Goal: Task Accomplishment & Management: Complete application form

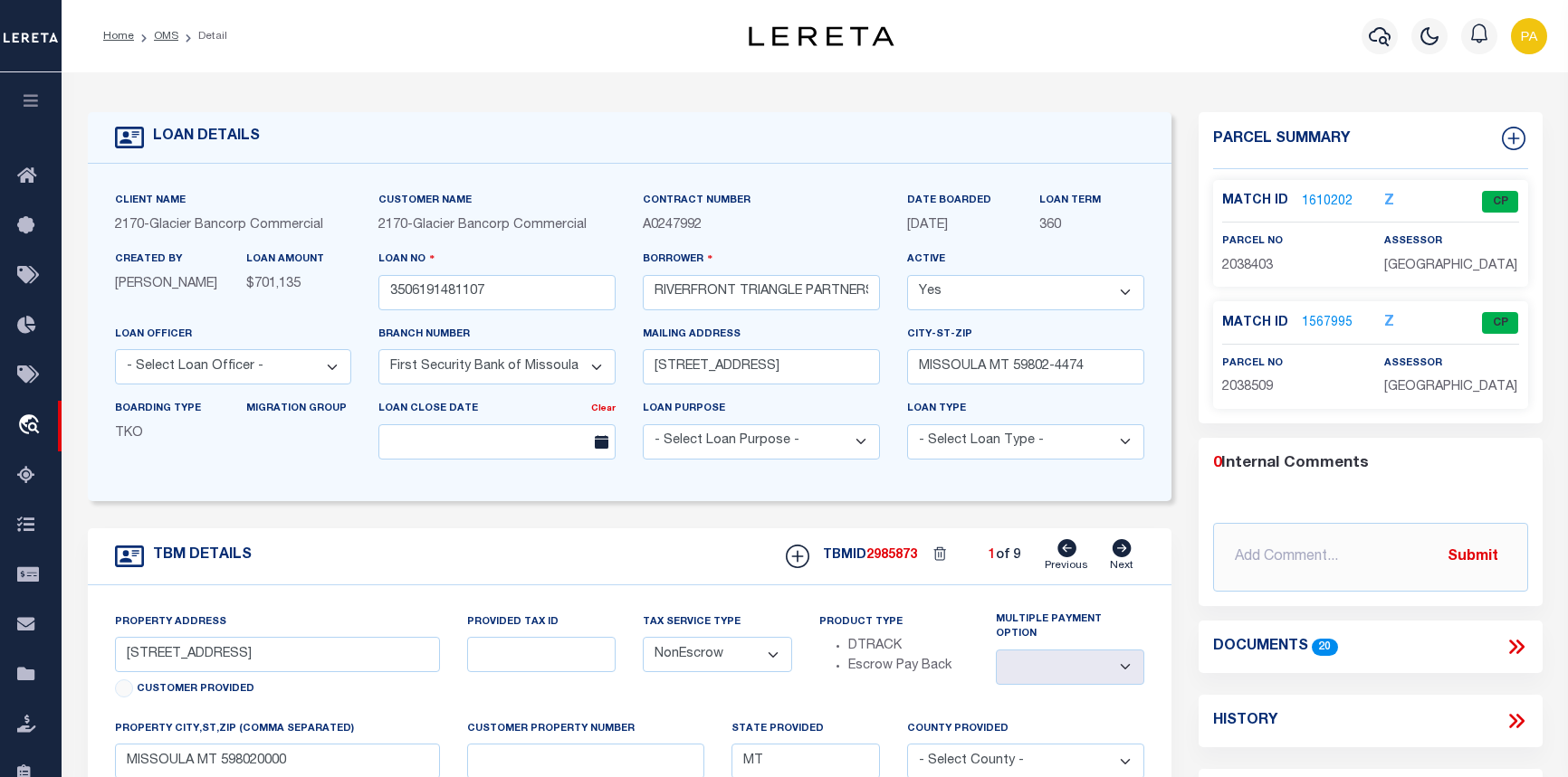
select select "4570"
select select "NonEscrow"
click at [1329, 193] on link "1610202" at bounding box center [1327, 202] width 51 height 19
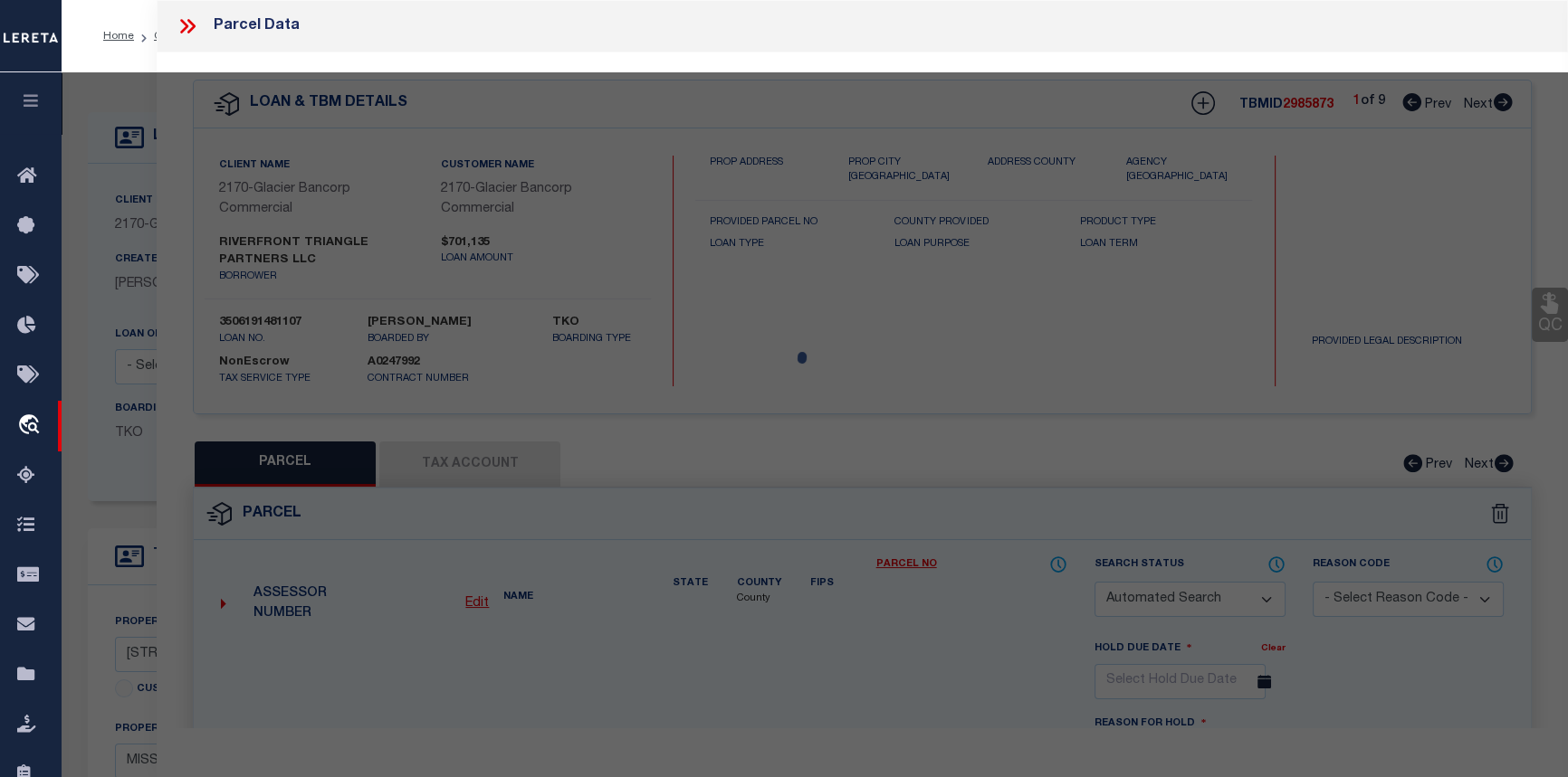
checkbox input "false"
select select "CP"
type input "RIVERFRONT TRIANGLE PARTNERS LLC"
type input "04-2200-21-1-13-08-0000"
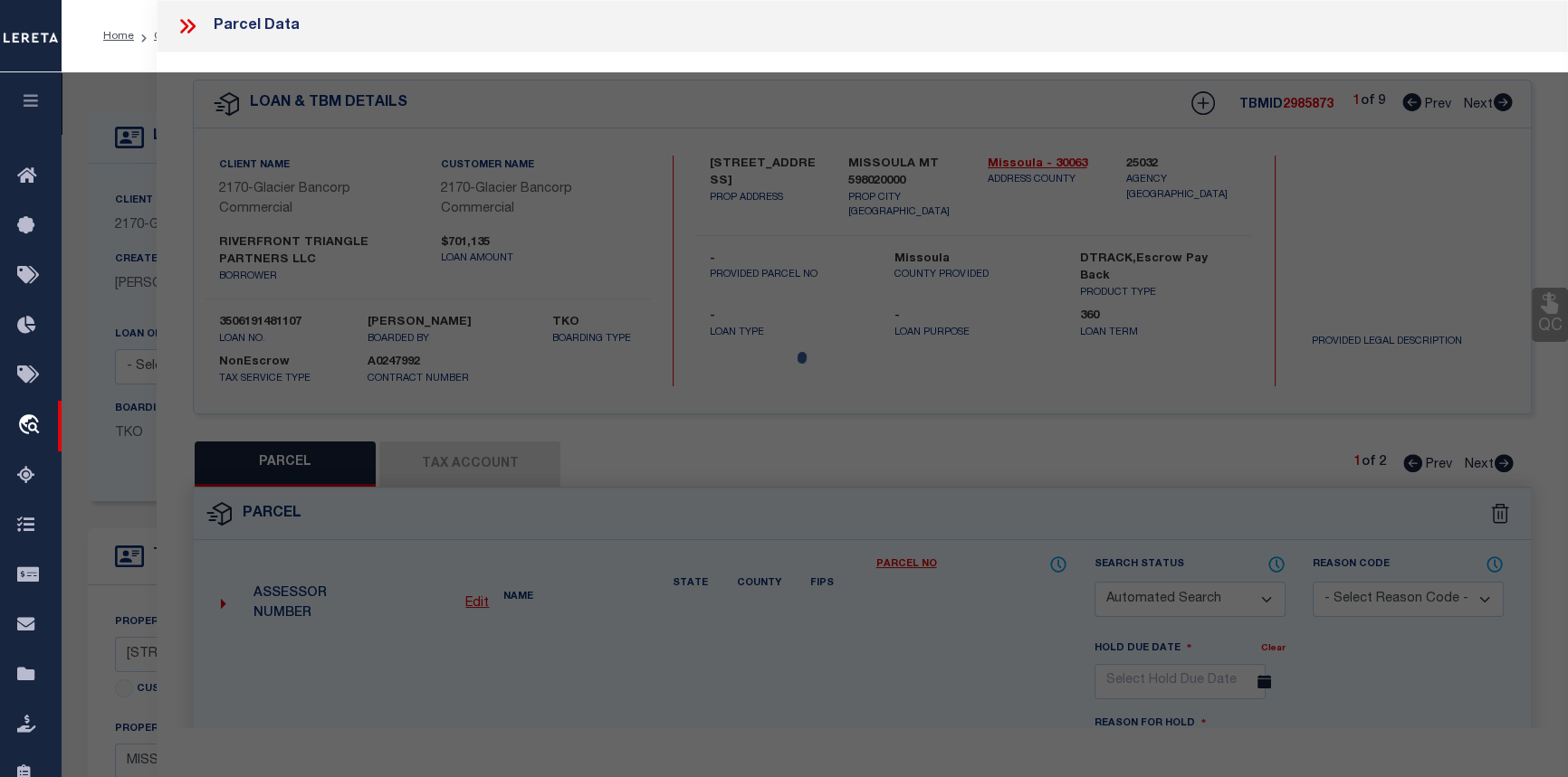
select select
type input "537 W FRONT ST"
checkbox input "false"
type input "MISSOULA MT 59802"
type textarea "WJ MCCORMICKS ADDITION, S21, T13 N, R19 W, BLOCK 56, Lot 46, POR VAC FRONT ST"
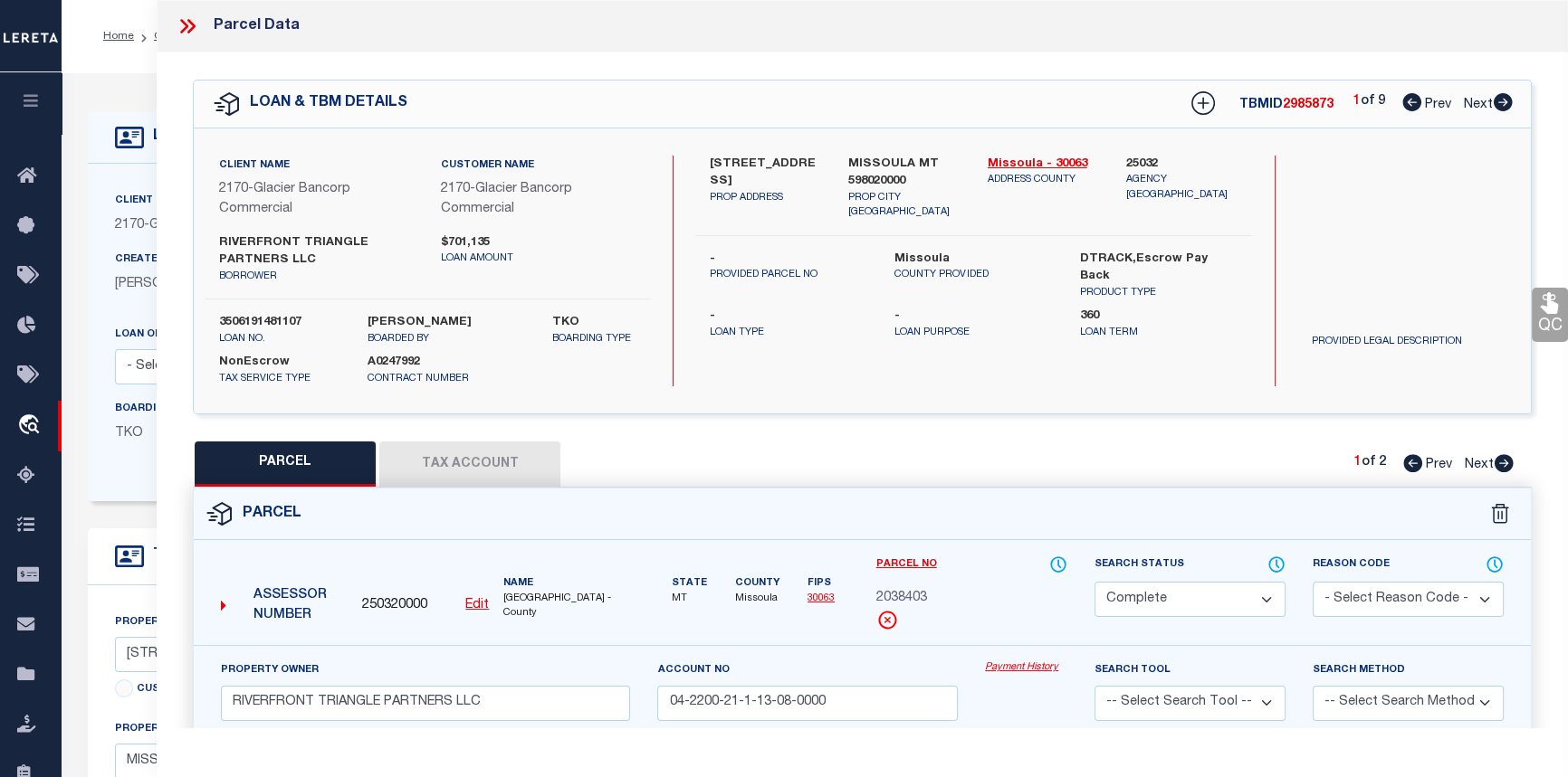
click at [480, 461] on button "Tax Account" at bounding box center [469, 464] width 181 height 45
select select "100"
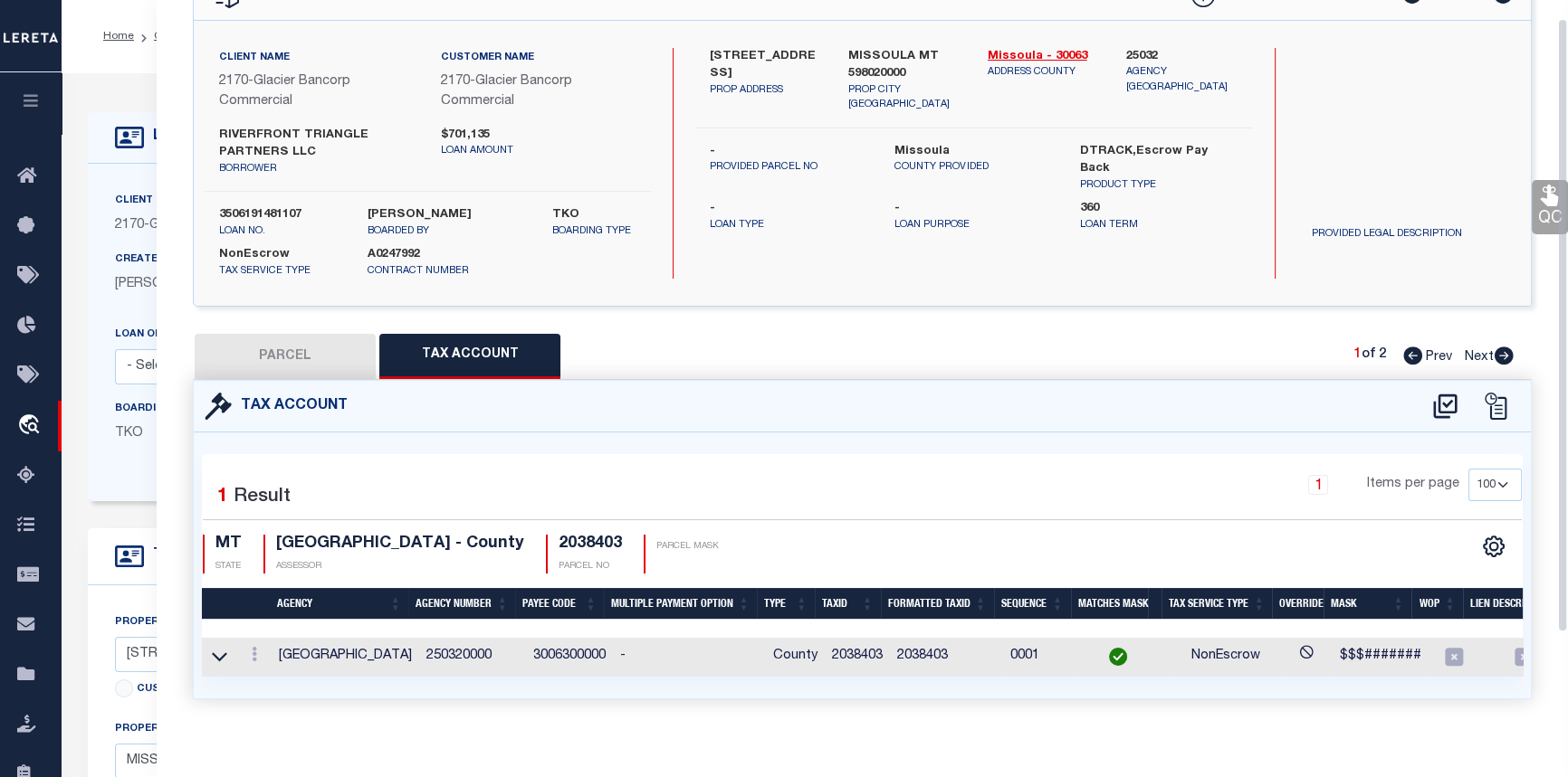
scroll to position [133, 0]
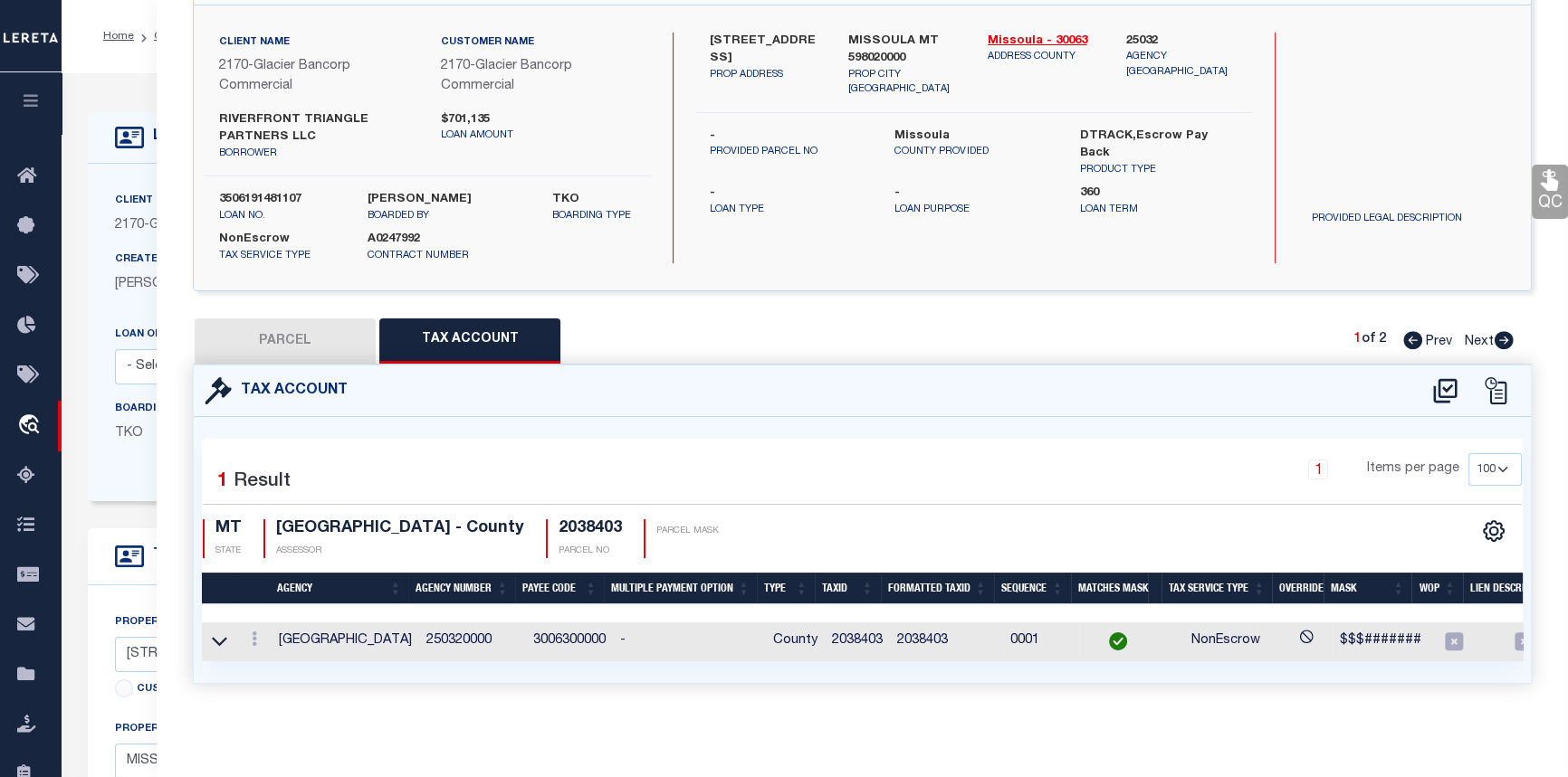
click at [277, 329] on button "PARCEL" at bounding box center [285, 341] width 181 height 45
select select "AS"
checkbox input "false"
select select "CP"
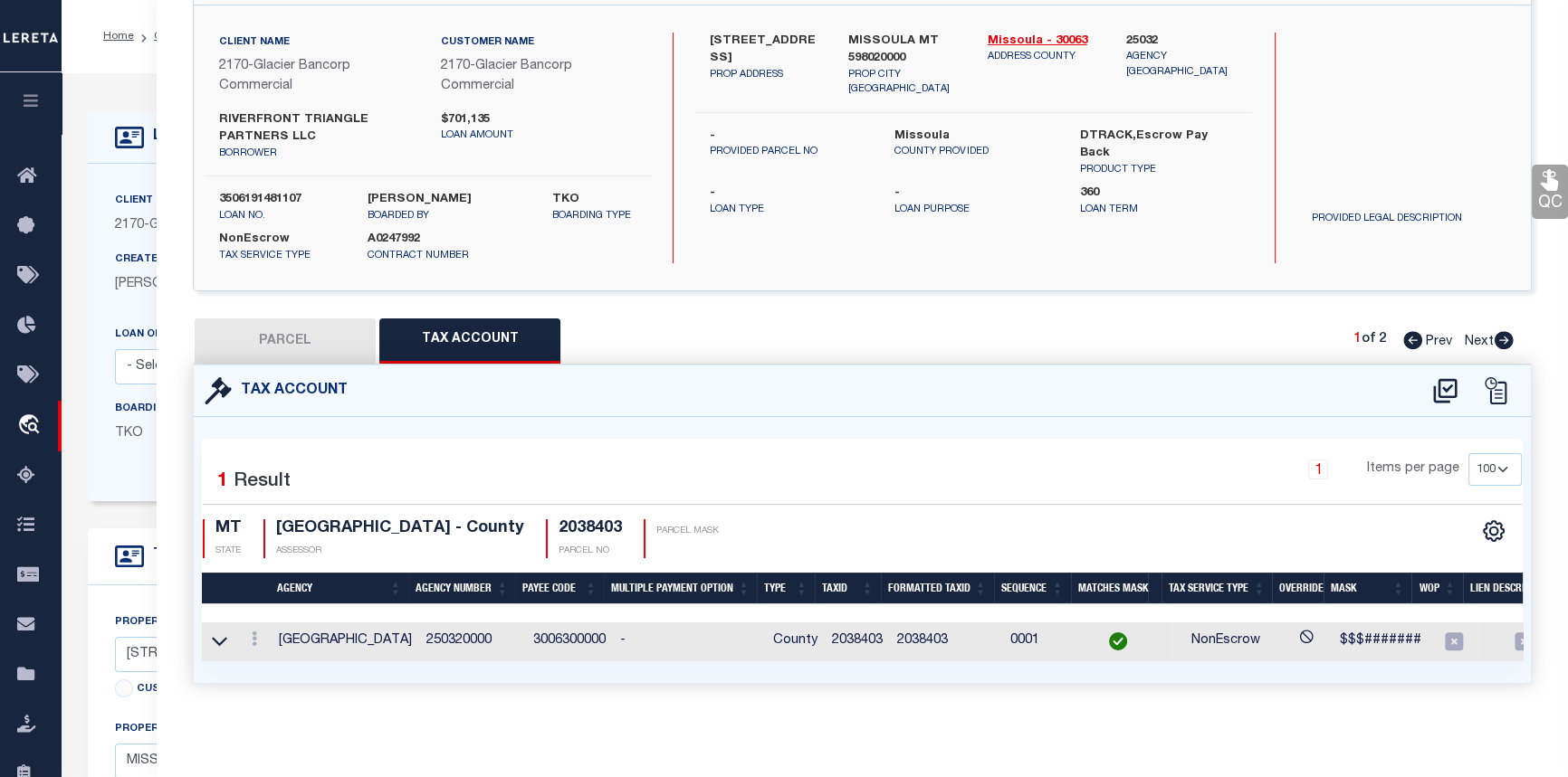
type input "RIVERFRONT TRIANGLE PARTNERS LLC"
type input "04-2200-21-1-13-08-0000"
select select
type input "537 W FRONT ST"
checkbox input "false"
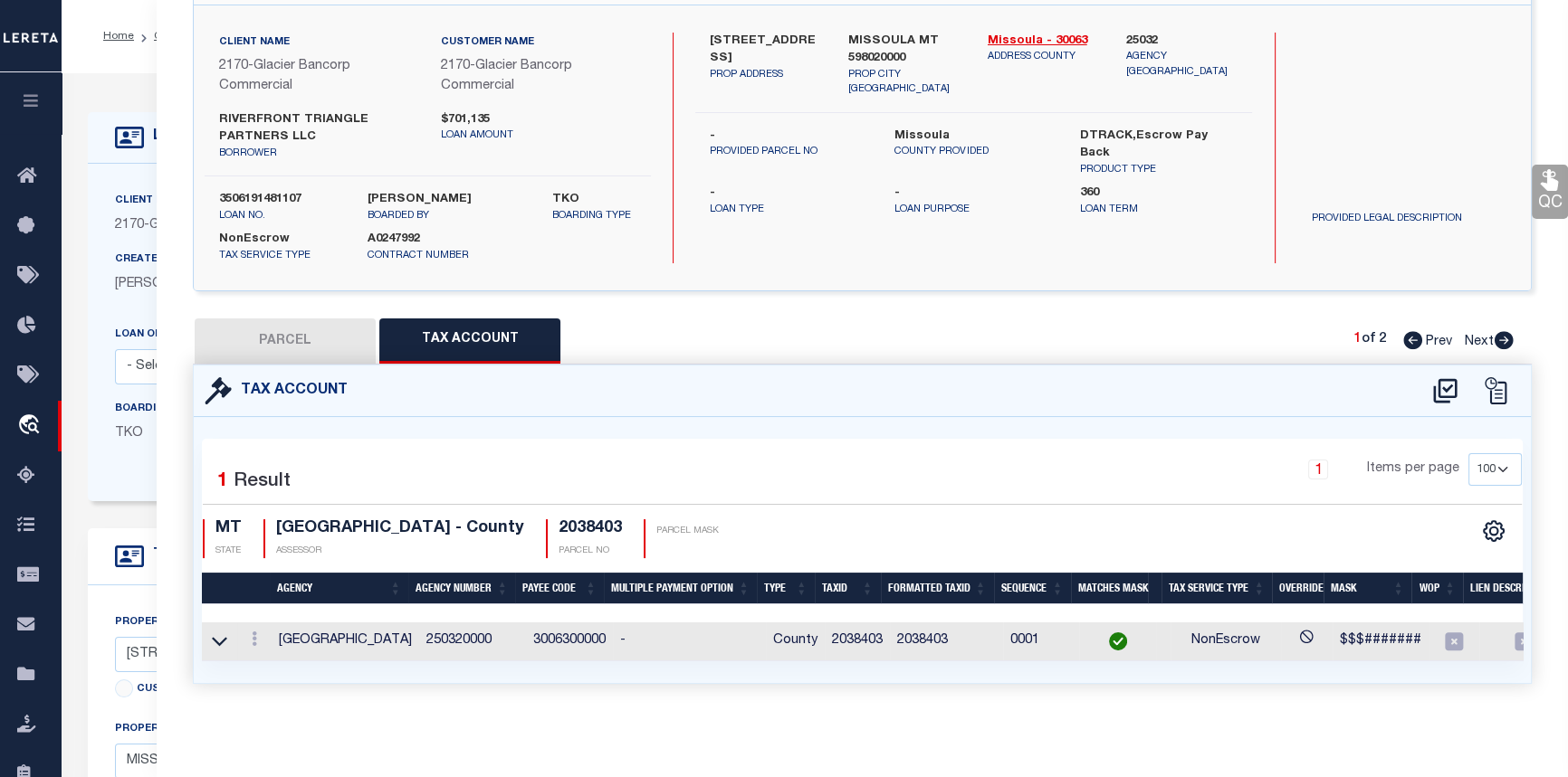
type input "MISSOULA MT 59802"
type textarea "WJ MCCORMICKS ADDITION, S21, T13 N, R19 W, BLOCK 56, Lot 46, POR VAC FRONT ST"
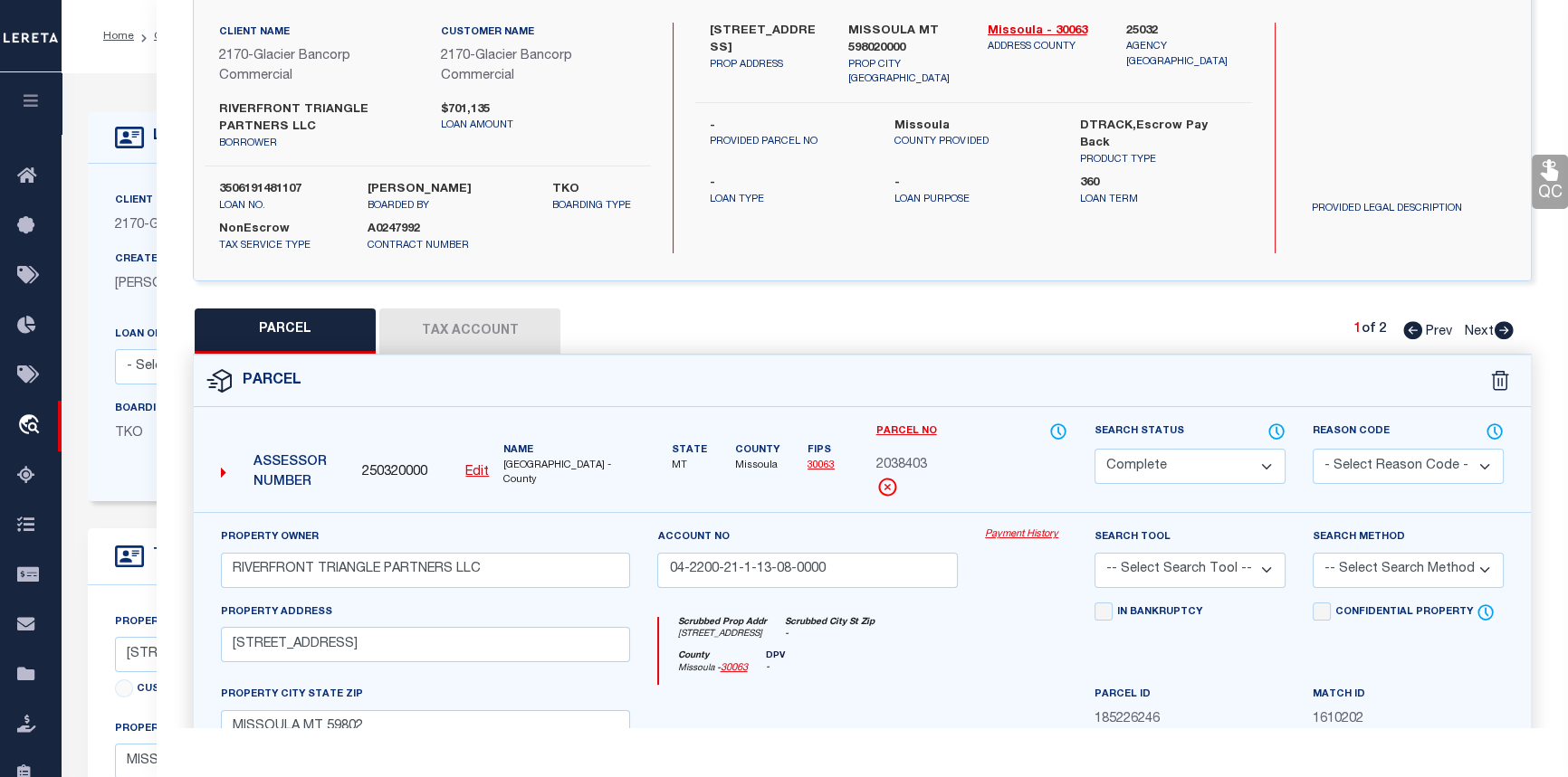
click at [1494, 330] on icon at bounding box center [1503, 330] width 19 height 18
select select "AS"
checkbox input "false"
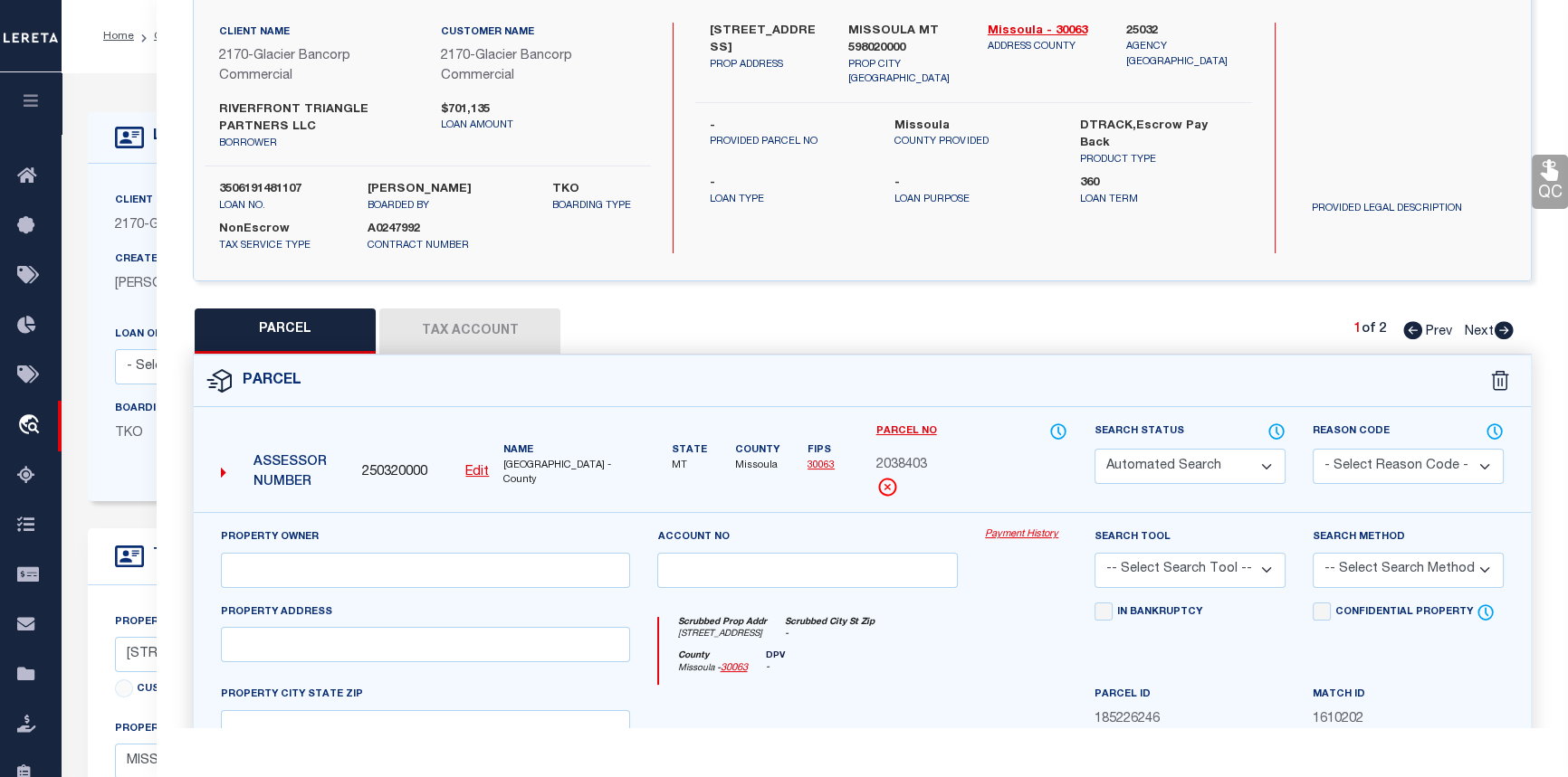
select select "CP"
type input "RIVERFRONT TRIANGLE PARTNERS LLC"
type input "04-2200-21-1-13-09-0000"
type input "537 W FRONT ST"
checkbox input "false"
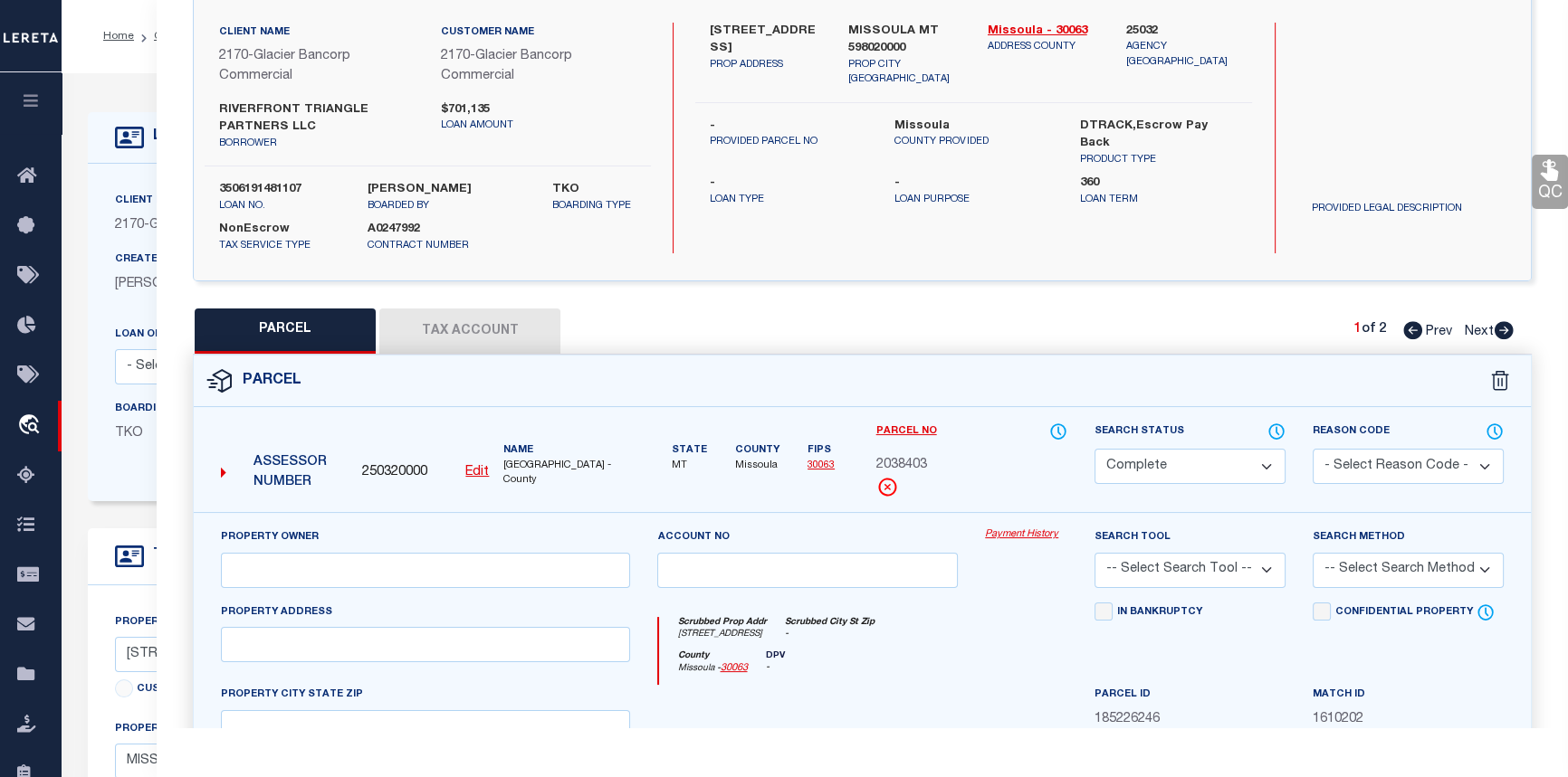
type input "MISSOULA MT 59802"
type textarea "WJ MCCORMICKS ADDITION, S21, T13 N, R19 W, BLOCK 56, Lot 47, POR VAC FRONT ST"
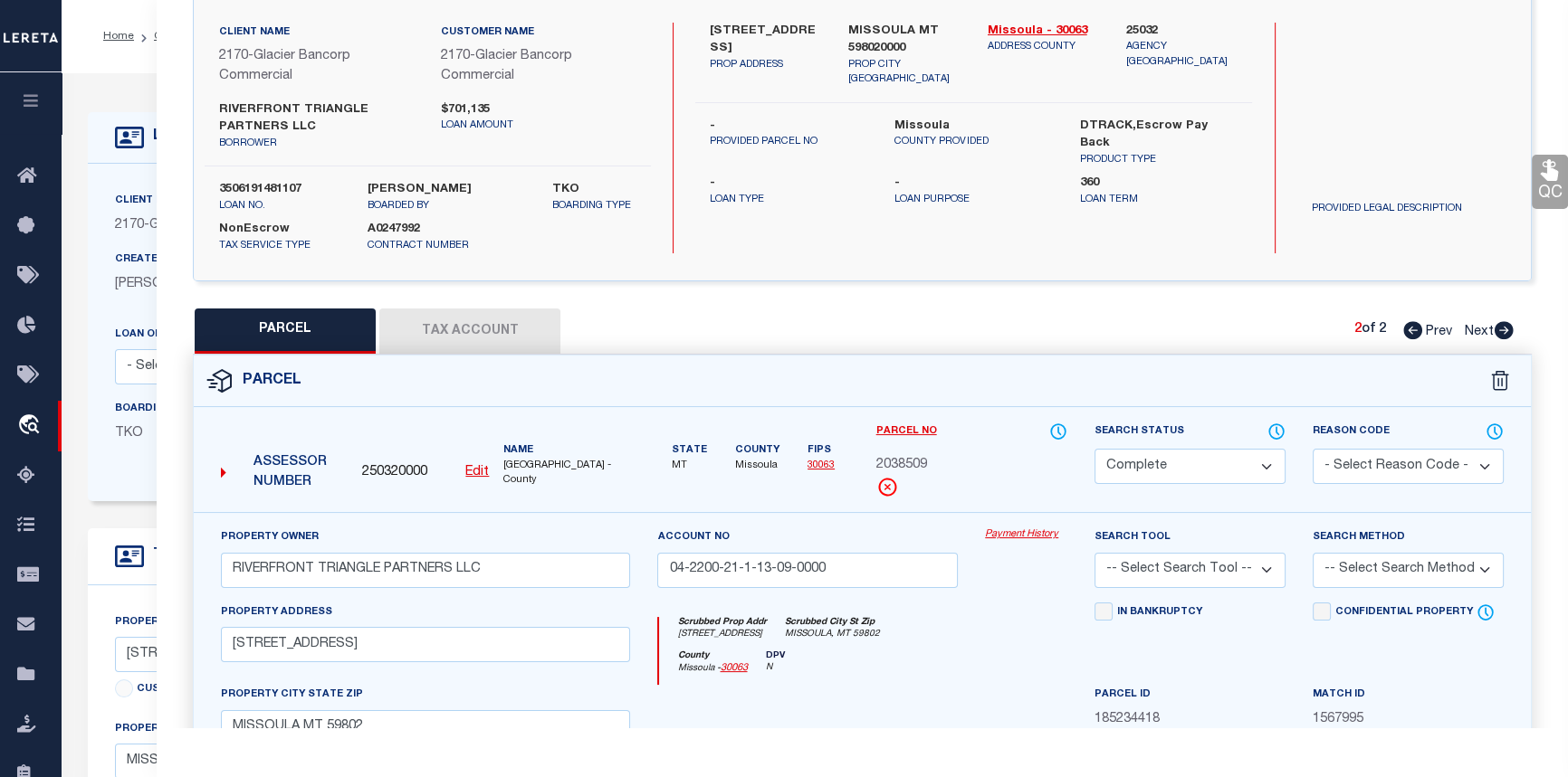
click at [474, 332] on button "Tax Account" at bounding box center [469, 331] width 181 height 45
select select "100"
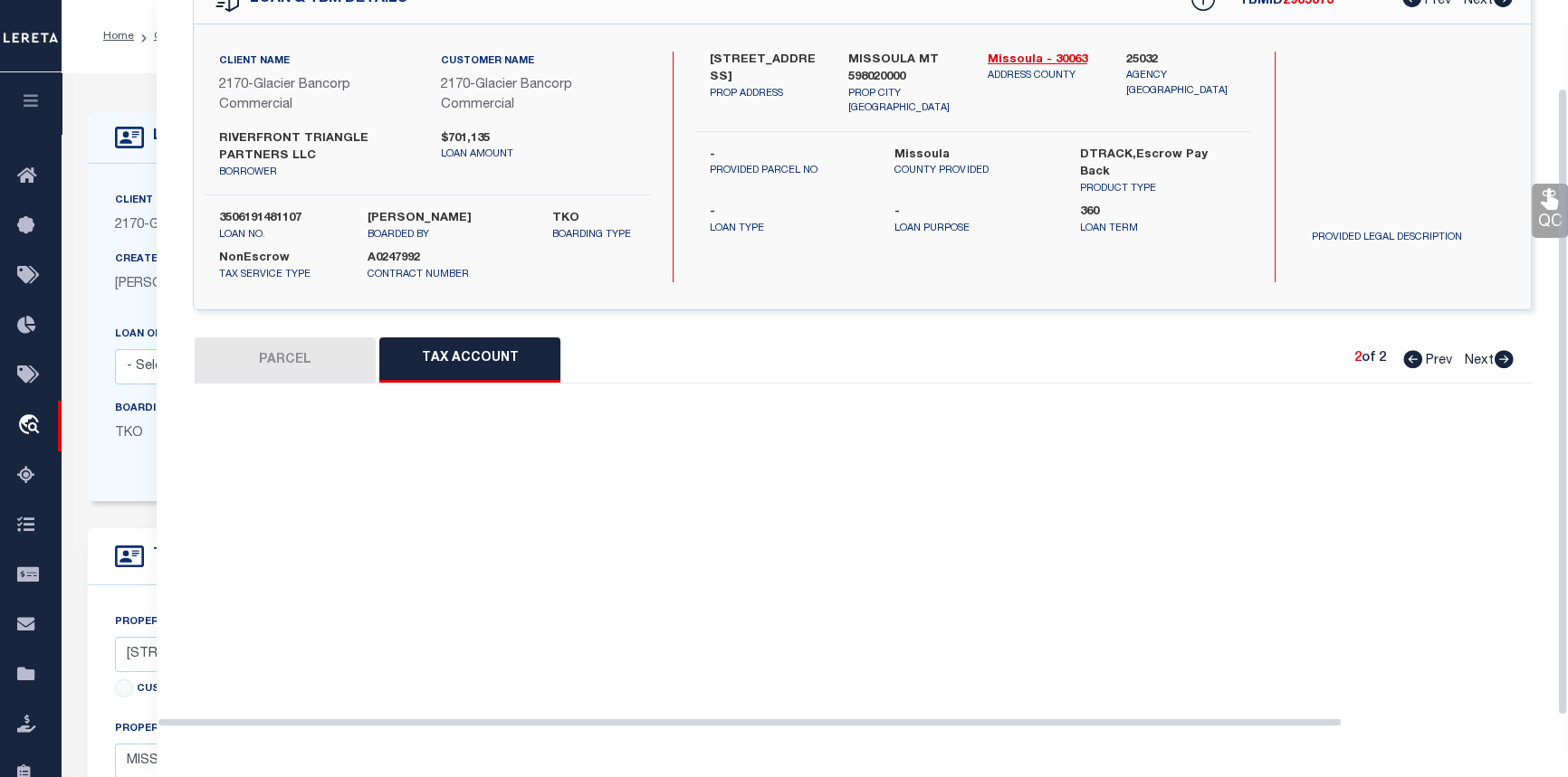
select select "100"
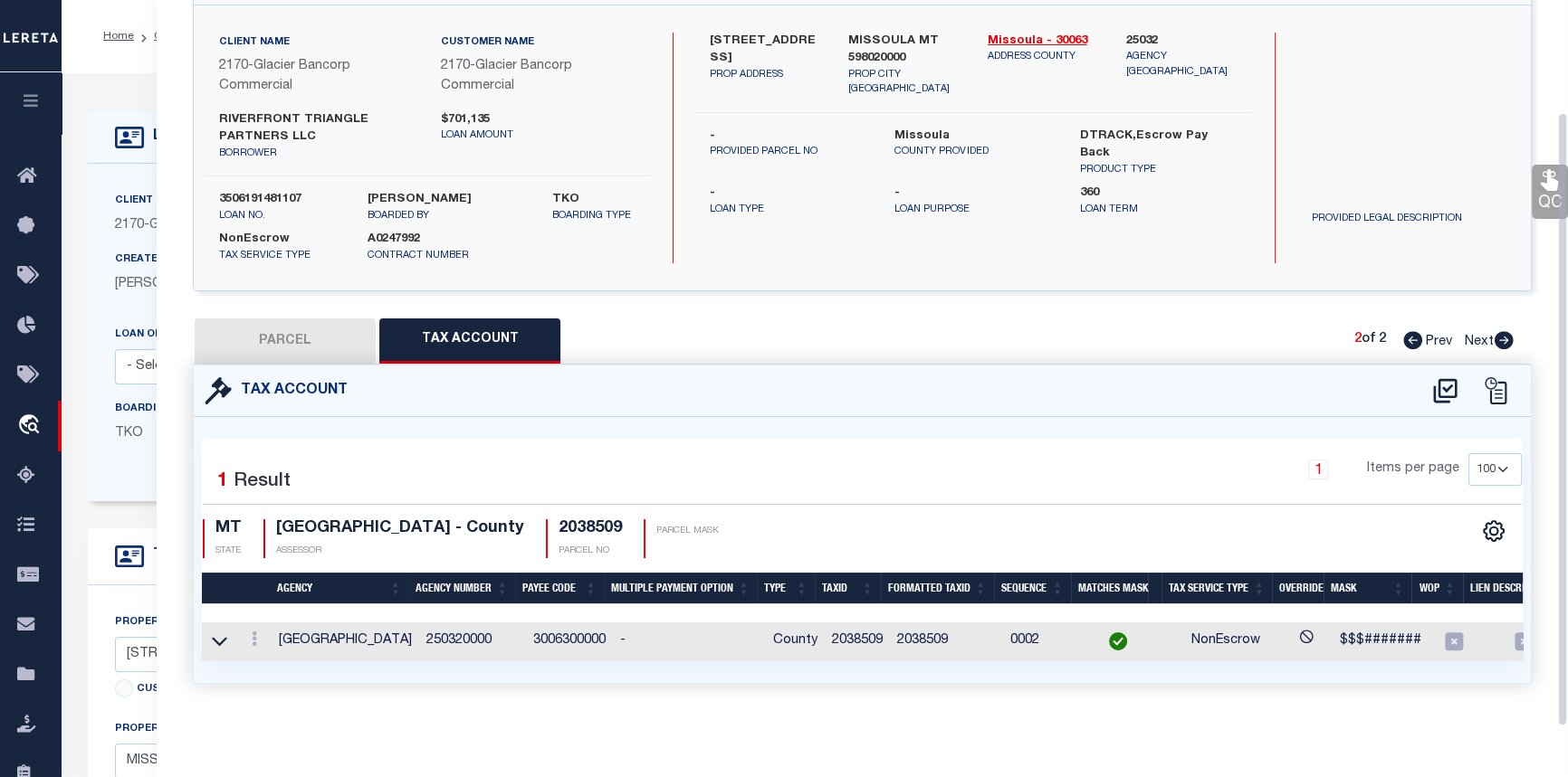
click at [285, 318] on button "PARCEL" at bounding box center [285, 341] width 181 height 45
select select "AS"
checkbox input "false"
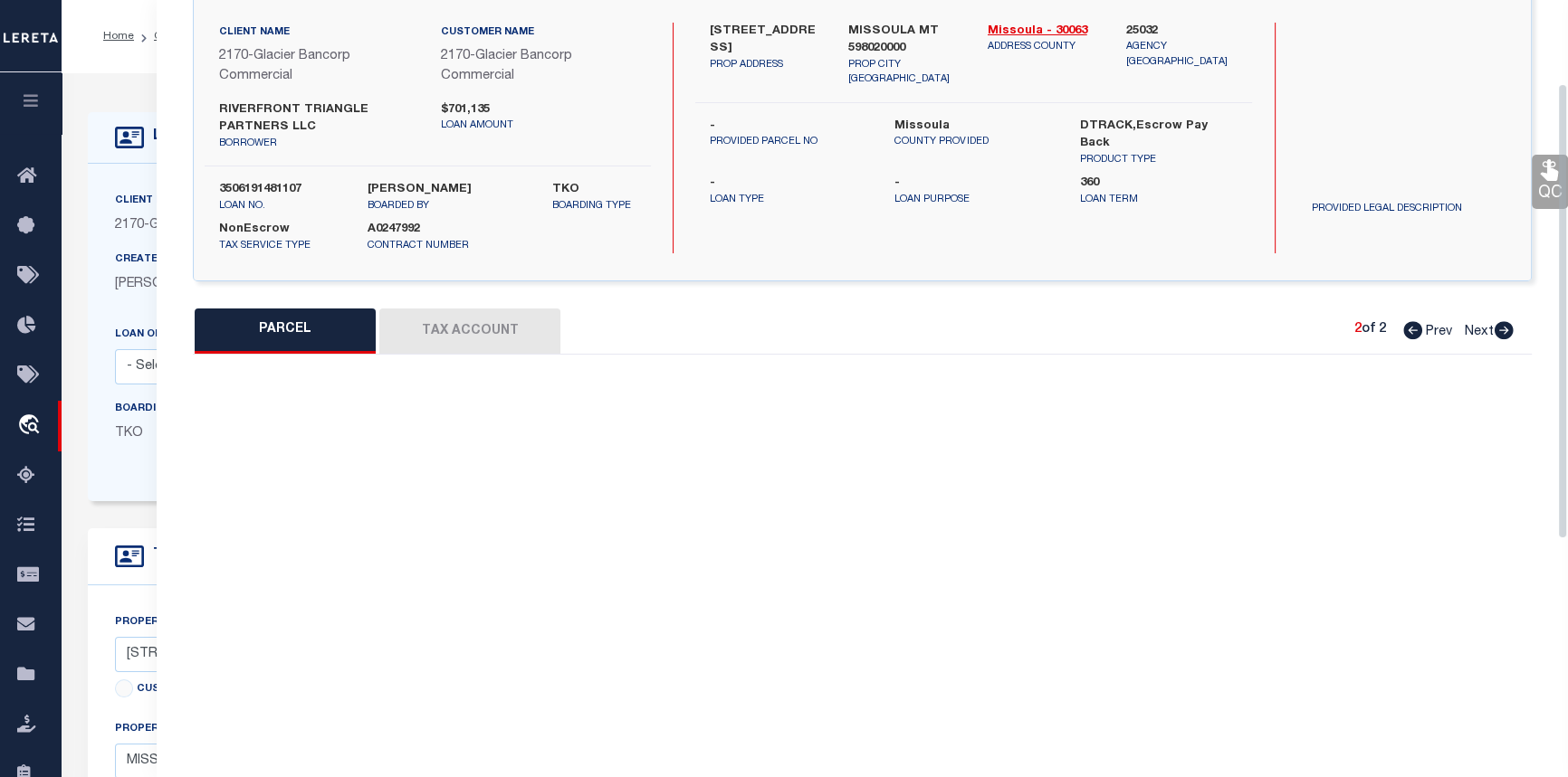
select select "CP"
type input "RIVERFRONT TRIANGLE PARTNERS LLC"
type input "04-2200-21-1-13-09-0000"
type input "537 W FRONT ST"
checkbox input "false"
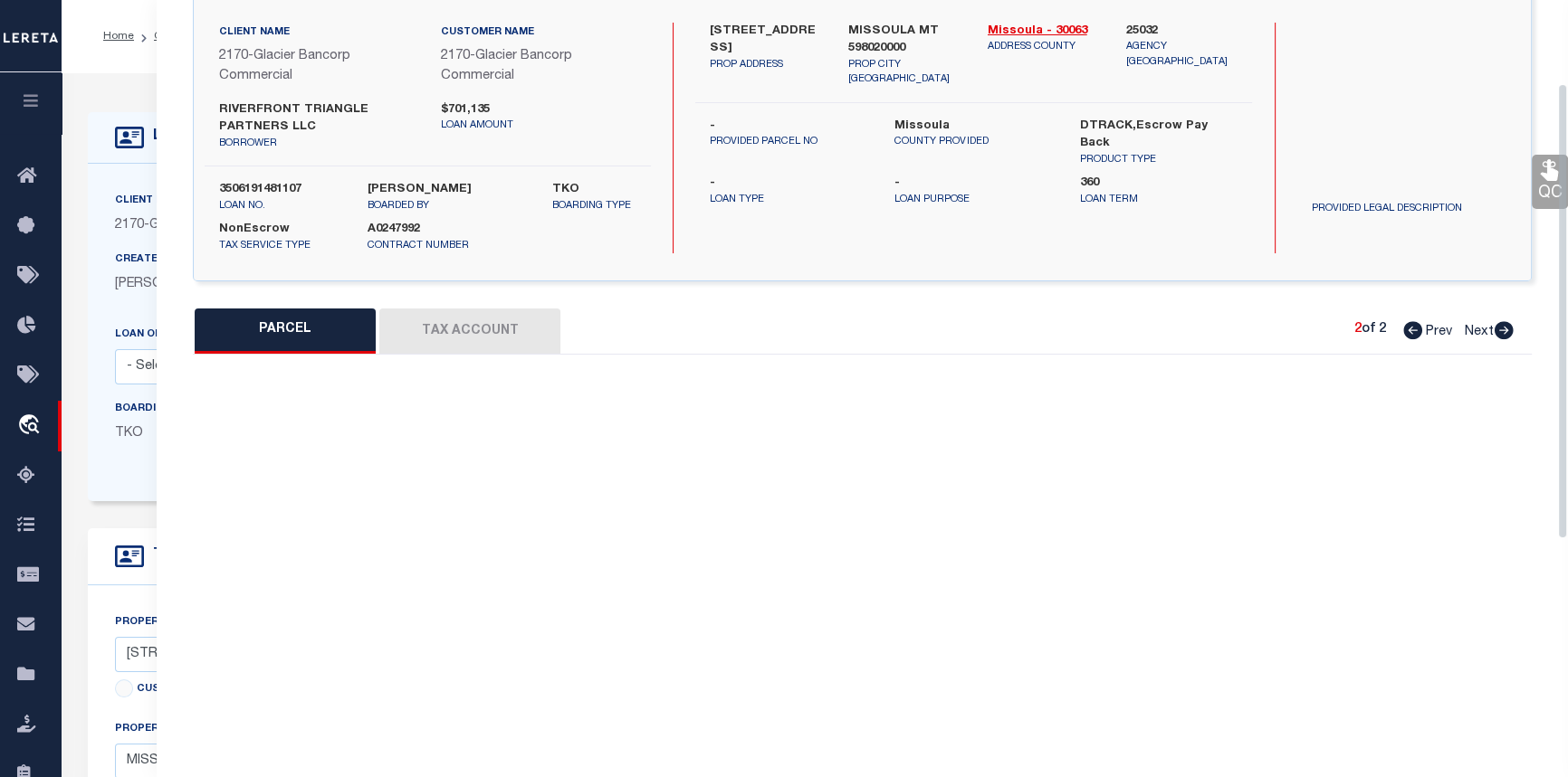
type input "MISSOULA MT 59802"
type textarea "WJ MCCORMICKS ADDITION, S21, T13 N, R19 W, BLOCK 56, Lot 47, POR VAC FRONT ST"
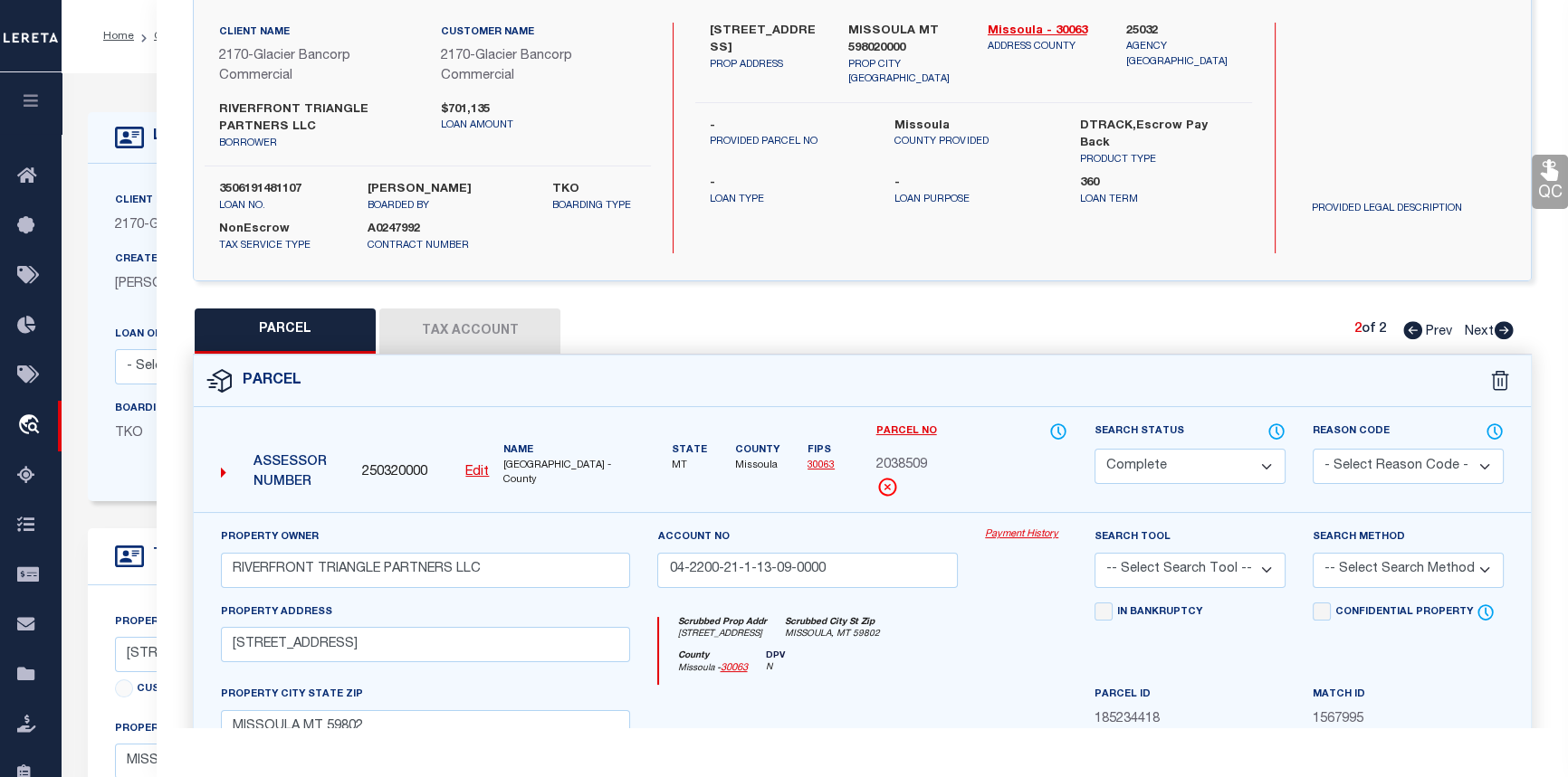
click at [1406, 326] on icon at bounding box center [1412, 330] width 19 height 18
select select "AS"
checkbox input "false"
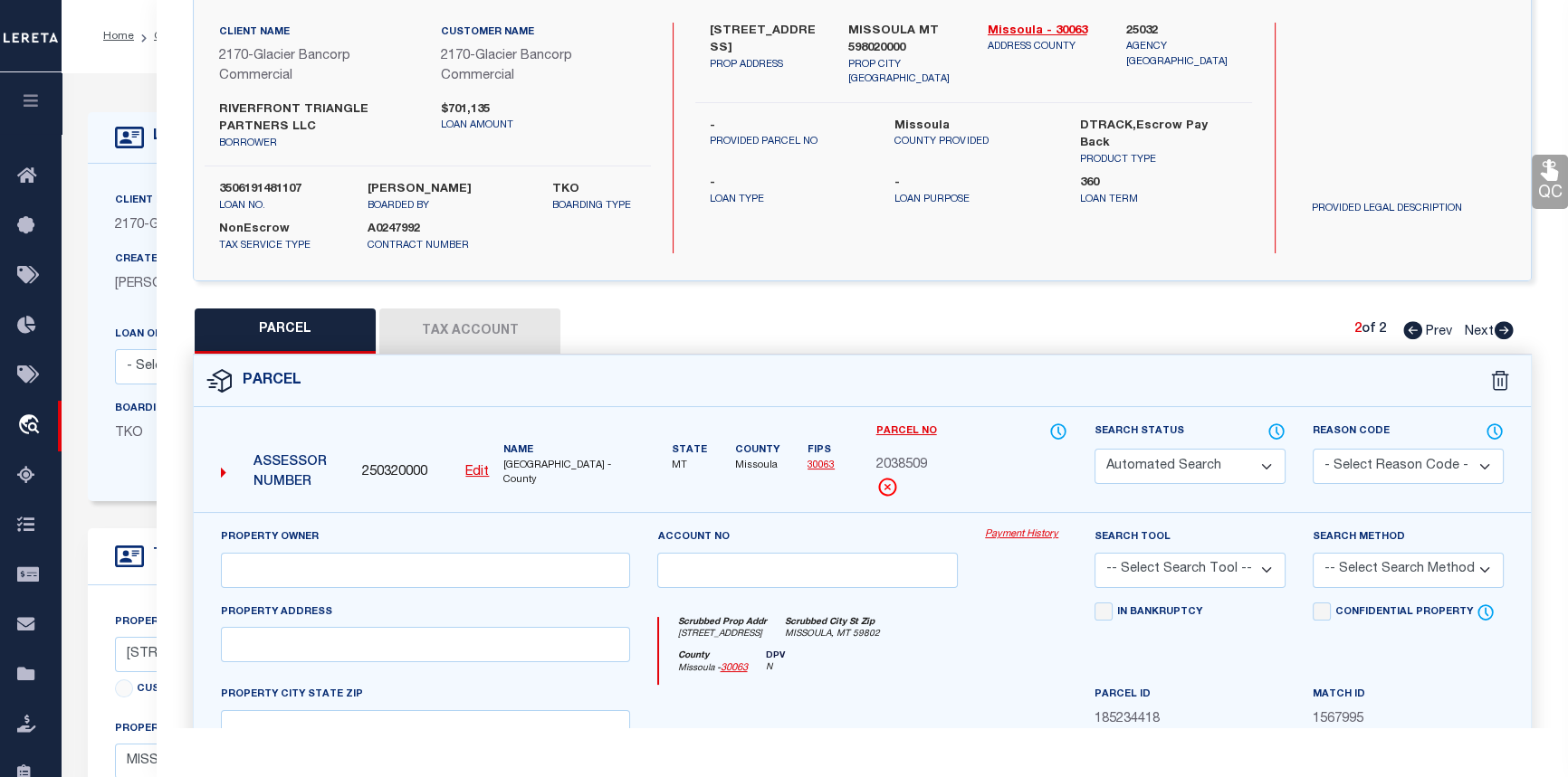
select select "CP"
type input "RIVERFRONT TRIANGLE PARTNERS LLC"
type input "04-2200-21-1-13-08-0000"
select select
type input "537 W FRONT ST"
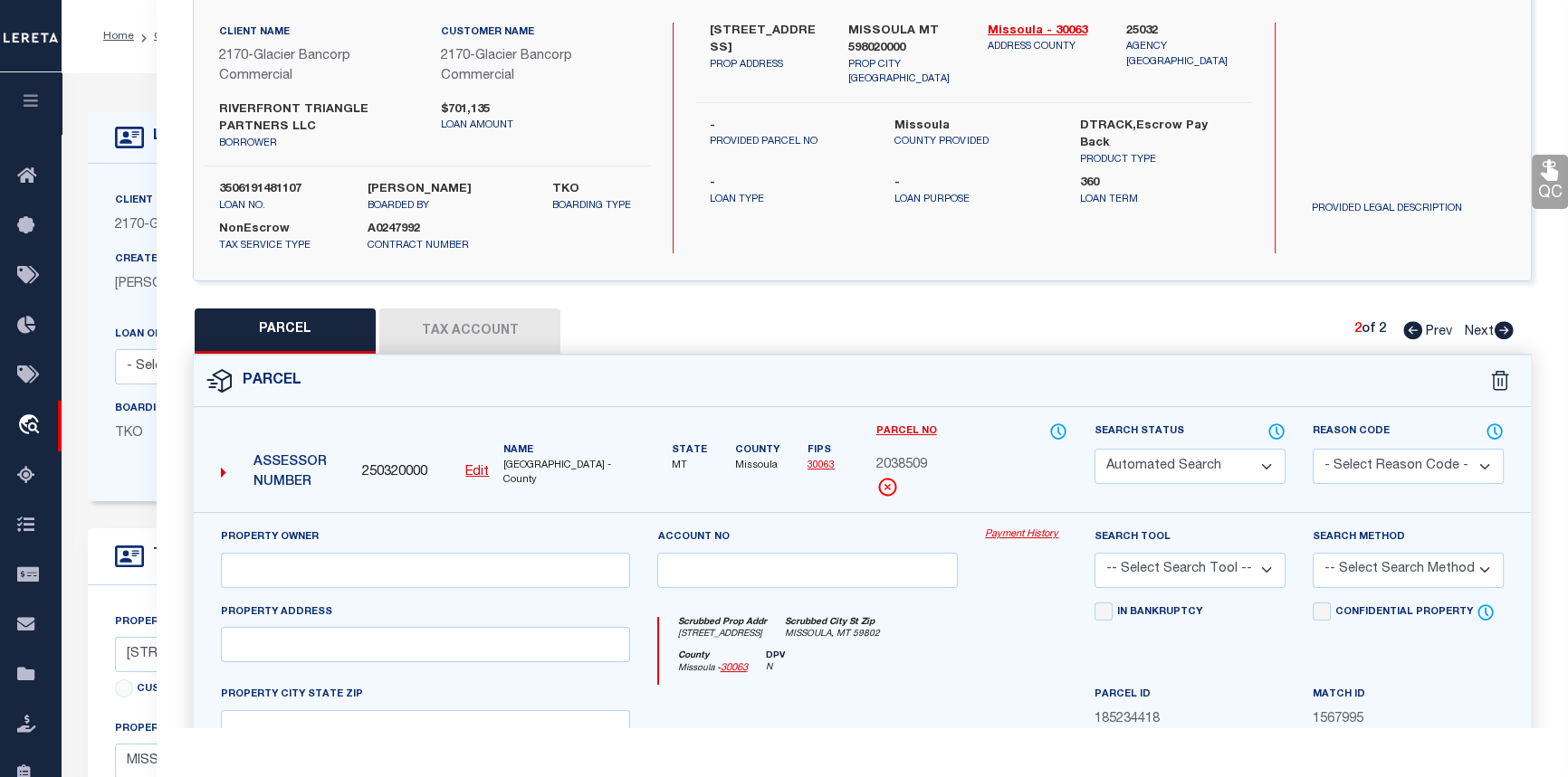
checkbox input "false"
type input "MISSOULA MT 59802"
type textarea "WJ MCCORMICKS ADDITION, S21, T13 N, R19 W, BLOCK 56, Lot 46, POR VAC FRONT ST"
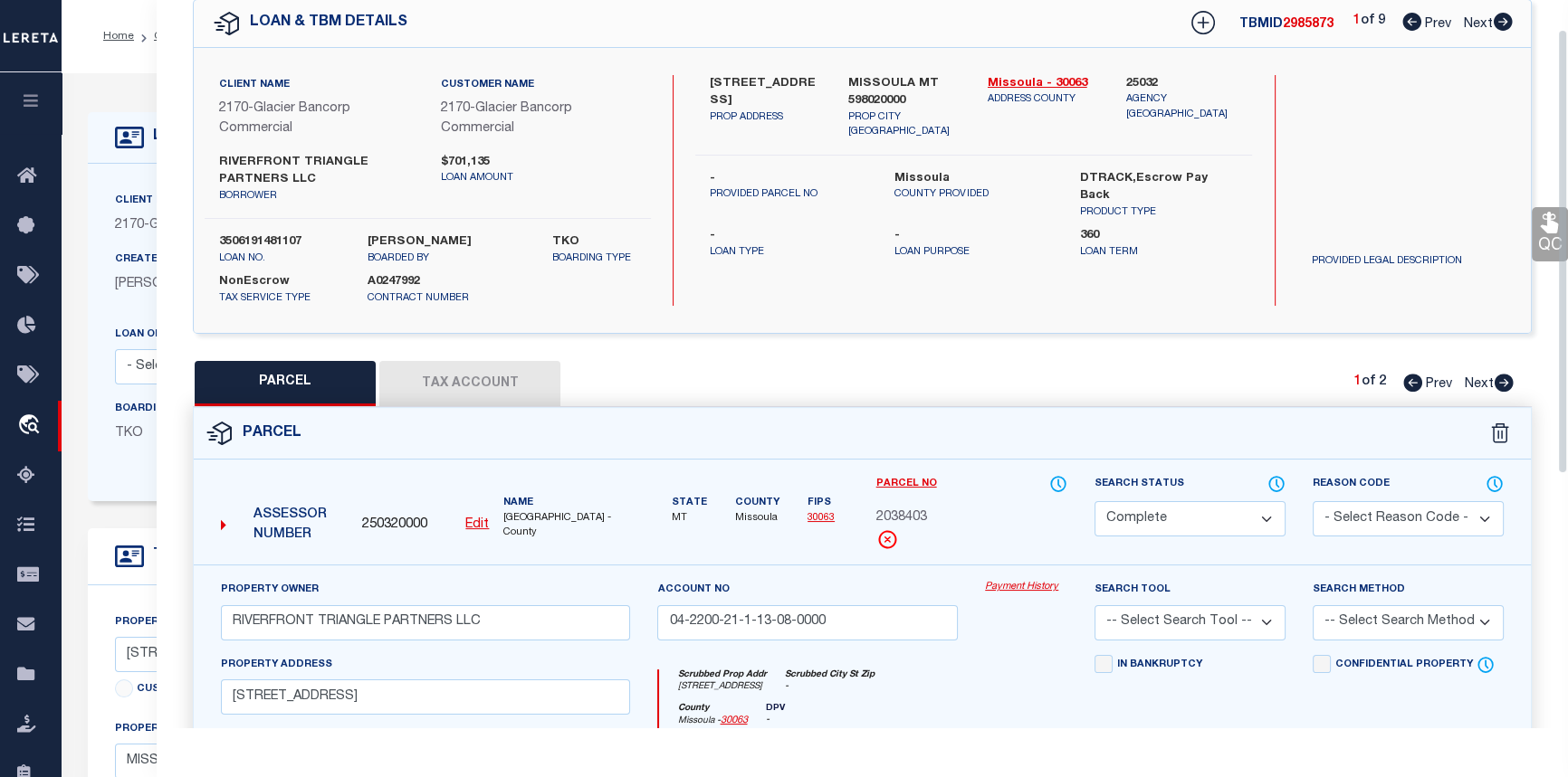
scroll to position [48, 0]
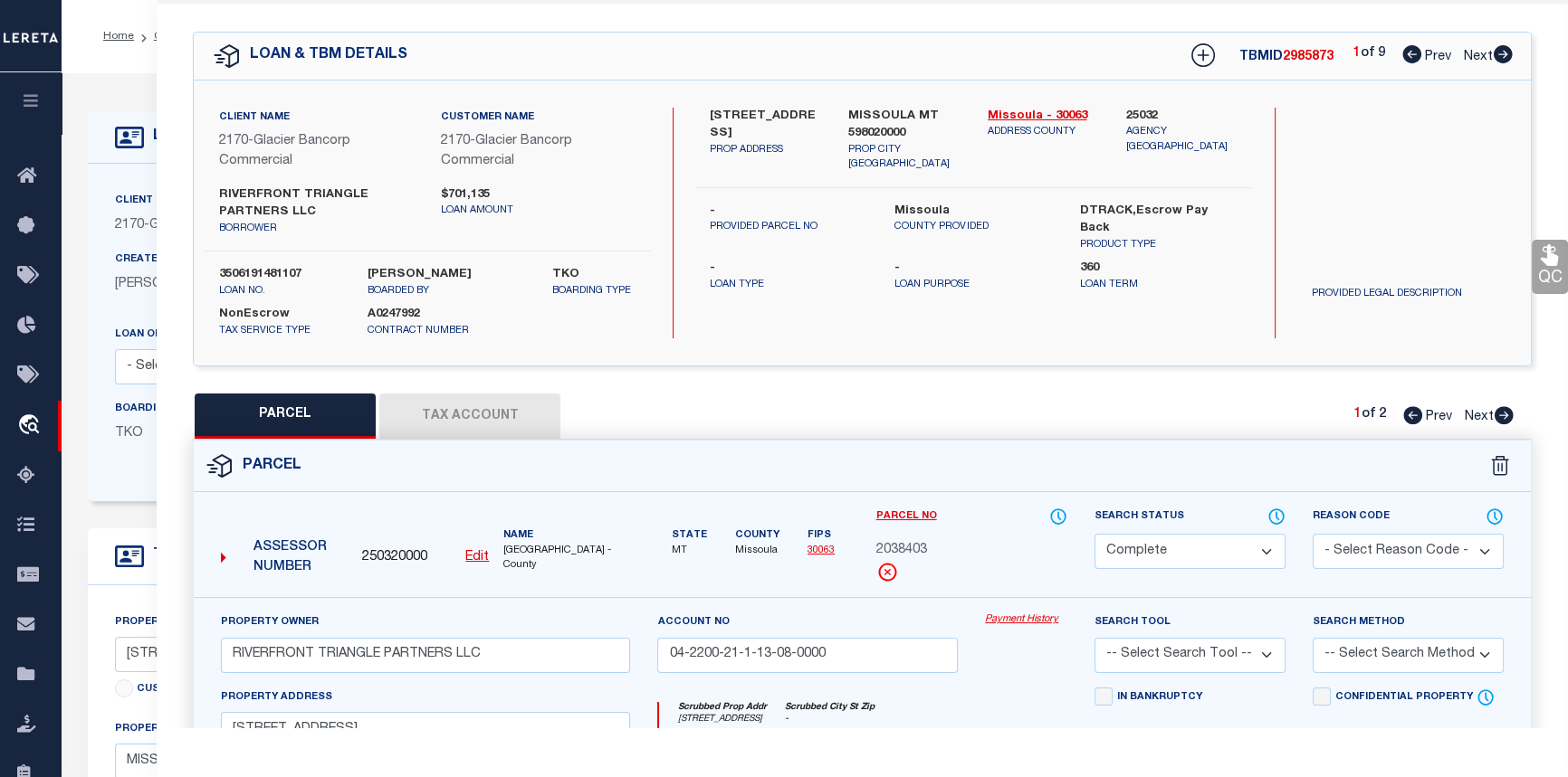
click at [1499, 415] on icon at bounding box center [1503, 415] width 19 height 18
select select "AS"
checkbox input "false"
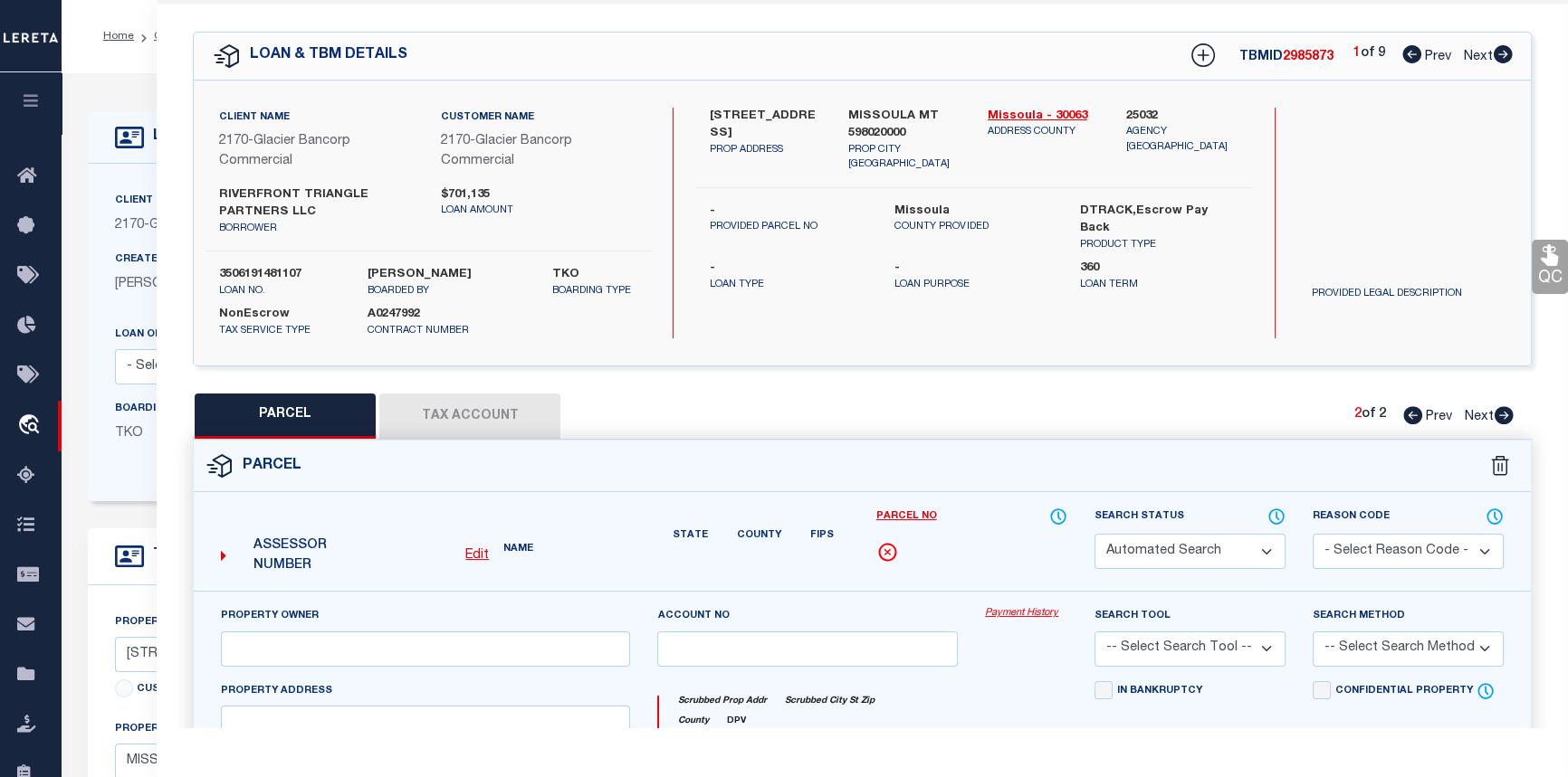
select select "CP"
type input "RIVERFRONT TRIANGLE PARTNERS LLC"
type input "04-2200-21-1-13-09-0000"
type input "537 W FRONT ST"
checkbox input "false"
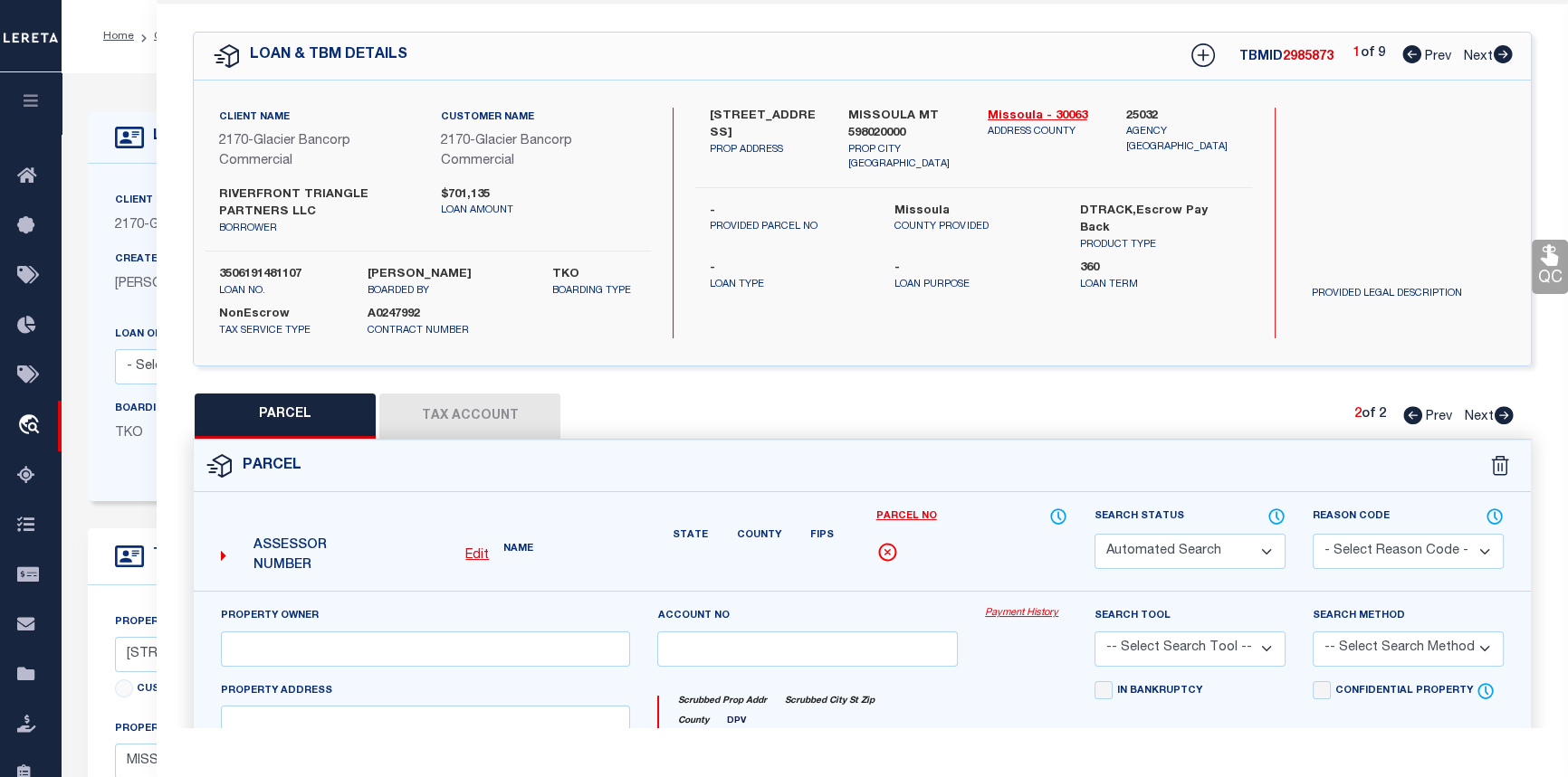
type input "MISSOULA MT 59802"
type textarea "WJ MCCORMICKS ADDITION, S21, T13 N, R19 W, BLOCK 56, Lot 47, POR VAC FRONT ST"
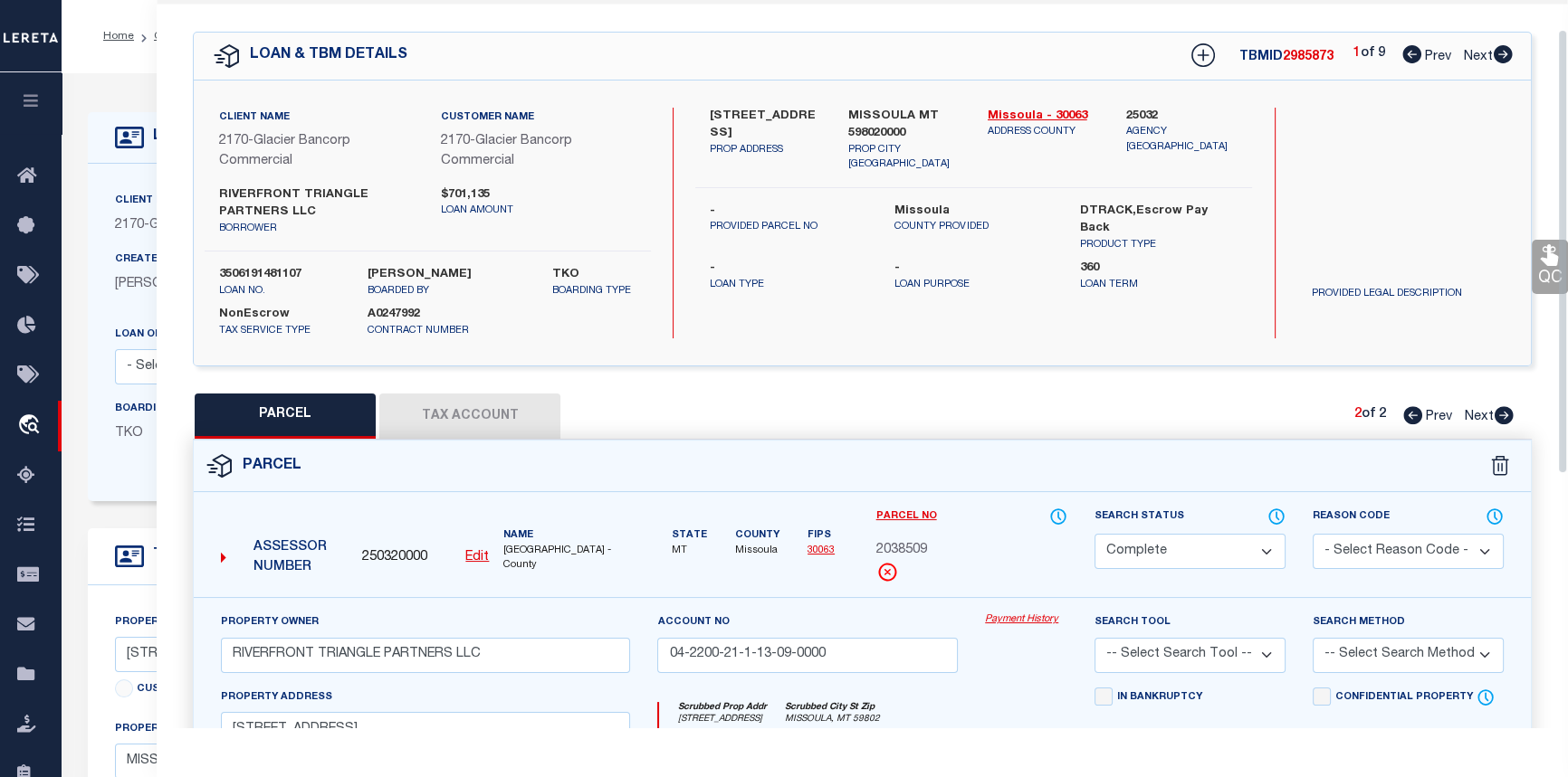
click at [1506, 47] on icon at bounding box center [1502, 54] width 19 height 18
select select "AS"
checkbox input "false"
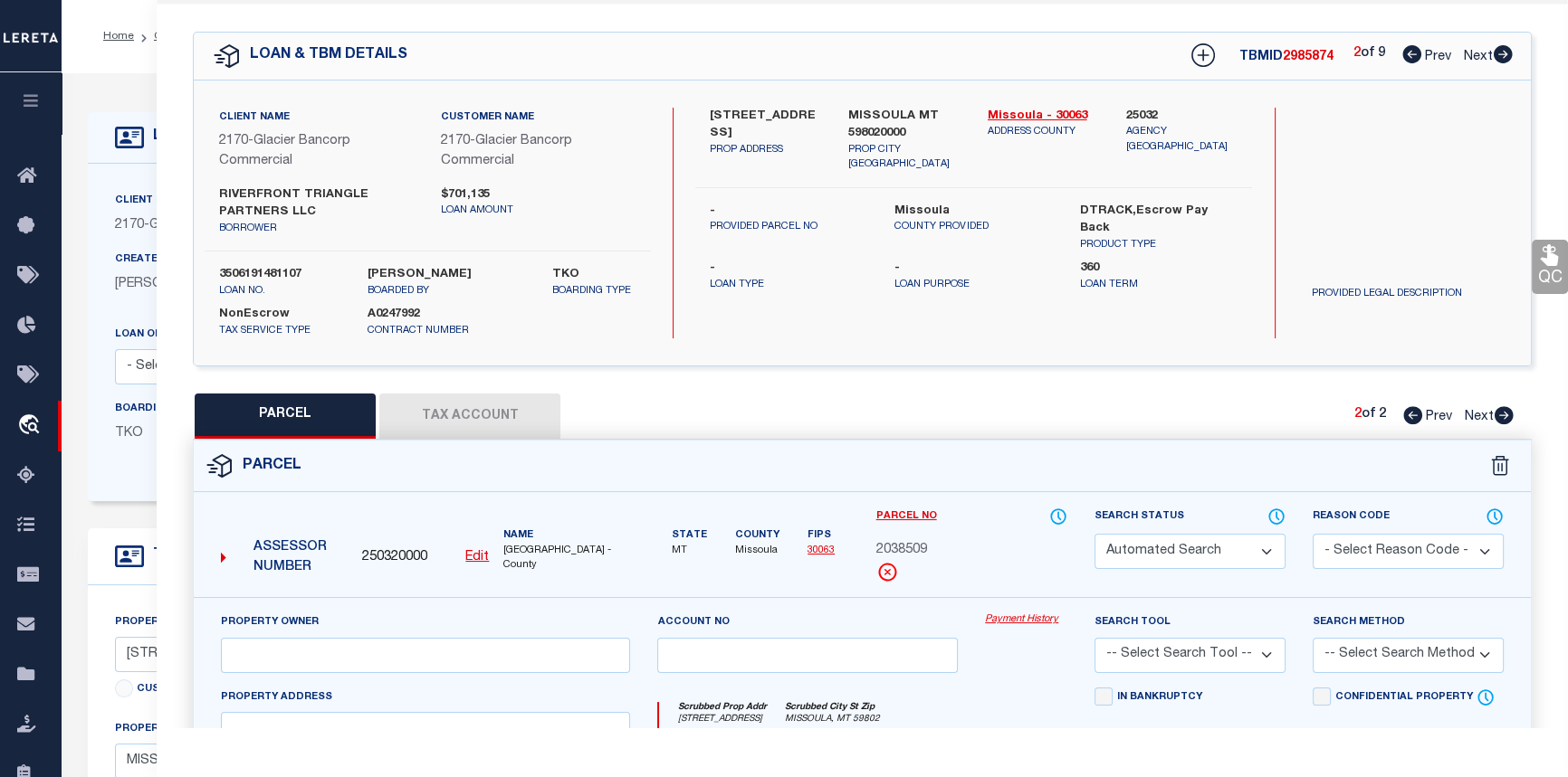
select select "CP"
type input "RIVERFRONT TRIANGLE PARTNERS LLC"
type input "04-2200-21-1-22-02-0000"
type input "501 W FRONT ST"
checkbox input "false"
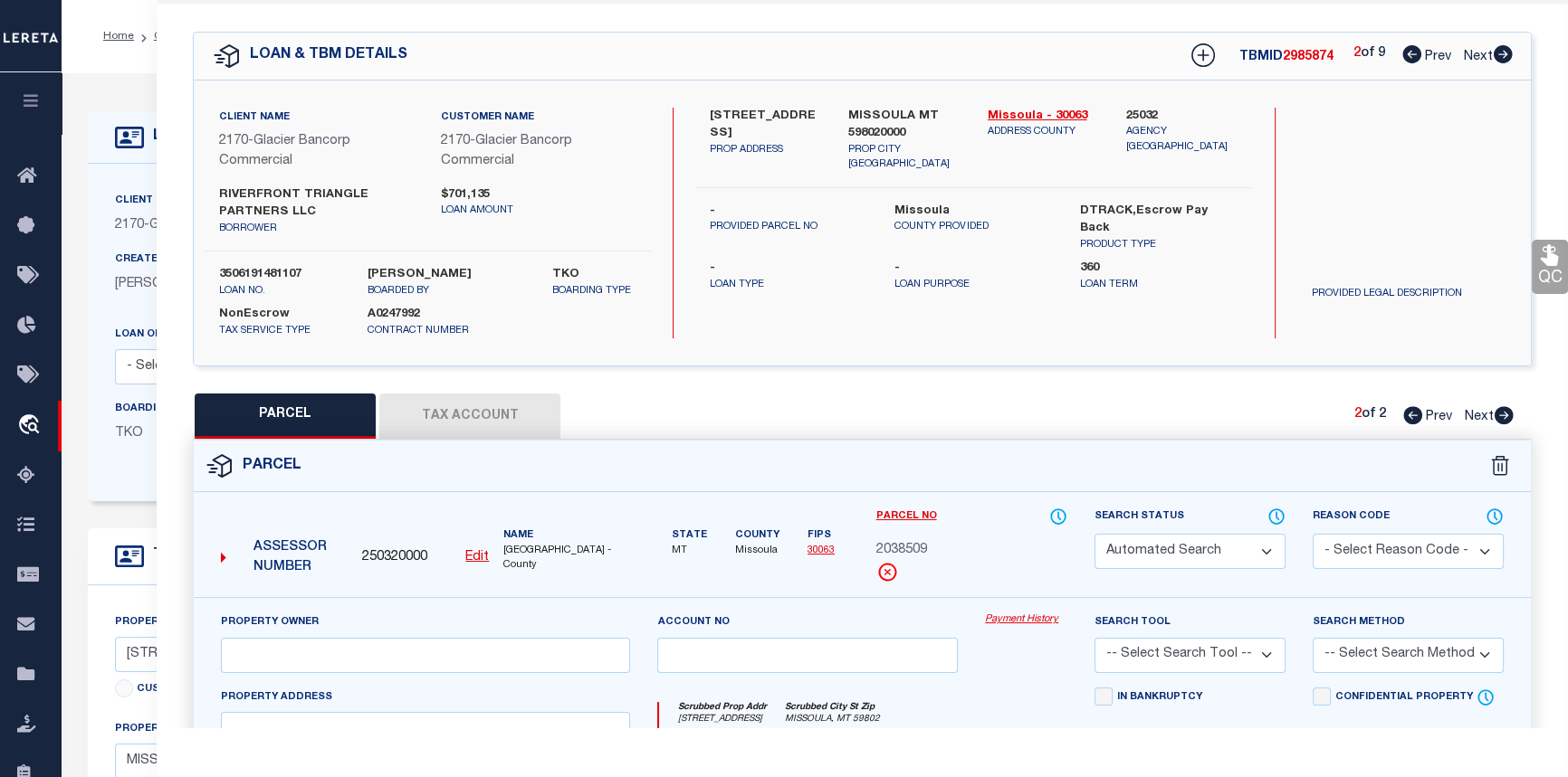
type input "MISSOULA MT 59802"
type textarea "WJ MCCORMICKS ADDITION, S21, T13 N, R19 W, BLOCK 25, FRAC OF LOTS 1 THRU 4 POR …"
click at [1034, 621] on link "Payment History" at bounding box center [1026, 620] width 82 height 16
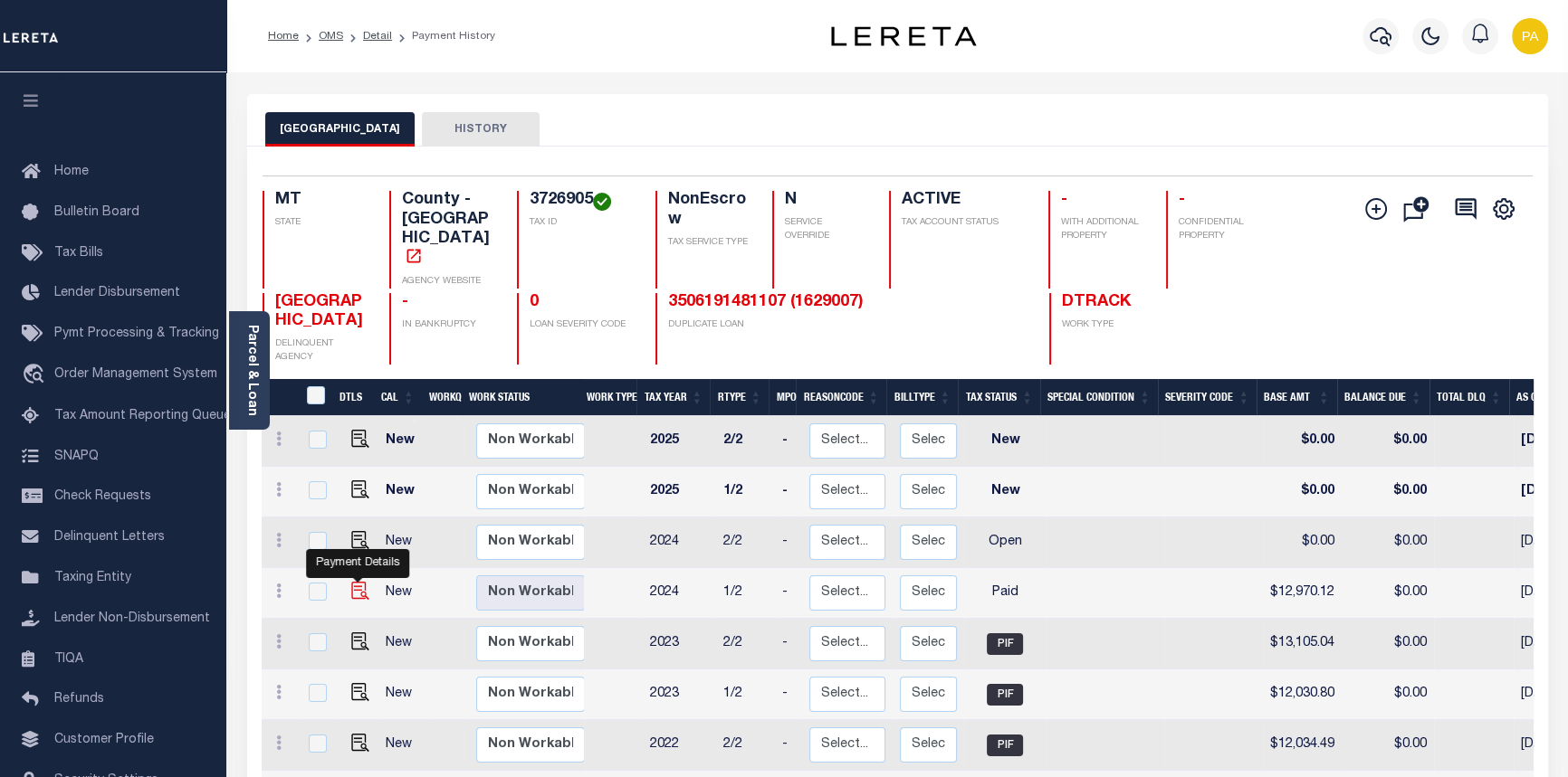
click at [359, 582] on img "" at bounding box center [360, 591] width 18 height 18
checkbox input "true"
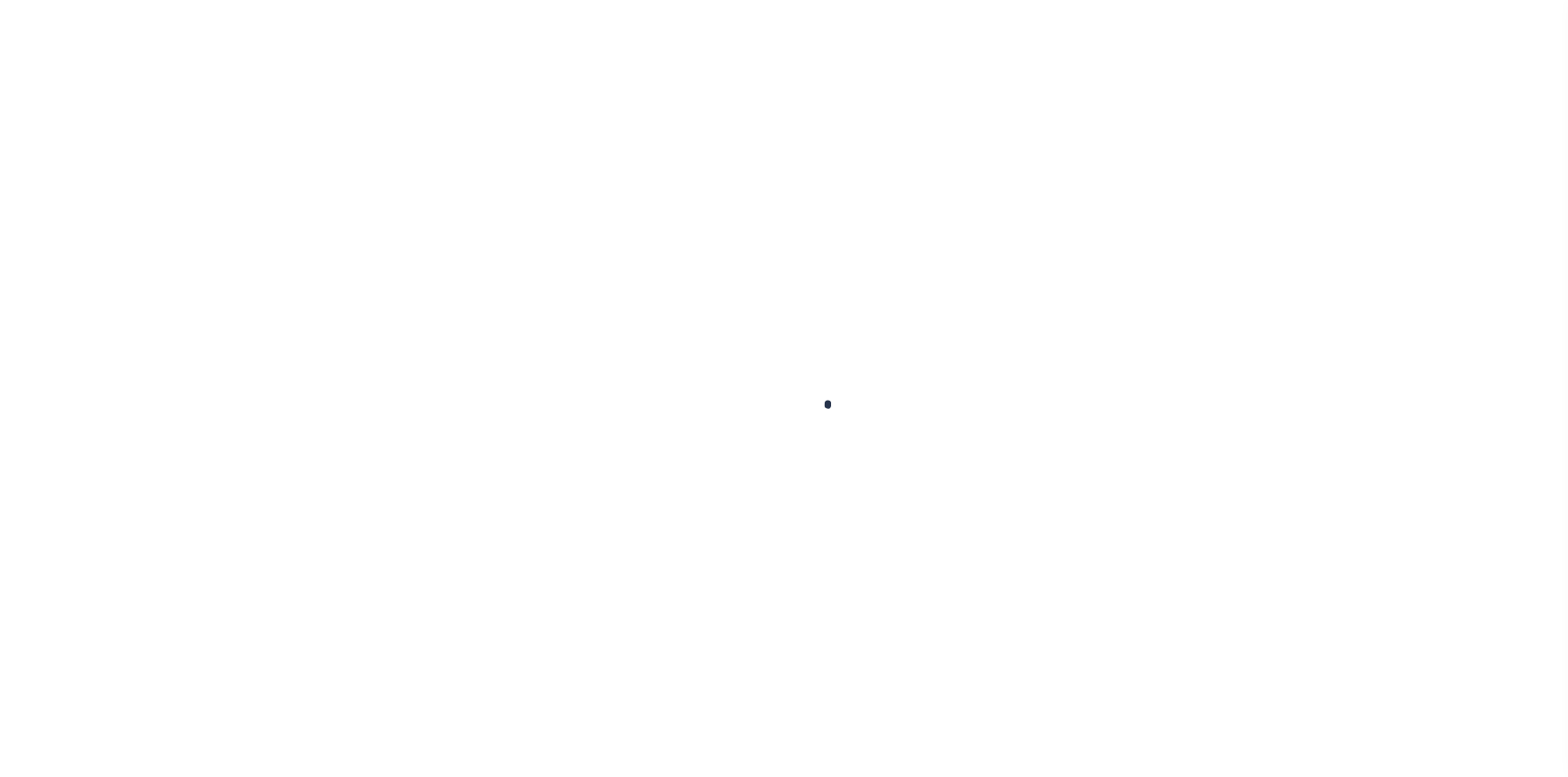
checkbox input "false"
type input "04/30/2025"
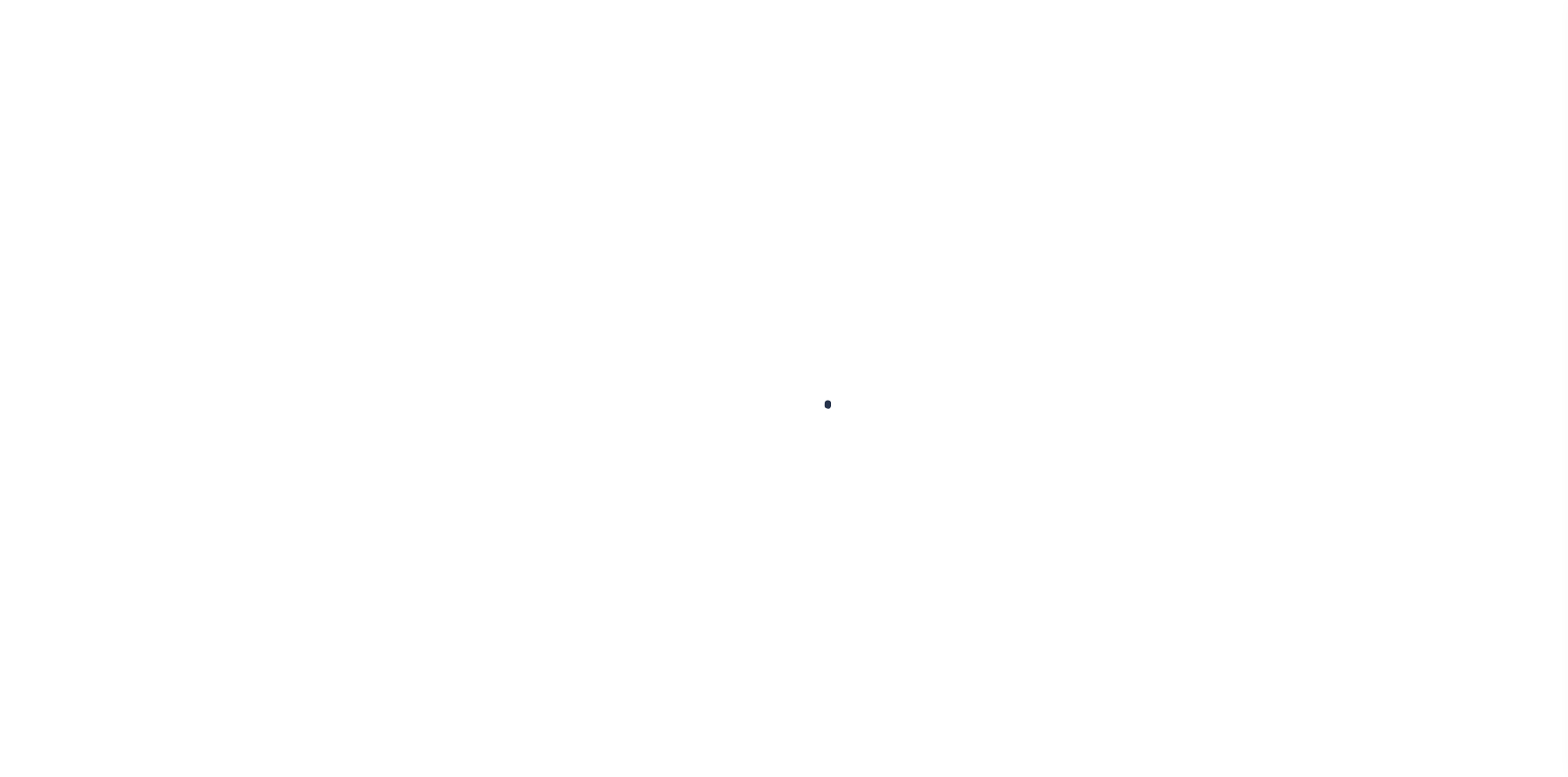
type input "[DATE]"
select select "PYD"
type input "$12,970.12"
type input "$0"
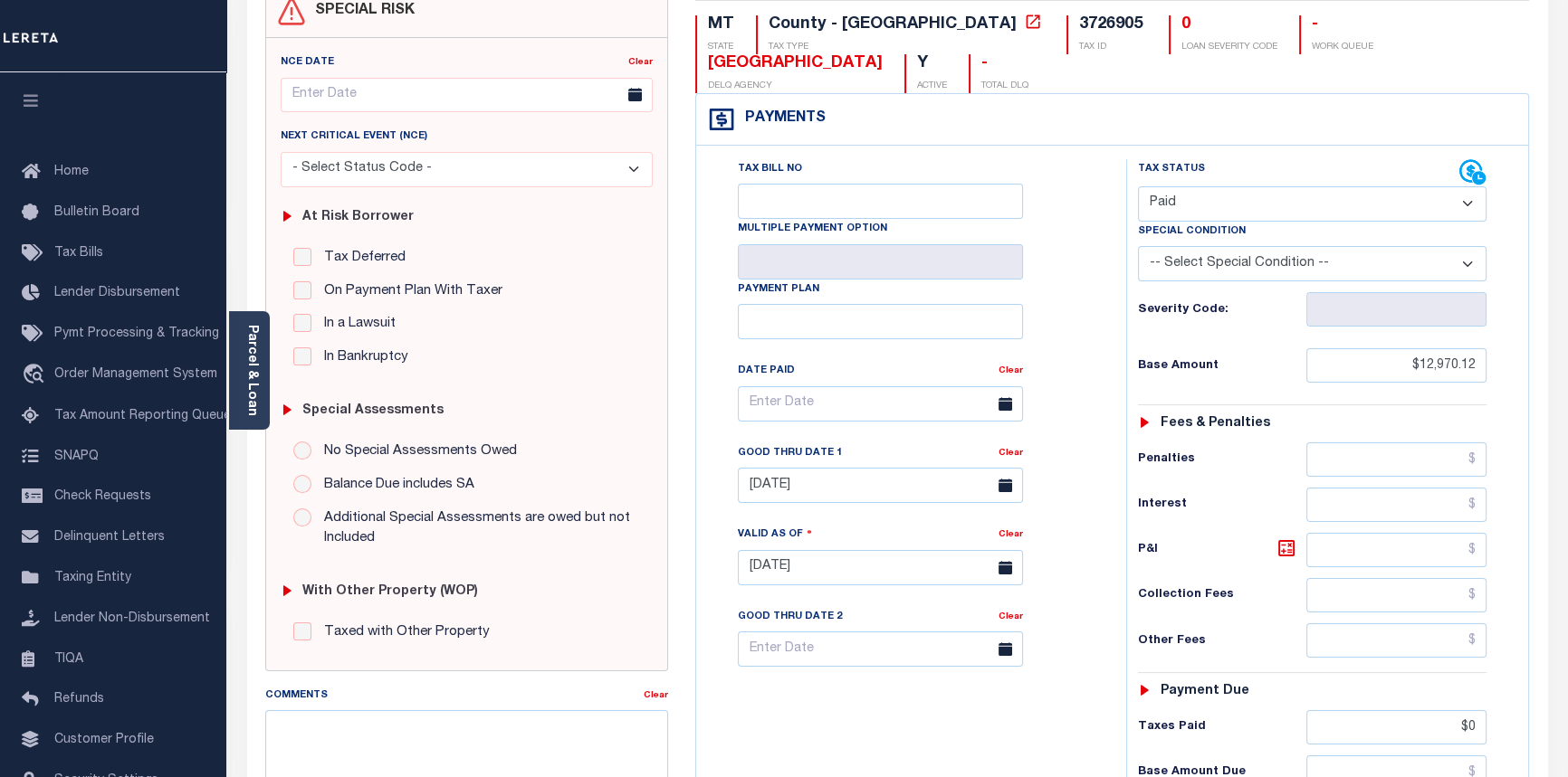
scroll to position [97, 0]
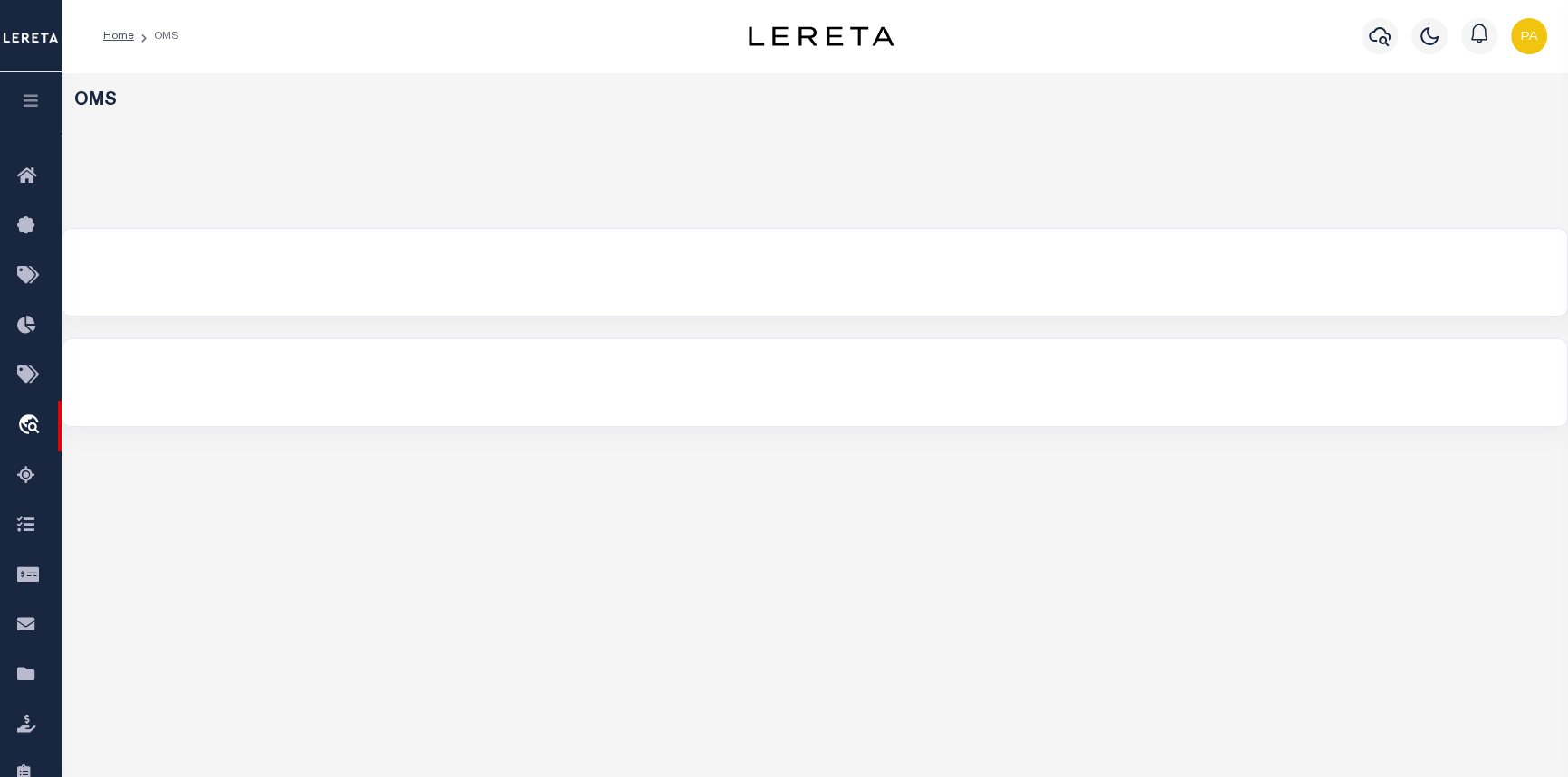
select select "200"
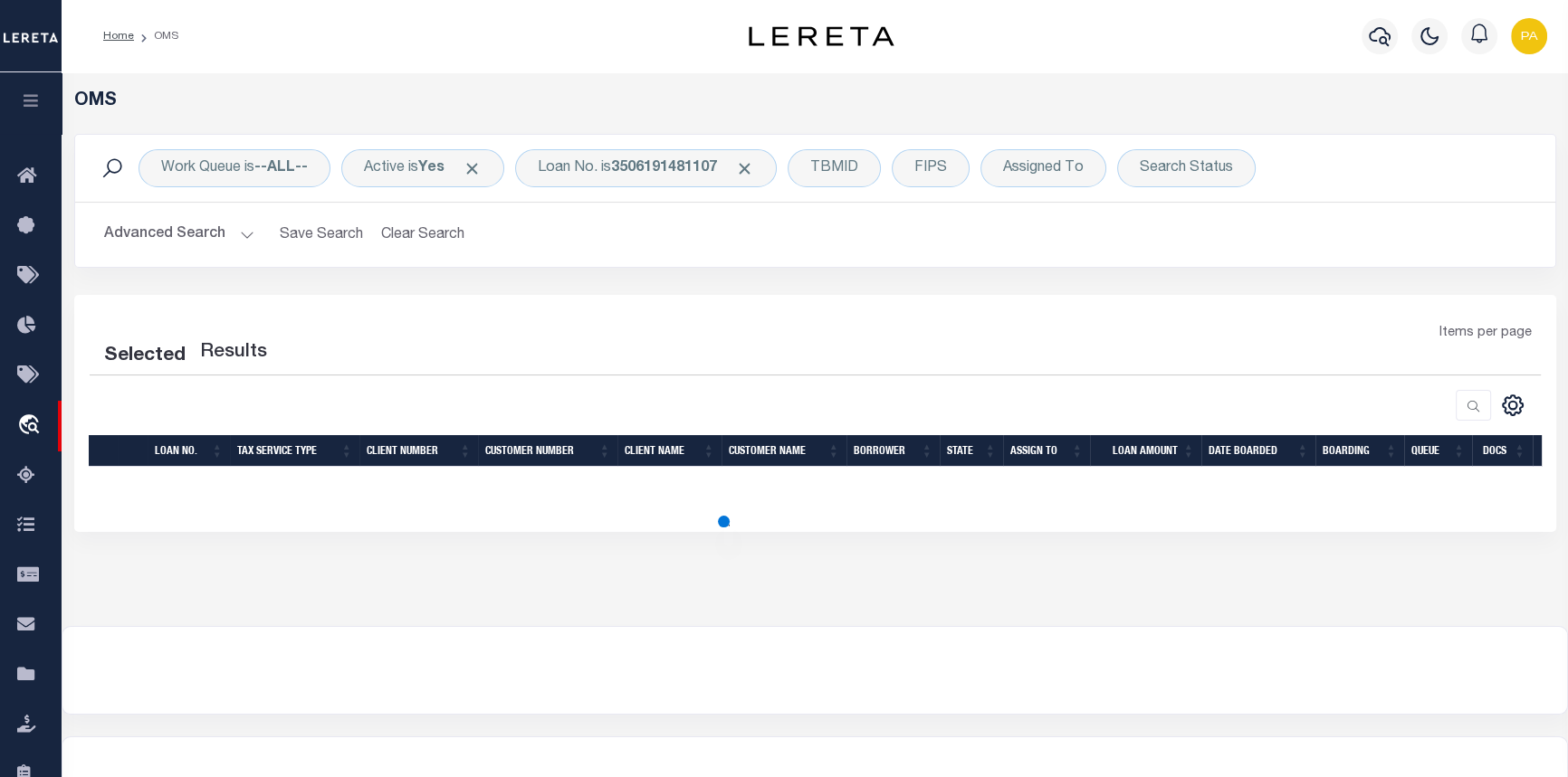
select select "200"
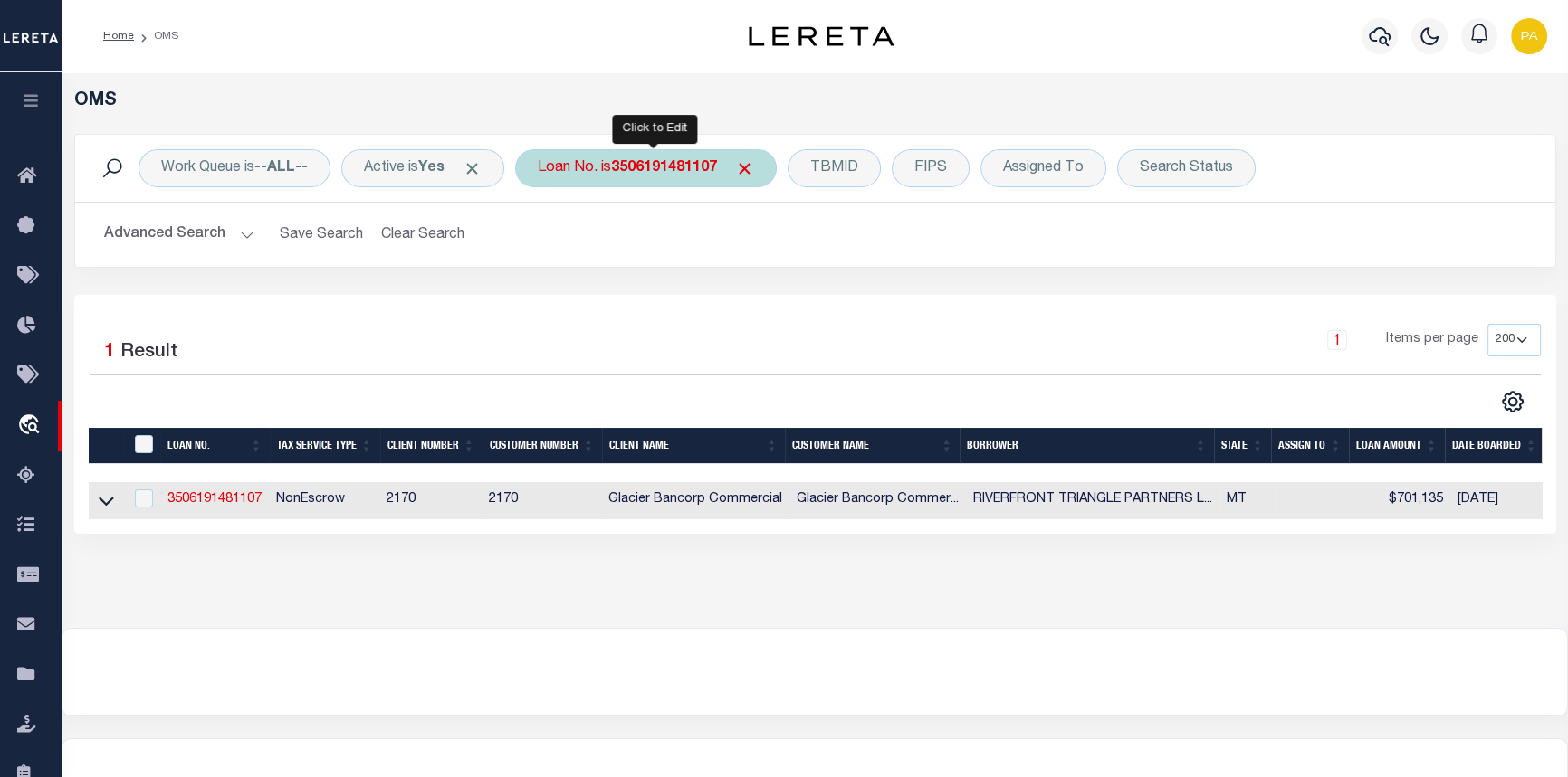
click at [638, 165] on b "3506191481107" at bounding box center [663, 168] width 106 height 15
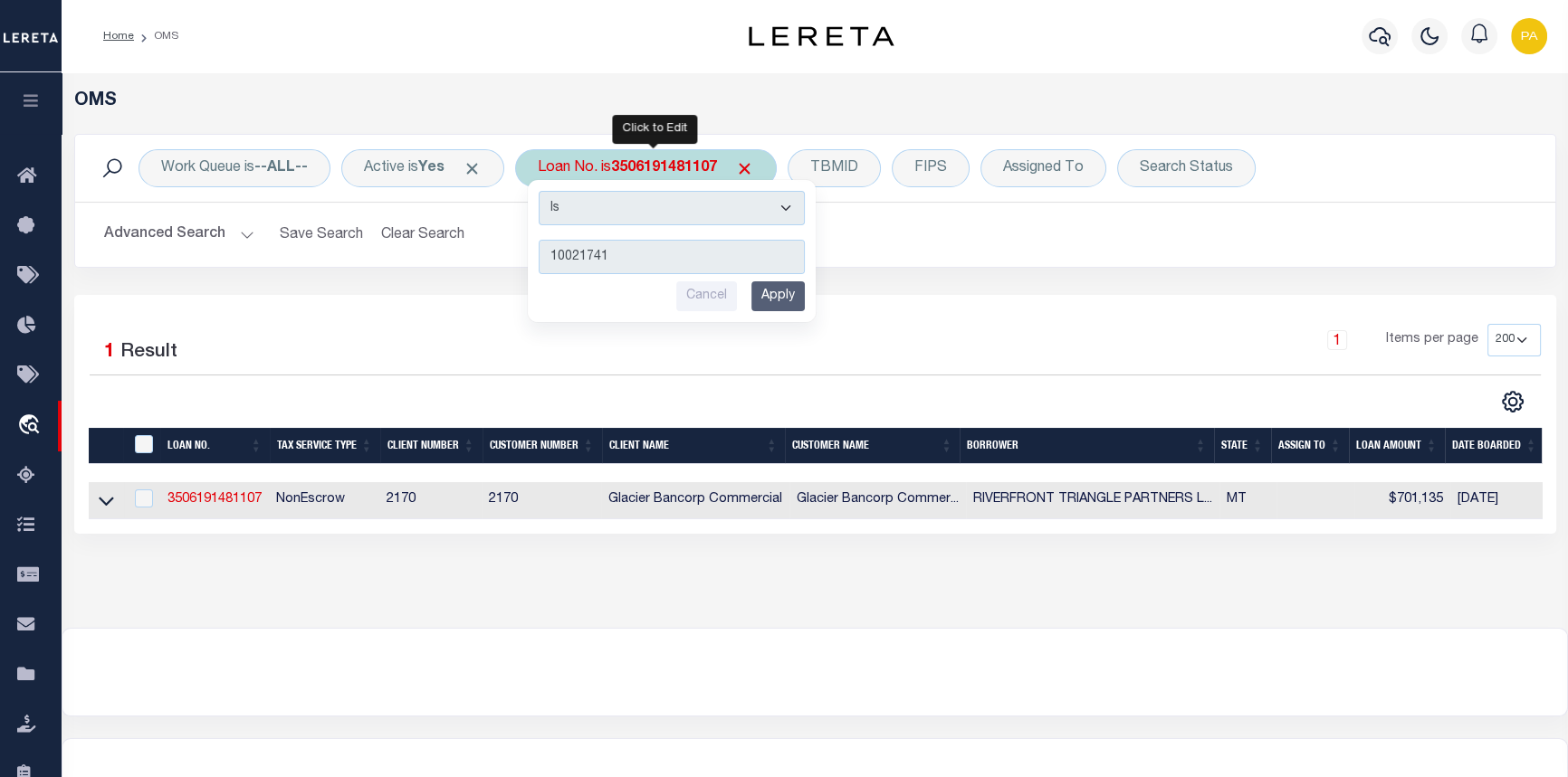
type input "10021741"
click at [792, 292] on input "Apply" at bounding box center [778, 296] width 53 height 29
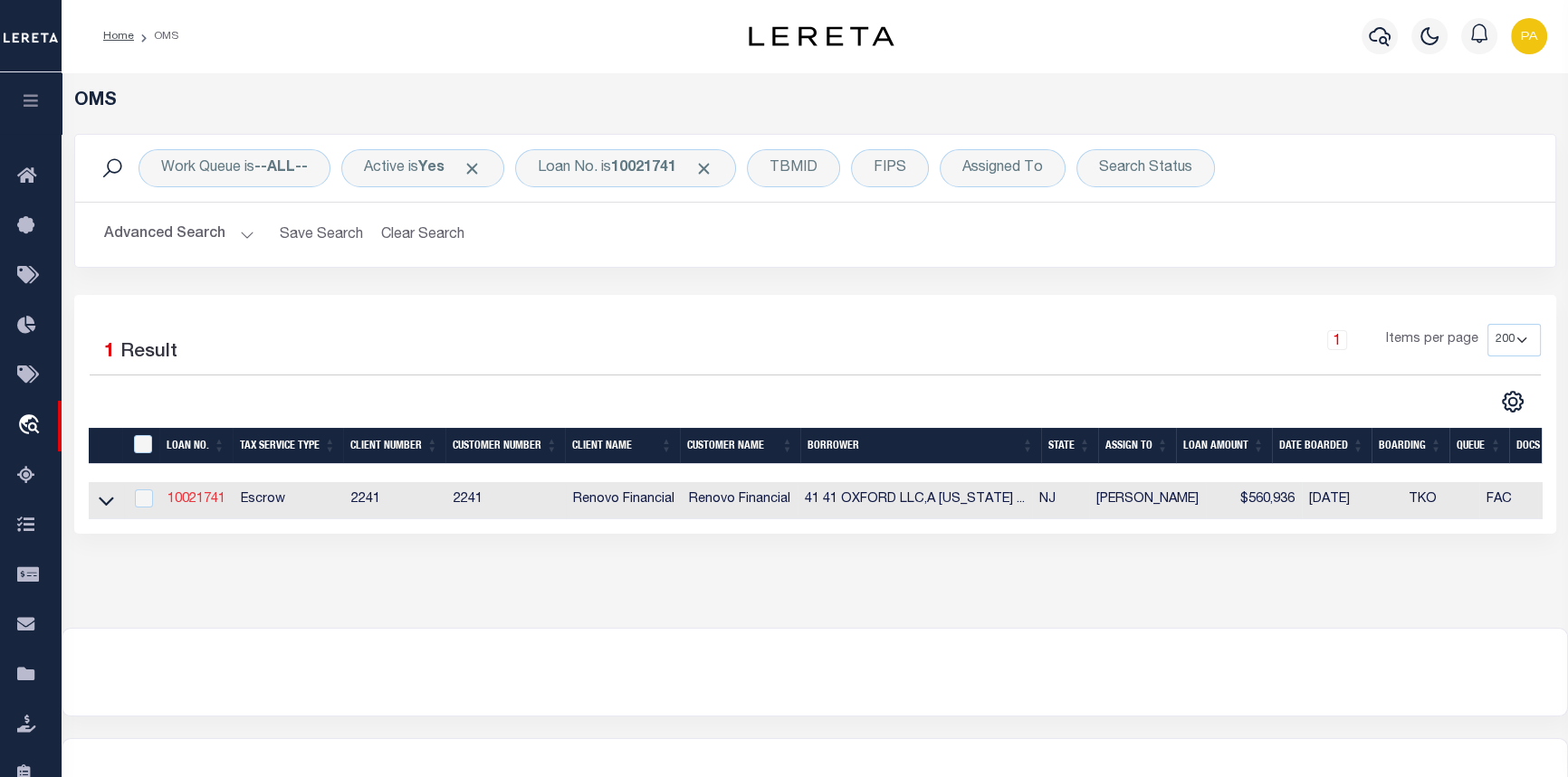
click at [207, 505] on link "10021741" at bounding box center [196, 499] width 58 height 13
type input "10021741"
type input "41 41 OXFORD LLC,A NEW JERSEY LIMITED LIABILITY COMPANY"
select select
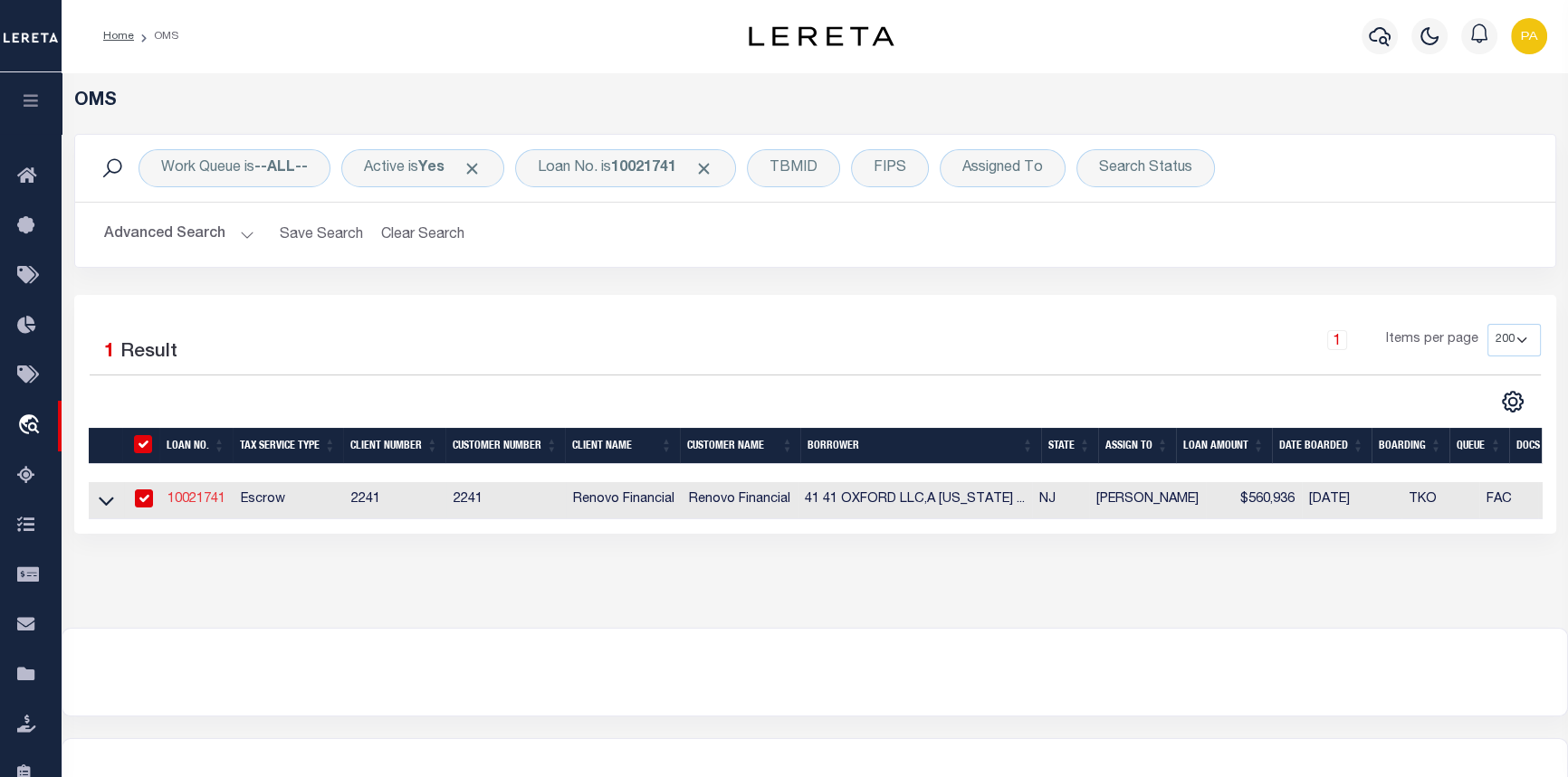
type input "178 Dwight St"
type input "Jersey City NJ 07305"
select select "10"
select select "Escrow"
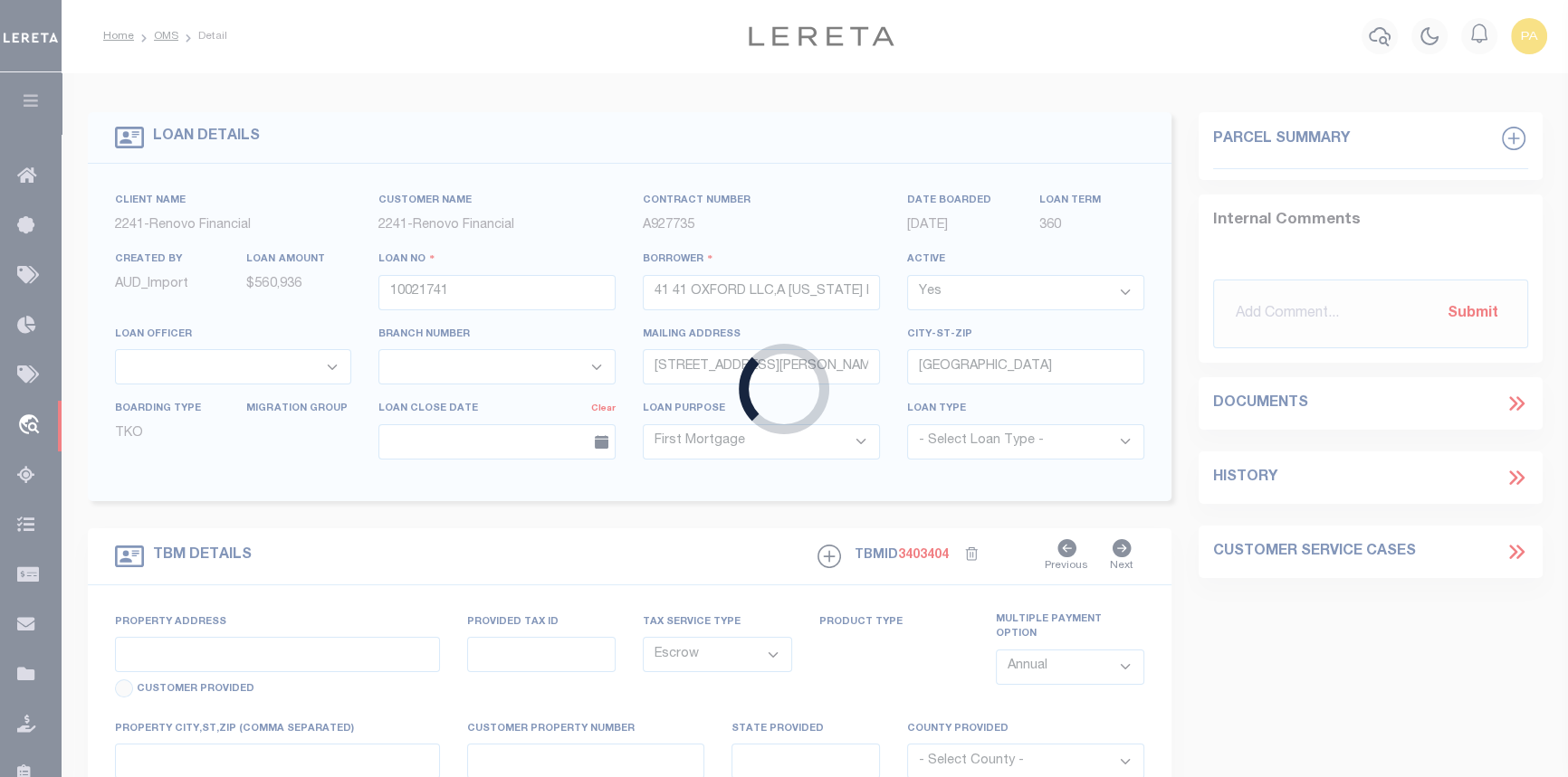
type input "41 OXFORD AVE"
type input "18402.0000 00004.0000"
select select
type input "Jersey City, NJ 07304"
type input "a0kUS000007etY1"
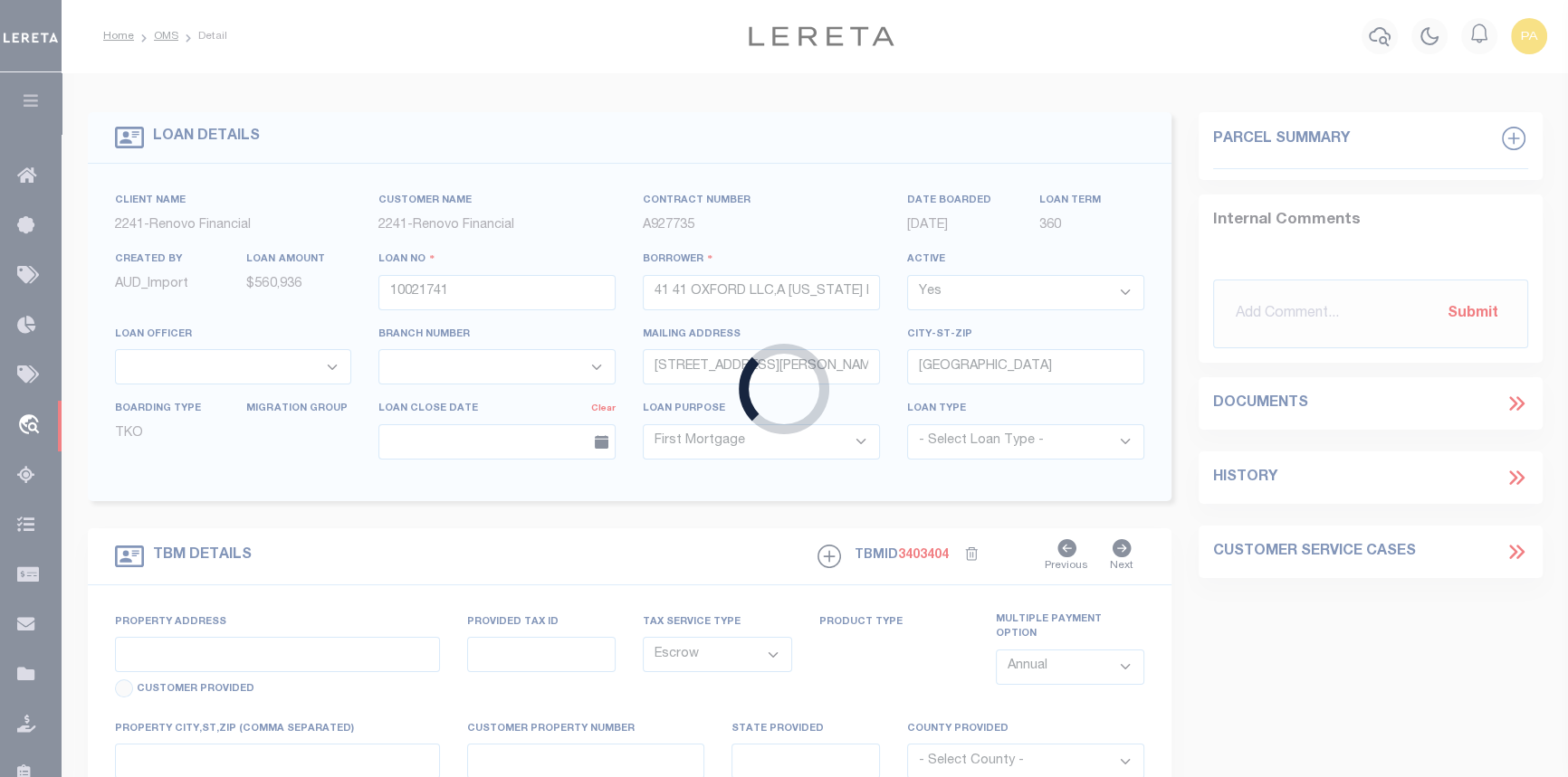
type input "NJ"
select select
type textarea "Liability Limited to Customer Provided Parcel"
select select "25067"
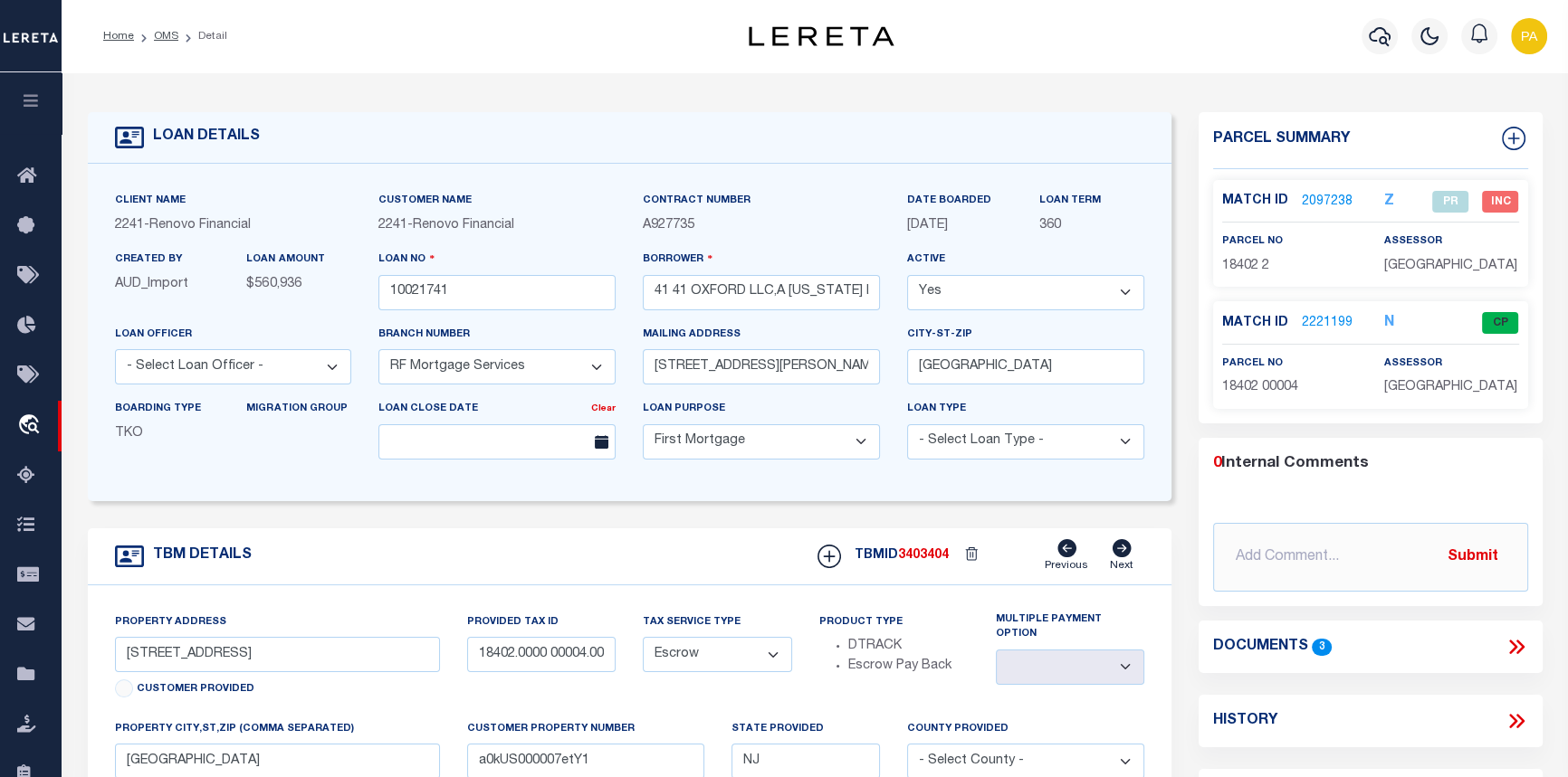
drag, startPoint x: 575, startPoint y: 601, endPoint x: 560, endPoint y: 591, distance: 18.0
drag, startPoint x: 552, startPoint y: 588, endPoint x: 562, endPoint y: 592, distance: 10.8
drag, startPoint x: 439, startPoint y: 715, endPoint x: 1338, endPoint y: 320, distance: 982.0
click at [1338, 320] on link "2221199" at bounding box center [1327, 322] width 51 height 19
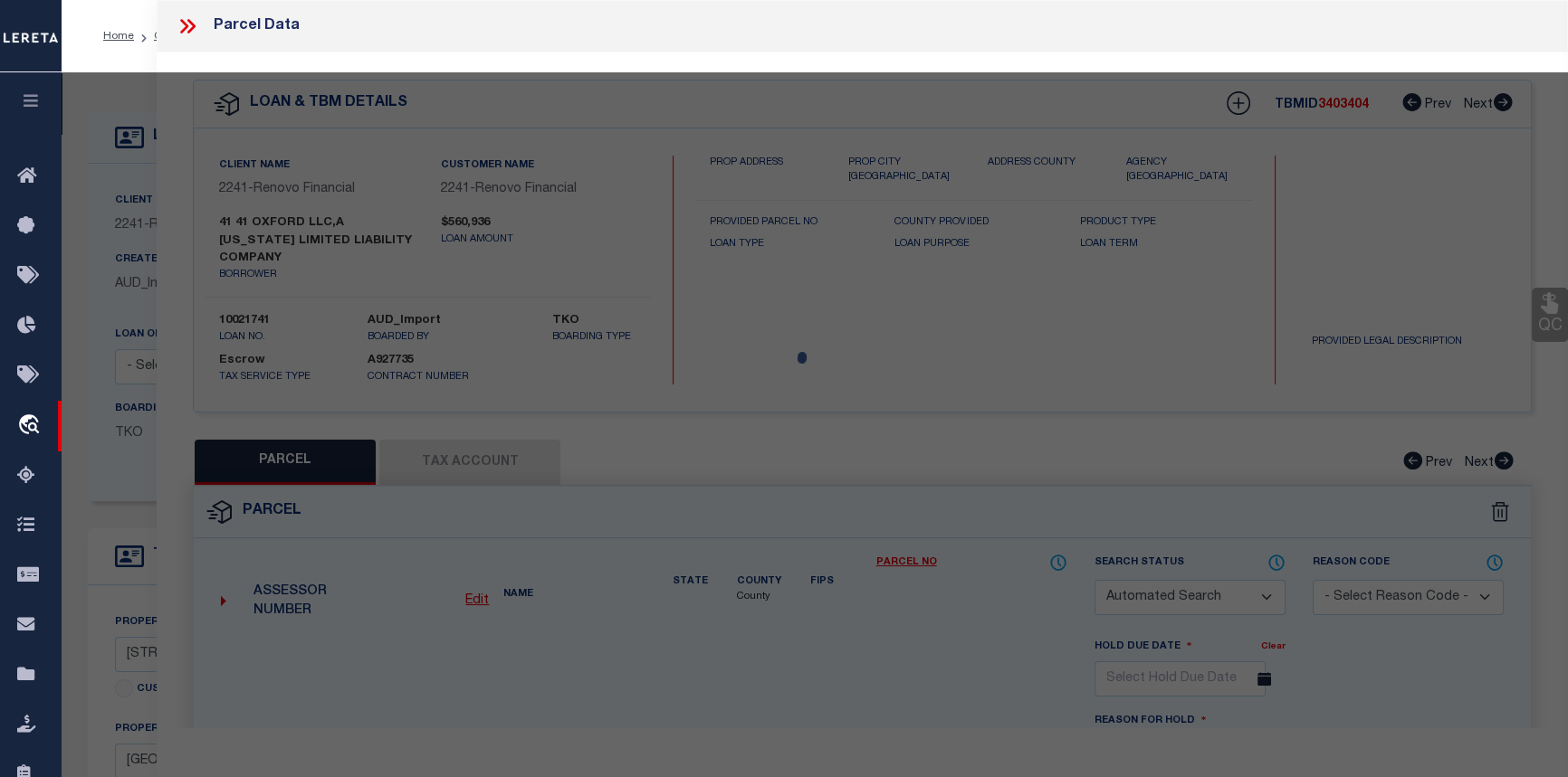
checkbox input "false"
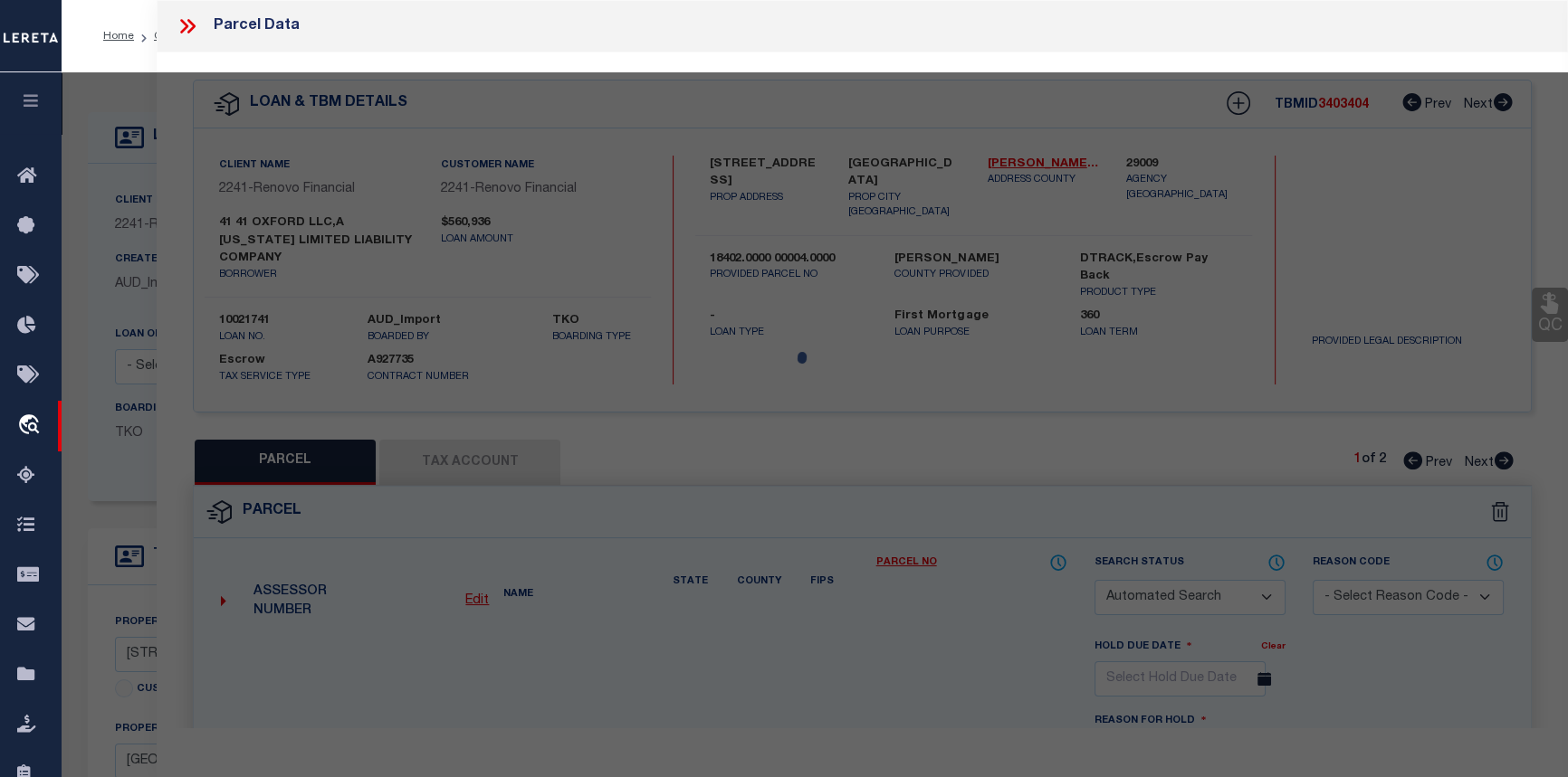
select select "CP"
select select "AGF"
select select
checkbox input "false"
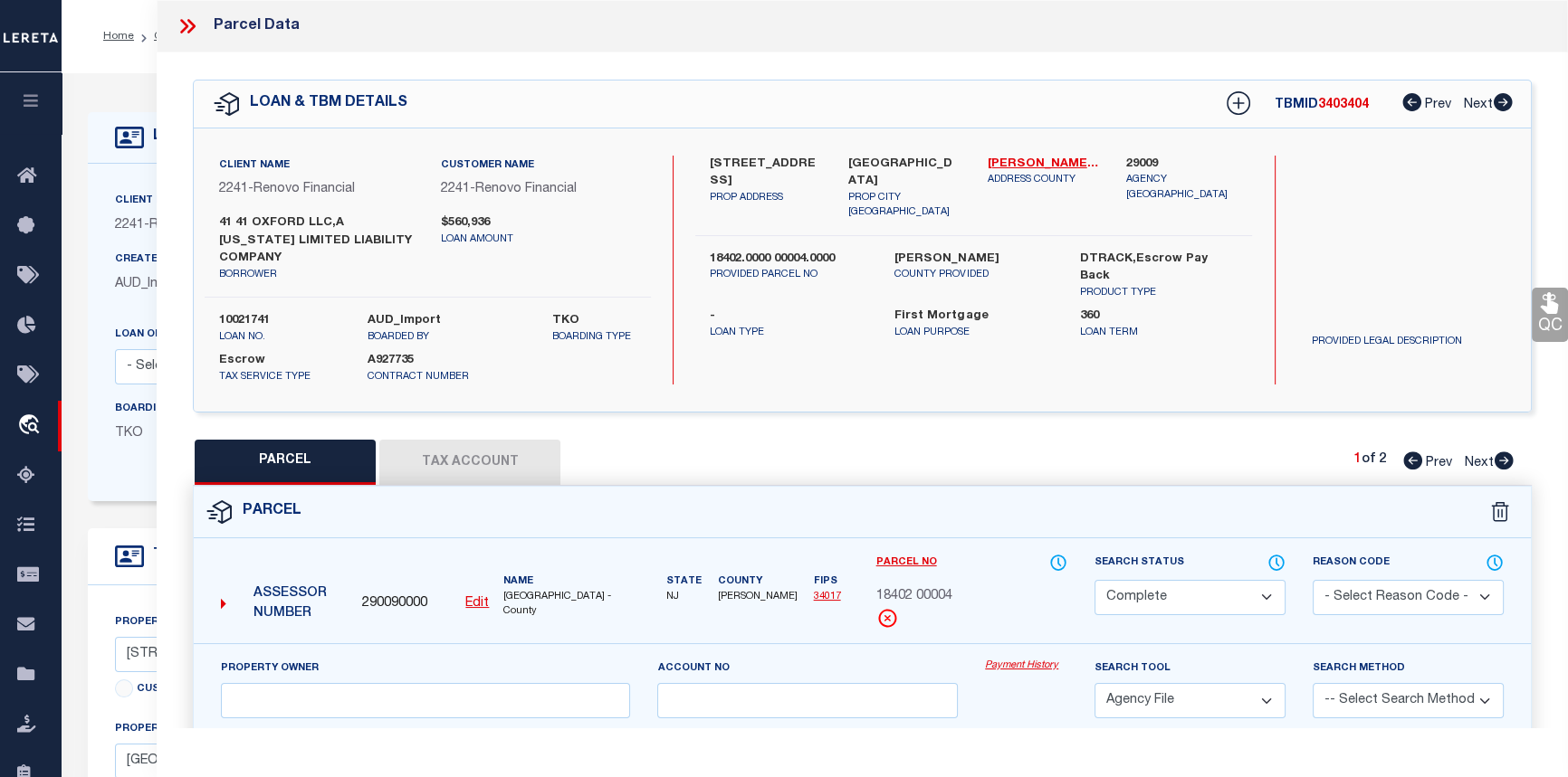
click at [186, 31] on icon at bounding box center [187, 26] width 24 height 24
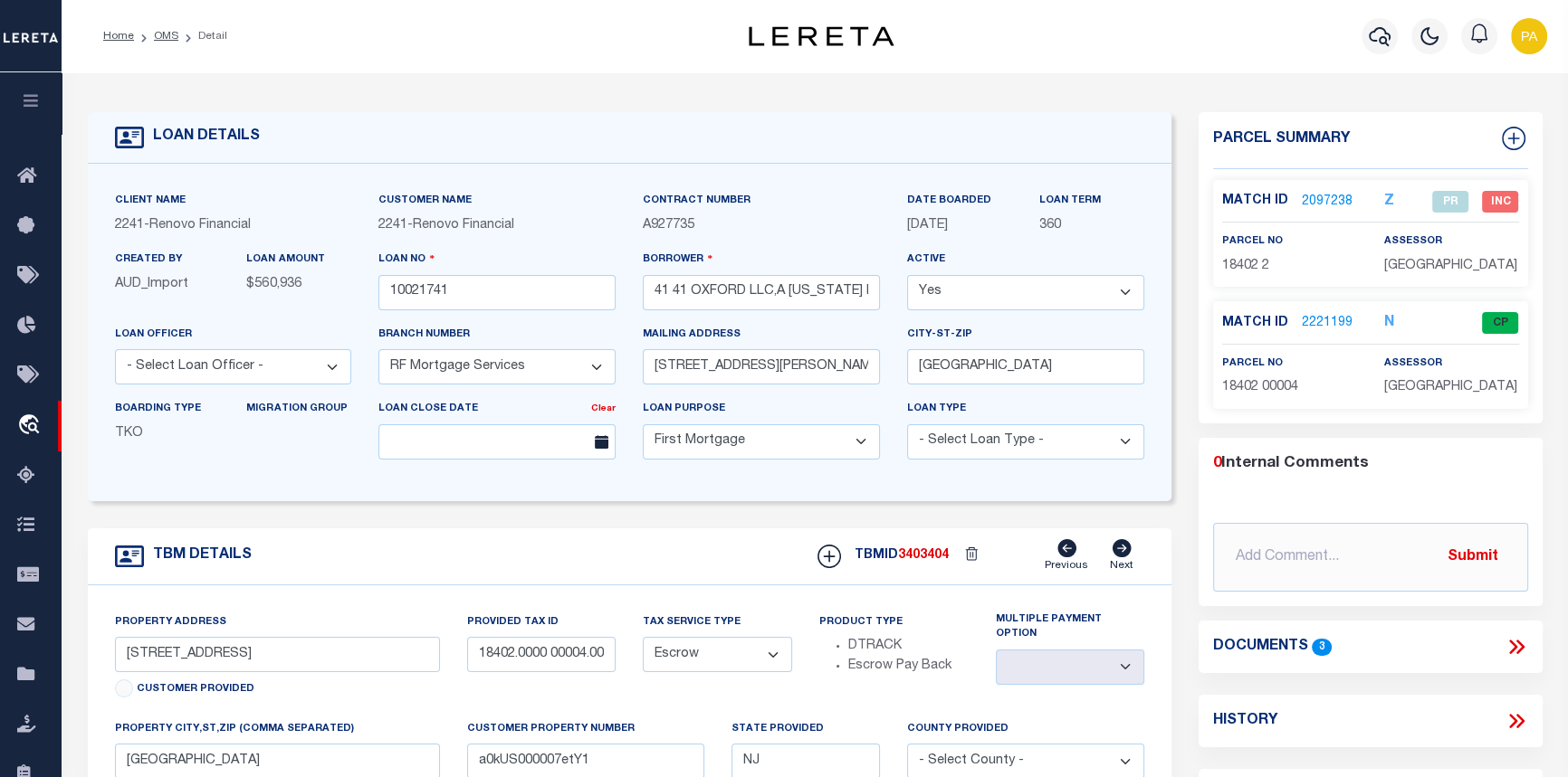
click at [1128, 449] on select "- Select Loan Type - Commercial Residential" at bounding box center [1025, 442] width 237 height 35
click at [1120, 340] on div "City-st-zip Jersey City NJ 07305" at bounding box center [1025, 355] width 237 height 60
click at [1319, 315] on link "2221199" at bounding box center [1327, 322] width 51 height 19
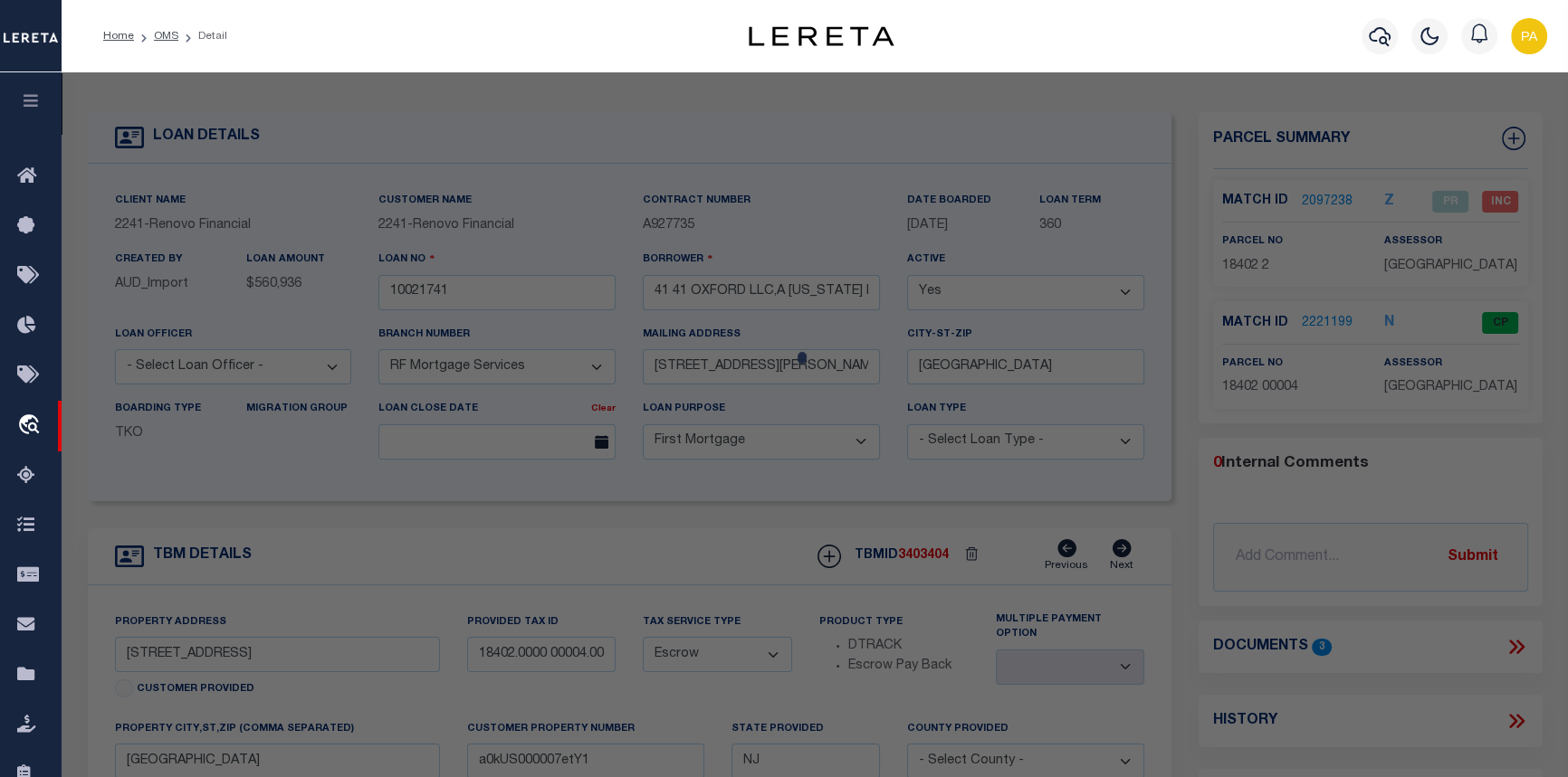
select select "AS"
select select
checkbox input "false"
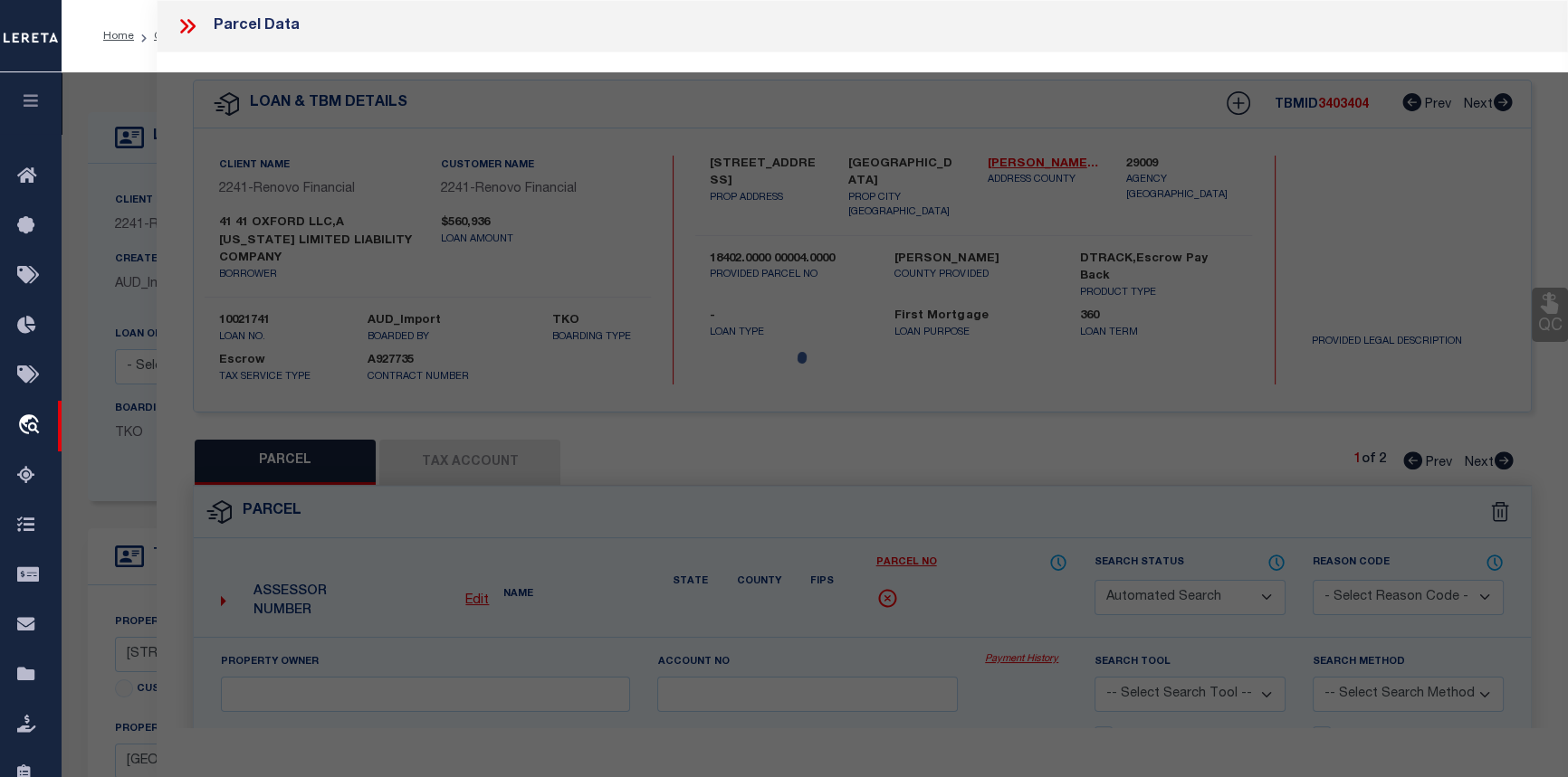
select select "CP"
select select "AGF"
select select
checkbox input "false"
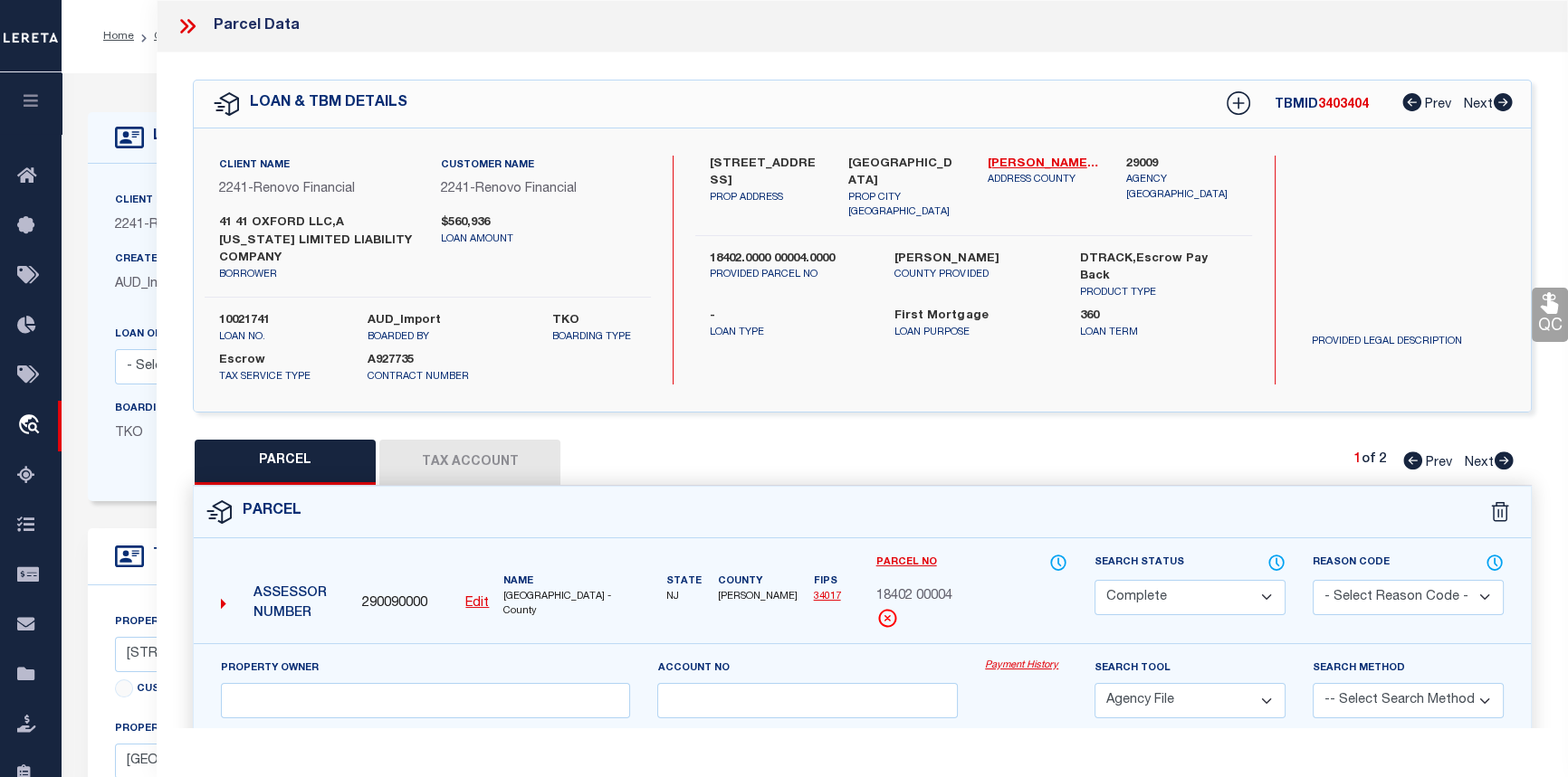
click at [1006, 660] on link "Payment History" at bounding box center [1026, 666] width 82 height 16
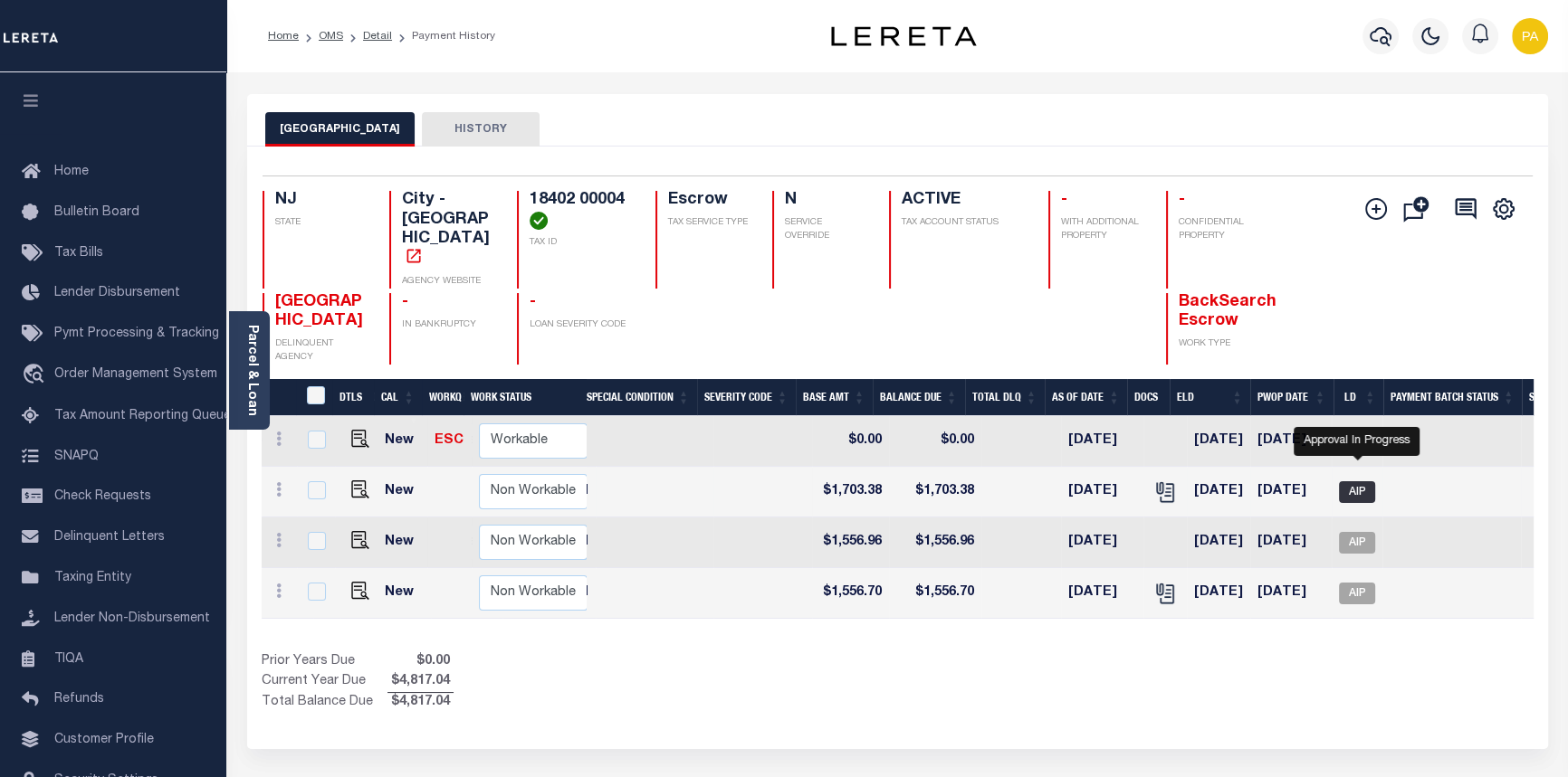
click at [1357, 481] on span "AIP" at bounding box center [1356, 492] width 36 height 22
checkbox input "true"
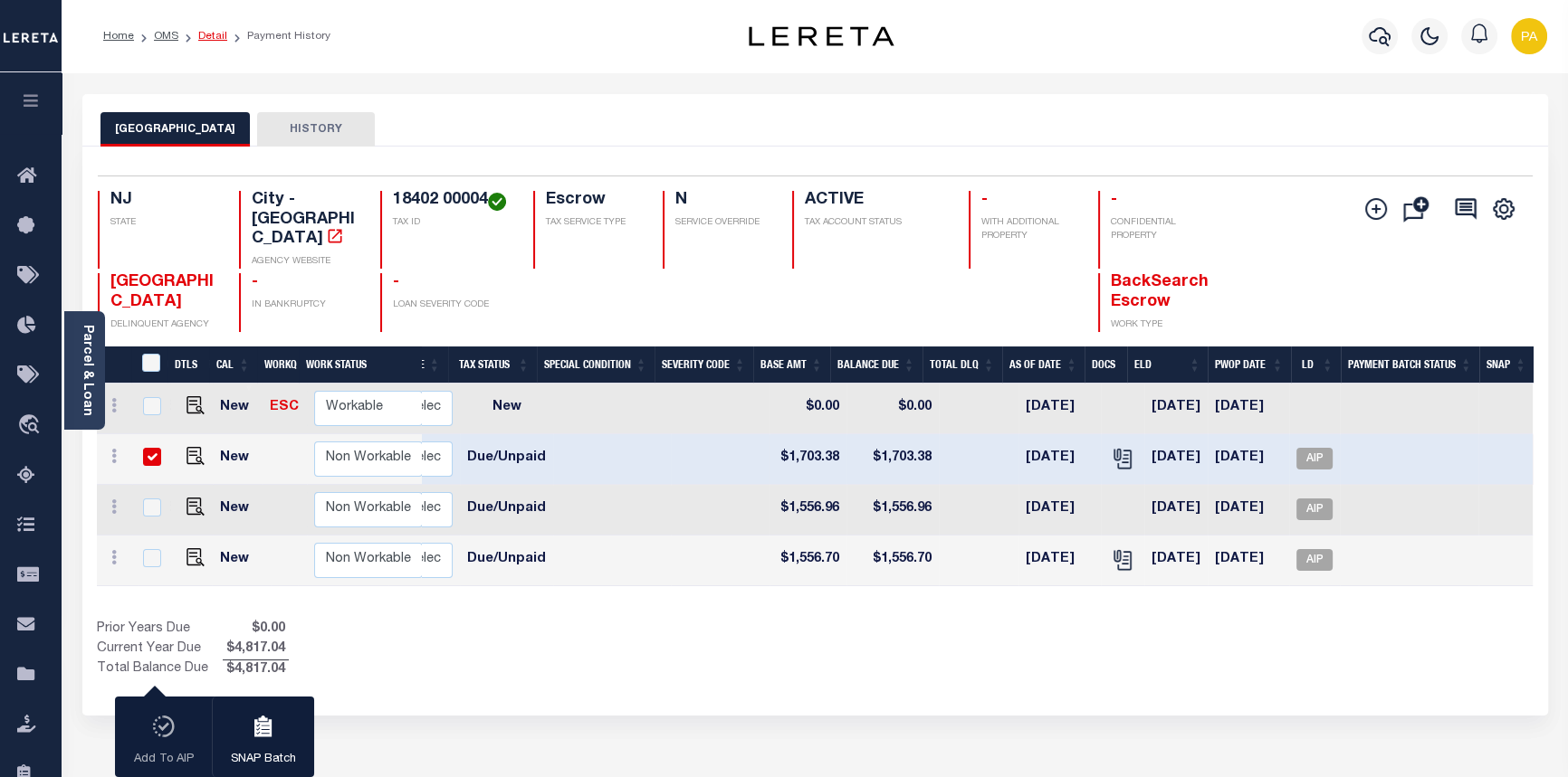
click at [205, 36] on link "Detail" at bounding box center [213, 35] width 29 height 11
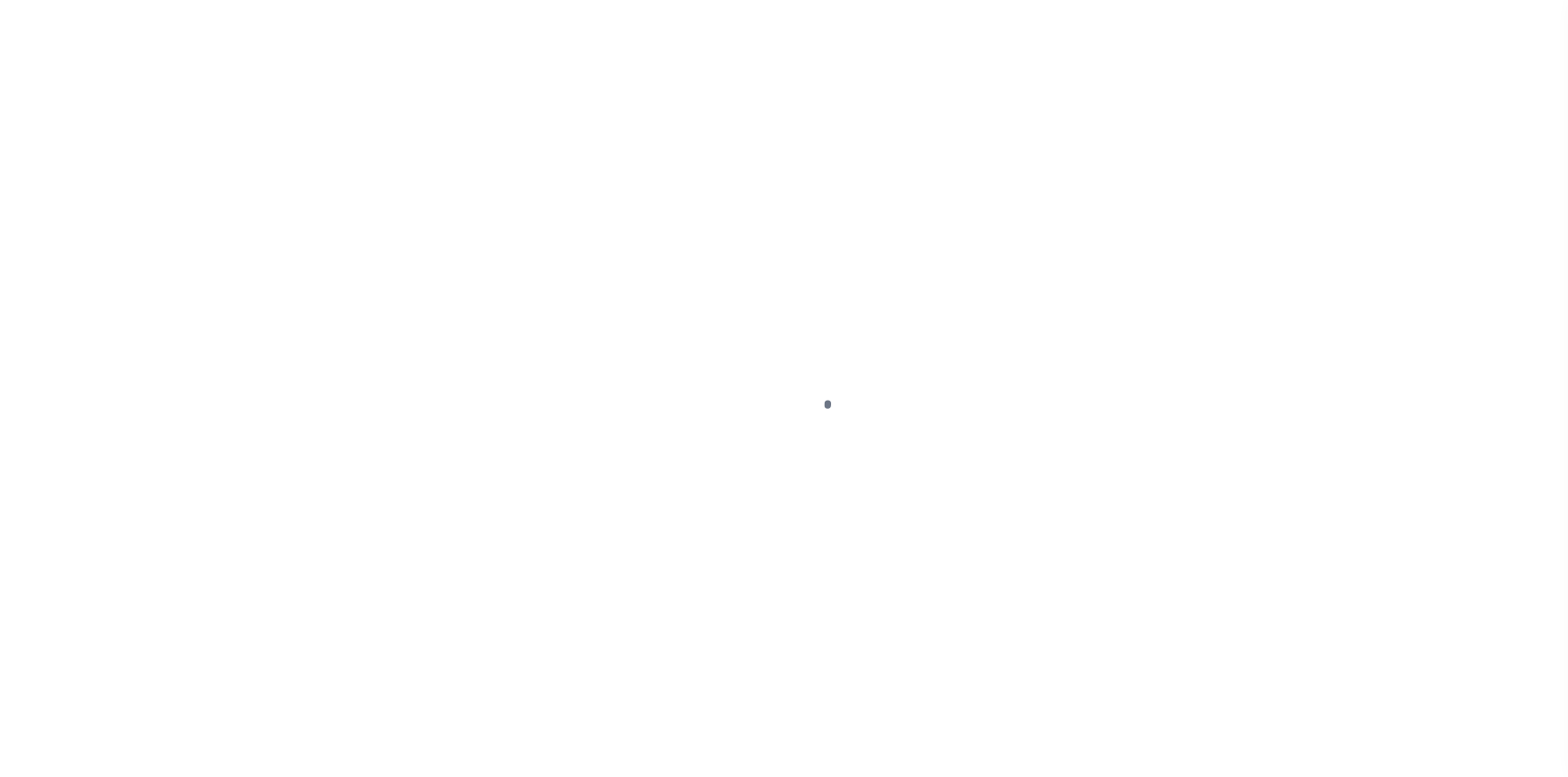
select select "10"
select select "Escrow"
type input "41 OXFORD AVE"
type input "18402.0000 00004.0000"
select select
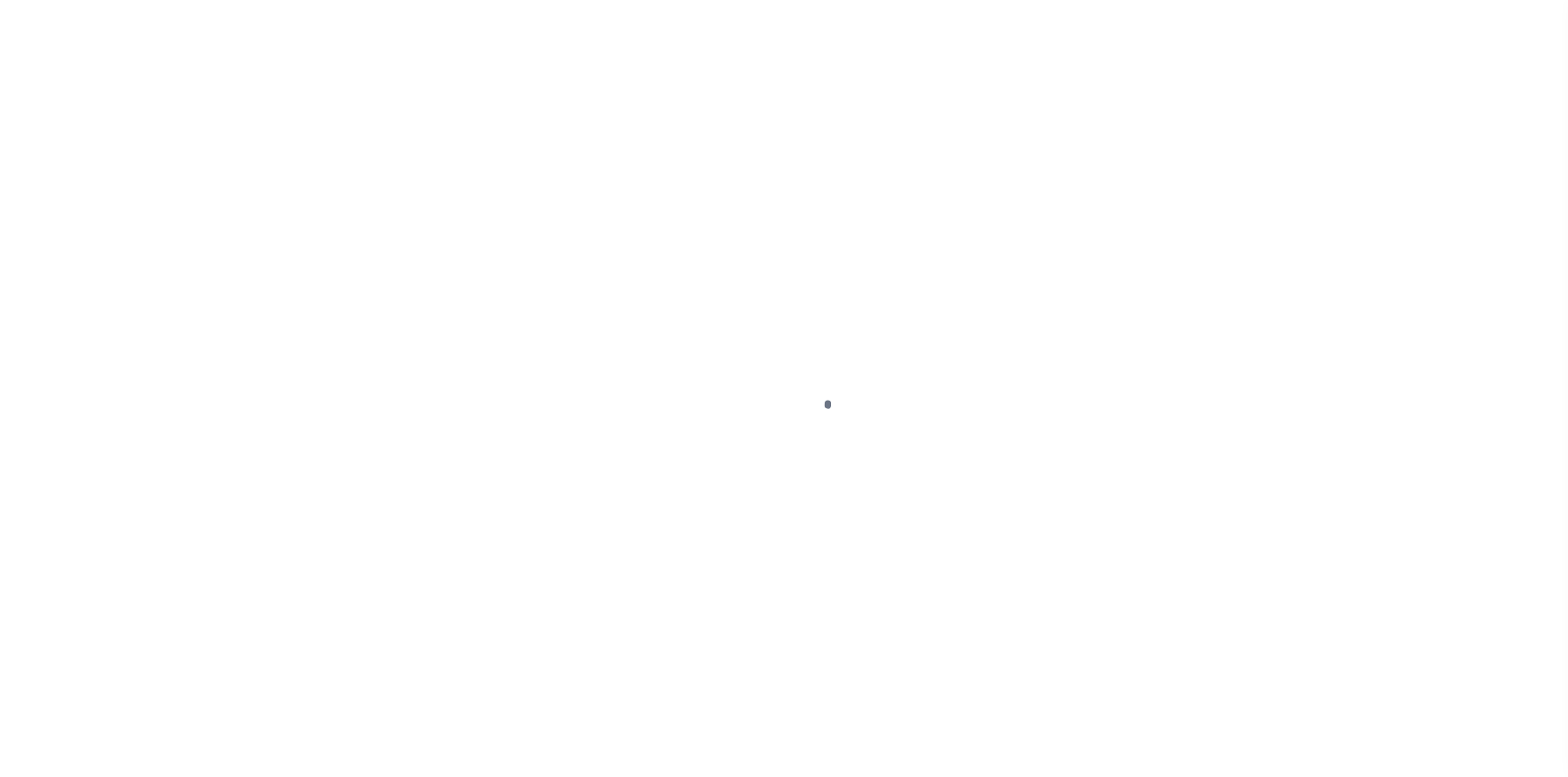
type input "Jersey City, NJ 07304"
type input "a0kUS000007etY1"
type input "NJ"
select select
type textarea "Liability Limited to Customer Provided Parcel"
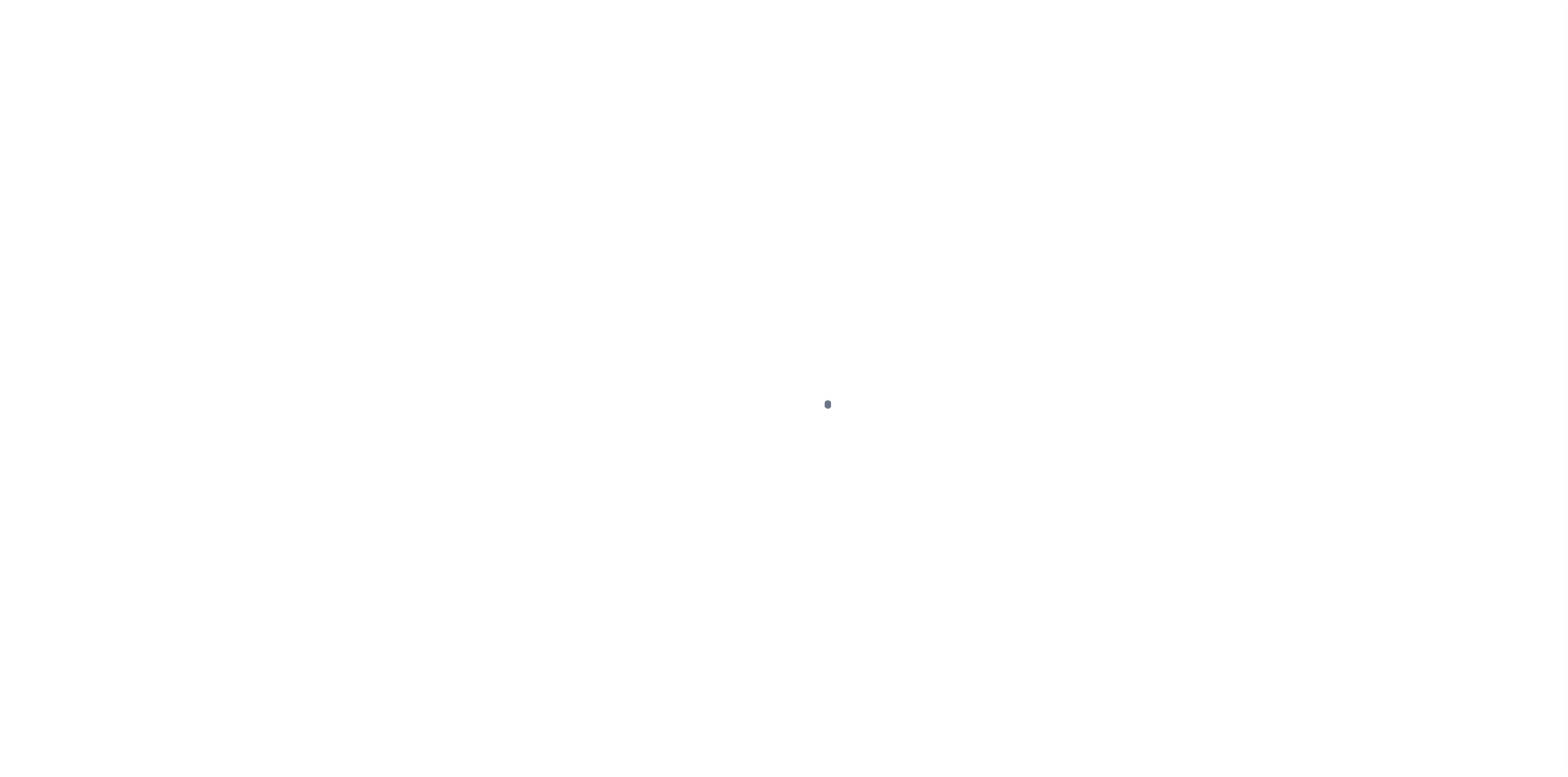
select select "25067"
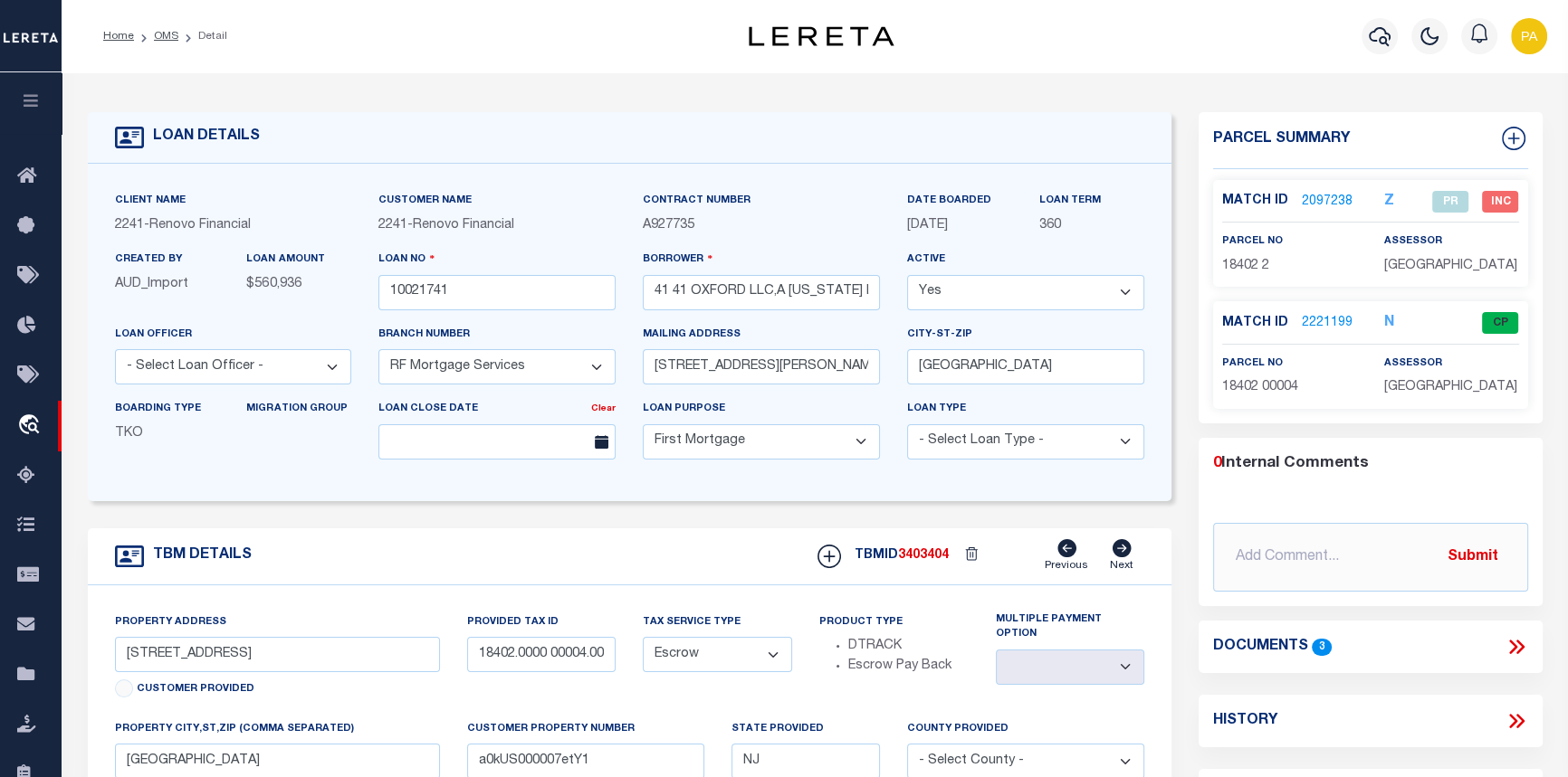
click at [1332, 325] on link "2221199" at bounding box center [1327, 322] width 51 height 19
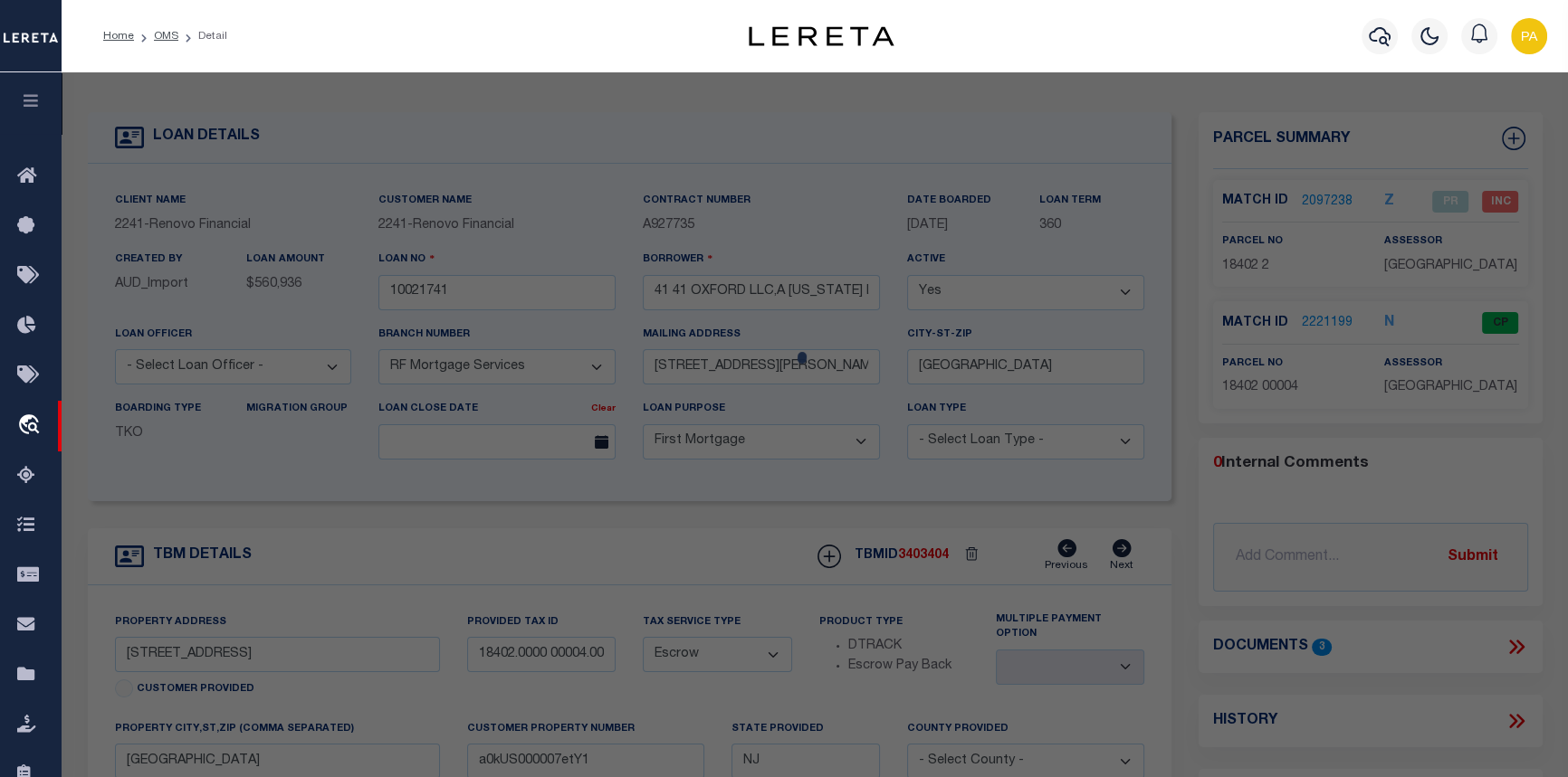
checkbox input "false"
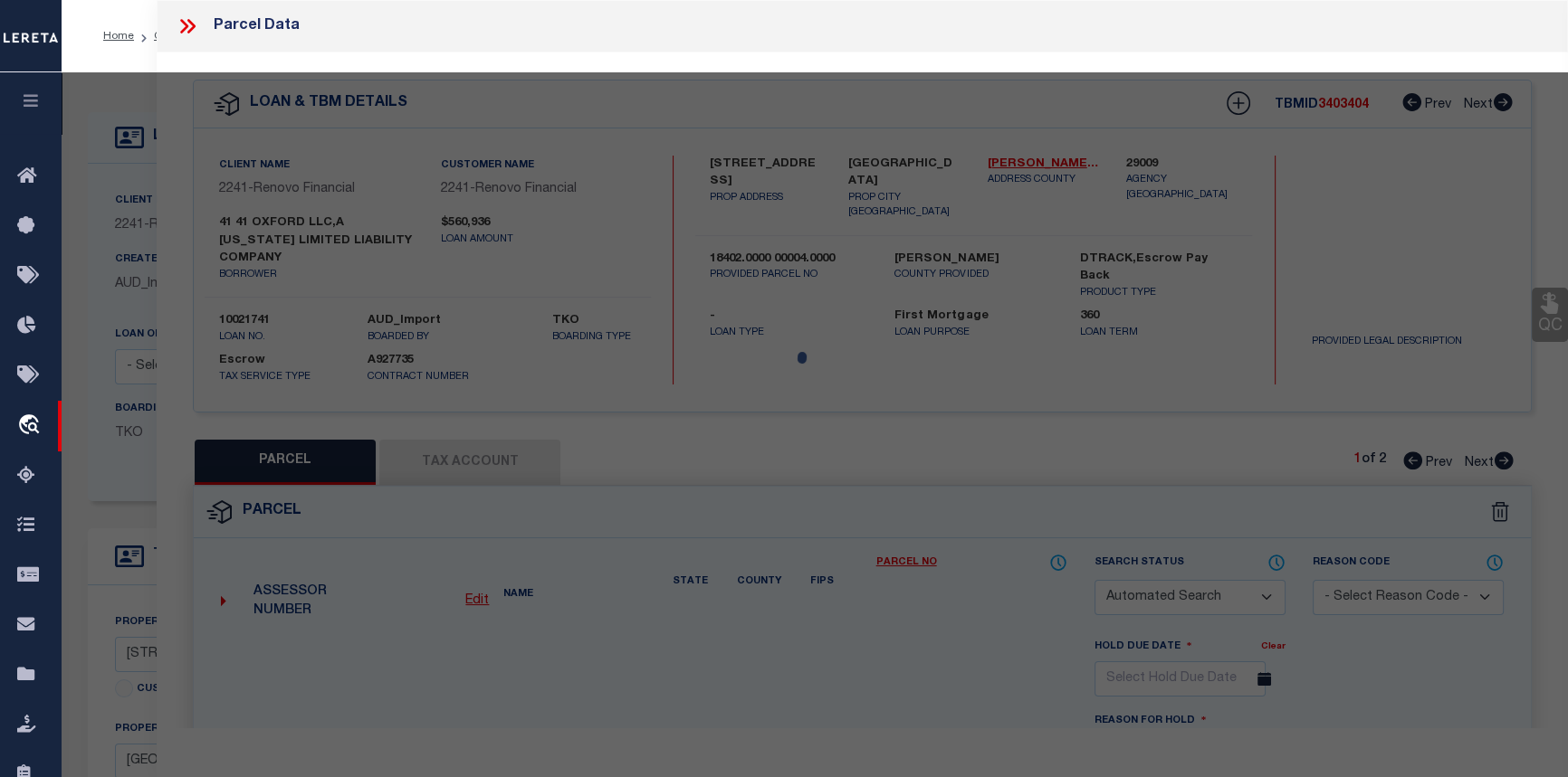
select select "CP"
select select "AGF"
select select
checkbox input "false"
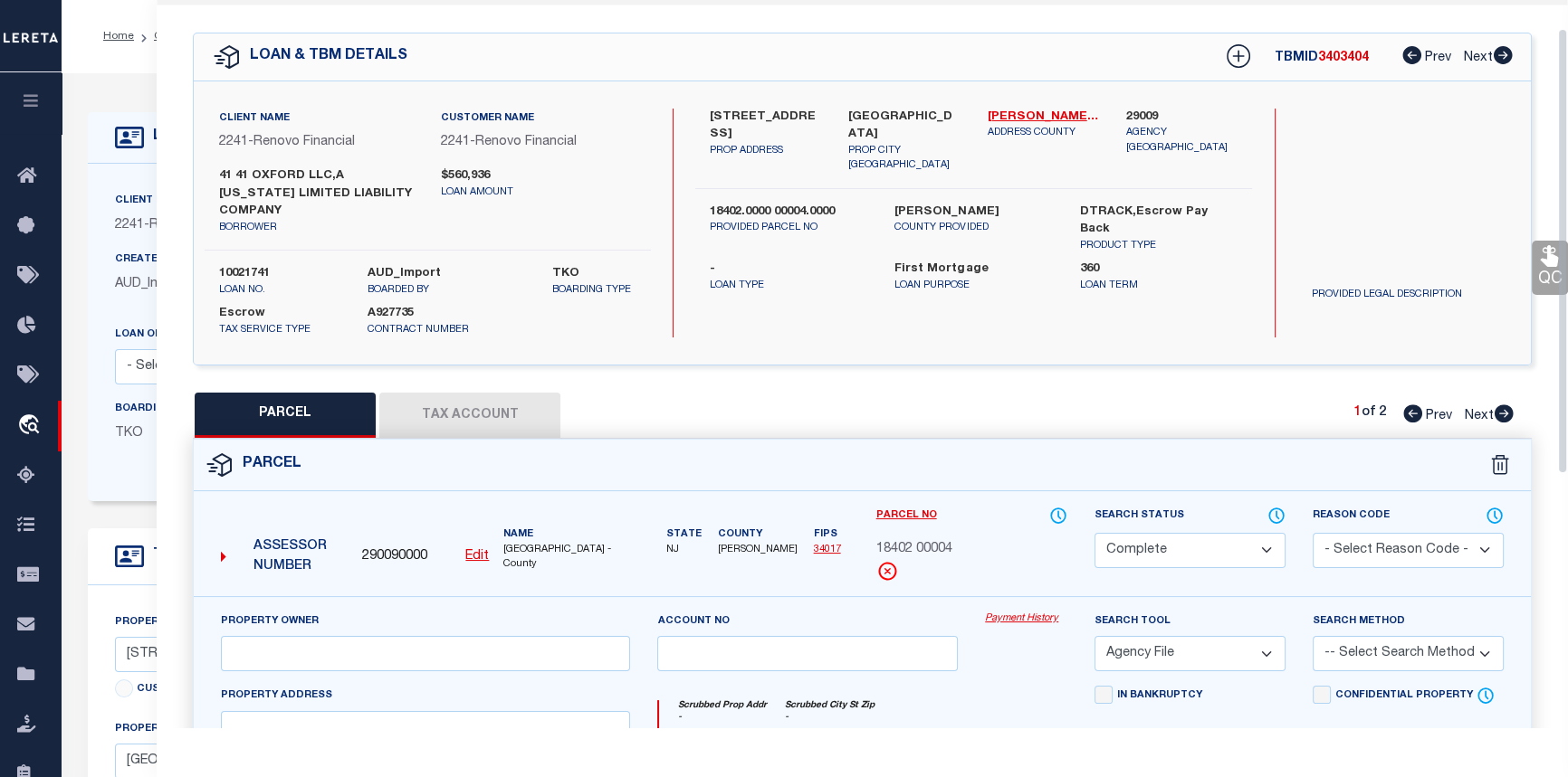
scroll to position [46, 0]
click at [1013, 620] on link "Payment History" at bounding box center [1026, 620] width 82 height 16
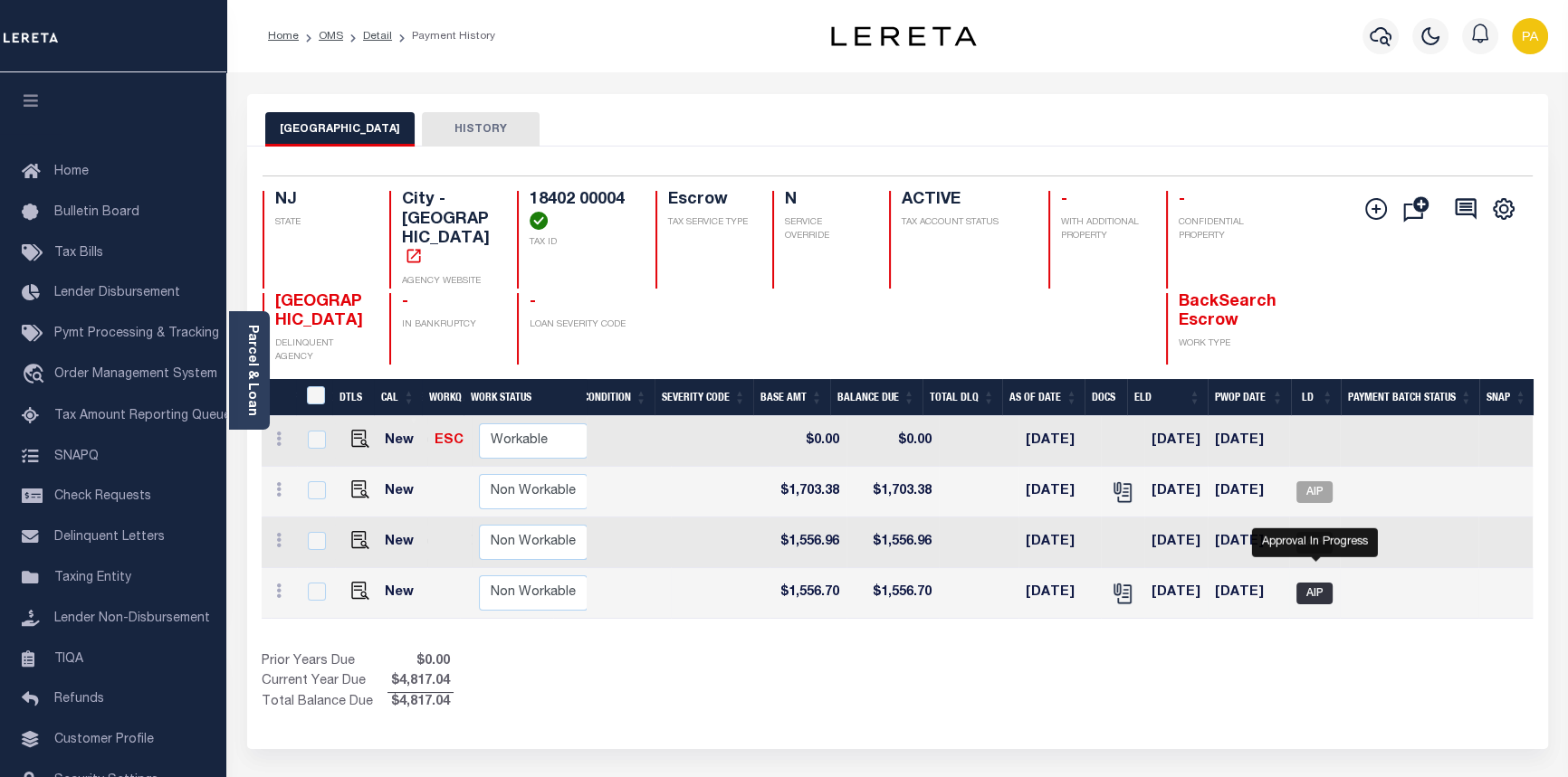
click at [1311, 583] on span "AIP" at bounding box center [1314, 594] width 36 height 22
checkbox input "true"
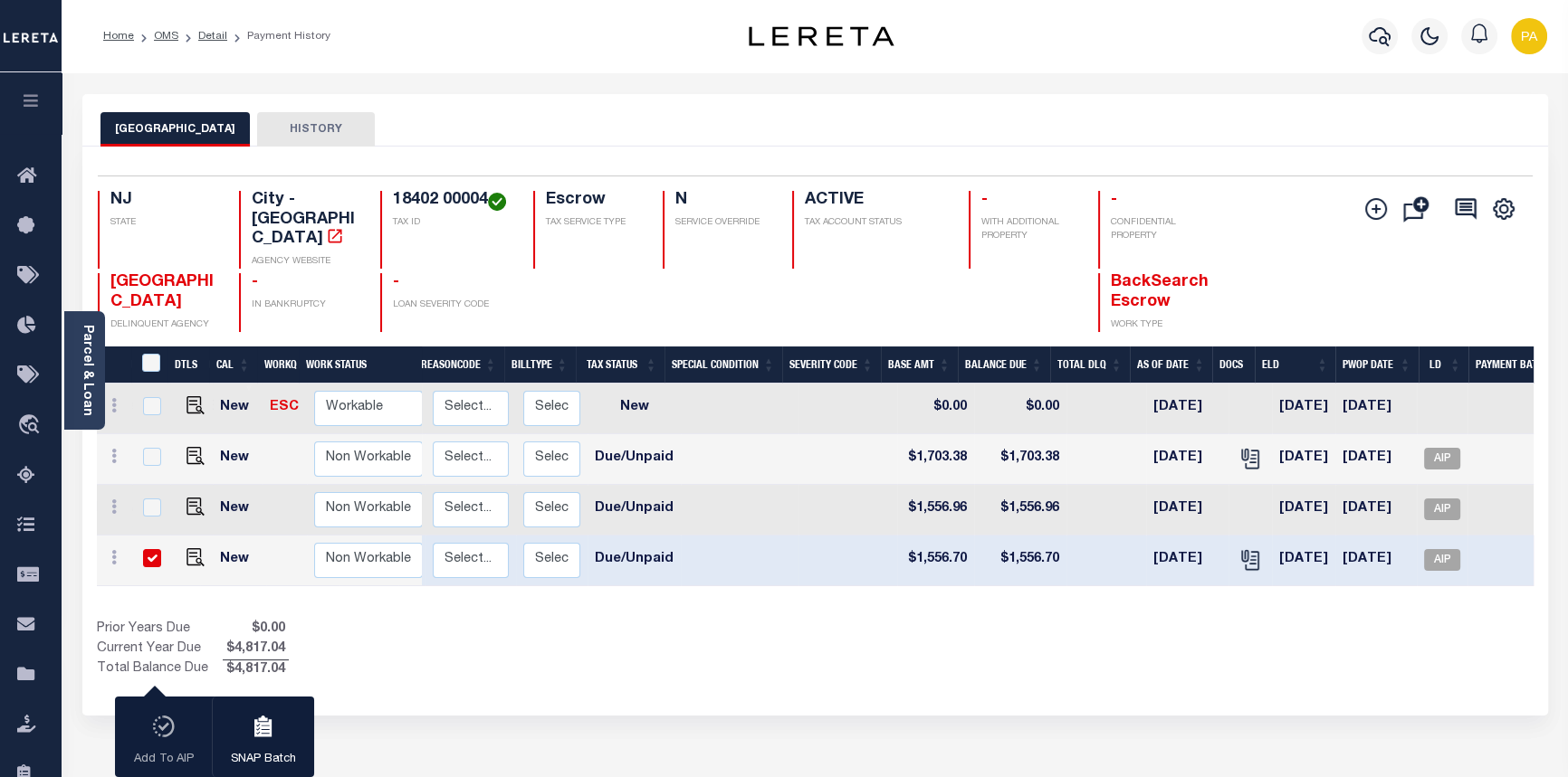
scroll to position [0, 351]
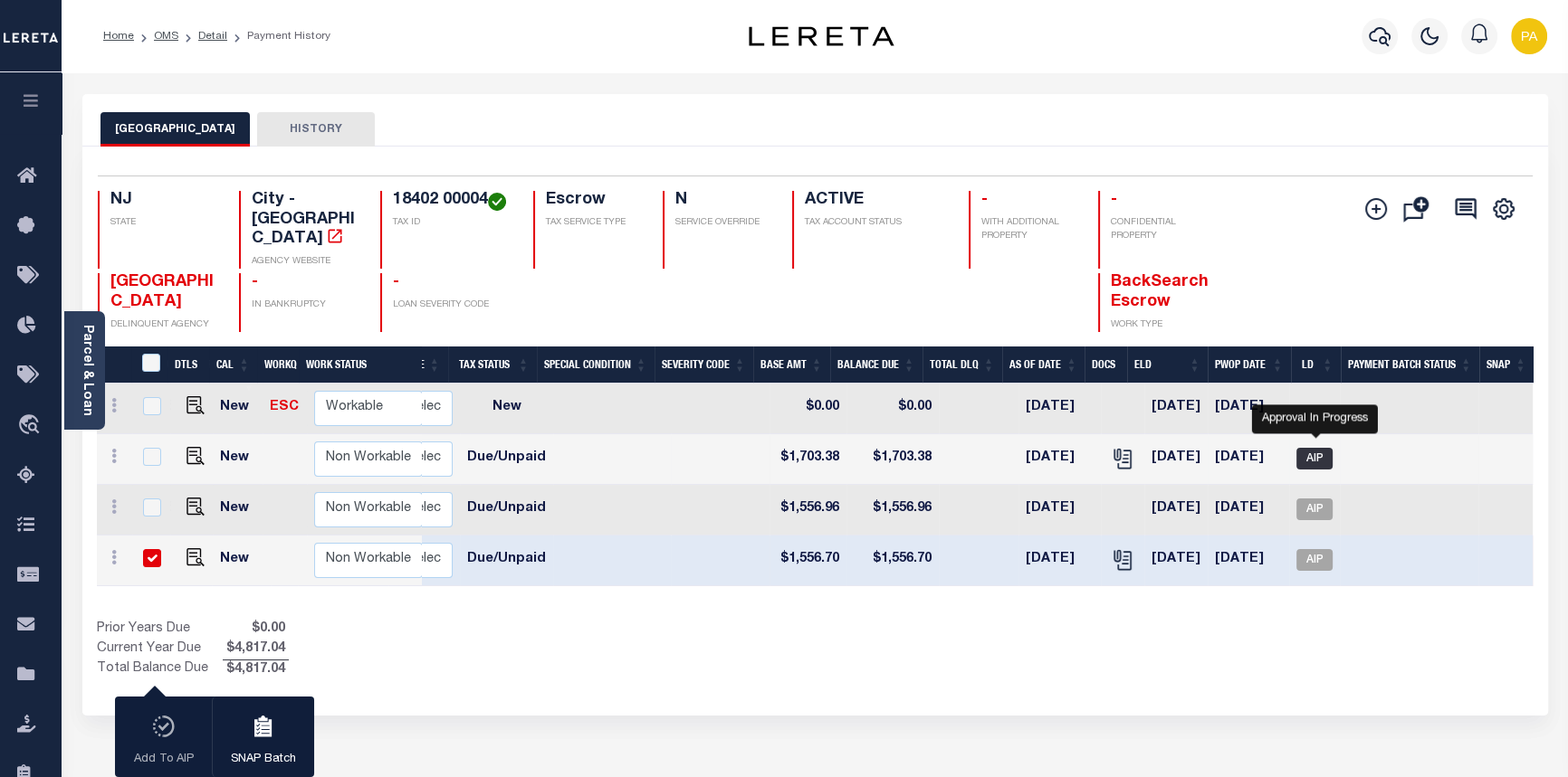
click at [1313, 448] on span "AIP" at bounding box center [1314, 459] width 36 height 22
checkbox input "true"
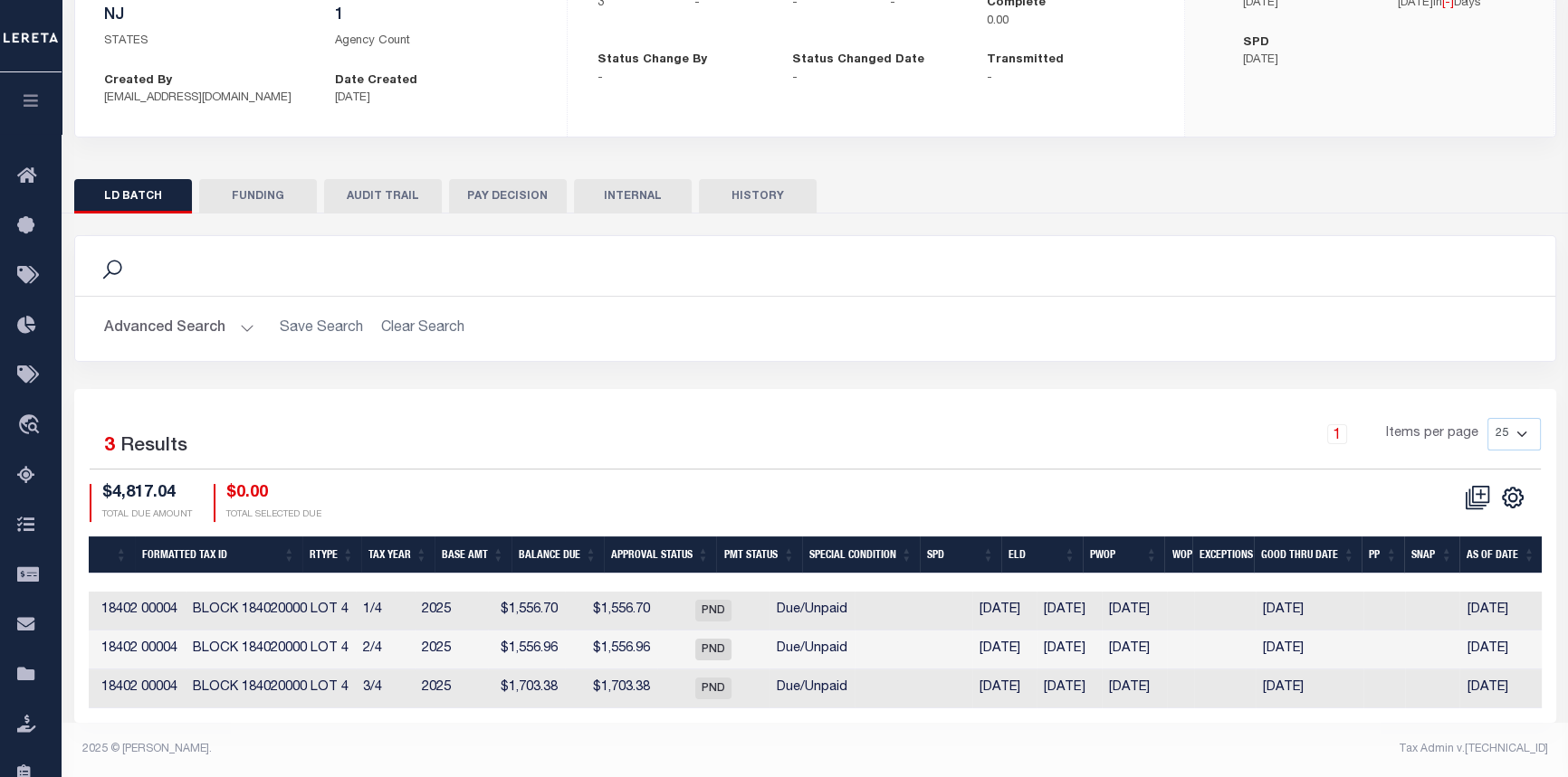
click at [249, 181] on button "FUNDING" at bounding box center [258, 196] width 118 height 34
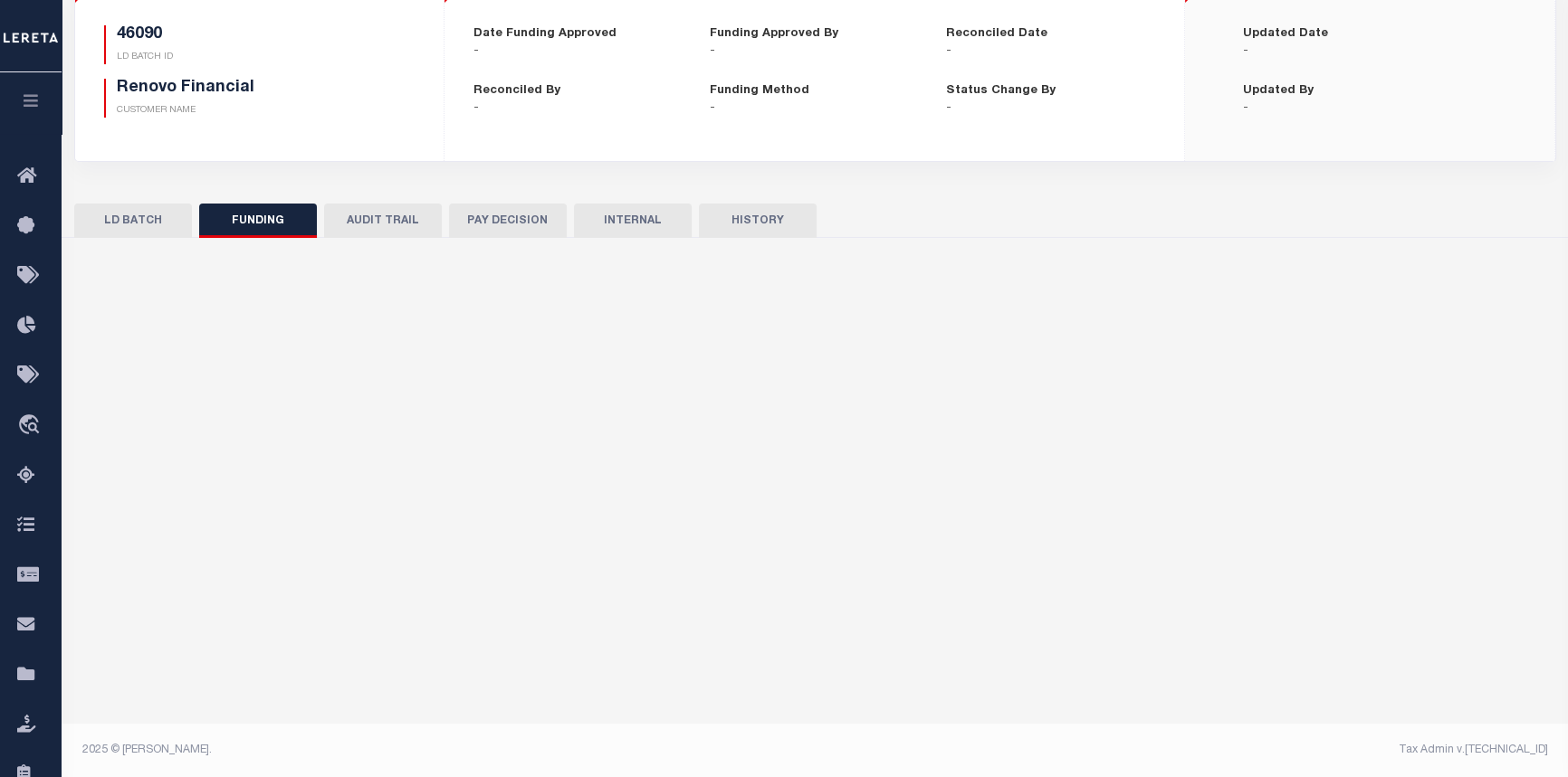
type input "$0"
type input "[DATE]"
select select "100"
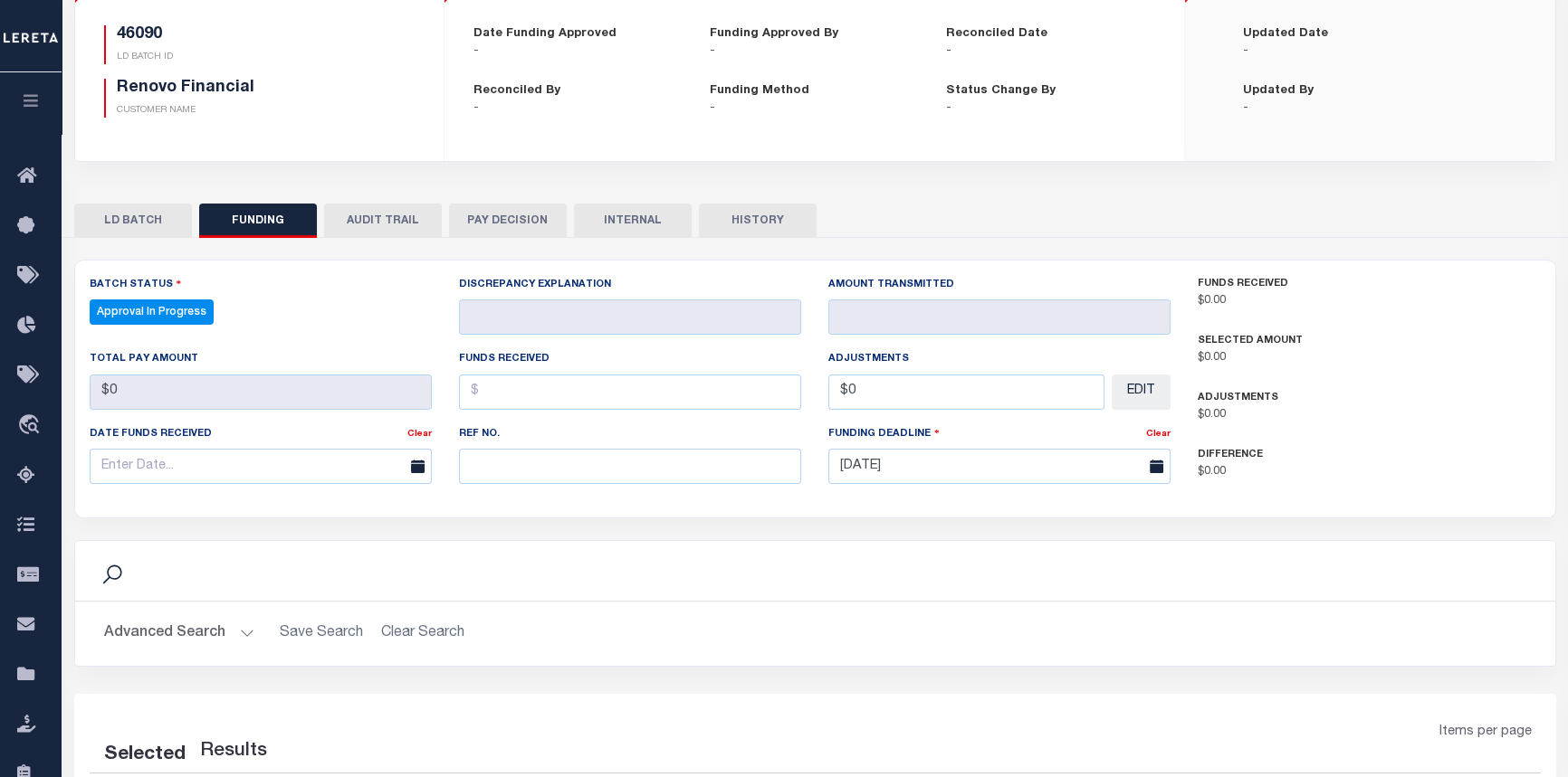
select select "100"
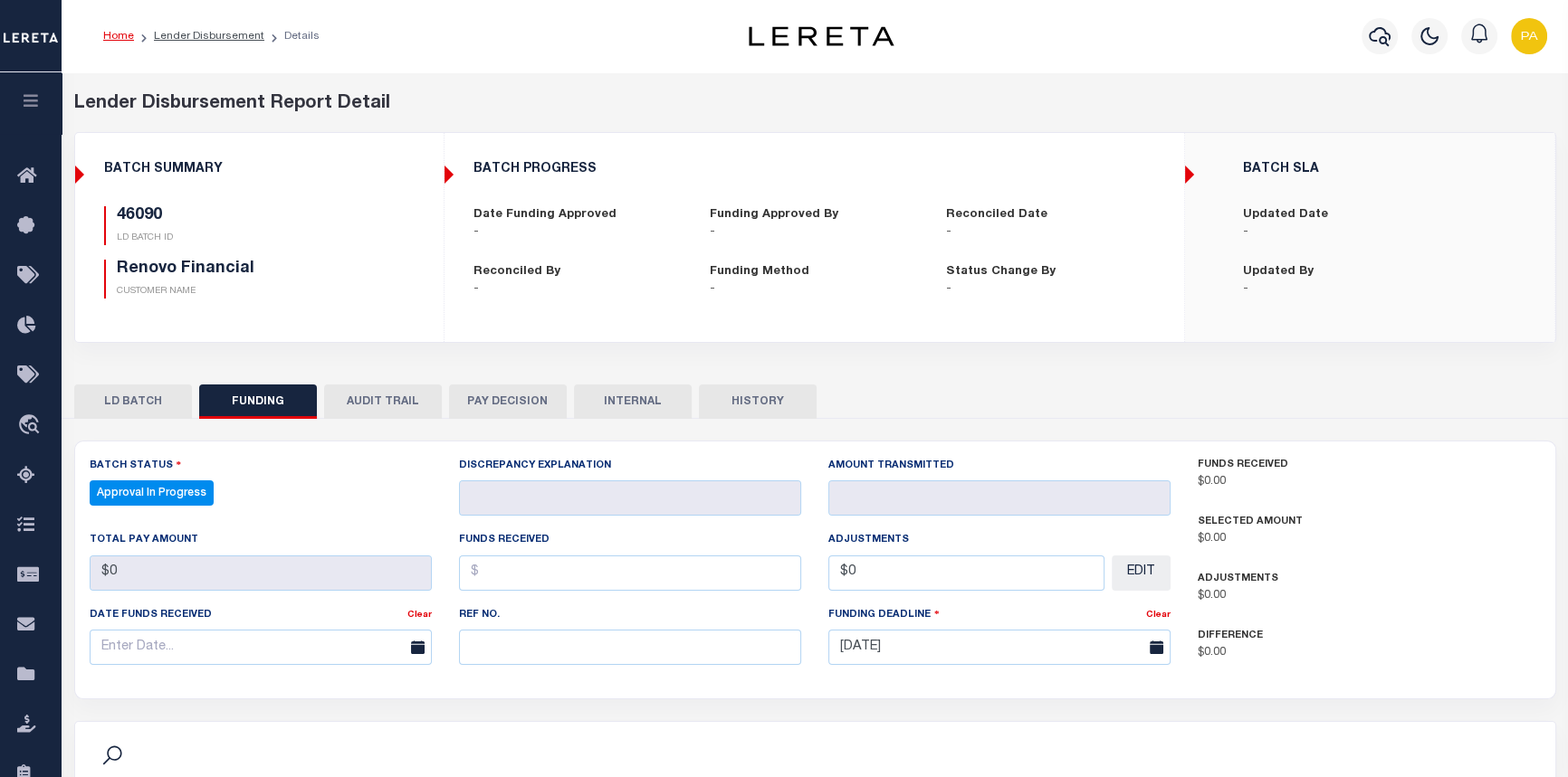
click at [118, 393] on button "LD BATCH" at bounding box center [133, 402] width 118 height 34
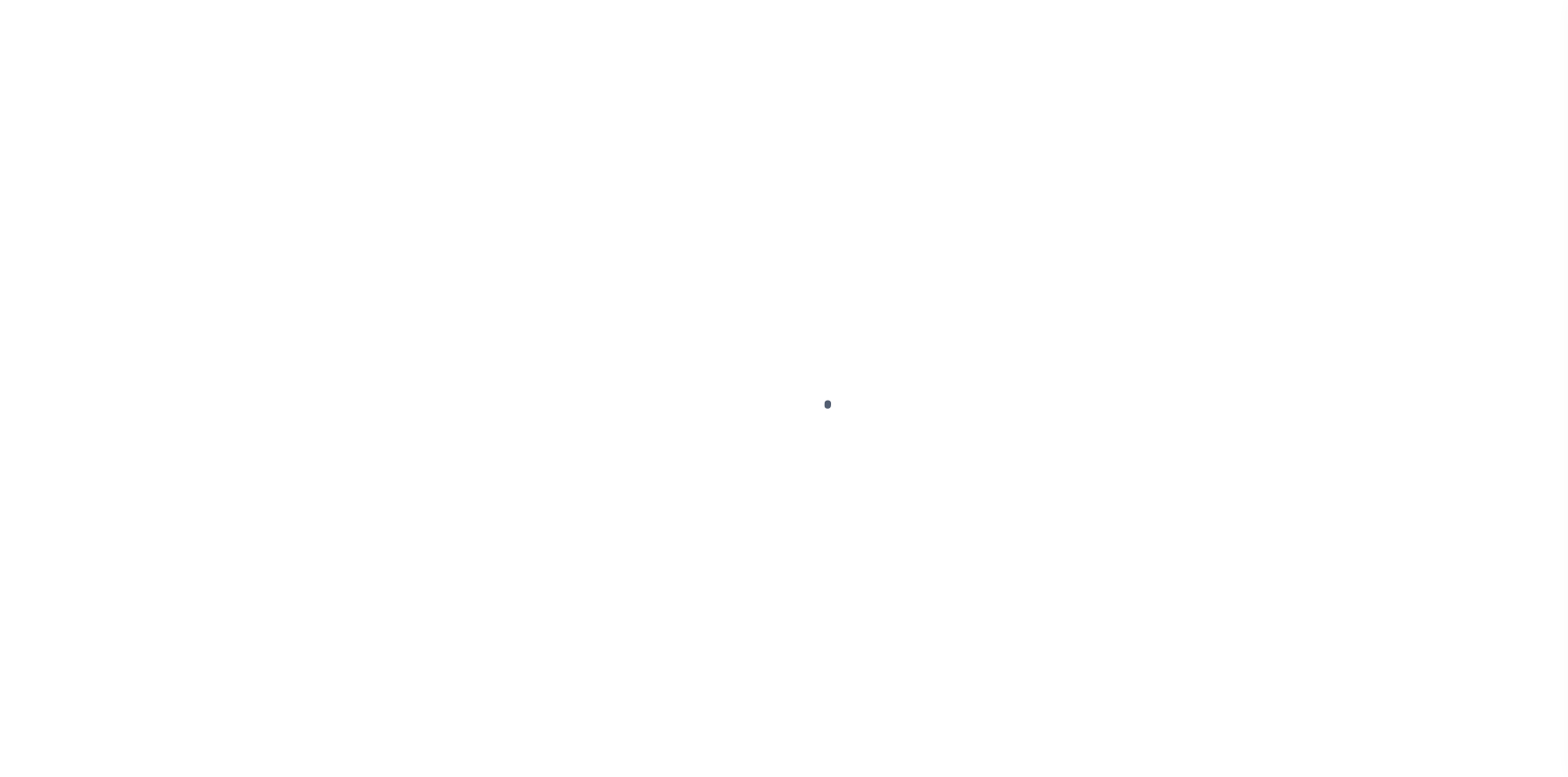
select select "10"
select select "Escrow"
select select
select select "25067"
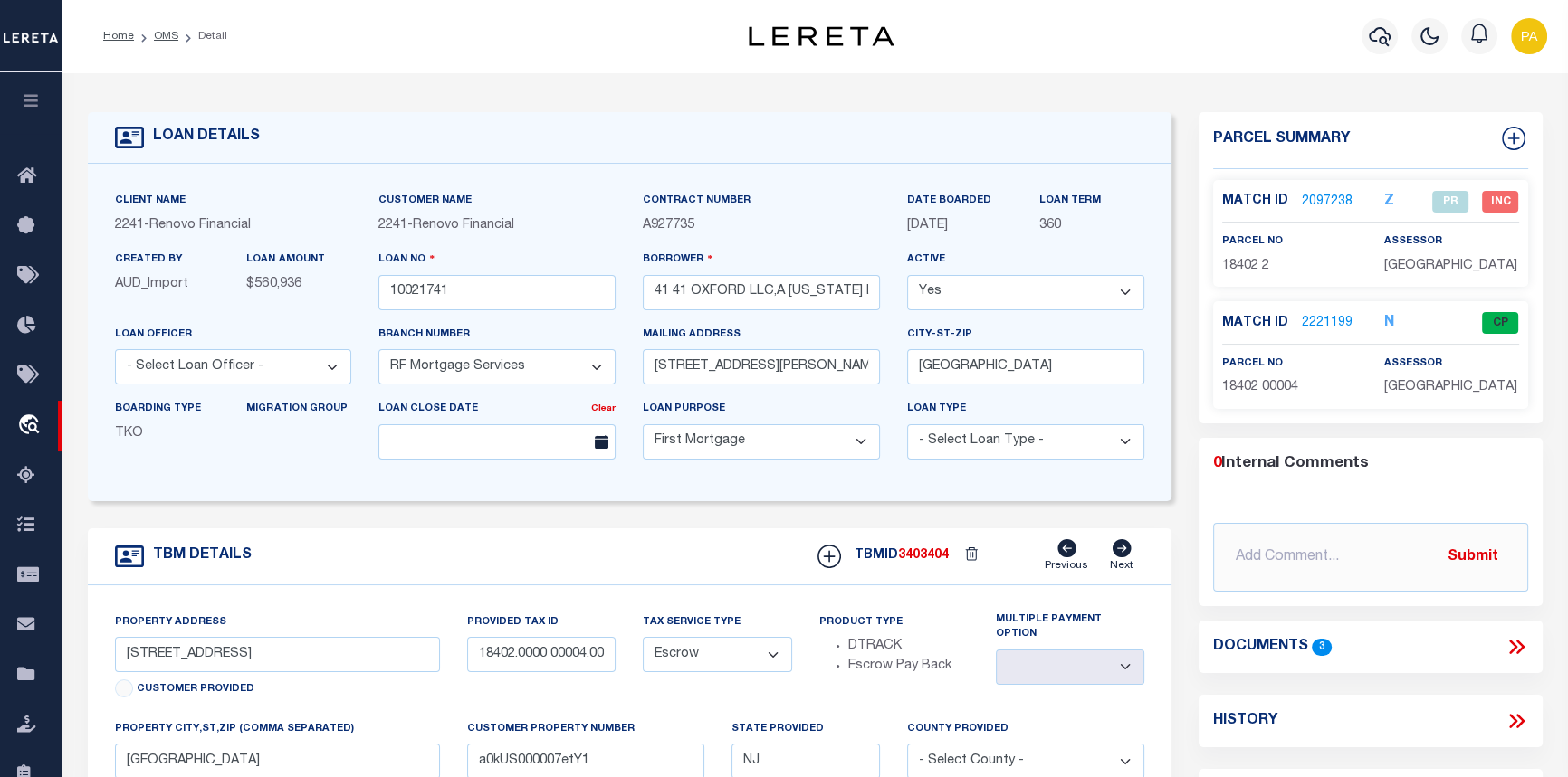
click at [1319, 326] on link "2221199" at bounding box center [1327, 322] width 51 height 19
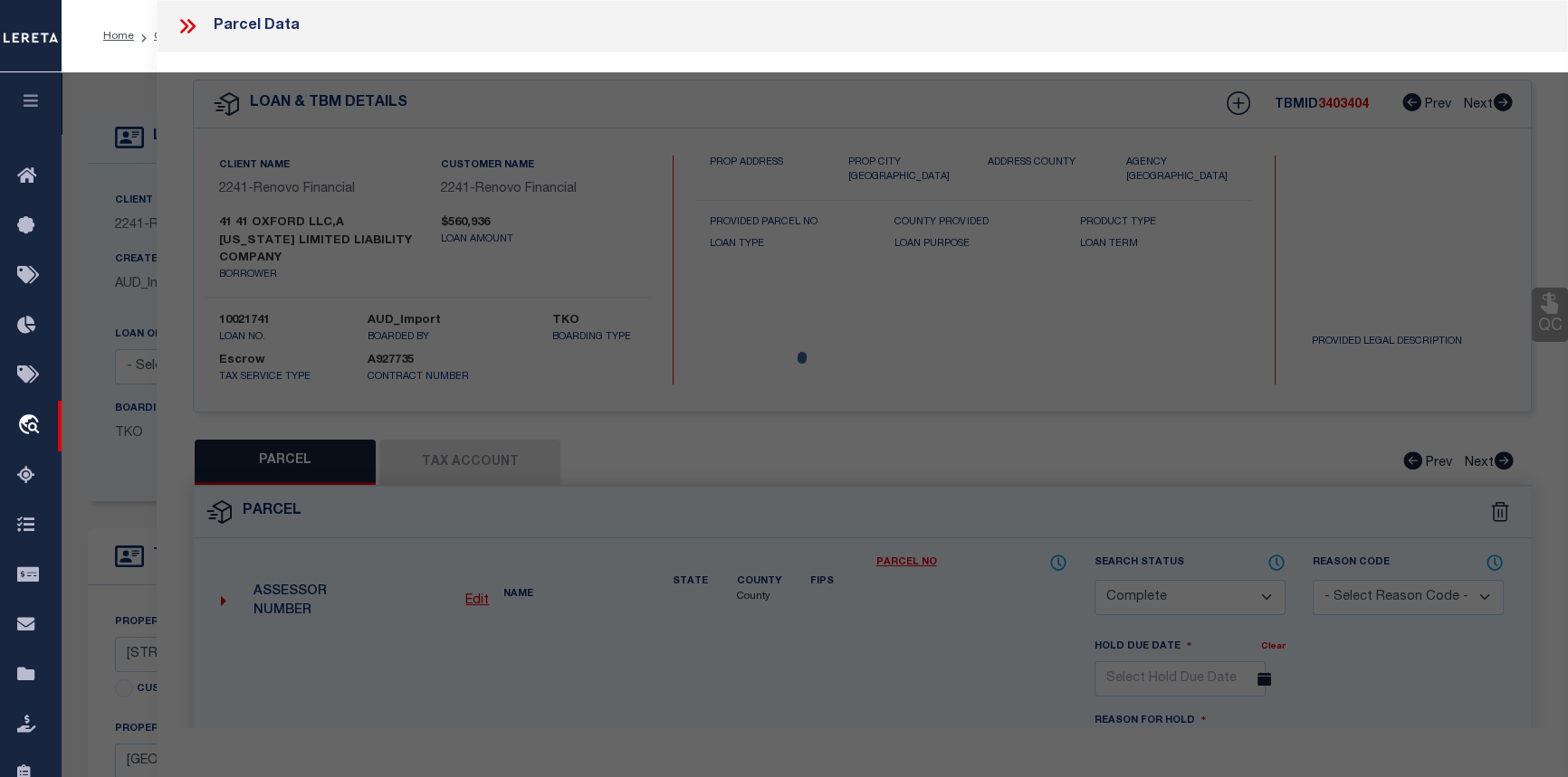
select select "AS"
select select
checkbox input "false"
select select "CP"
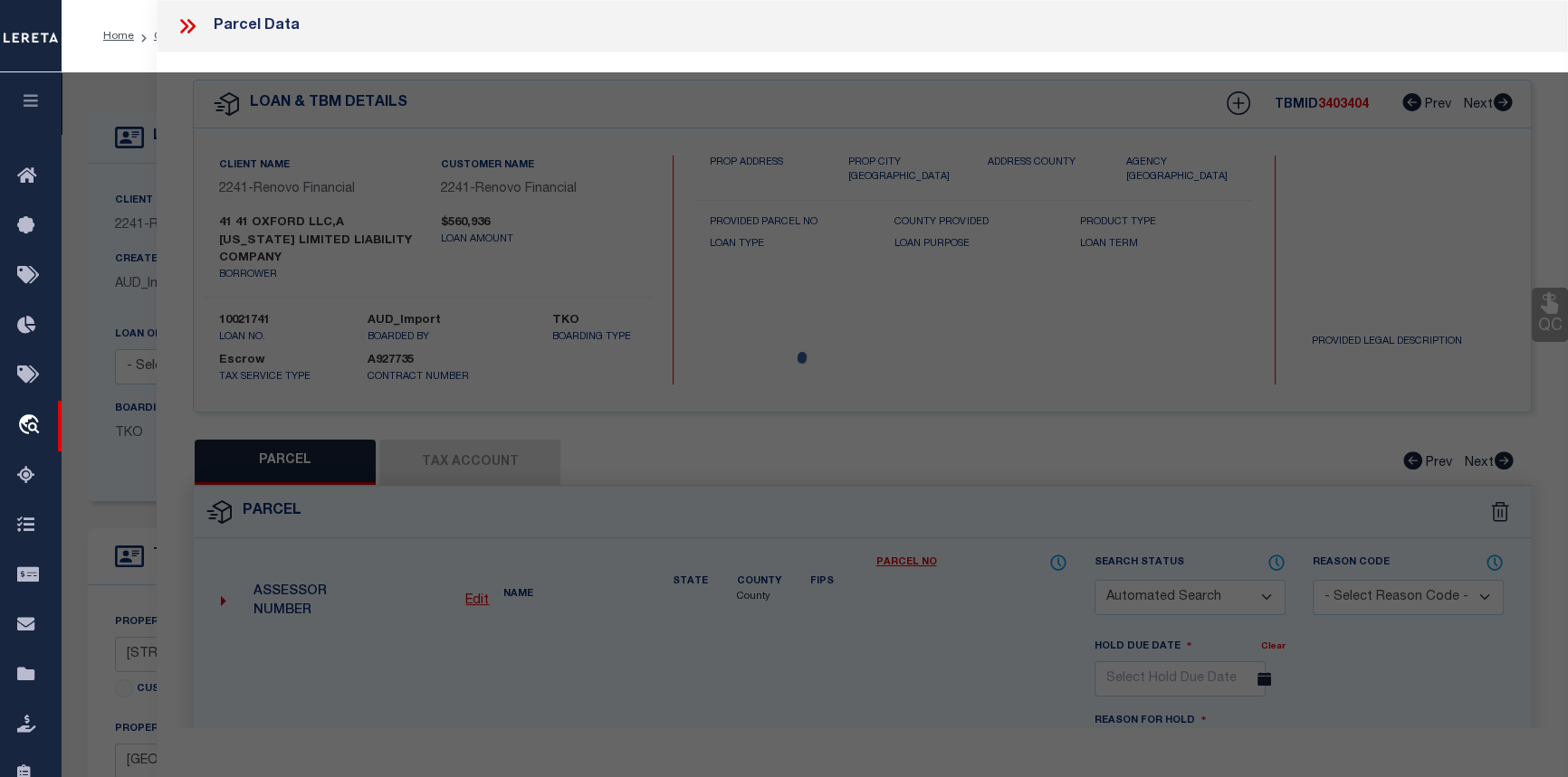
select select "AGF"
select select
checkbox input "false"
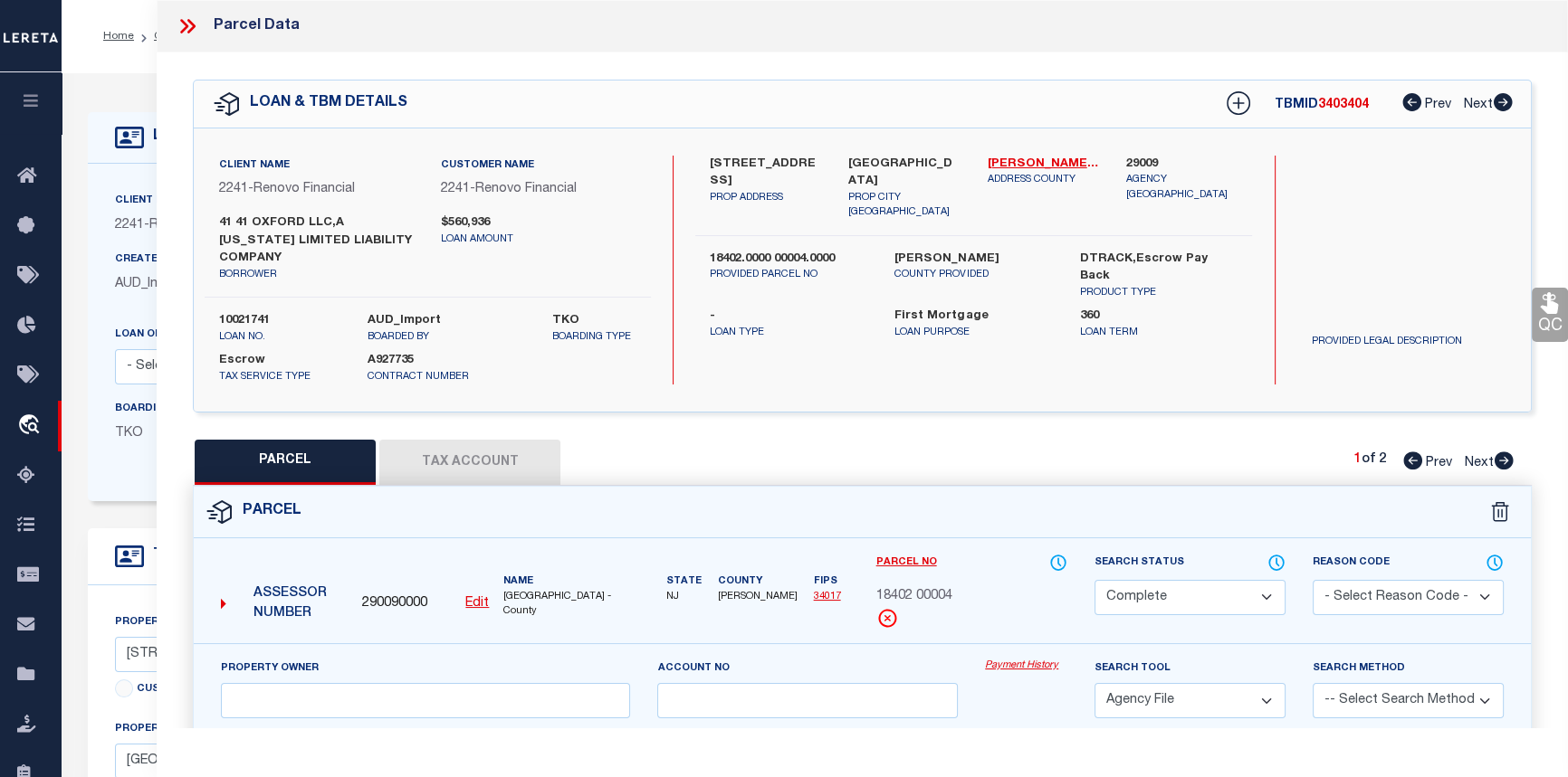
click at [1033, 668] on link "Payment History" at bounding box center [1026, 666] width 82 height 16
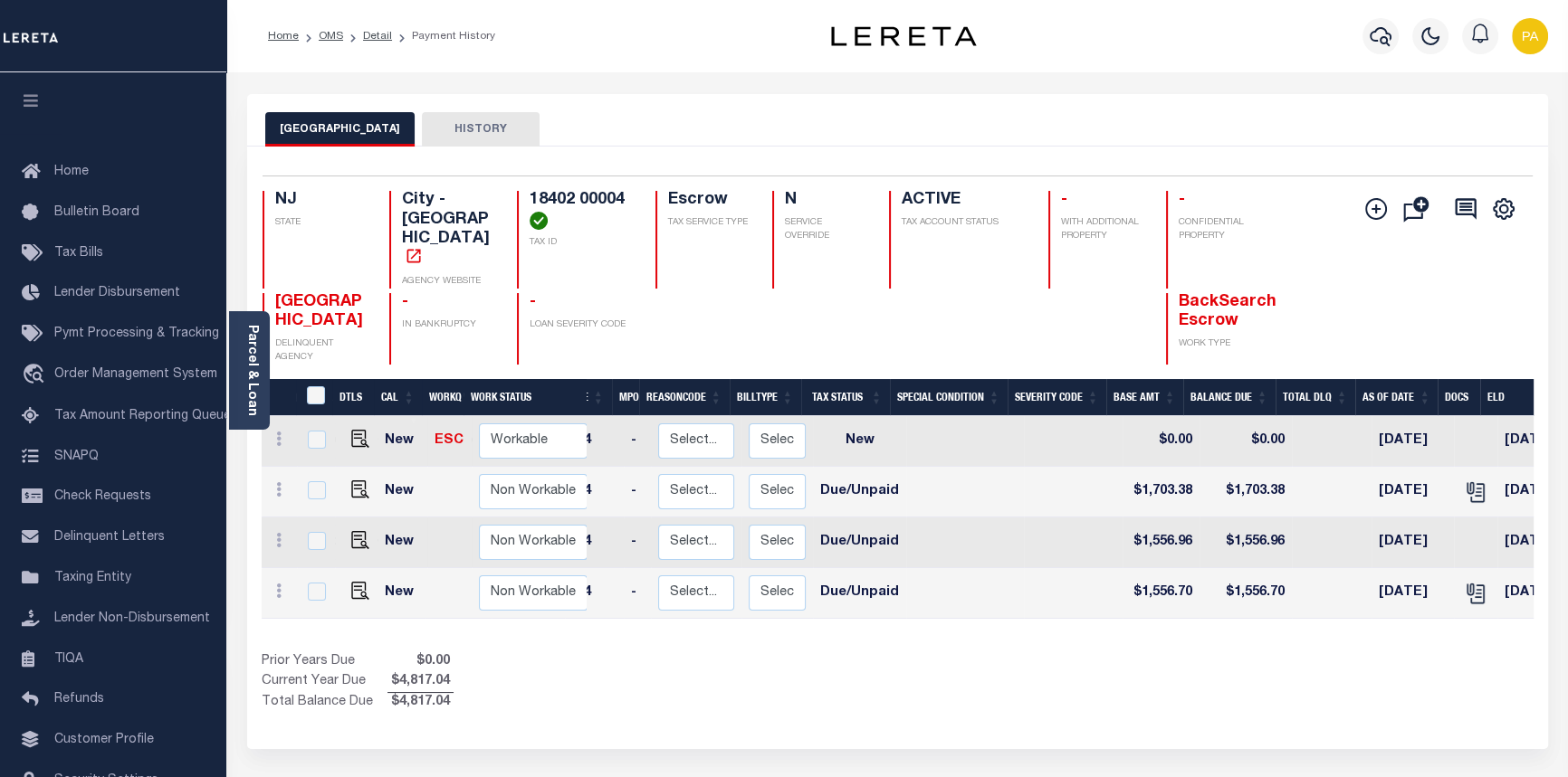
scroll to position [0, 515]
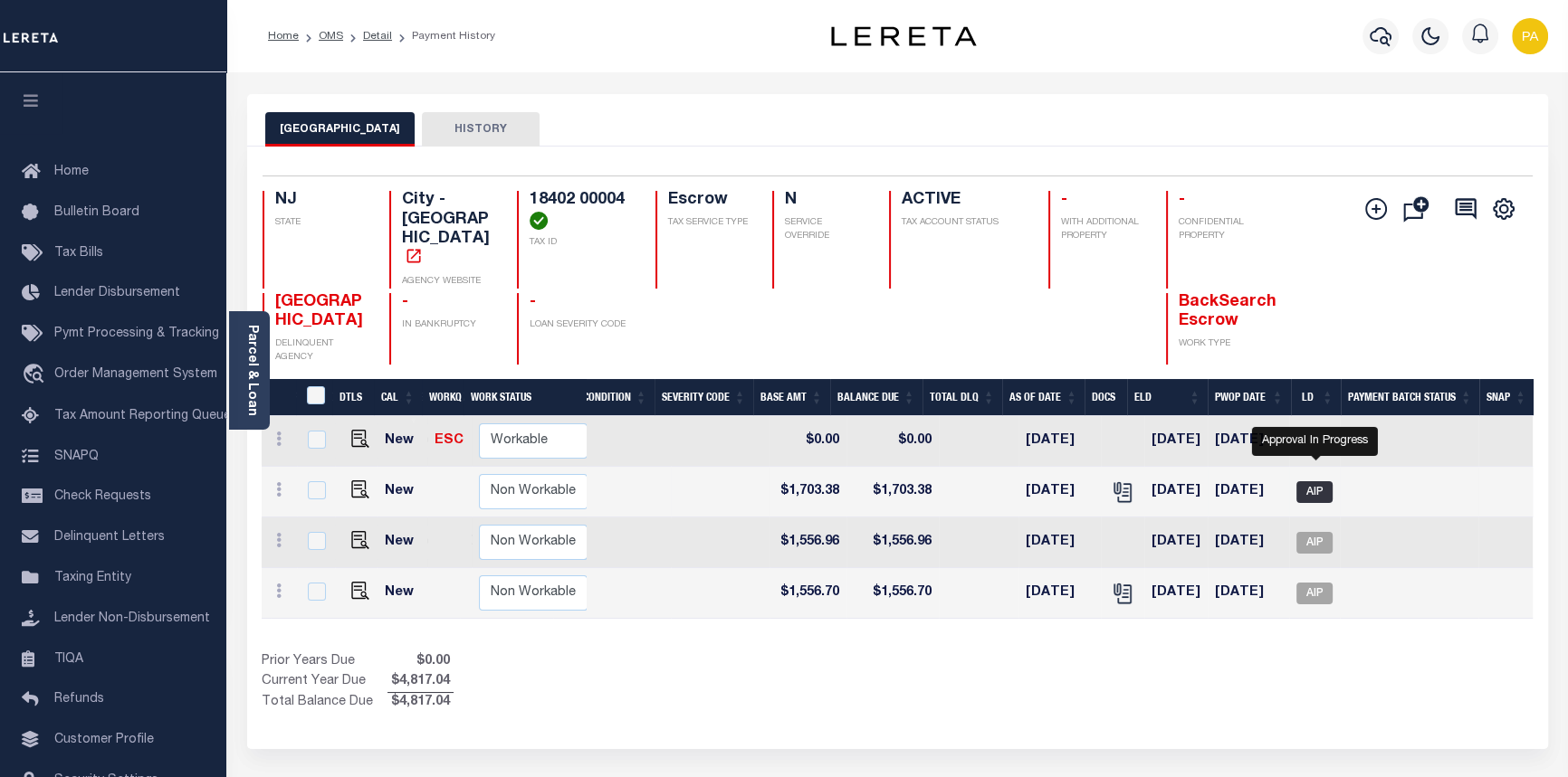
click at [1312, 481] on span "AIP" at bounding box center [1314, 492] width 36 height 22
checkbox input "true"
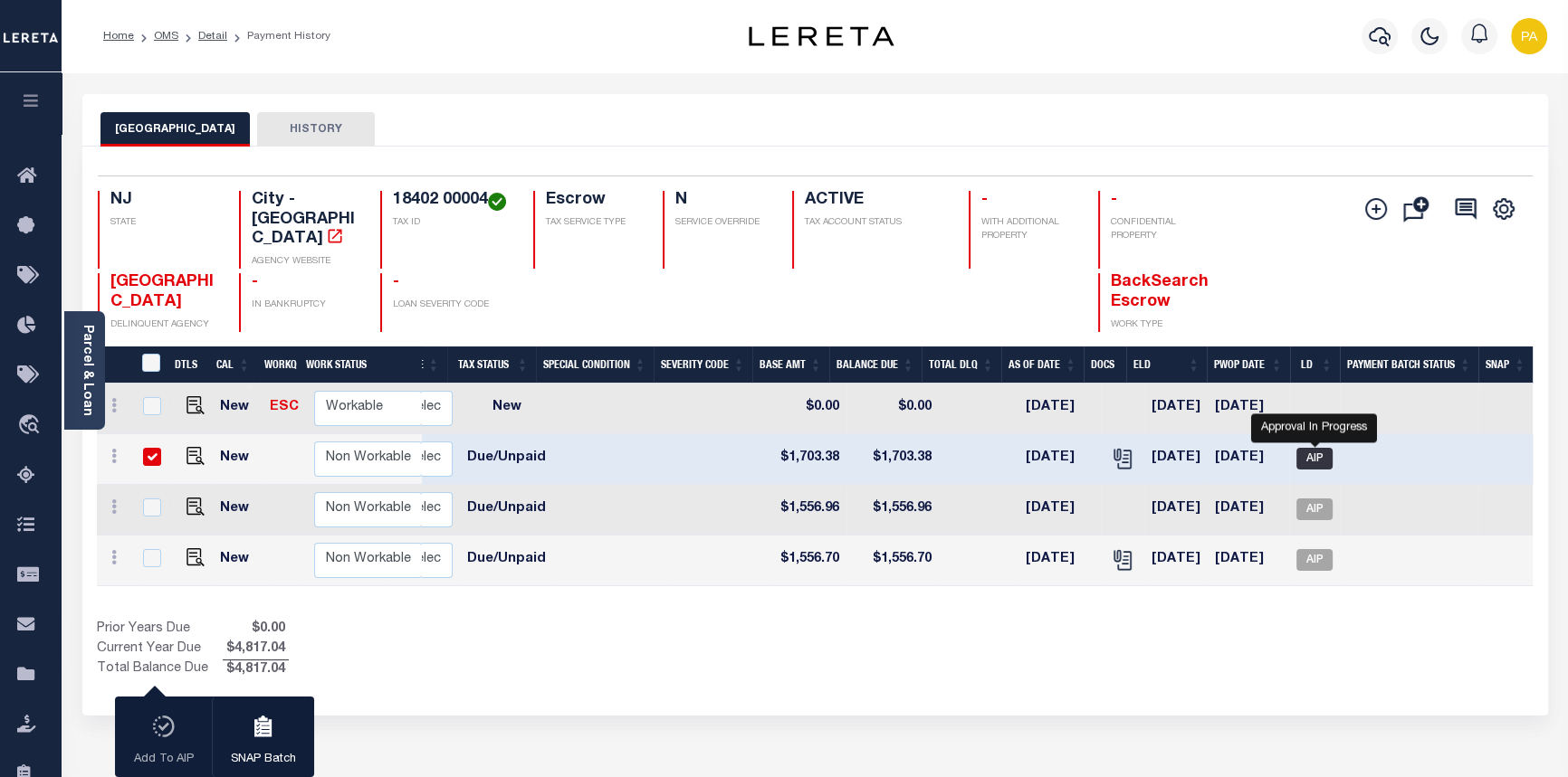
scroll to position [0, 404]
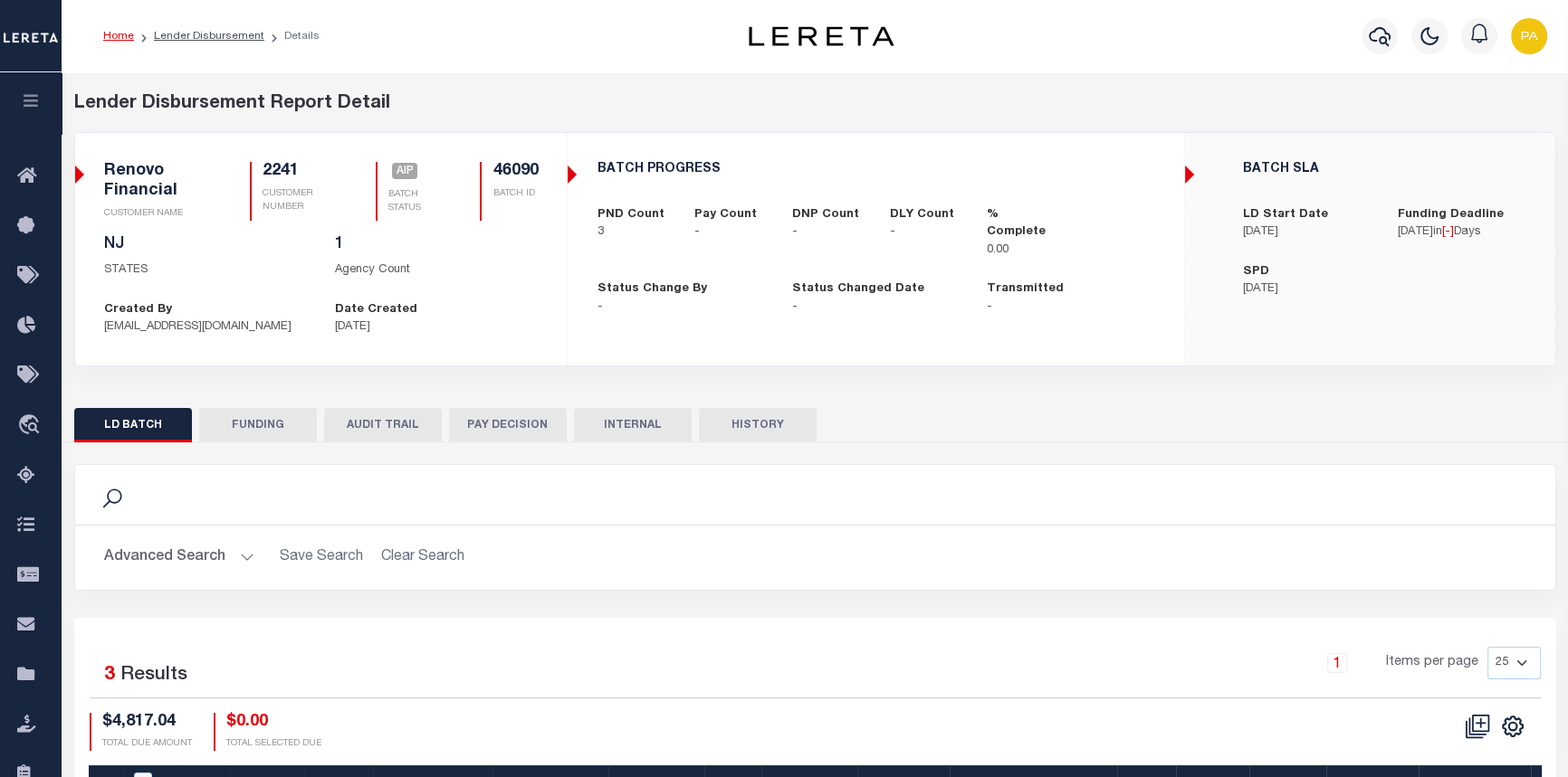
click at [116, 33] on link "Home" at bounding box center [118, 35] width 30 height 11
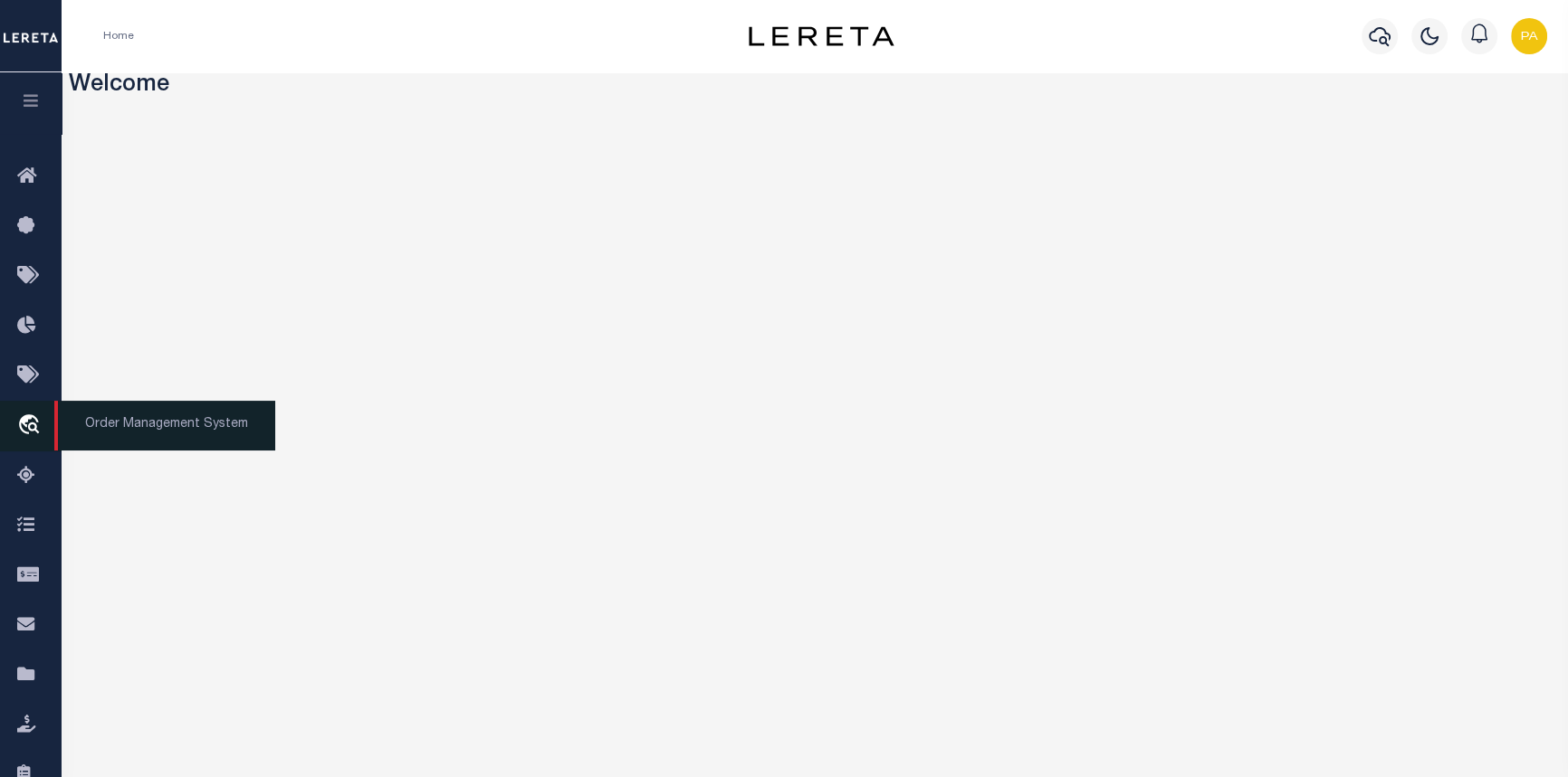
click at [152, 425] on span "Order Management System" at bounding box center [164, 425] width 220 height 50
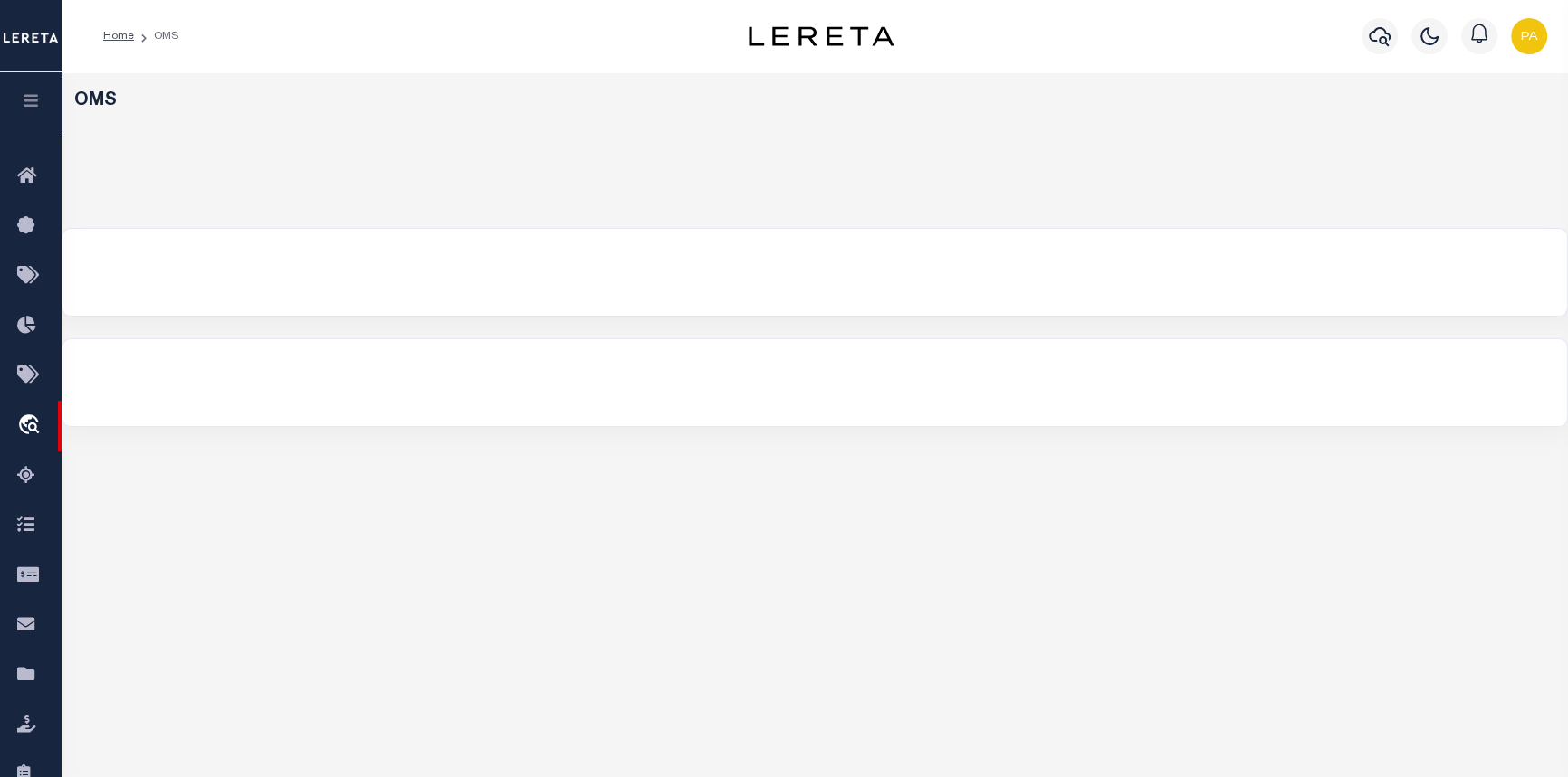
select select "200"
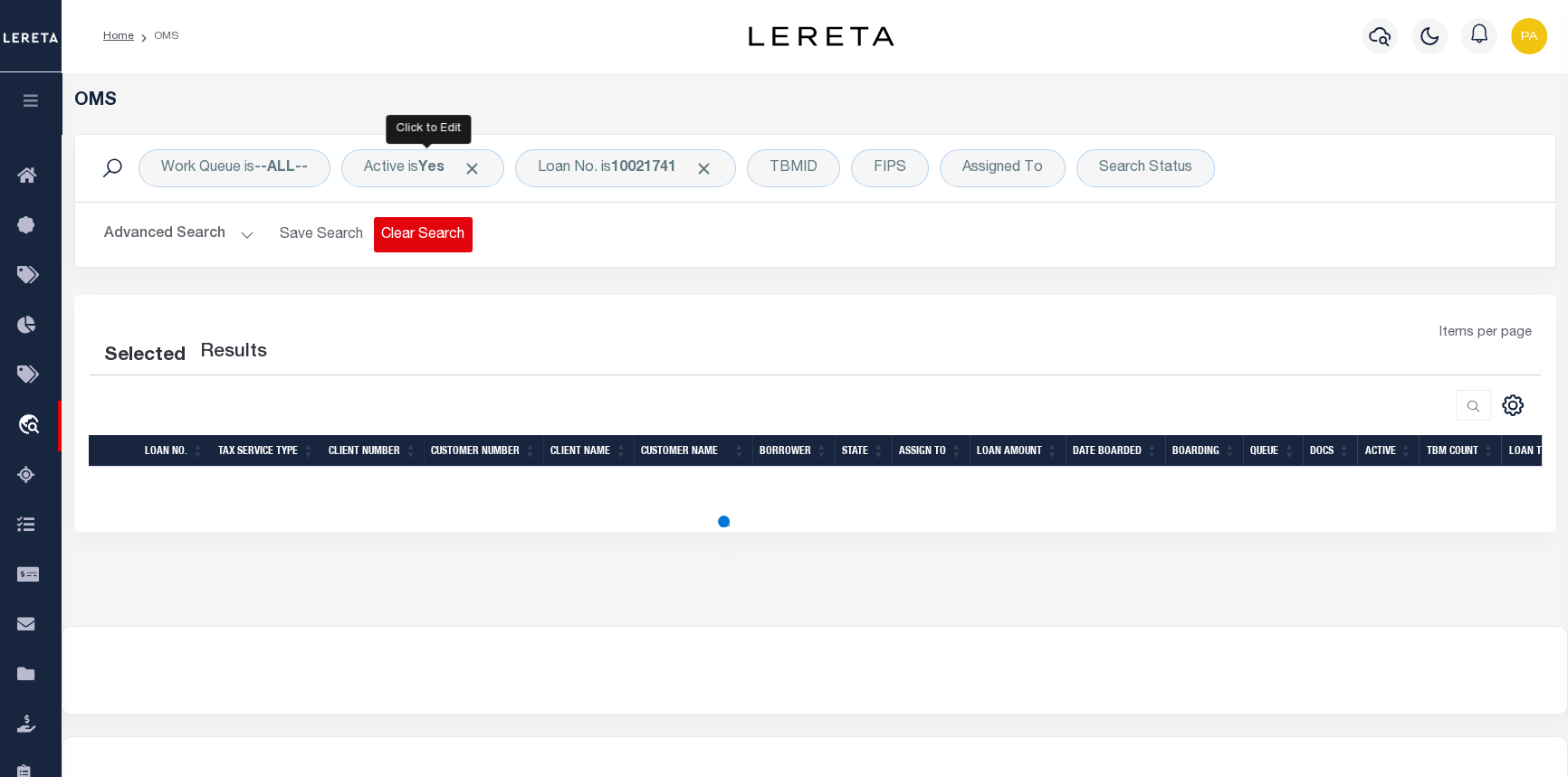
select select "200"
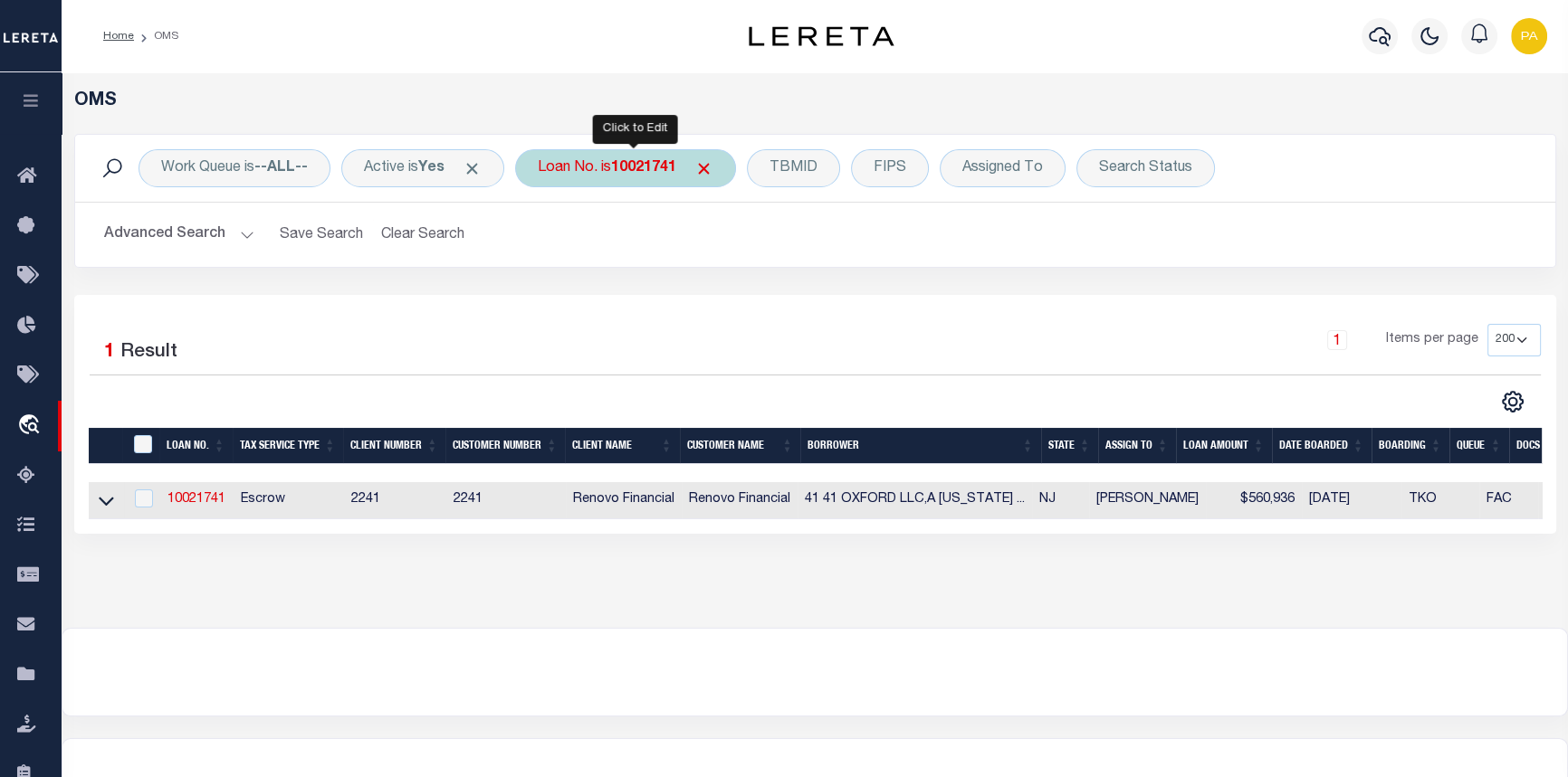
click at [621, 171] on b "10021741" at bounding box center [643, 168] width 66 height 15
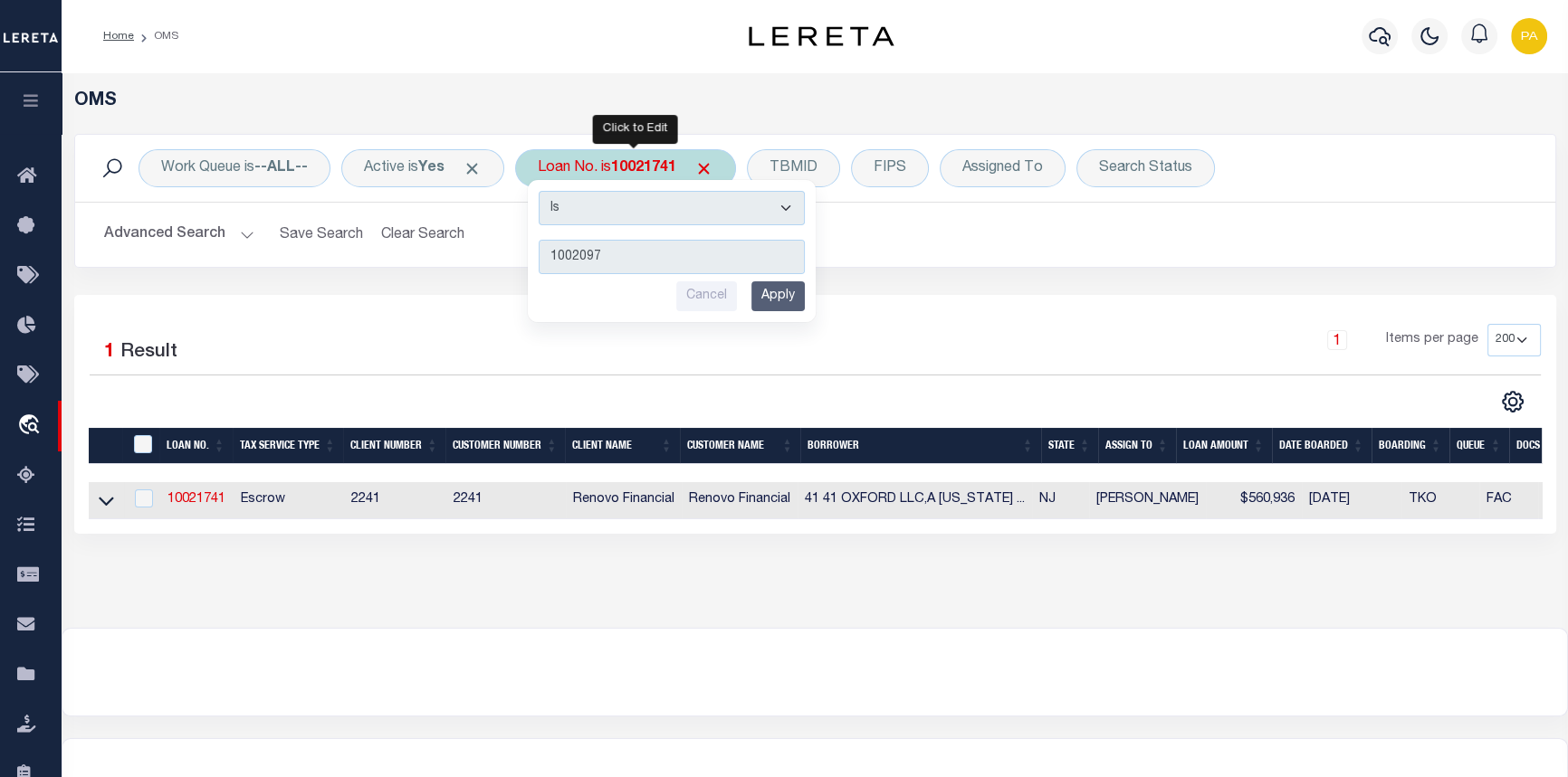
type input "10020971"
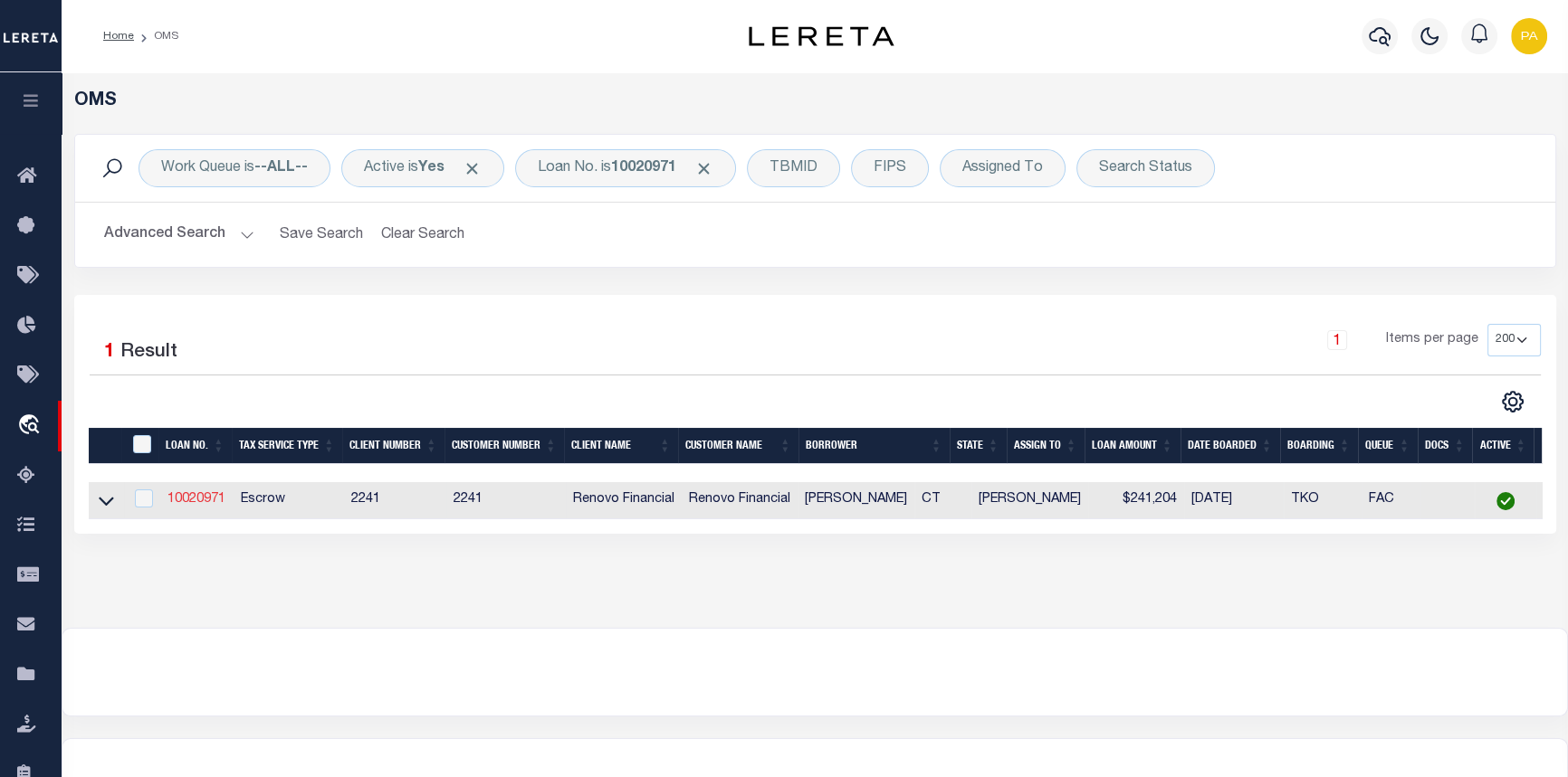
click at [194, 495] on link "10020971" at bounding box center [196, 499] width 58 height 13
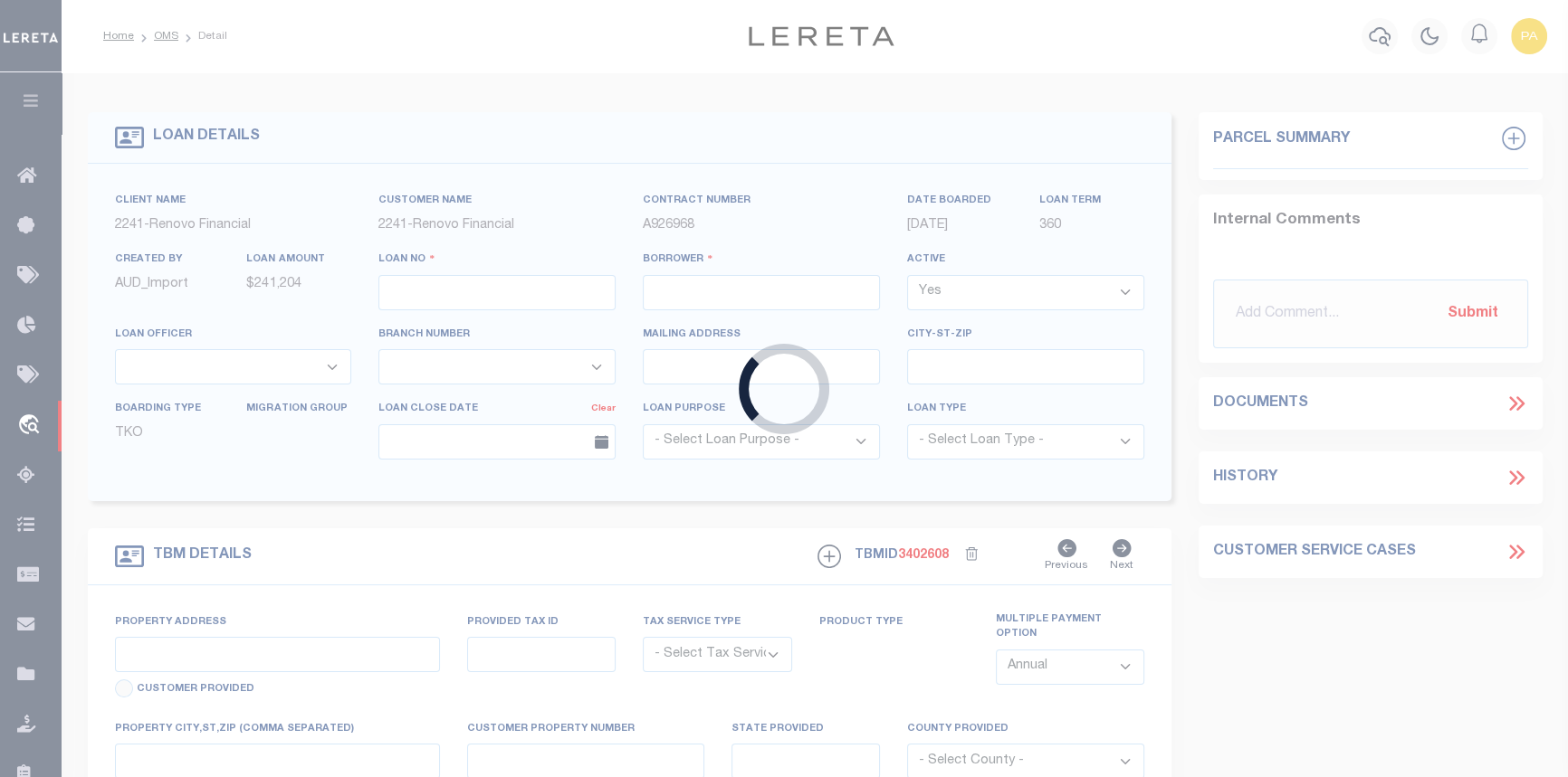
type input "10020971"
type input "[PERSON_NAME]"
select select
type input "[STREET_ADDRESS]"
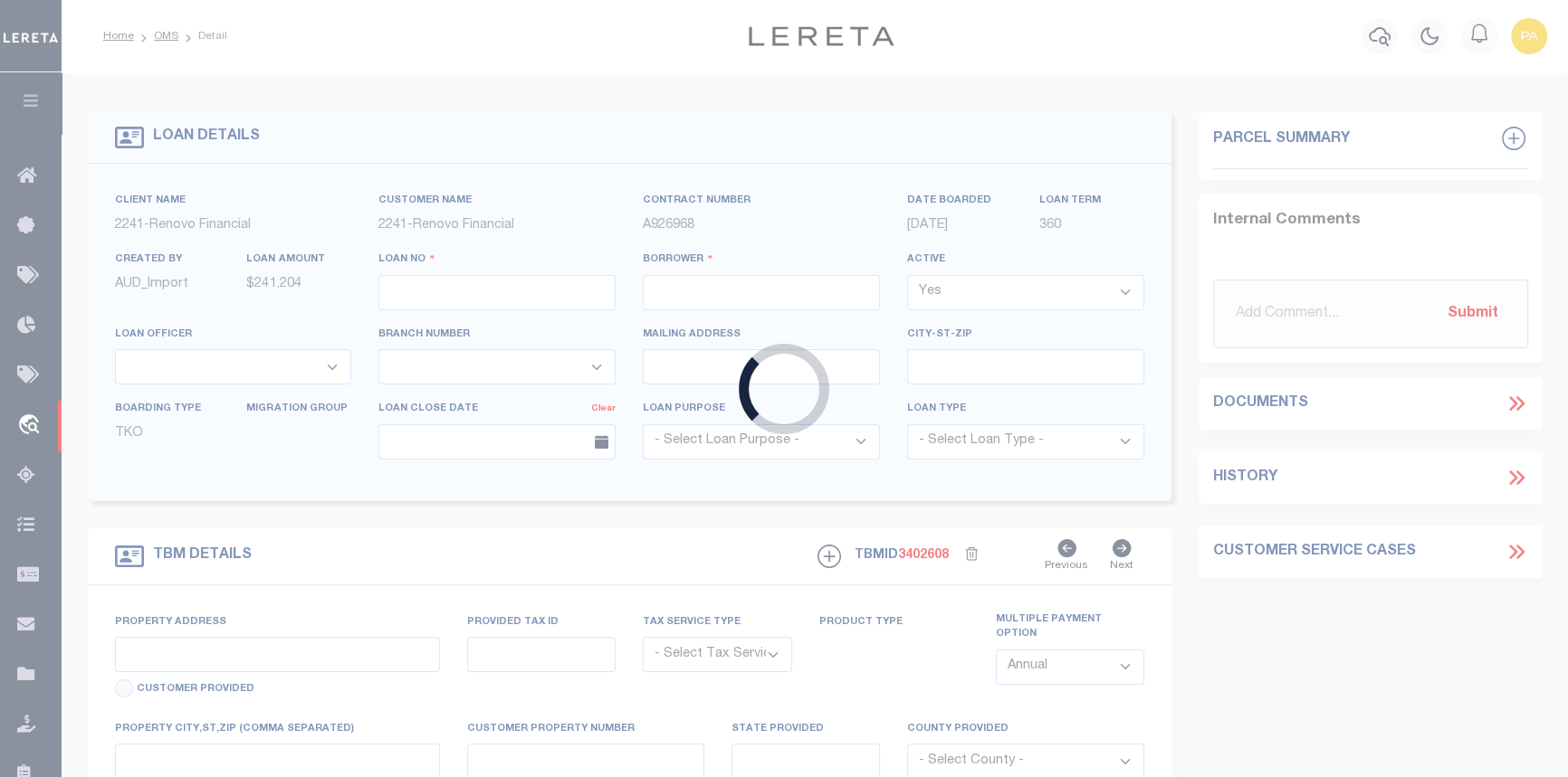
type input "MANCHESTER CT 06040"
select select "10"
select select "Escrow"
type input "29 FOOTPATH LN"
type input "00004414"
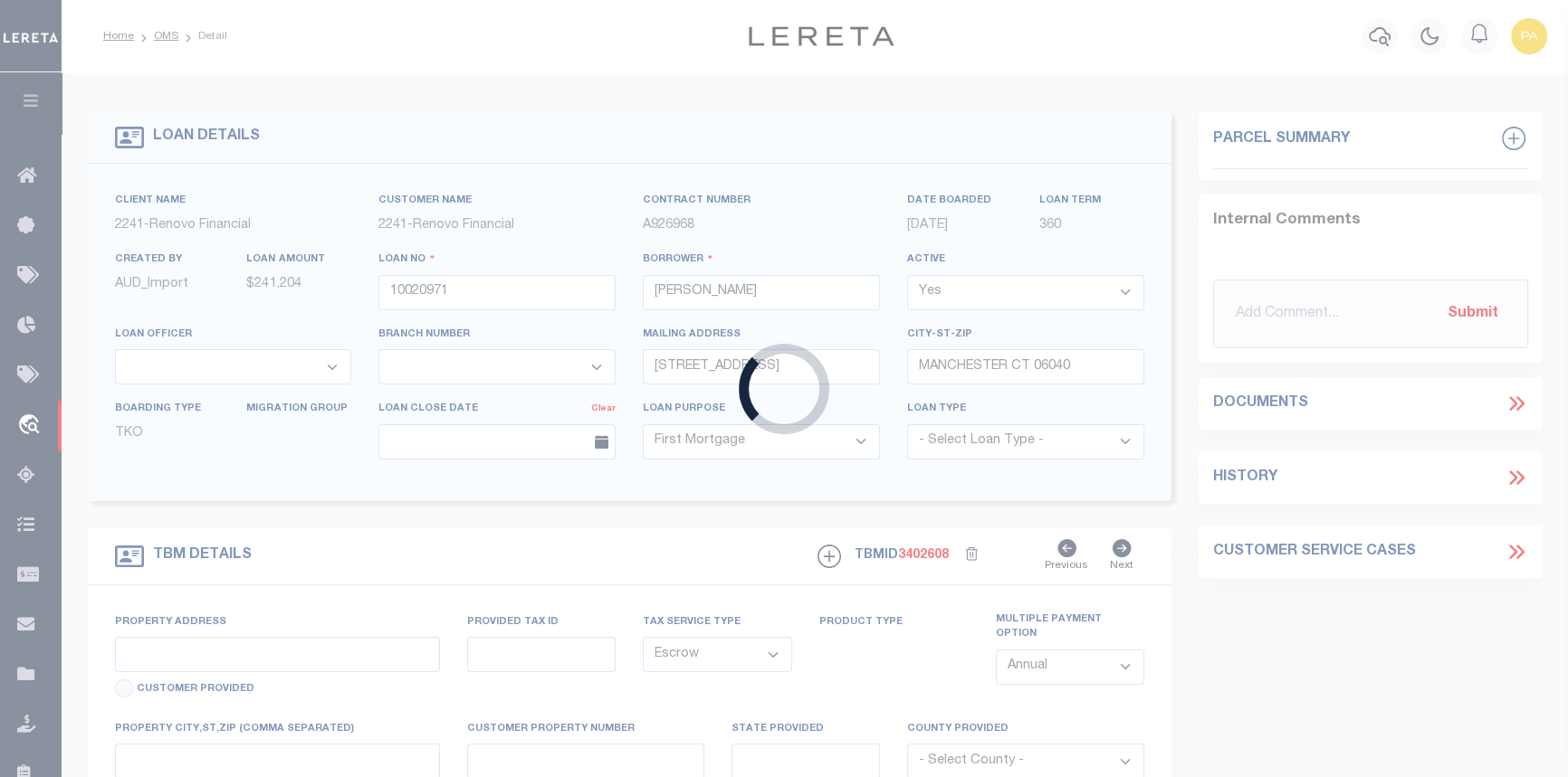
type input "E [GEOGRAPHIC_DATA]"
type input "a0kUS000007eQXd"
type input "CT"
select select
type textarea "Liability Limited to Customer Provided Parcel"
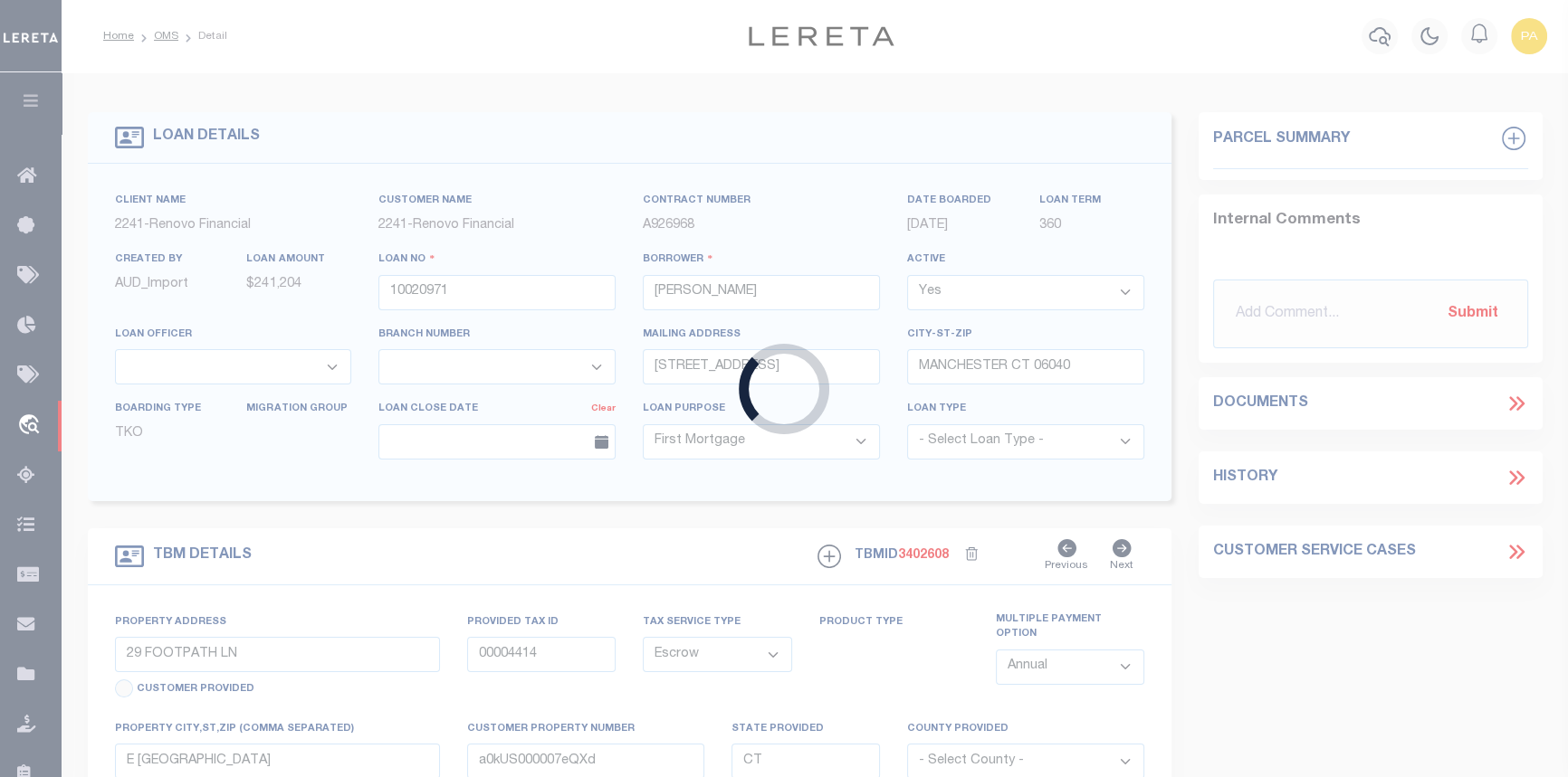
select select "25067"
select select
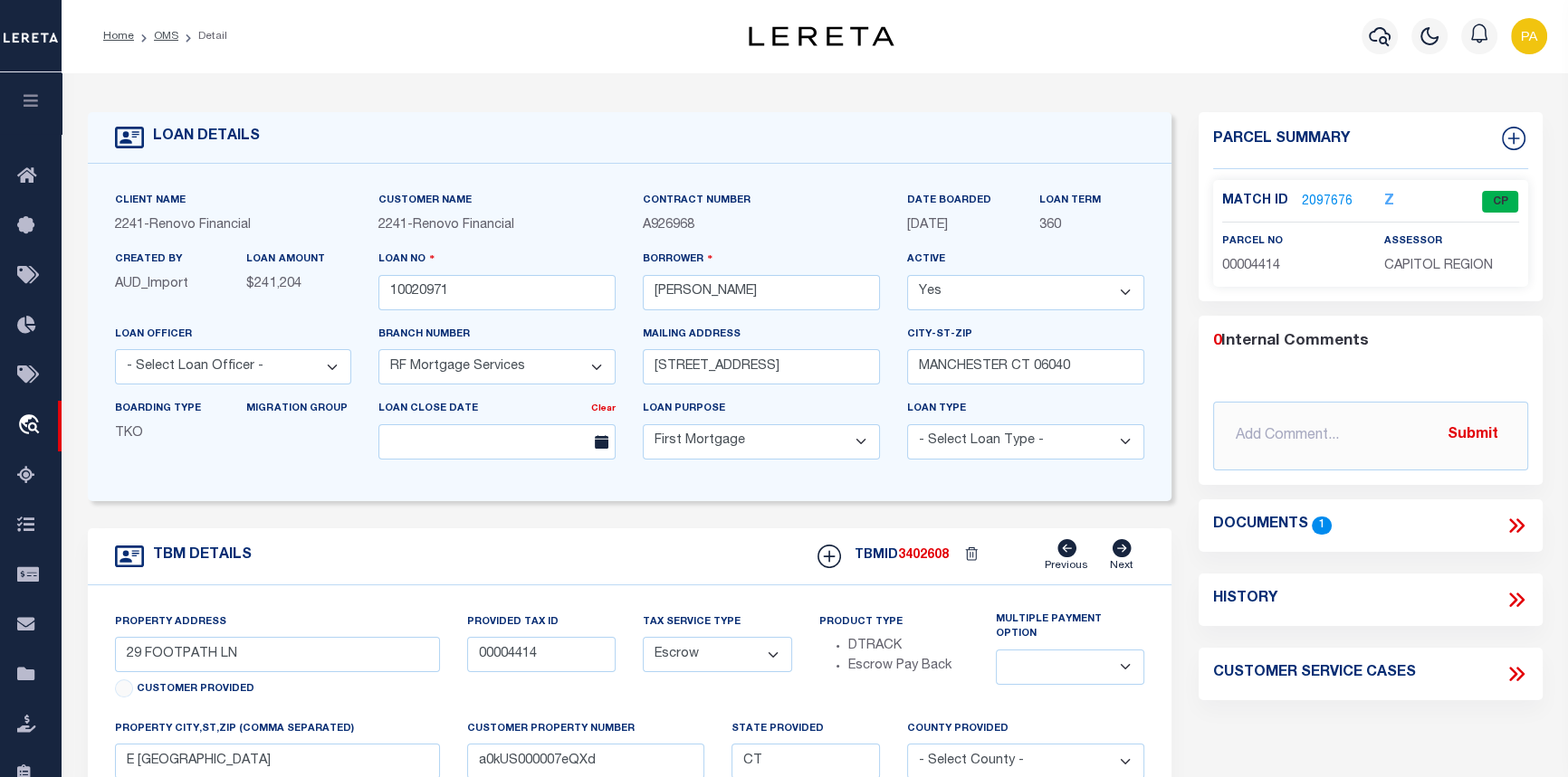
click at [1333, 197] on link "2097676" at bounding box center [1327, 202] width 51 height 19
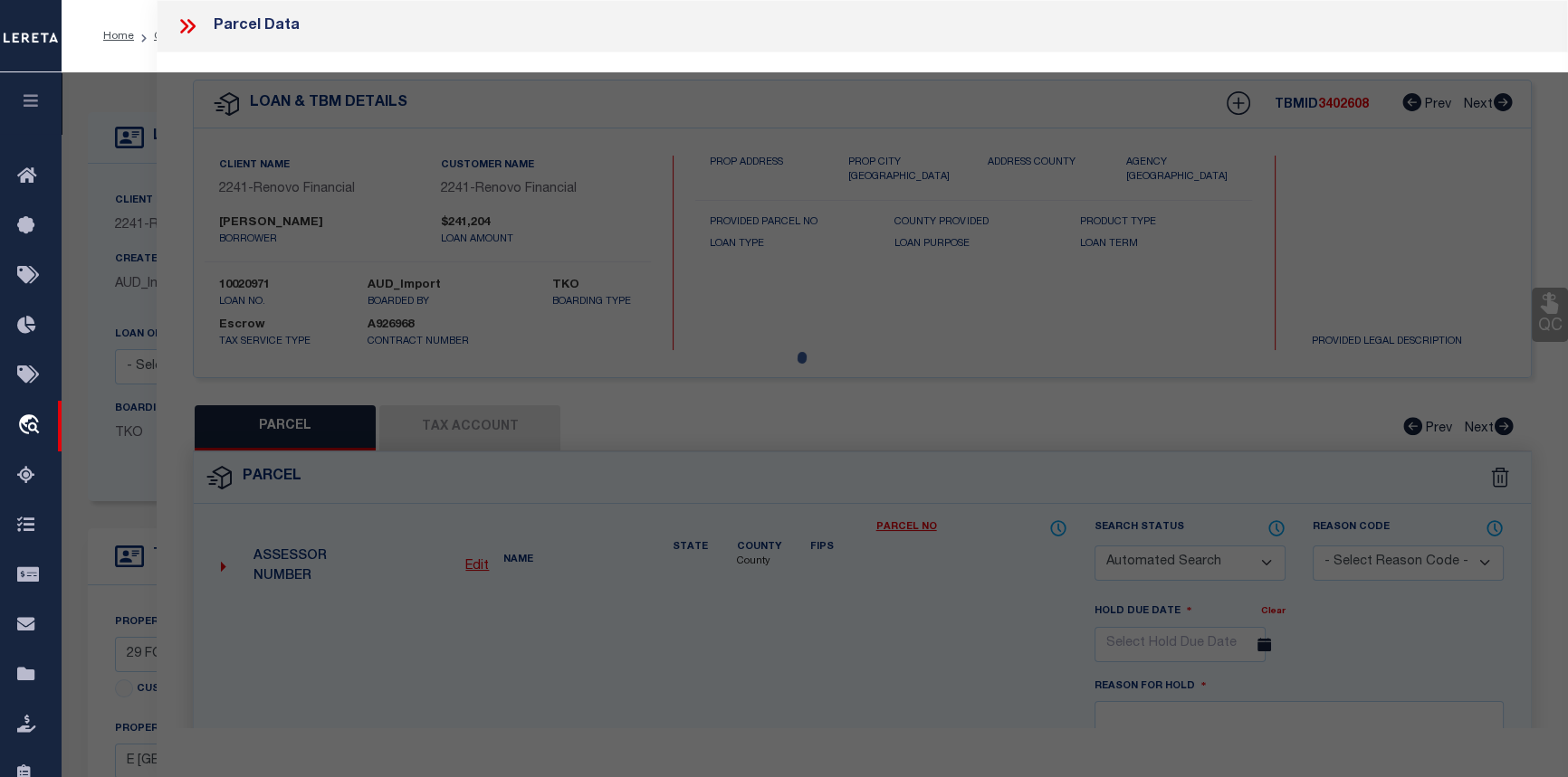
checkbox input "false"
select select "CP"
type input "[PERSON_NAME]"
select select "AGW"
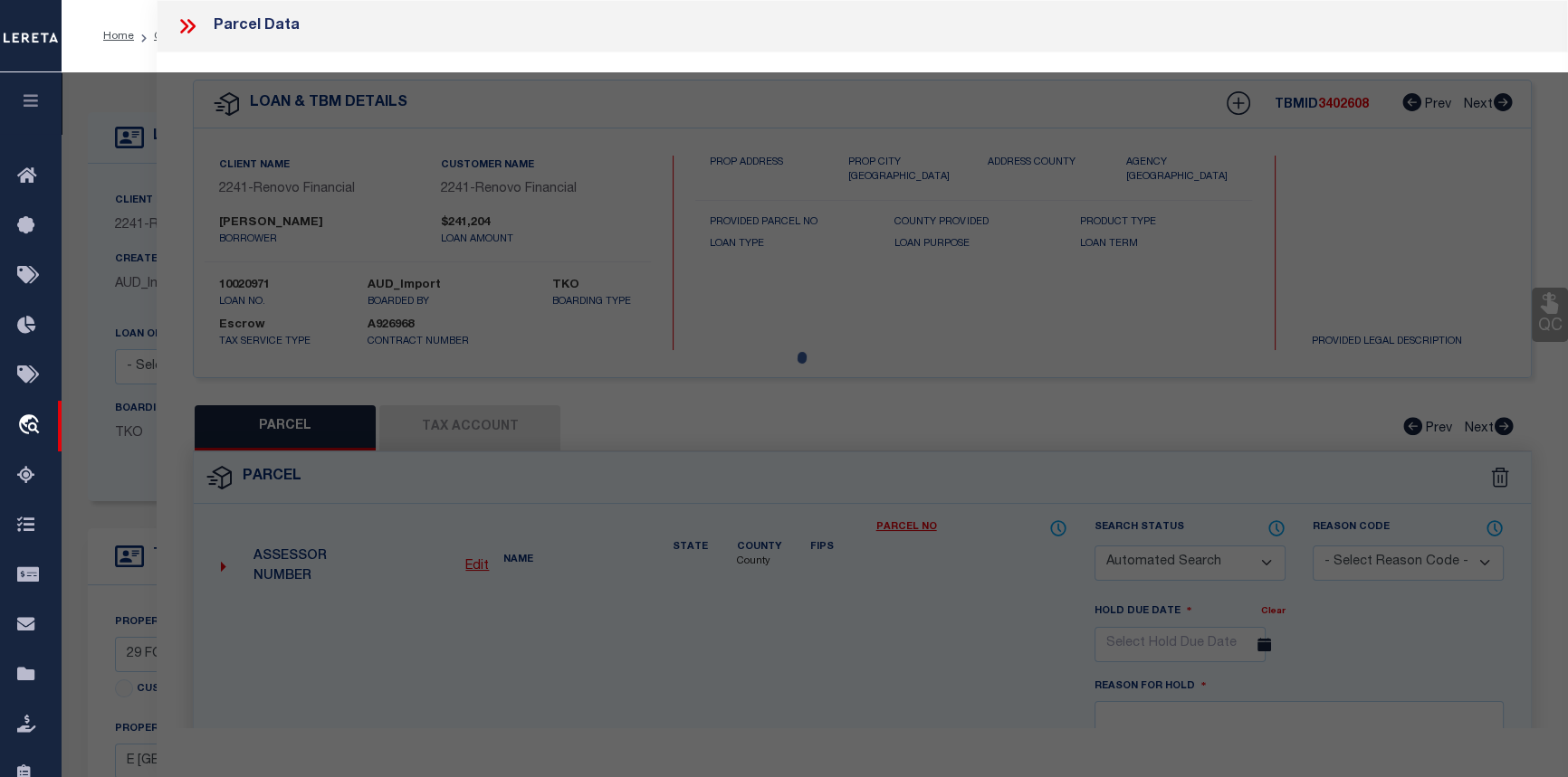
select select
type input "29 FOOTPATH LN"
checkbox input "false"
type input "E [GEOGRAPHIC_DATA]"
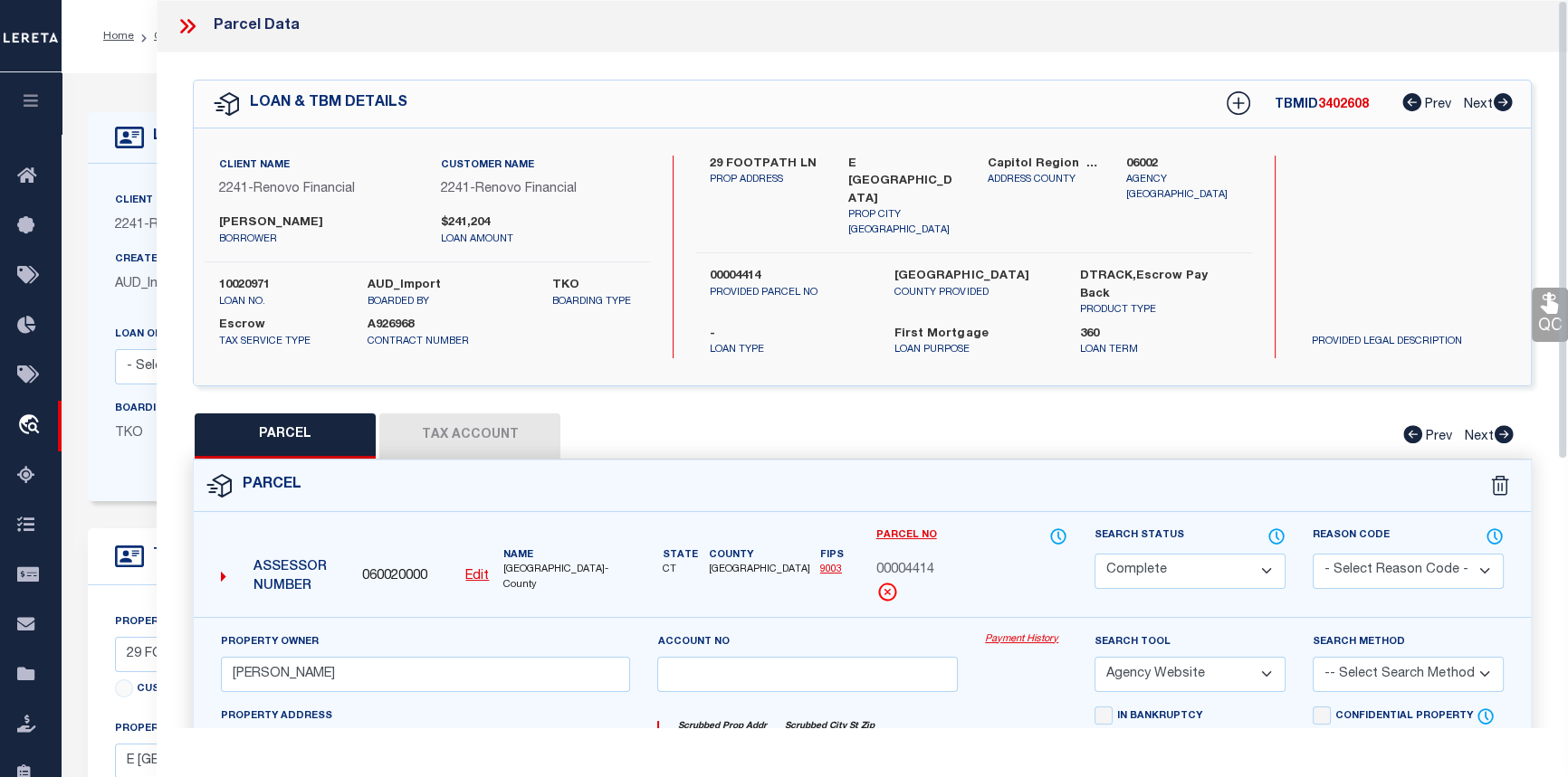
click at [1014, 633] on link "Payment History" at bounding box center [1026, 641] width 82 height 16
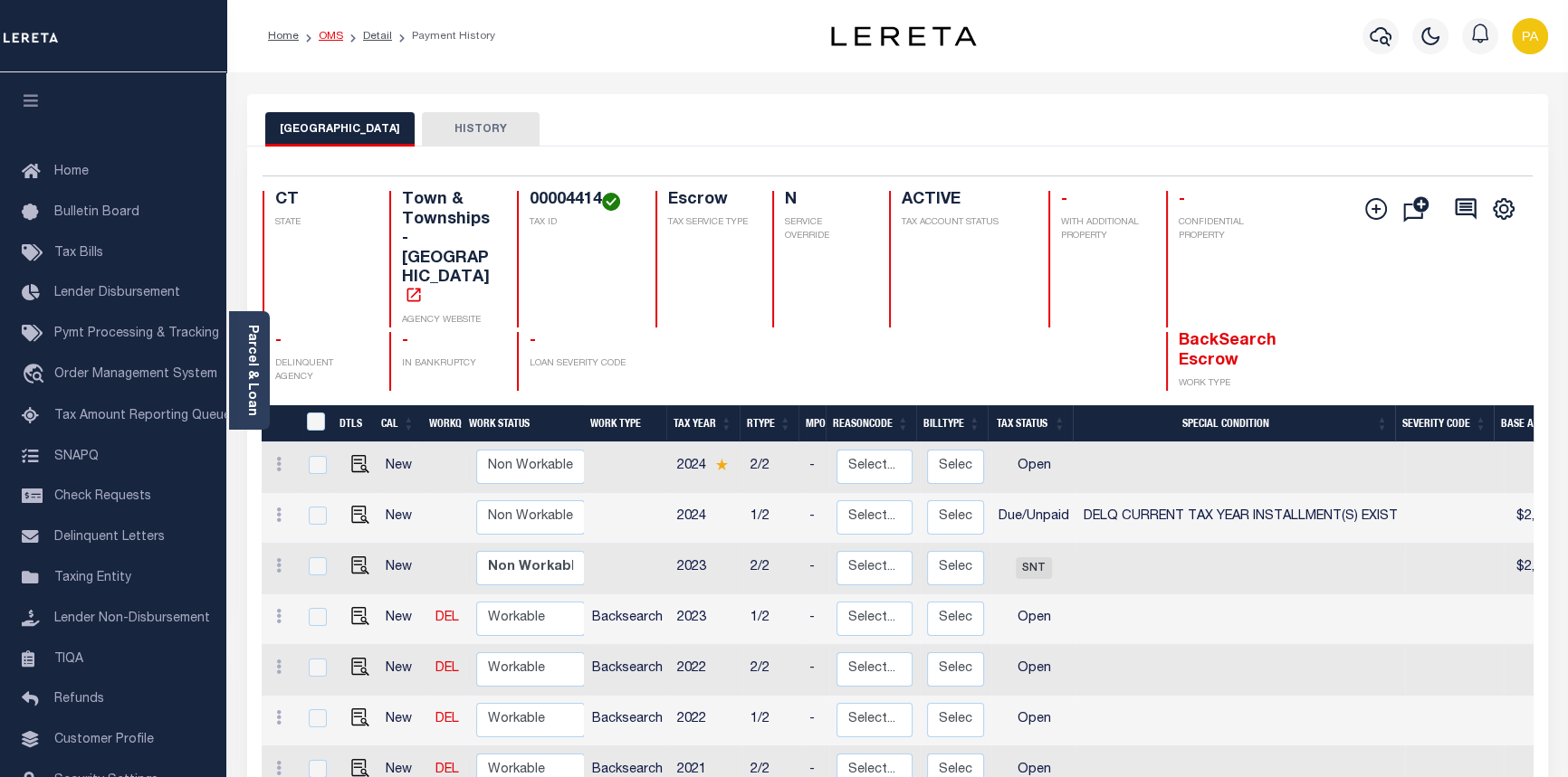
click at [328, 41] on link "OMS" at bounding box center [330, 35] width 24 height 11
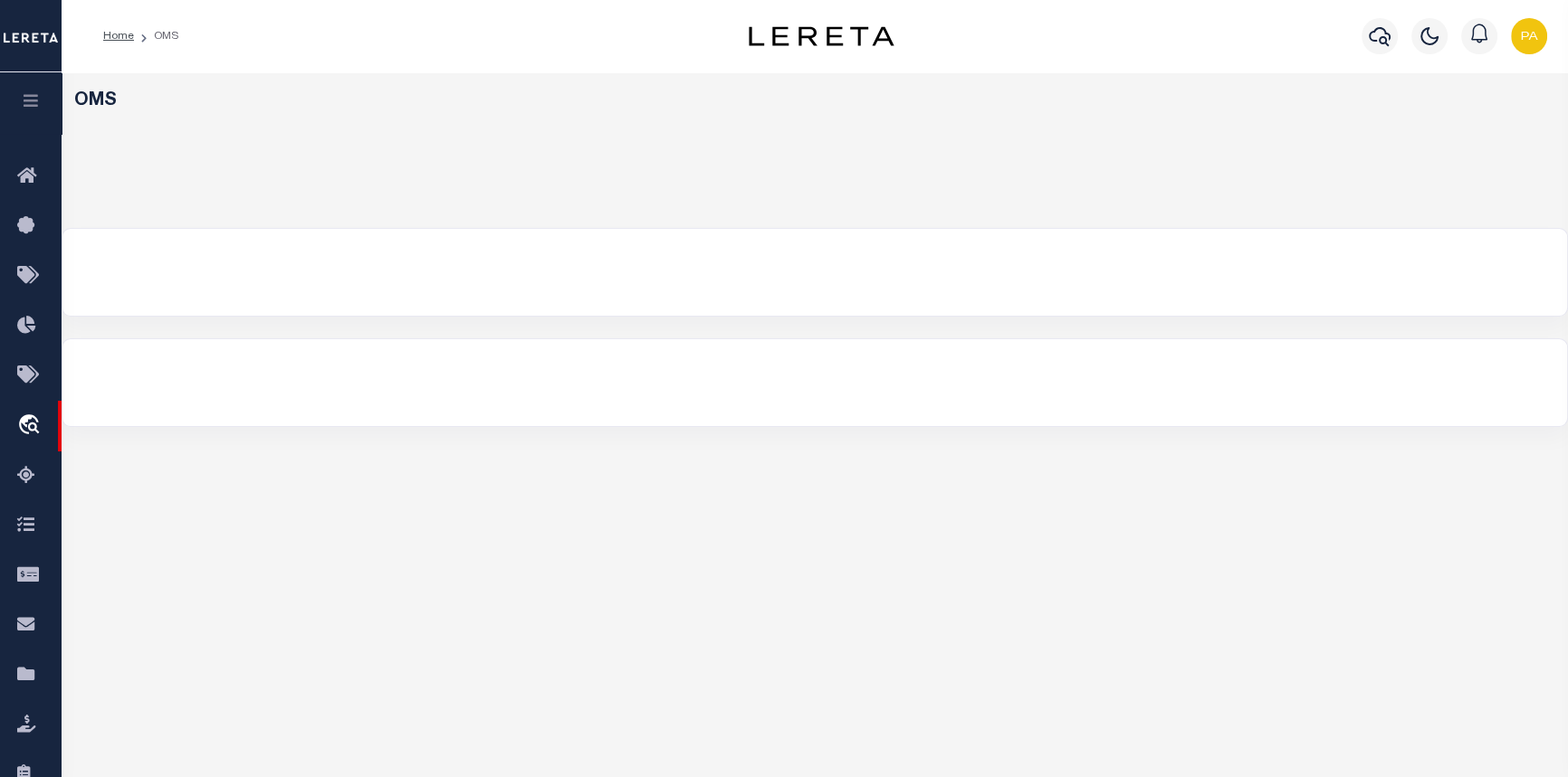
select select "200"
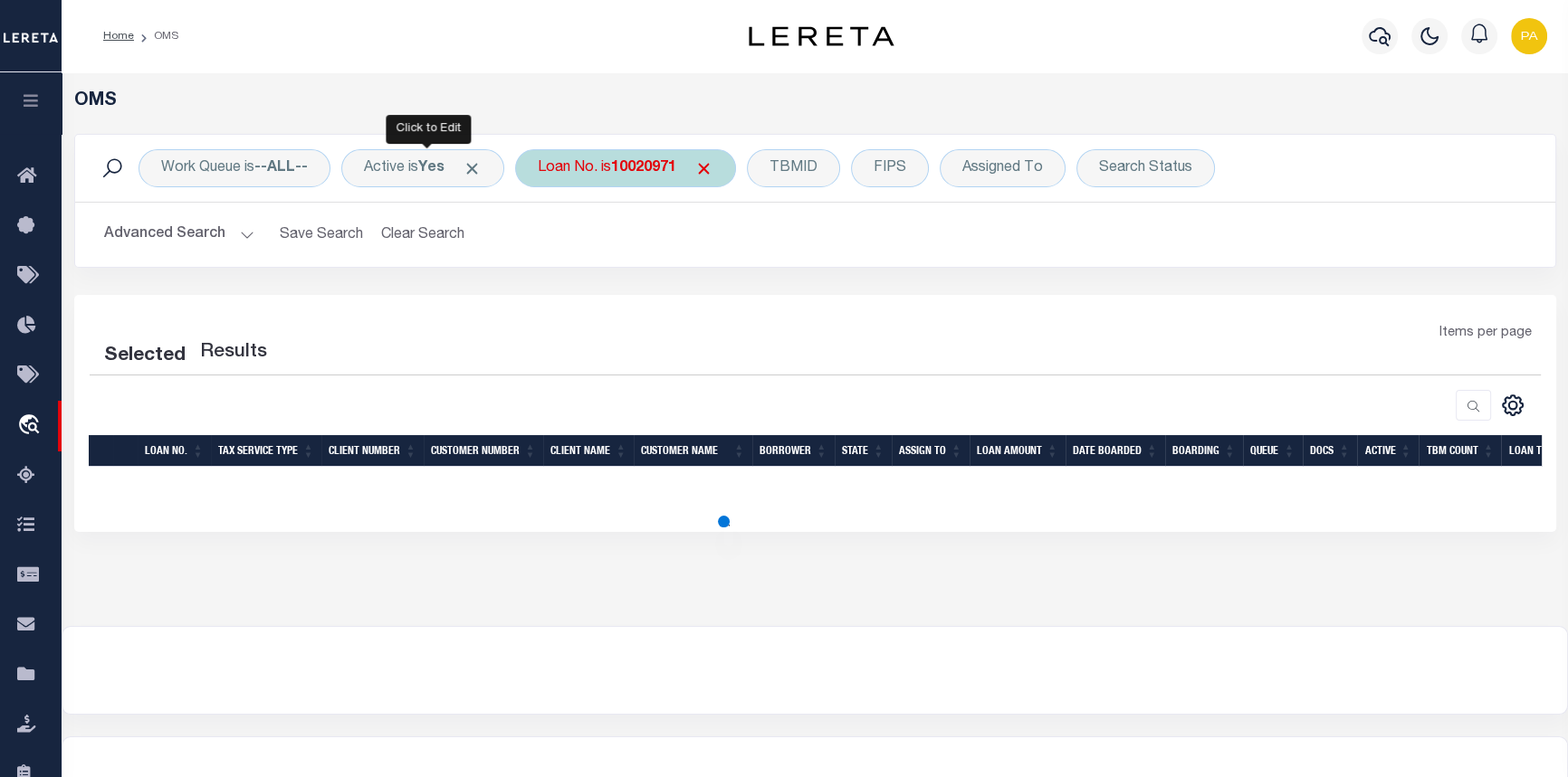
select select "200"
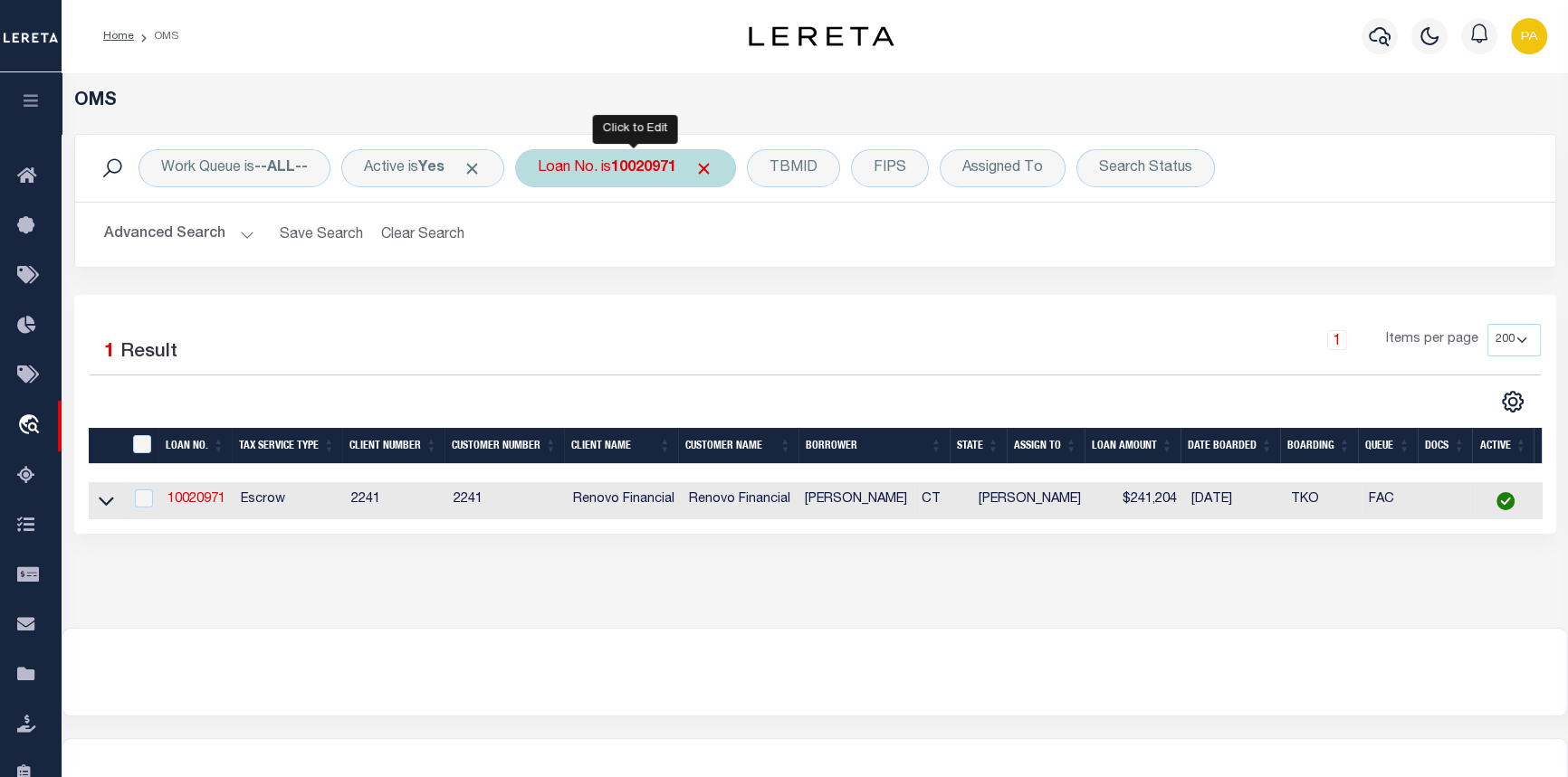
drag, startPoint x: 630, startPoint y: 161, endPoint x: 599, endPoint y: 174, distance: 33.6
click at [631, 162] on b "10020971" at bounding box center [643, 168] width 66 height 15
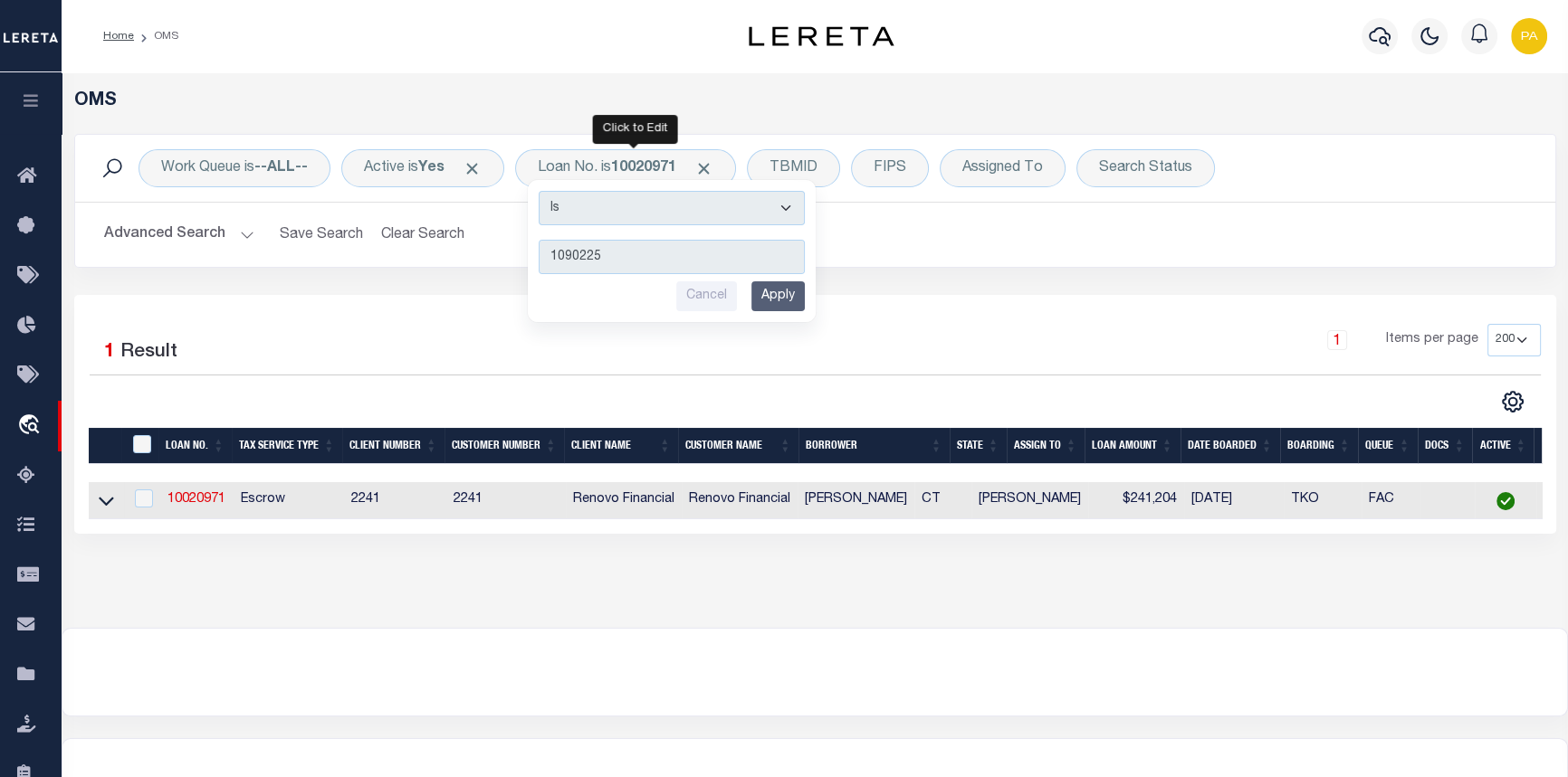
type input "10902252"
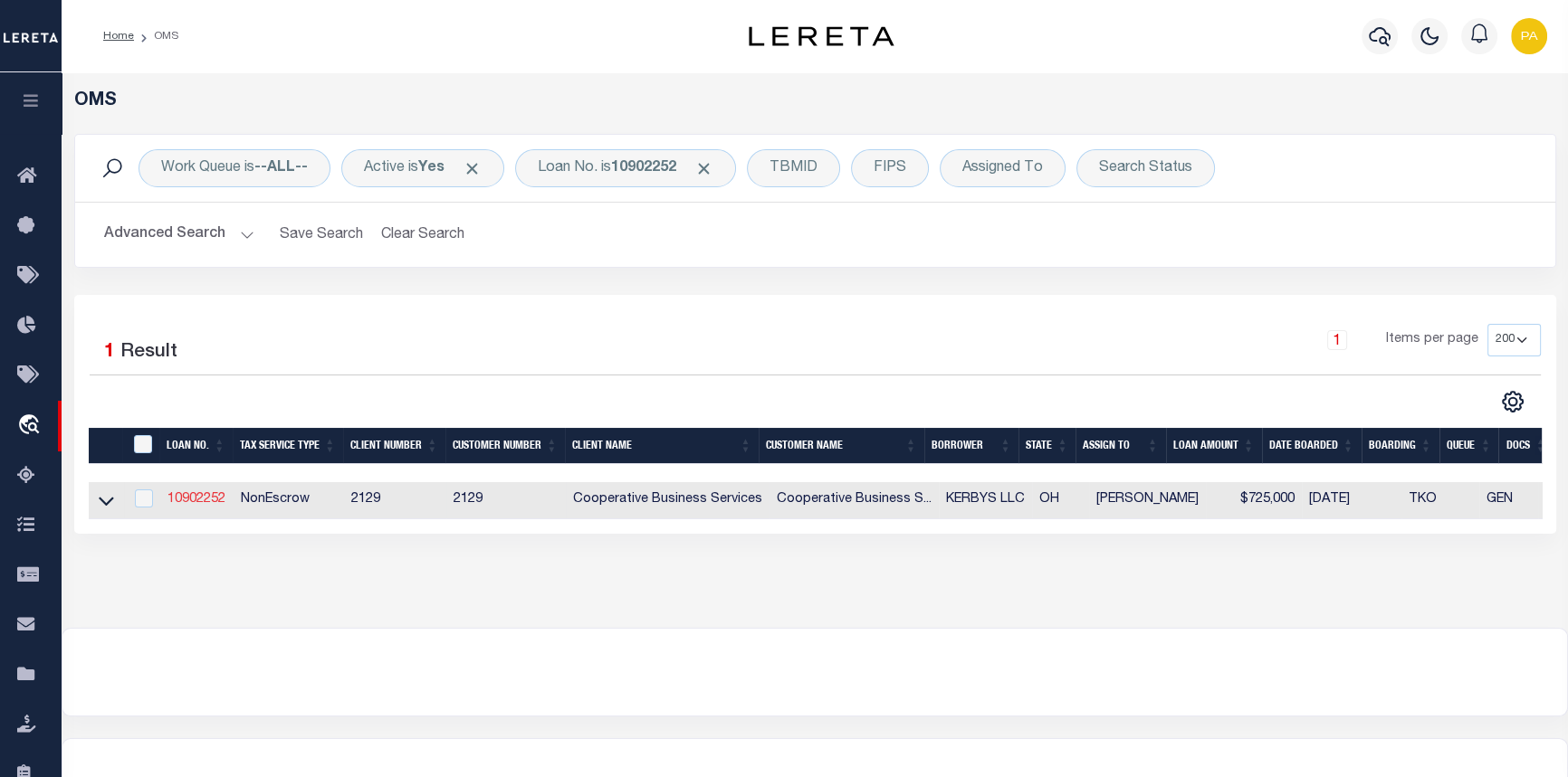
click at [196, 506] on link "10902252" at bounding box center [196, 499] width 58 height 13
type input "10902252"
type input "KERBYS LLC"
select select
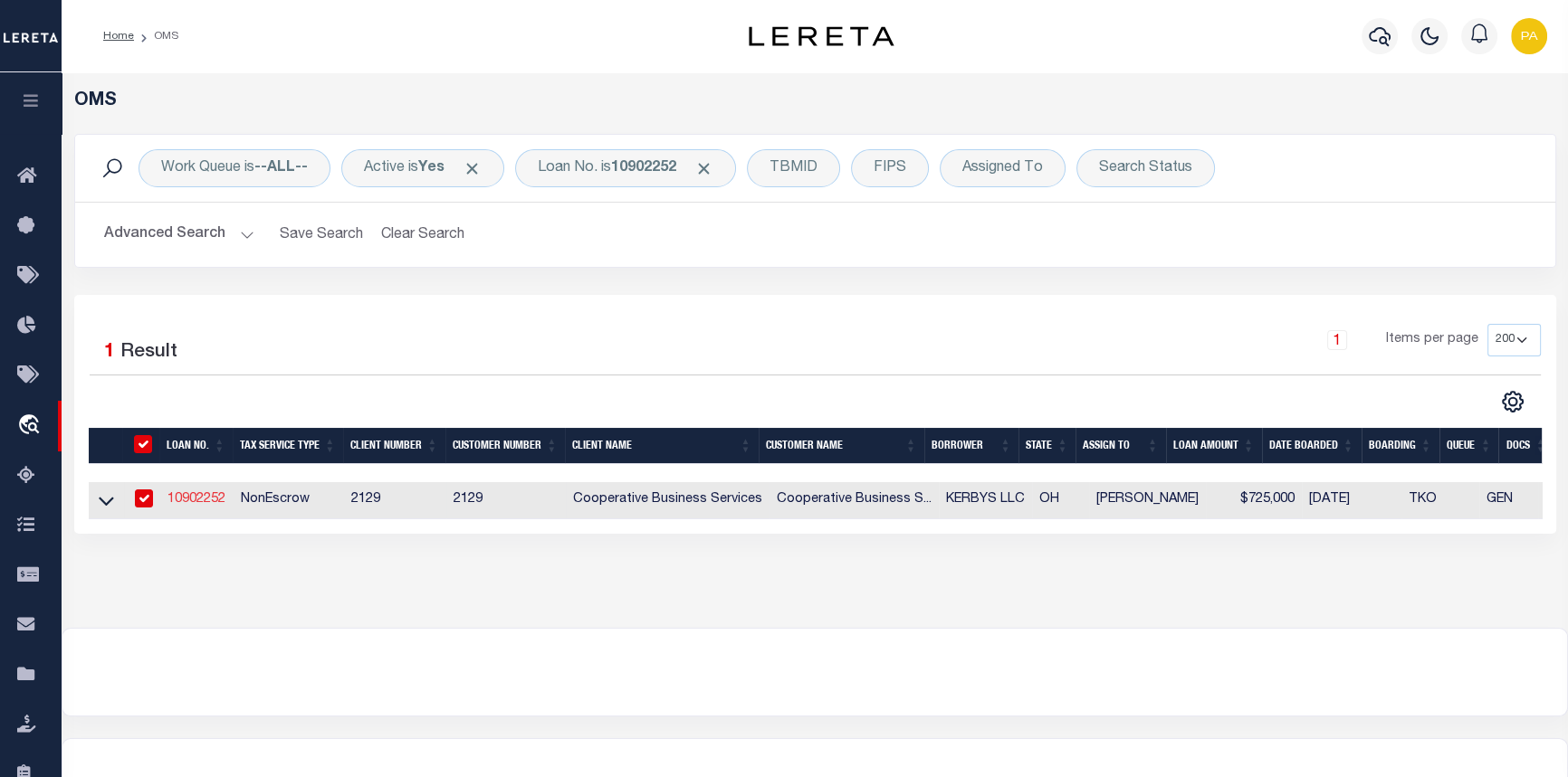
select select "10"
select select "NonEscrow"
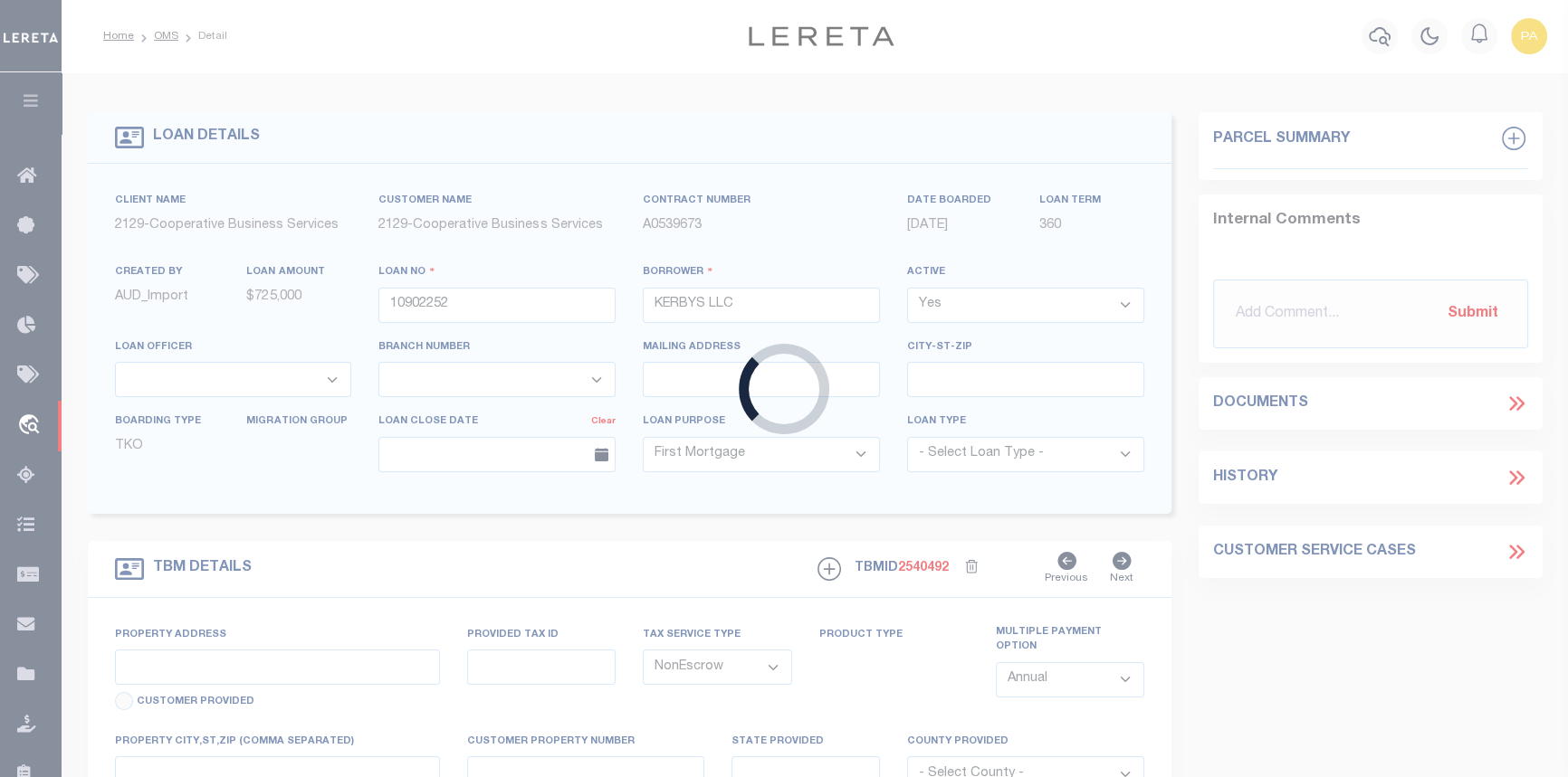
type input "[STREET_ADDRESS]"
type input "[PHONE_NUMBER]"
select select
type input "[GEOGRAPHIC_DATA], [GEOGRAPHIC_DATA] 43085"
type input "404"
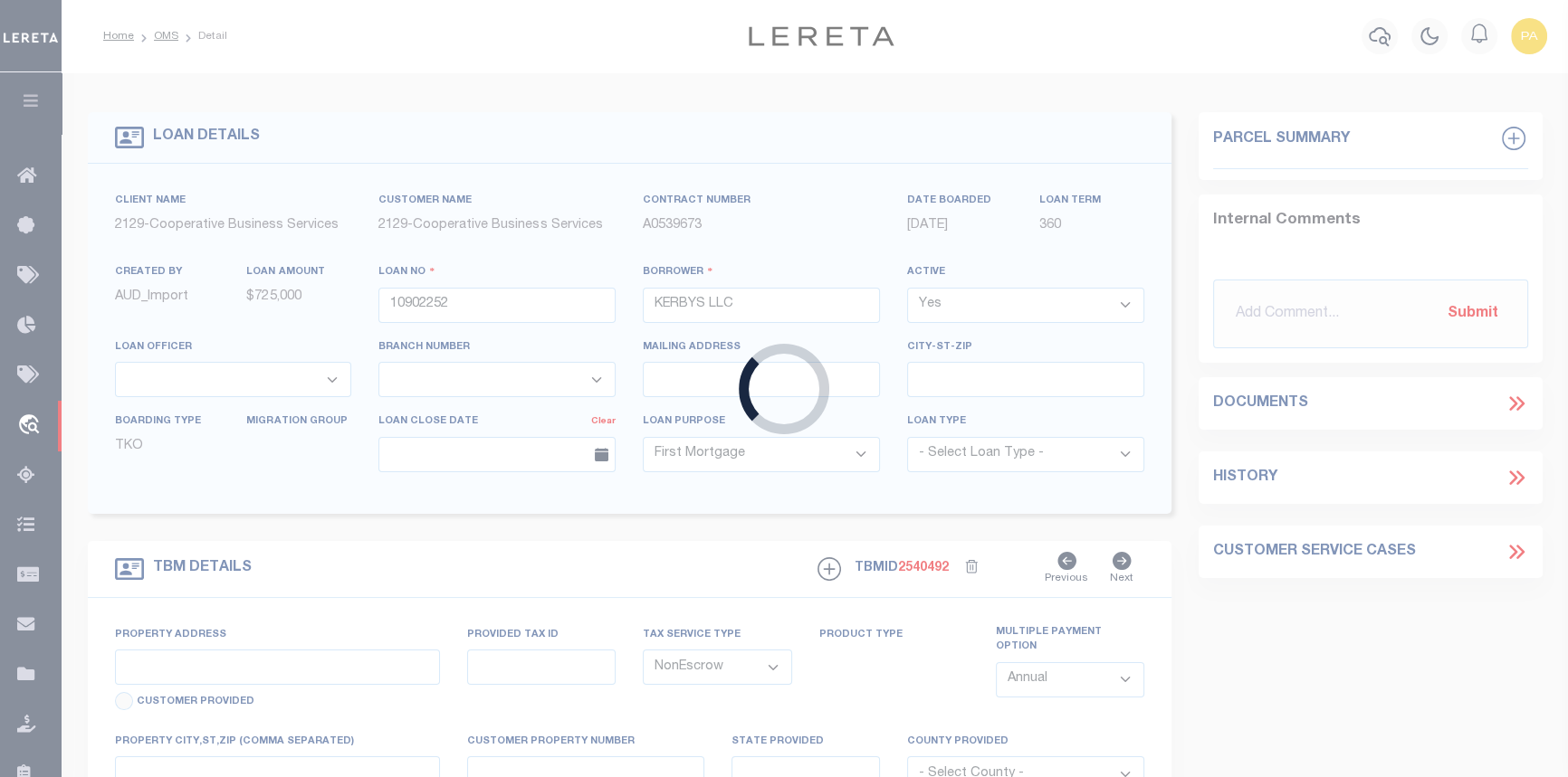
type input "OH"
select select
select select "20012"
select select "3334"
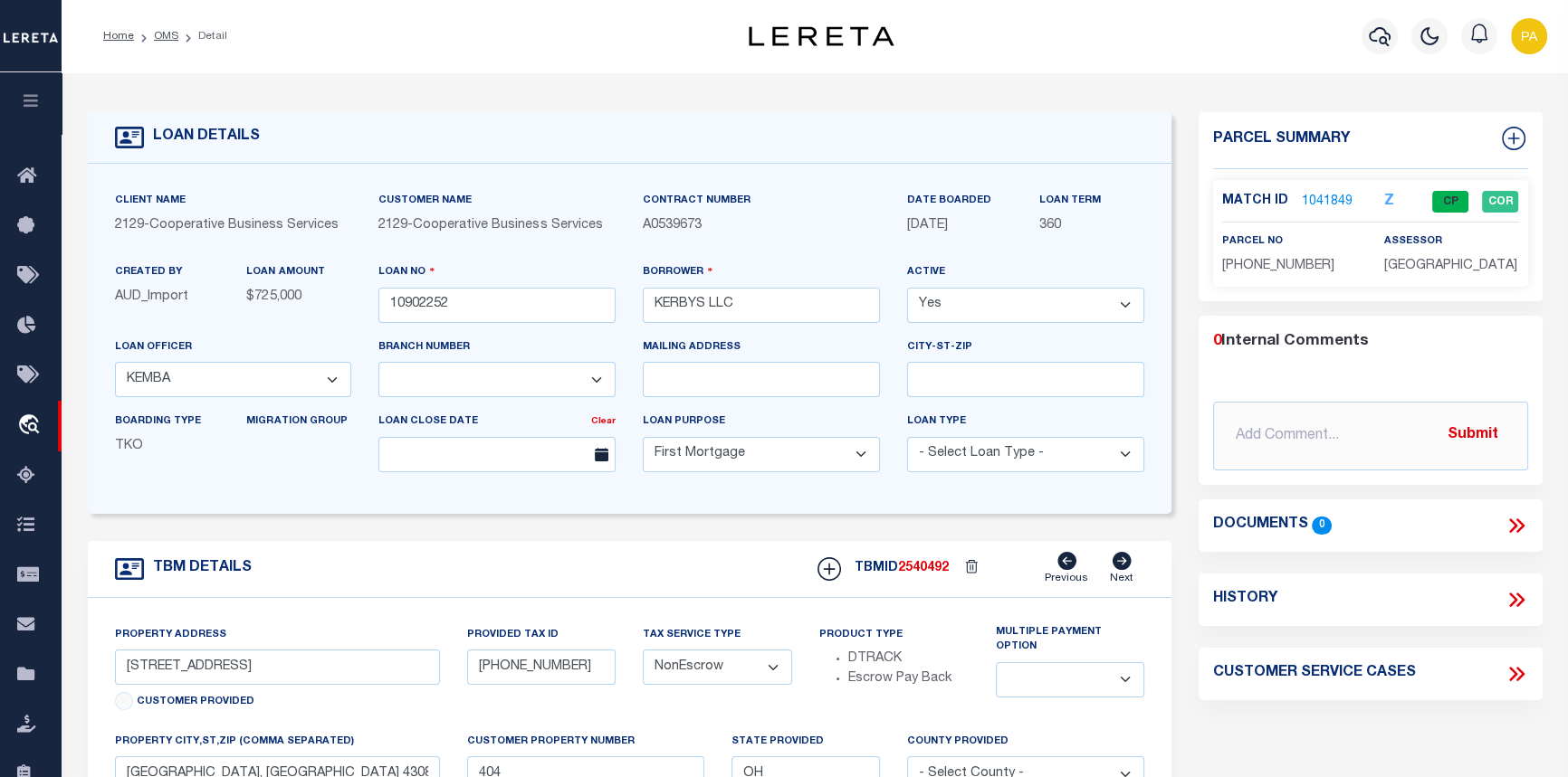
click at [1317, 195] on link "1041849" at bounding box center [1327, 202] width 51 height 19
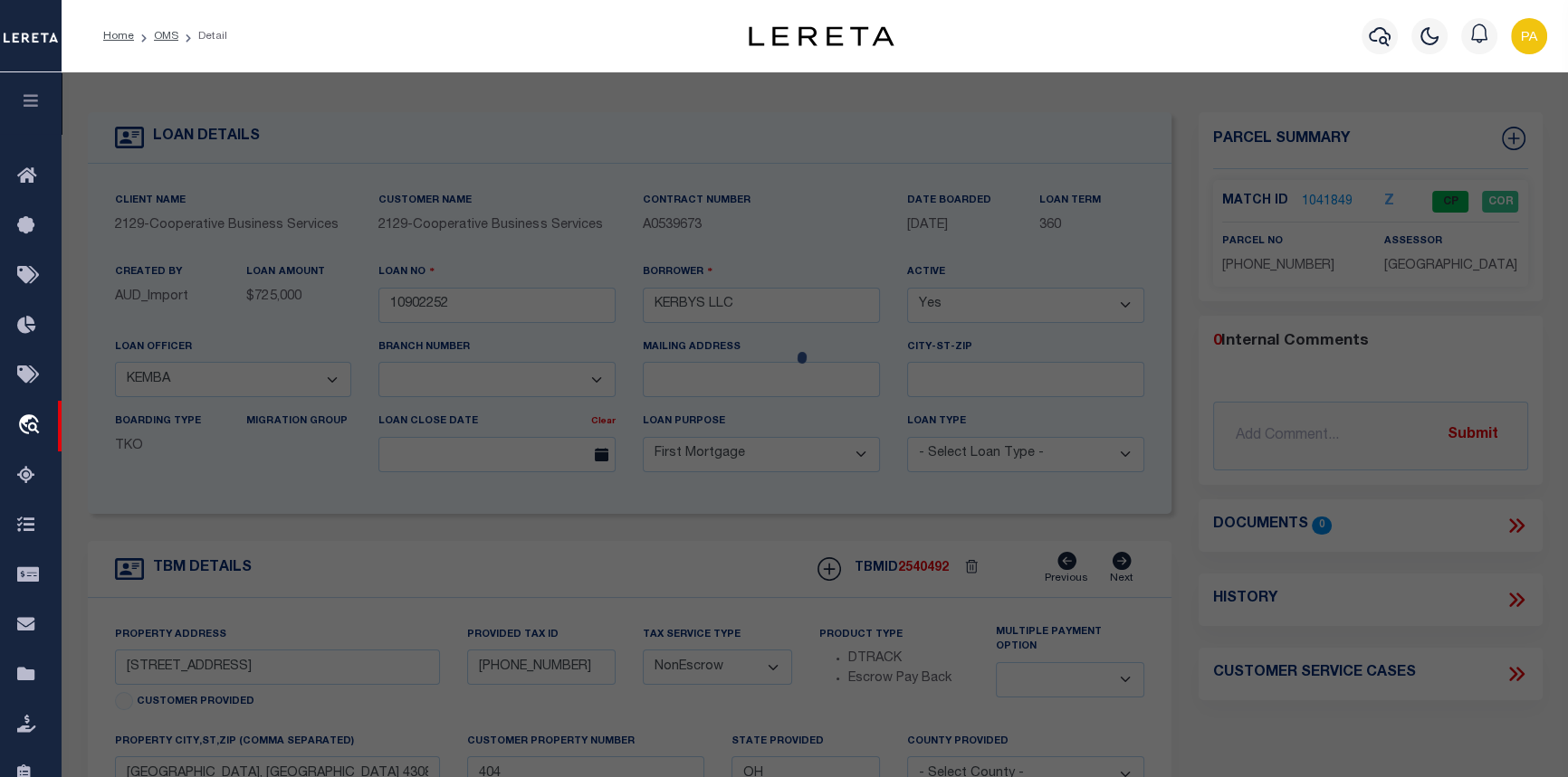
checkbox input "false"
select select "CP"
type input "KERBYS LLC"
select select
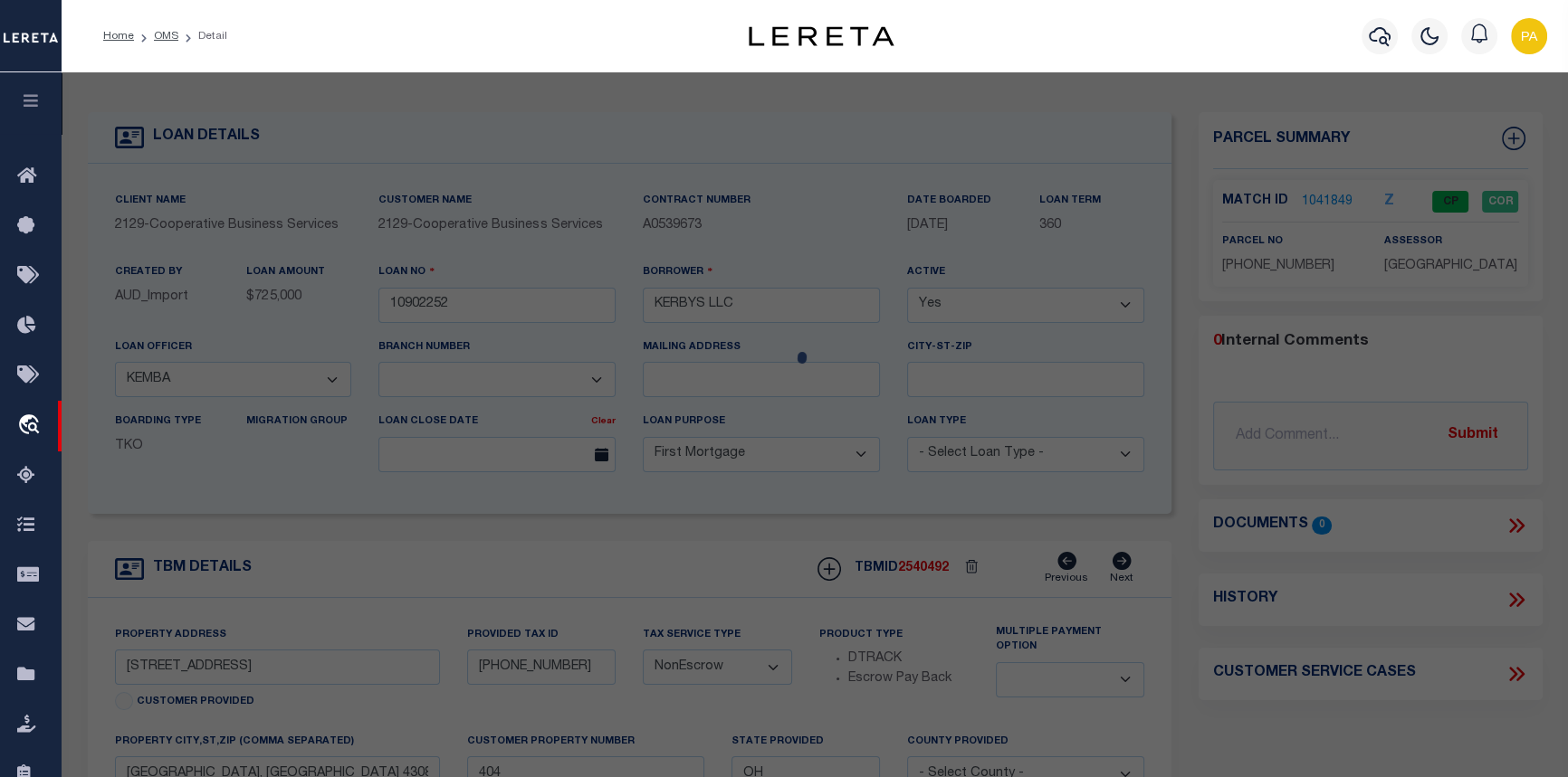
type input "[STREET_ADDRESS]"
checkbox input "false"
type input "WORTHINGTON OH 43085"
type textarea "[STREET_ADDRESS]"
type textarea "Tax ID Special Project"
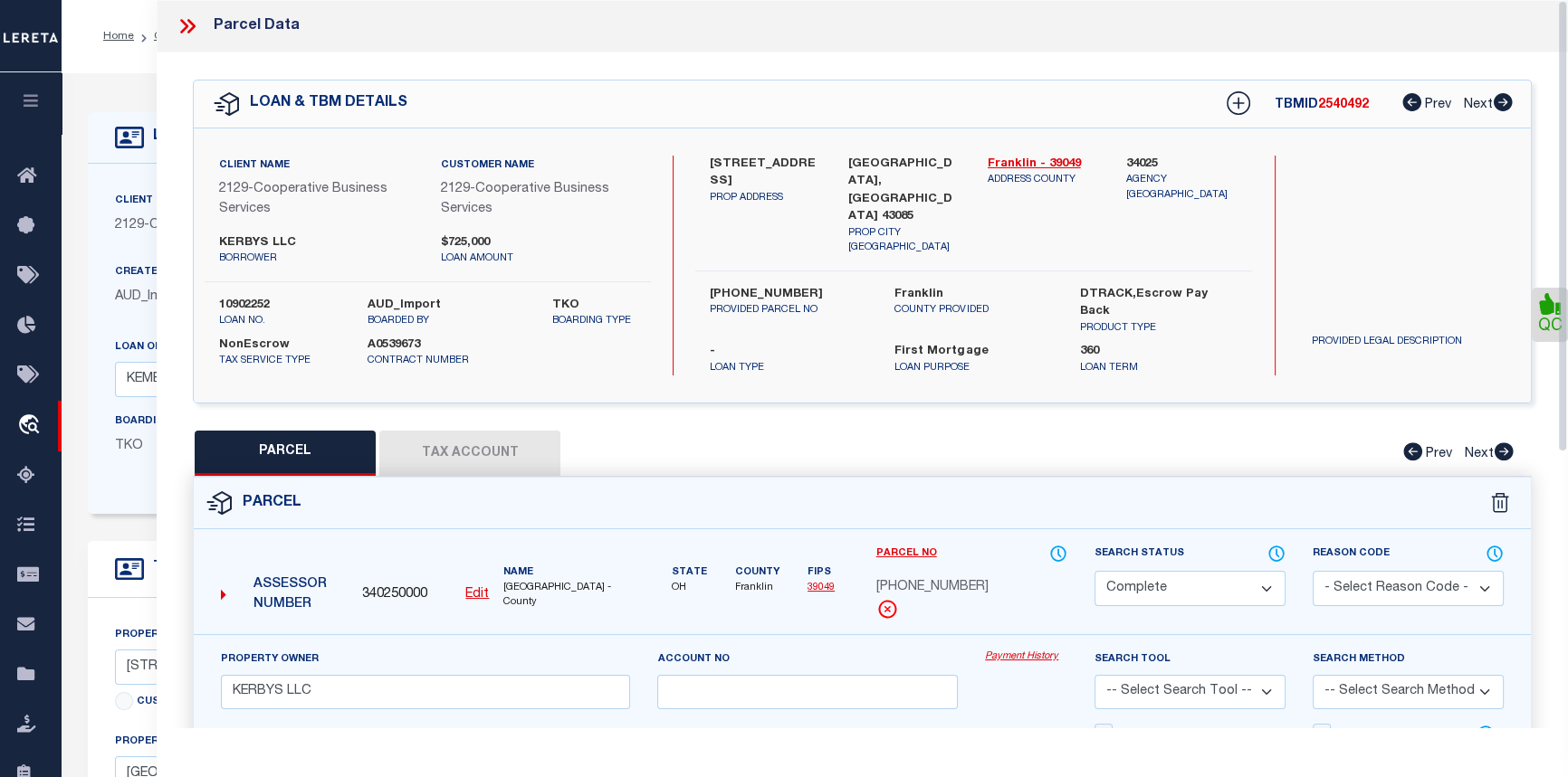
click at [1042, 650] on link "Payment History" at bounding box center [1026, 657] width 82 height 16
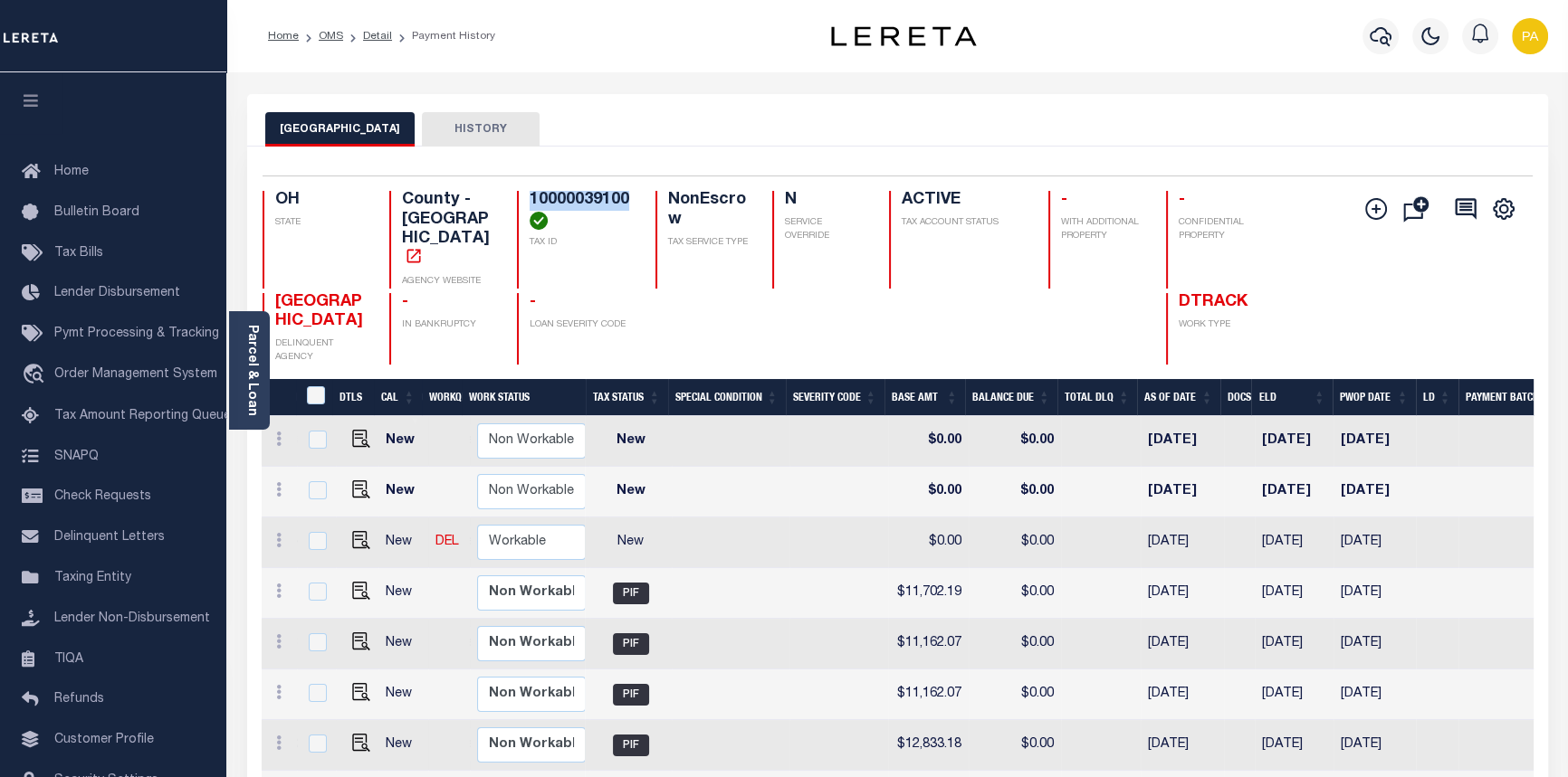
drag, startPoint x: 636, startPoint y: 200, endPoint x: 531, endPoint y: 200, distance: 105.0
click at [531, 200] on div "OH STATE County - OH AGENCY WEBSITE 10000039100 TAX ID NonEscrow TAX SERVICE TY…" at bounding box center [792, 240] width 1058 height 98
copy h4 "10000039100"
click at [352, 531] on img "" at bounding box center [361, 540] width 18 height 18
checkbox input "true"
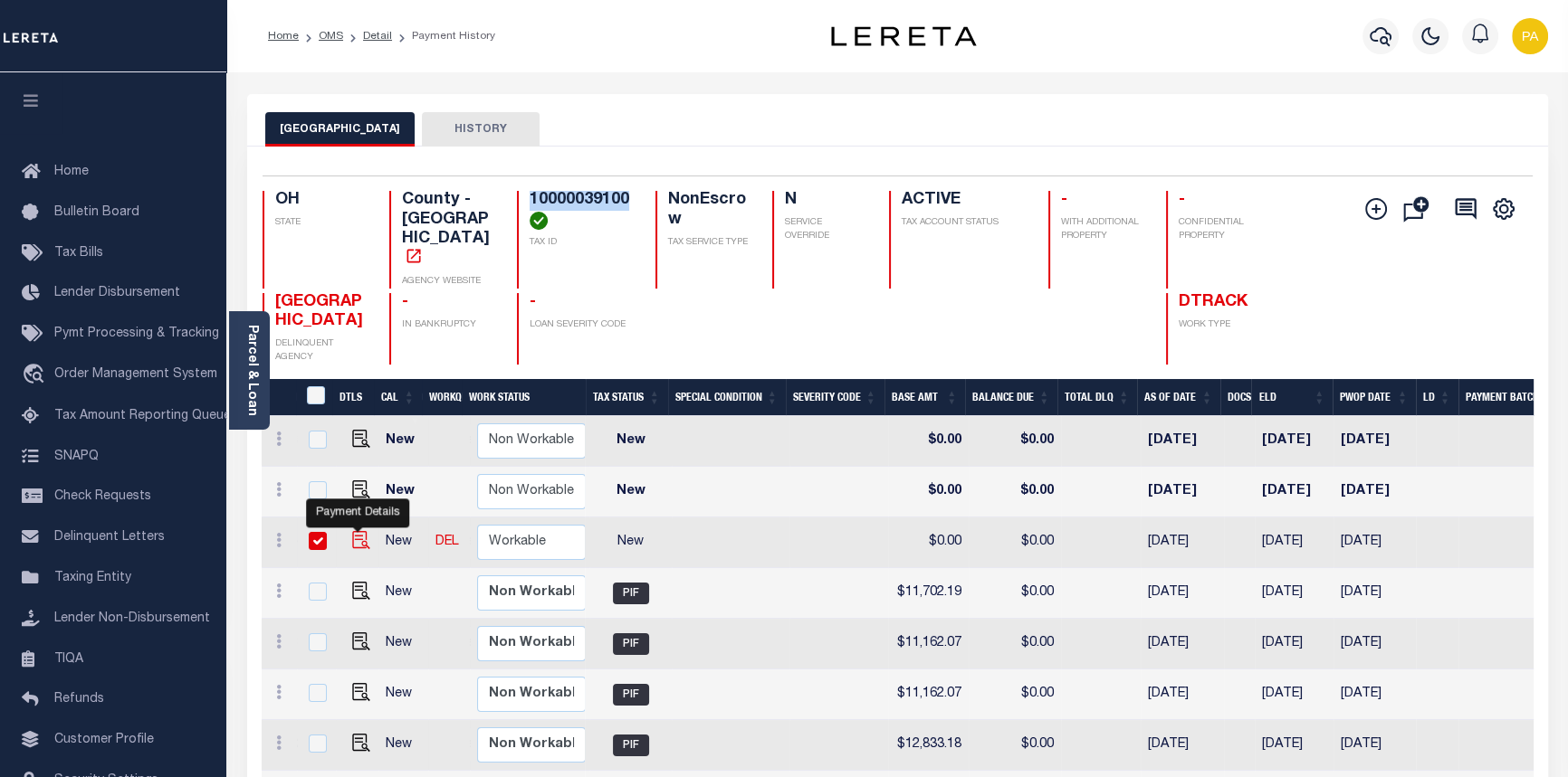
checkbox input "true"
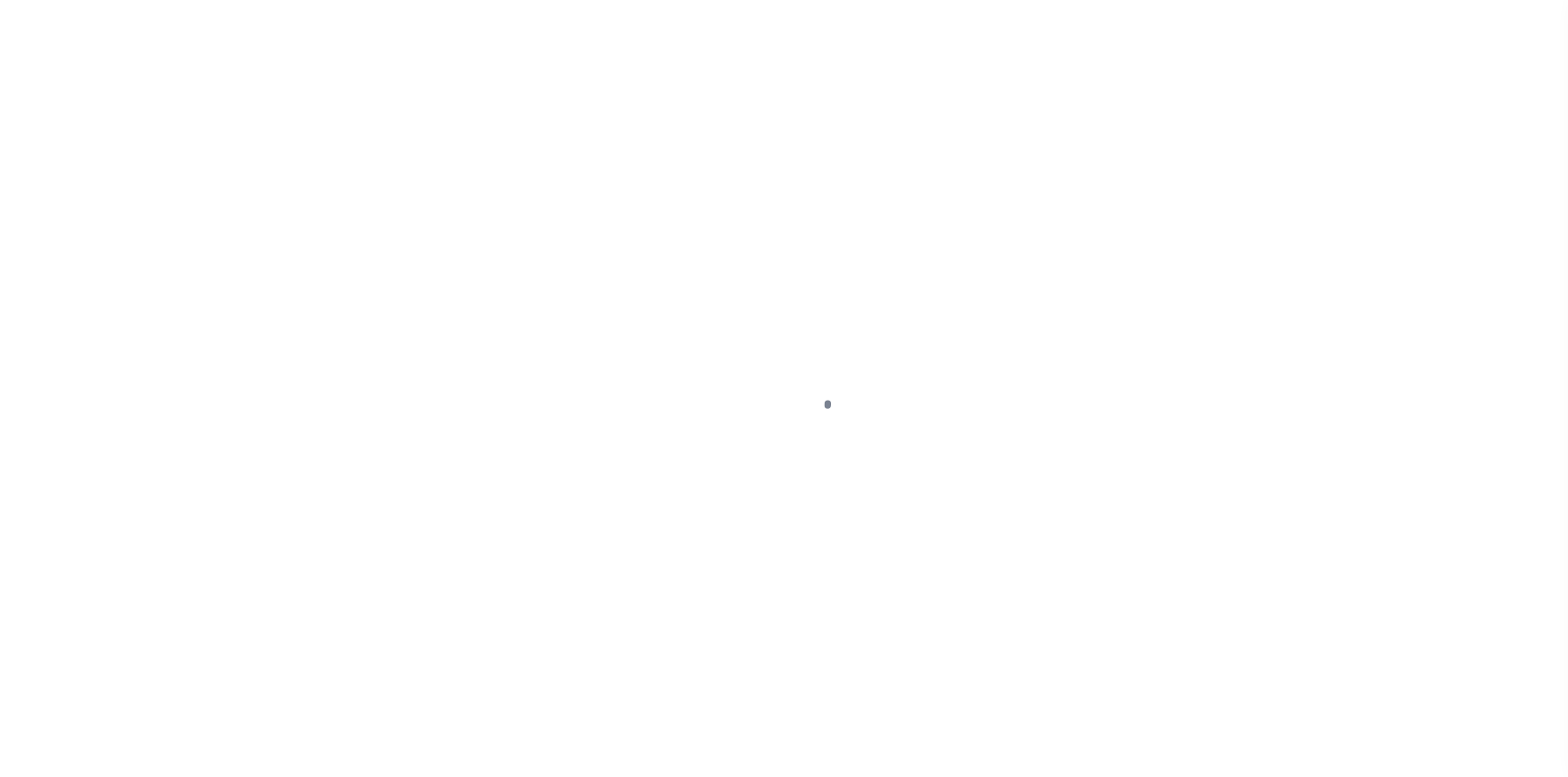
select select "NW2"
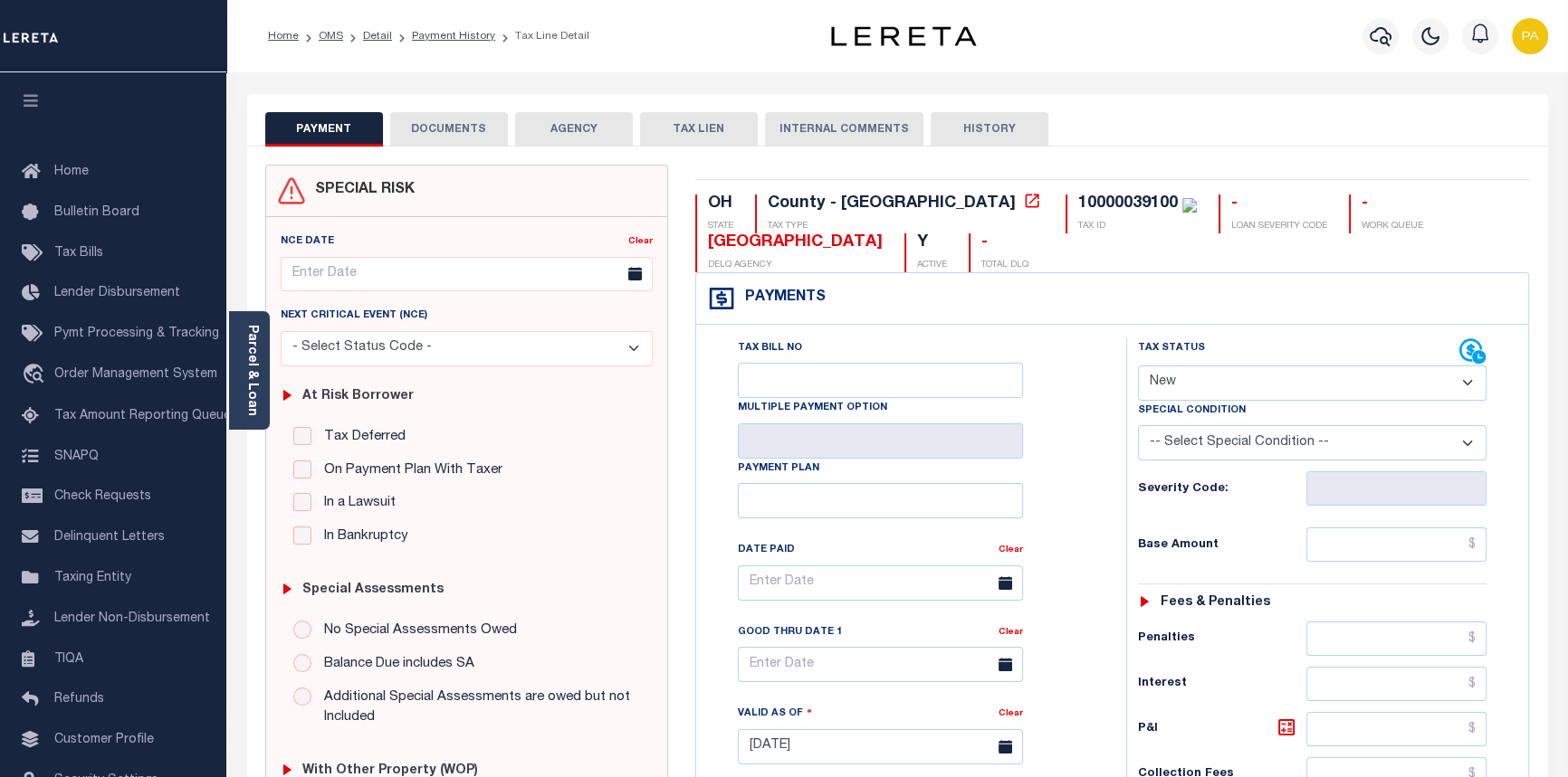
click at [471, 137] on button "DOCUMENTS" at bounding box center [449, 129] width 118 height 34
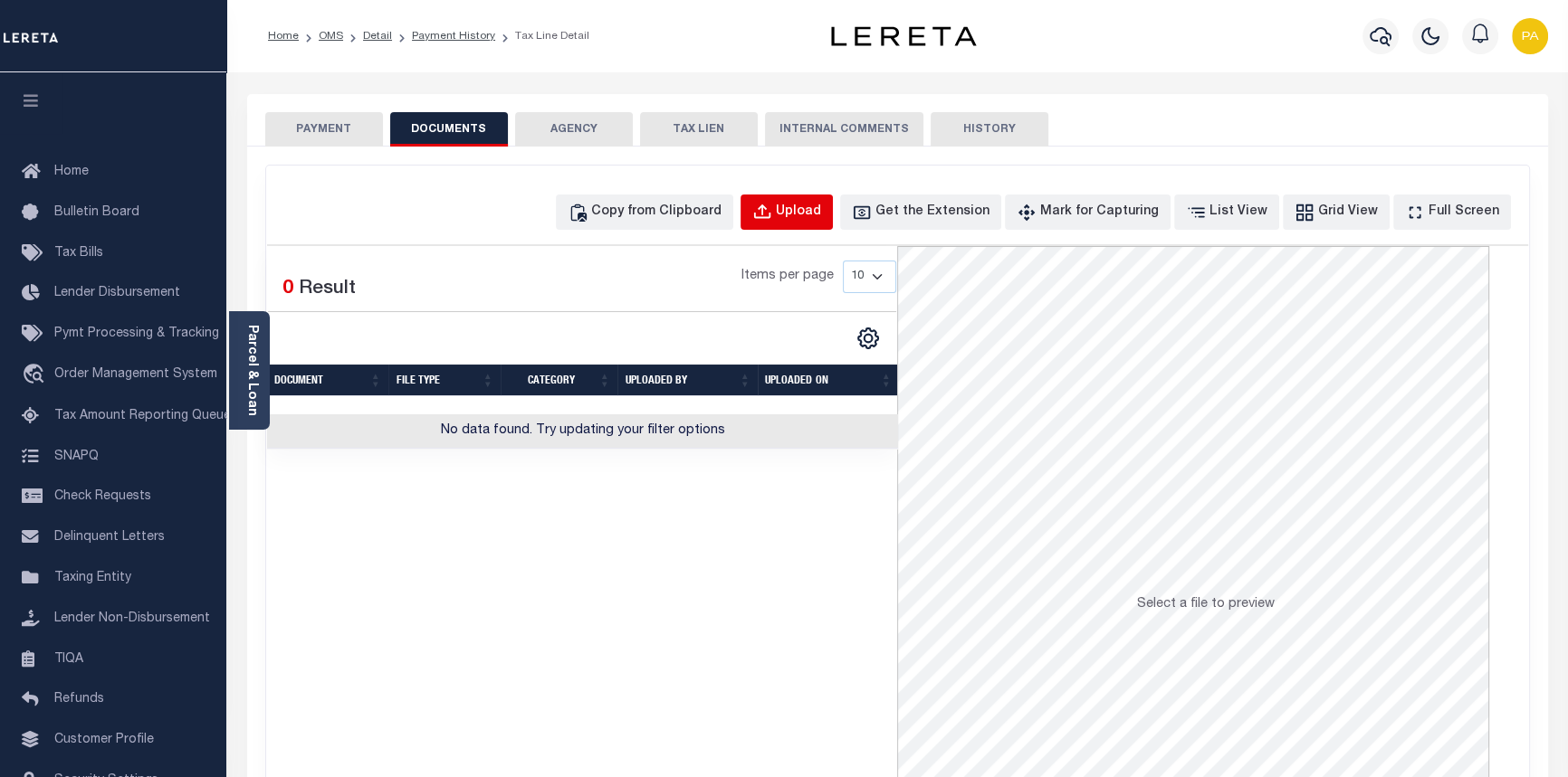
click at [821, 219] on div "Upload" at bounding box center [799, 213] width 45 height 20
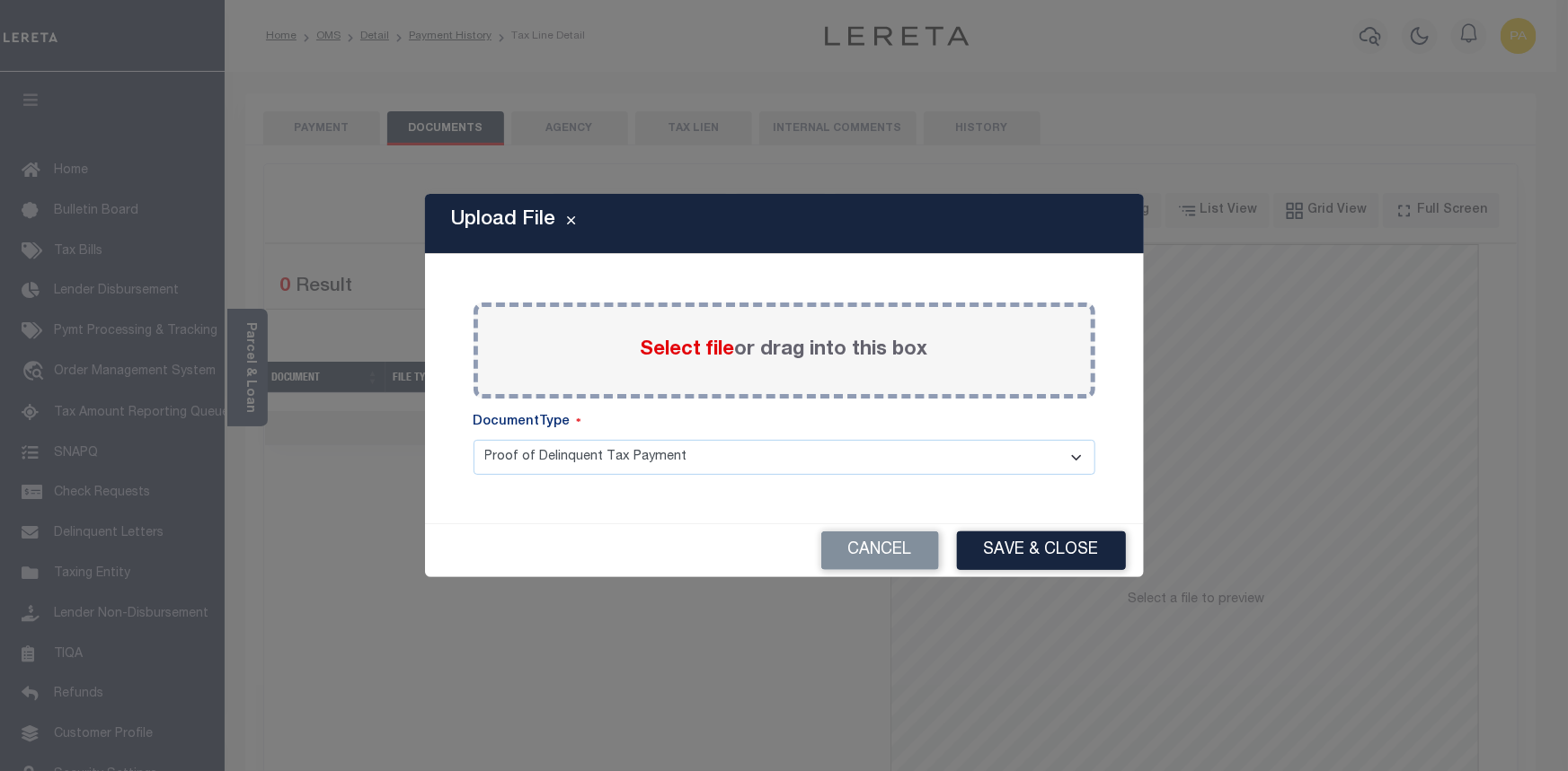
click at [680, 350] on span "Select file" at bounding box center [688, 350] width 94 height 19
click at [0, 0] on input "Select file or drag into this box" at bounding box center [0, 0] width 0 height 0
click at [861, 558] on button "Cancel" at bounding box center [879, 551] width 118 height 39
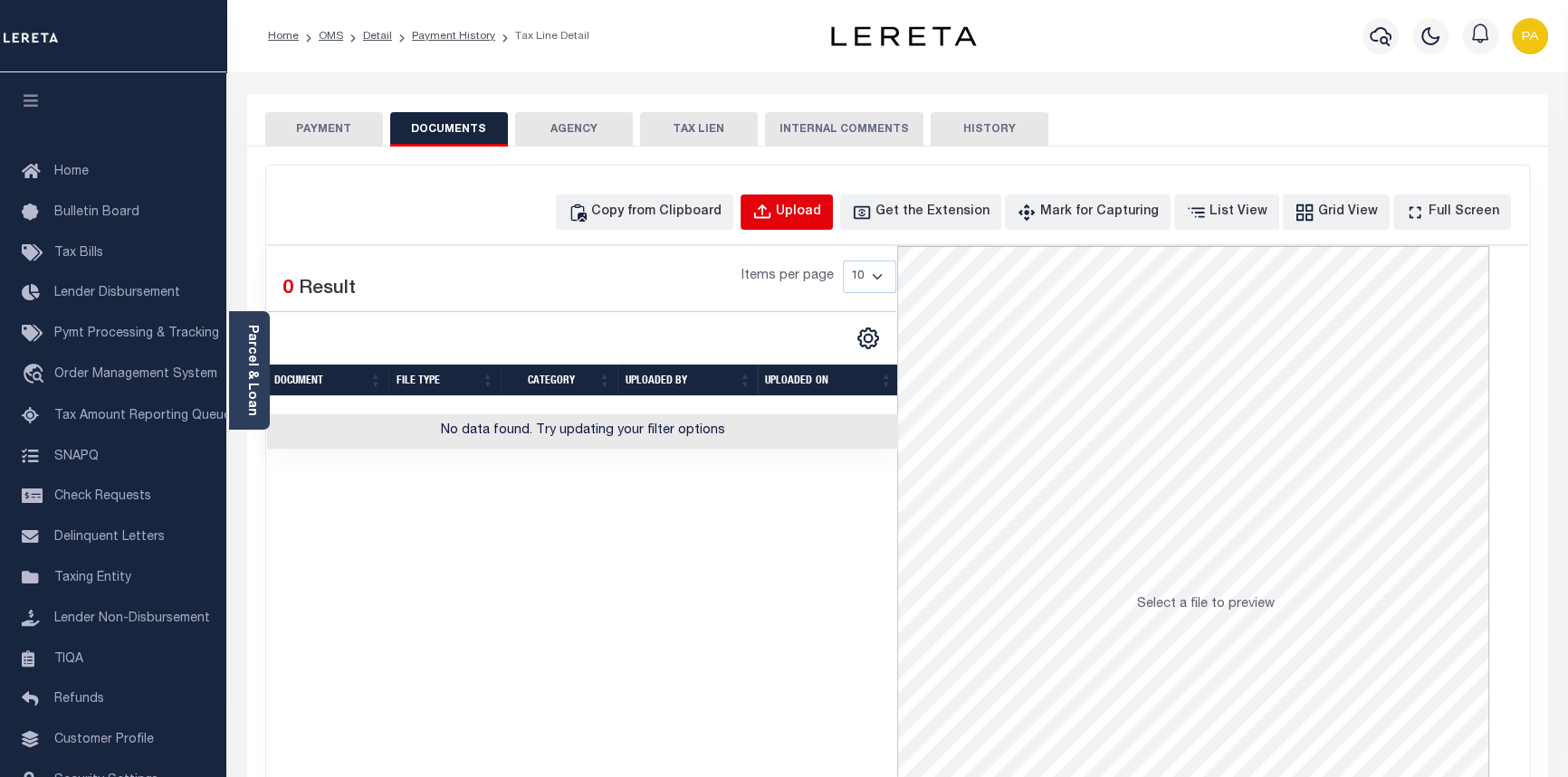
click at [820, 216] on div "Upload" at bounding box center [799, 213] width 45 height 20
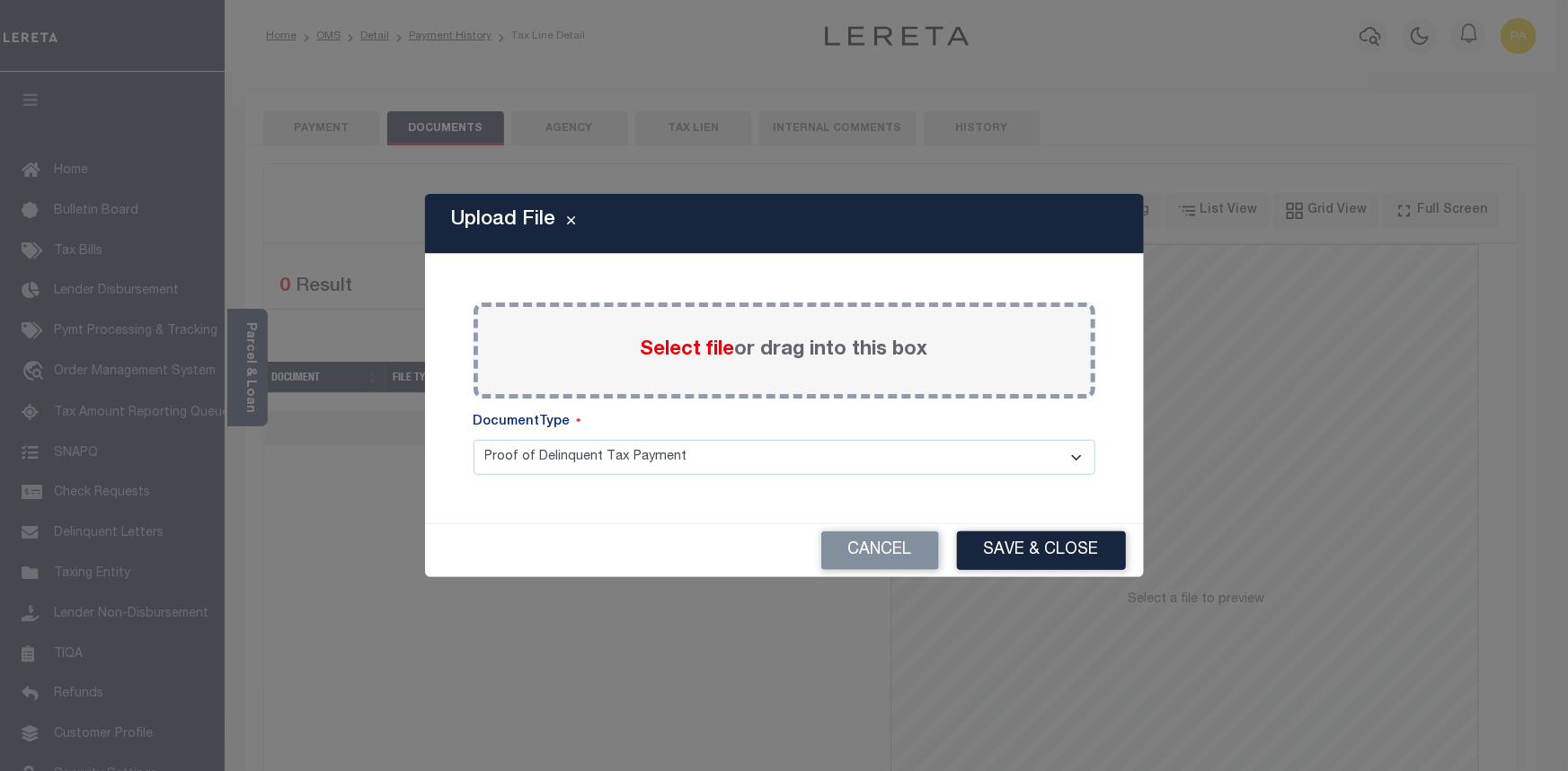
click at [683, 354] on span "Select file" at bounding box center [688, 350] width 94 height 19
click at [0, 0] on input "Select file or drag into this box" at bounding box center [0, 0] width 0 height 0
click at [848, 547] on button "Cancel" at bounding box center [879, 551] width 118 height 39
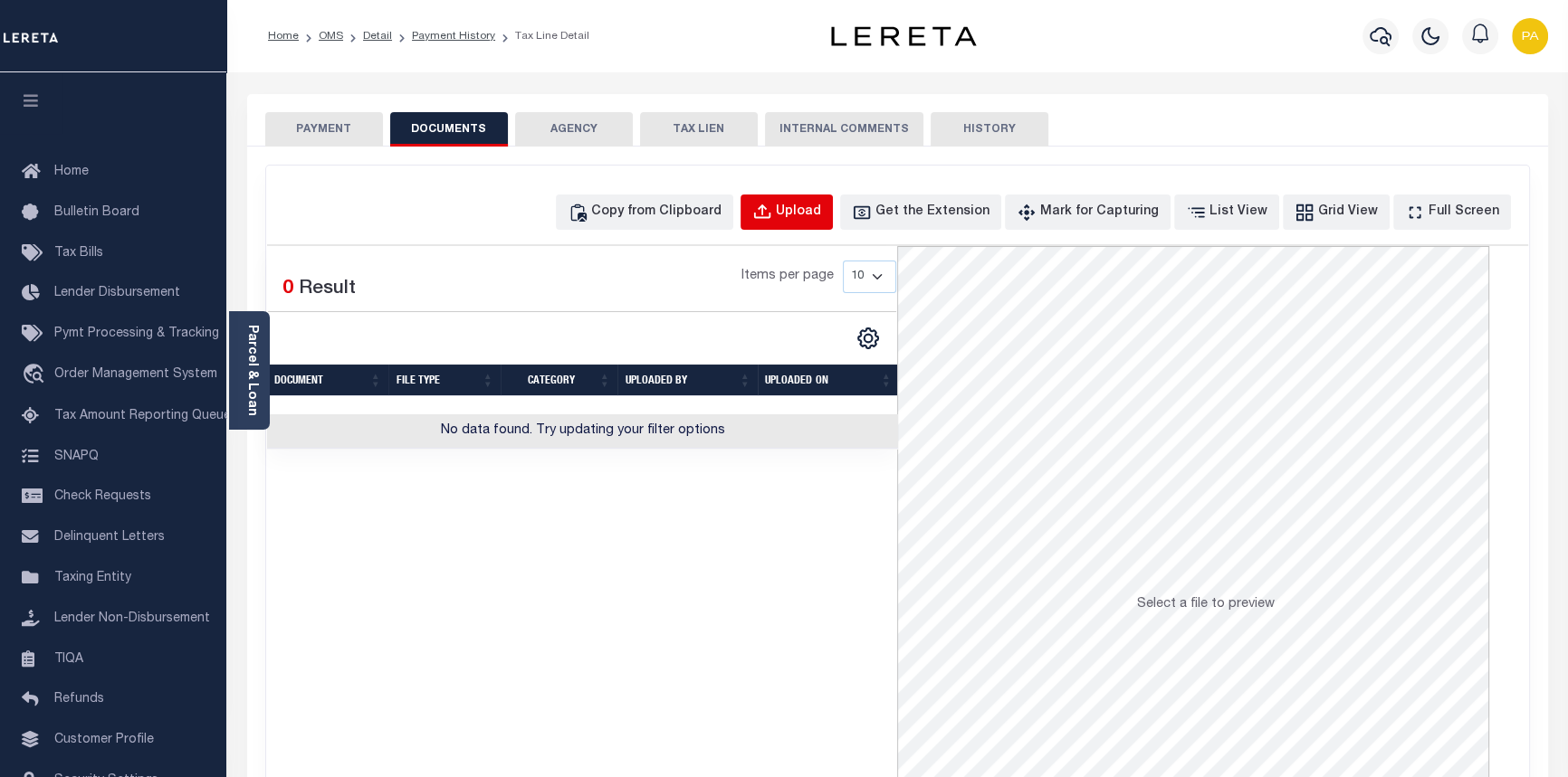
click at [833, 201] on button "Upload" at bounding box center [787, 213] width 92 height 35
select select "POP"
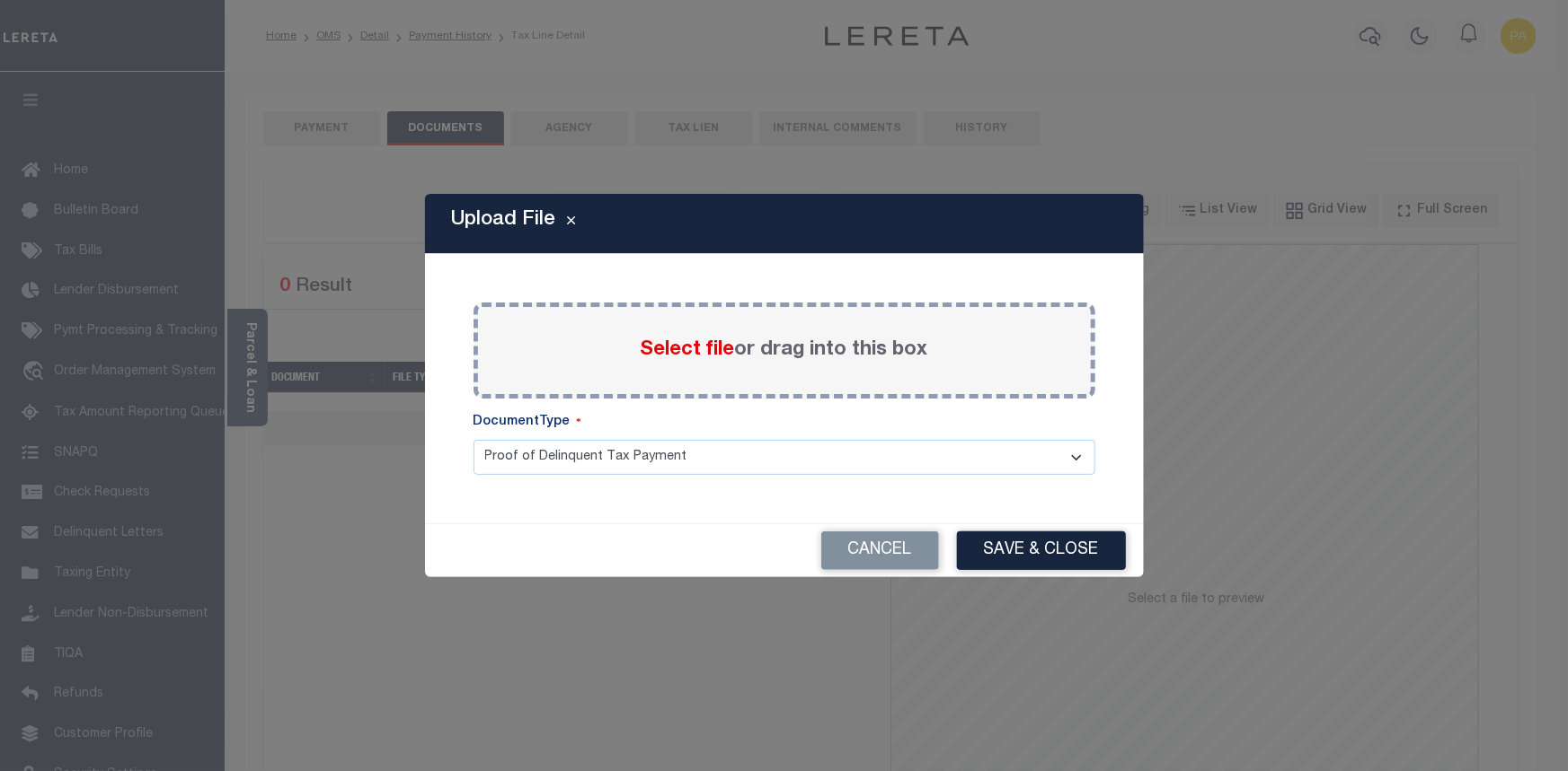
click at [684, 357] on span "Select file" at bounding box center [688, 350] width 94 height 19
click at [0, 0] on input "Select file or drag into this box" at bounding box center [0, 0] width 0 height 0
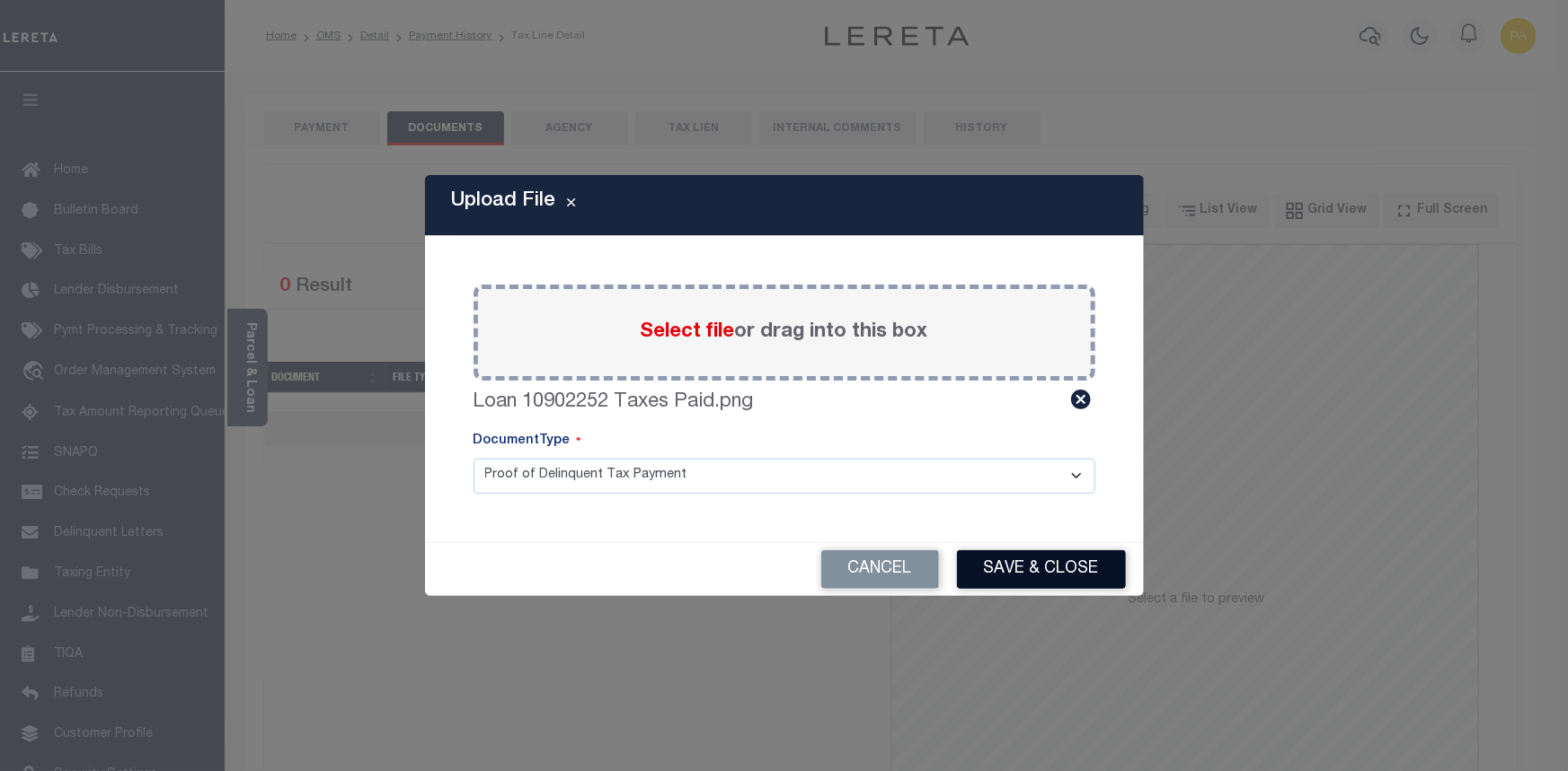
click at [1051, 558] on button "Save & Close" at bounding box center [1042, 570] width 169 height 39
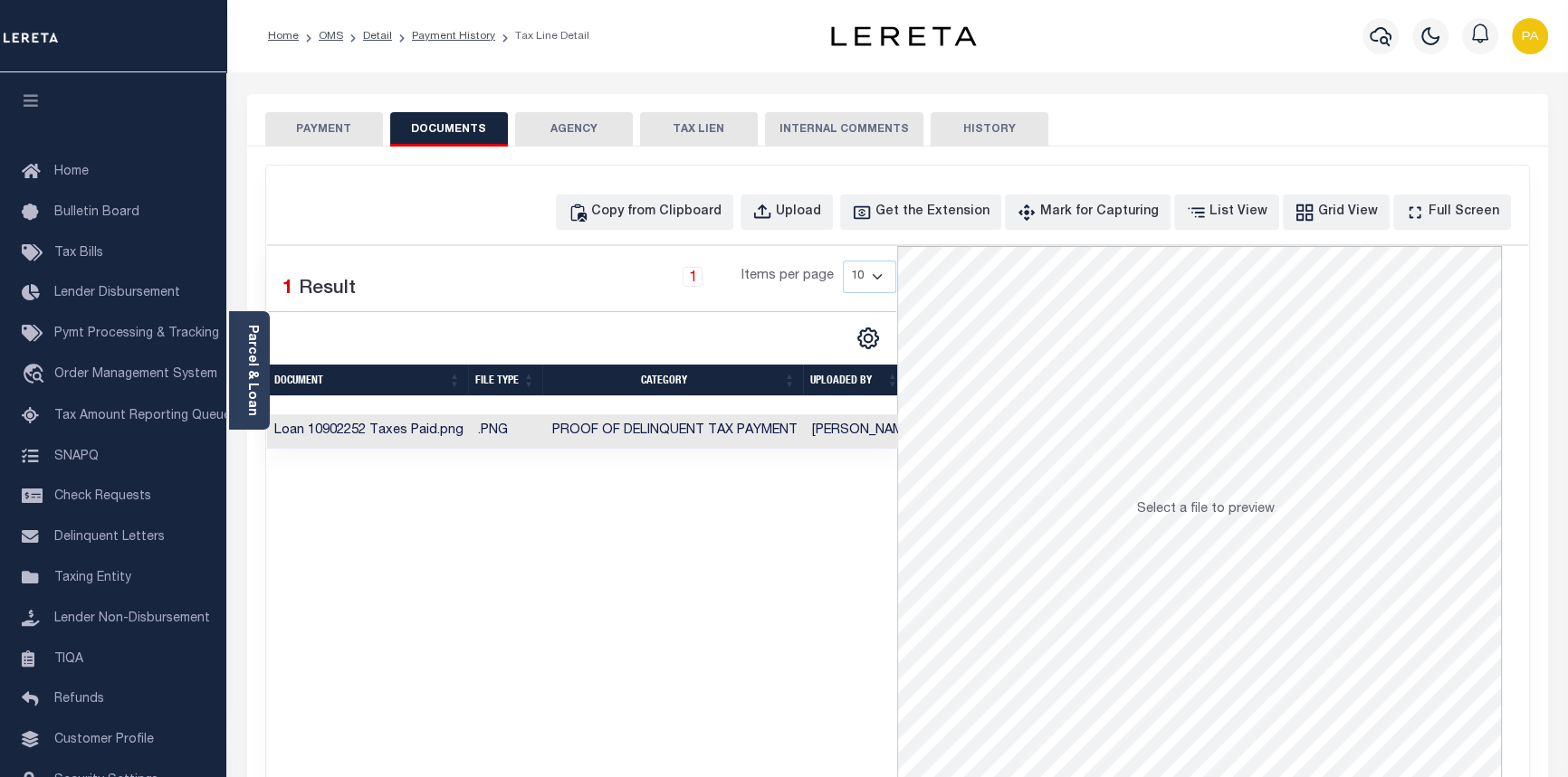
click at [310, 123] on button "PAYMENT" at bounding box center [324, 129] width 118 height 34
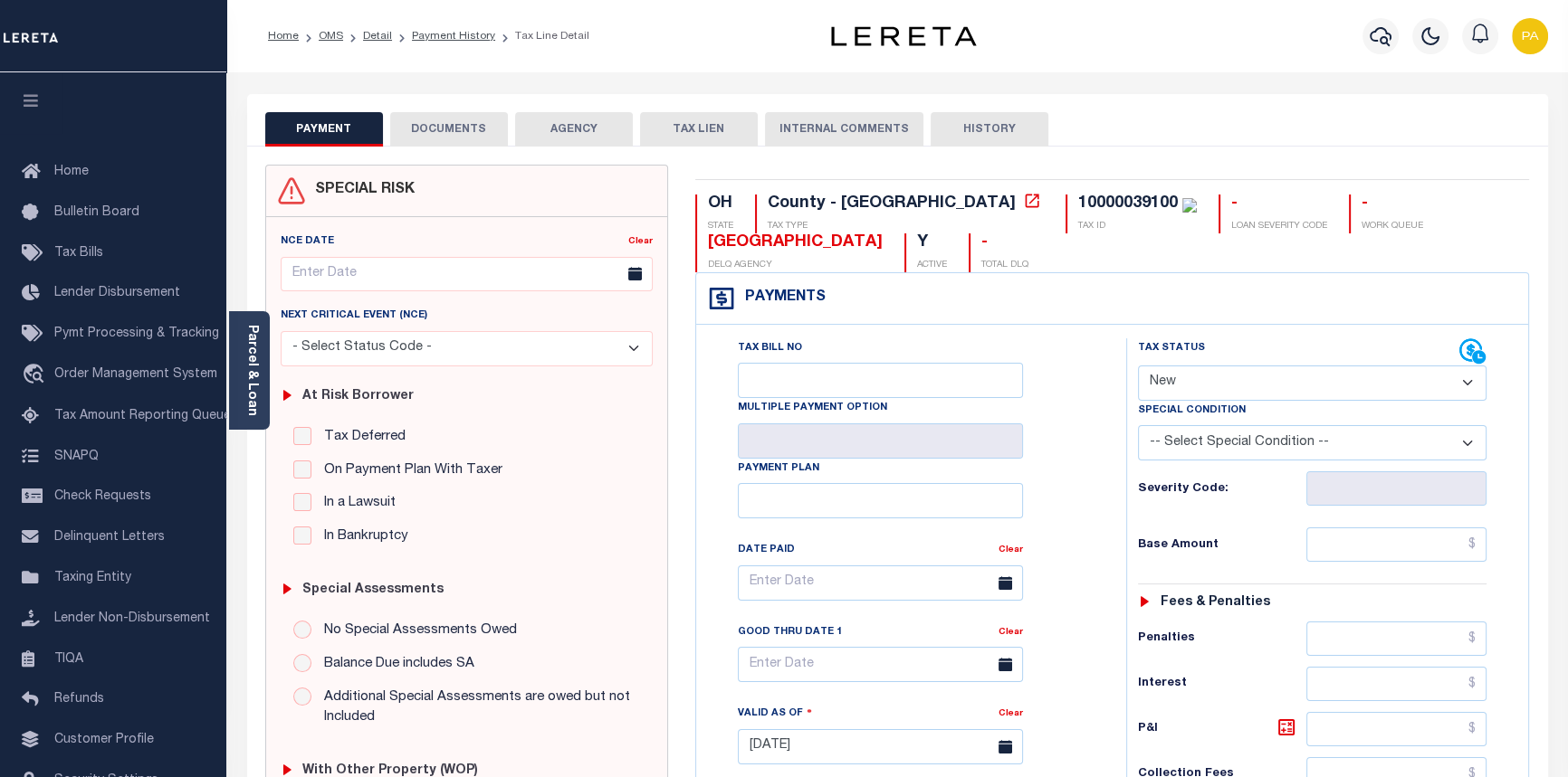
click at [1222, 396] on select "- Select Status Code - Open Due/Unpaid Paid Incomplete No Tax Due Internal Refu…" at bounding box center [1312, 383] width 350 height 35
select select "PYD"
click at [1138, 366] on select "- Select Status Code - Open Due/Unpaid Paid Incomplete No Tax Due Internal Refu…" at bounding box center [1312, 383] width 350 height 35
type input "09/09/2025"
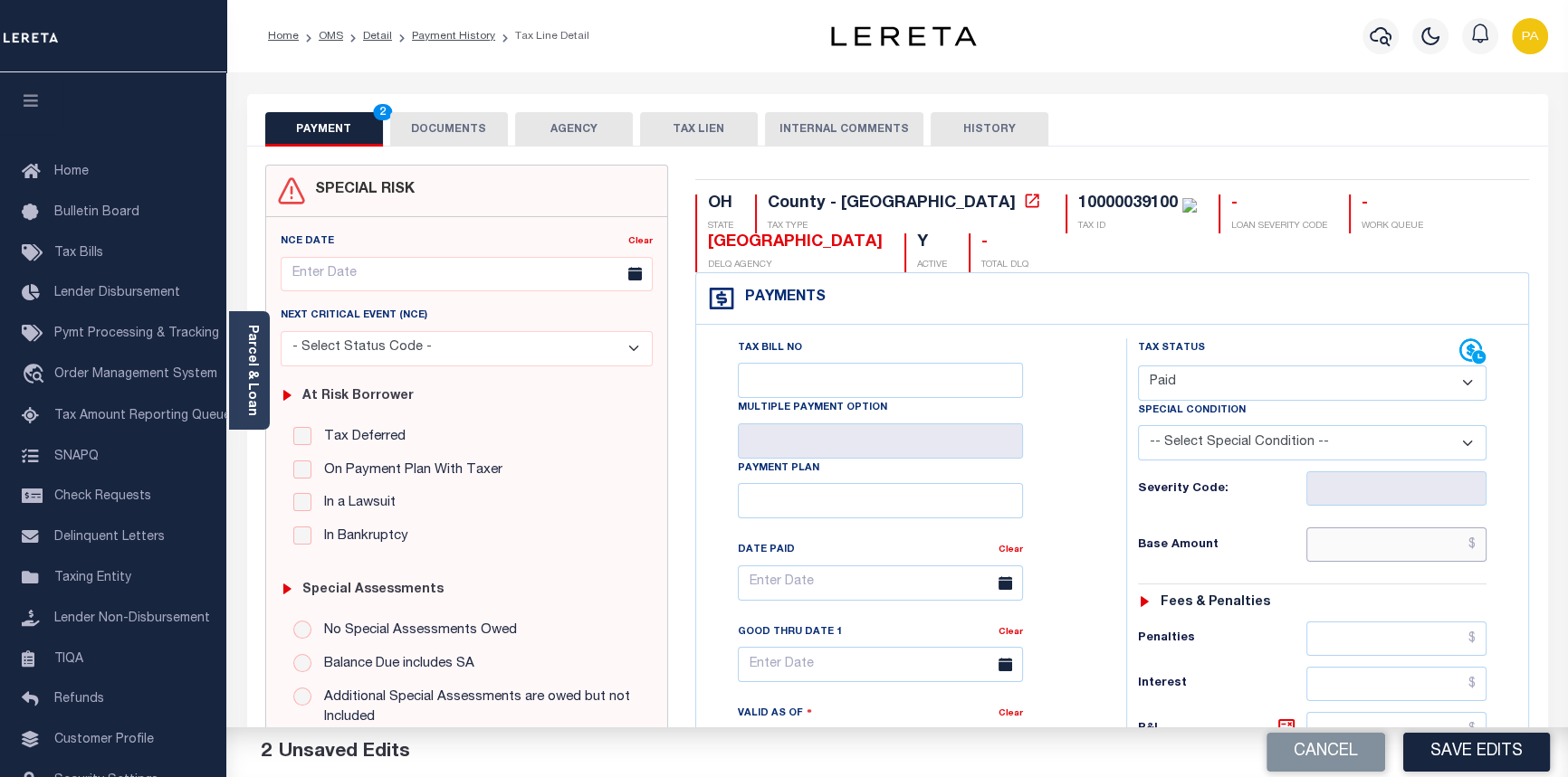
click at [1479, 556] on input "text" at bounding box center [1396, 544] width 181 height 34
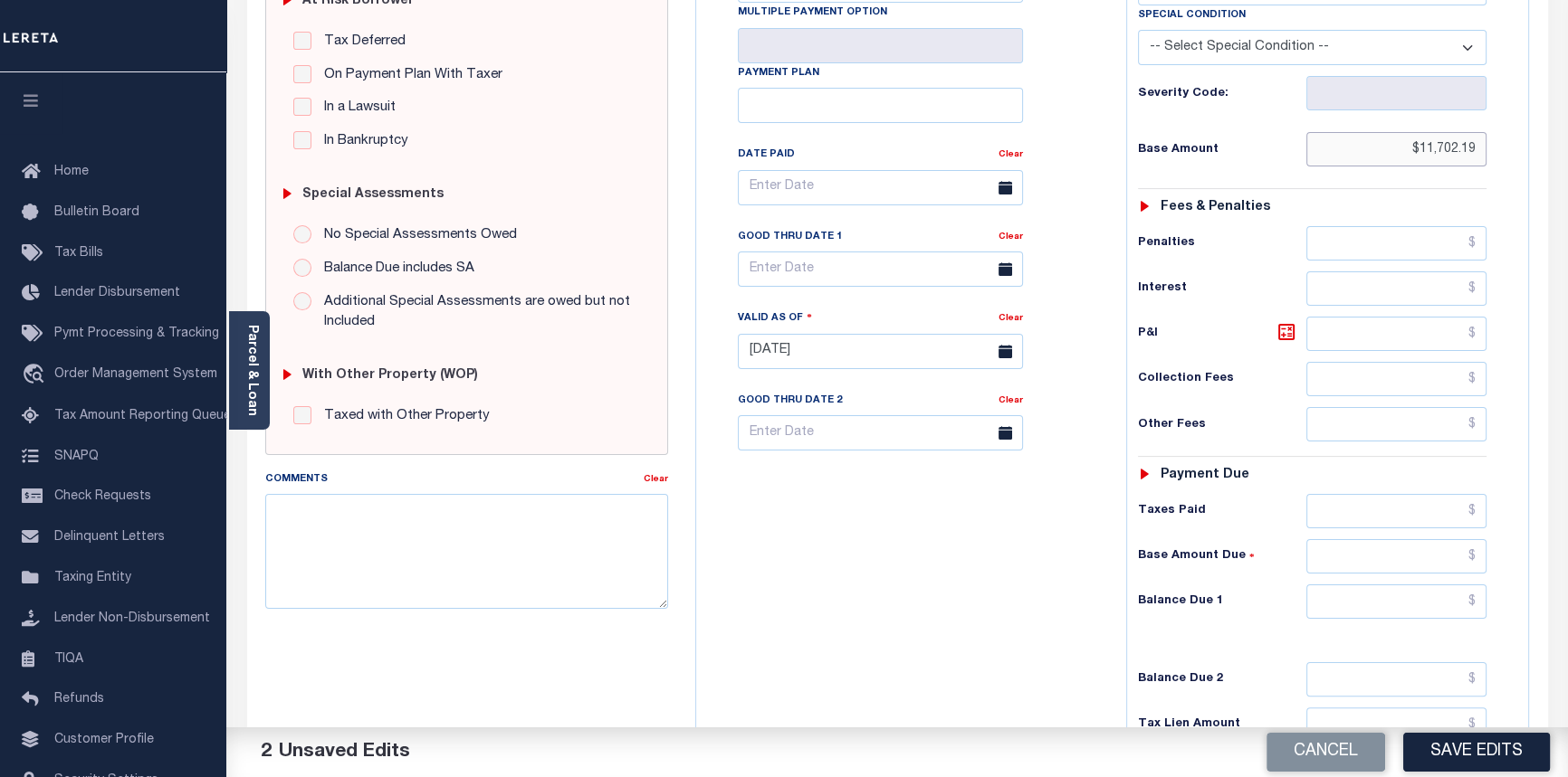
scroll to position [411, 0]
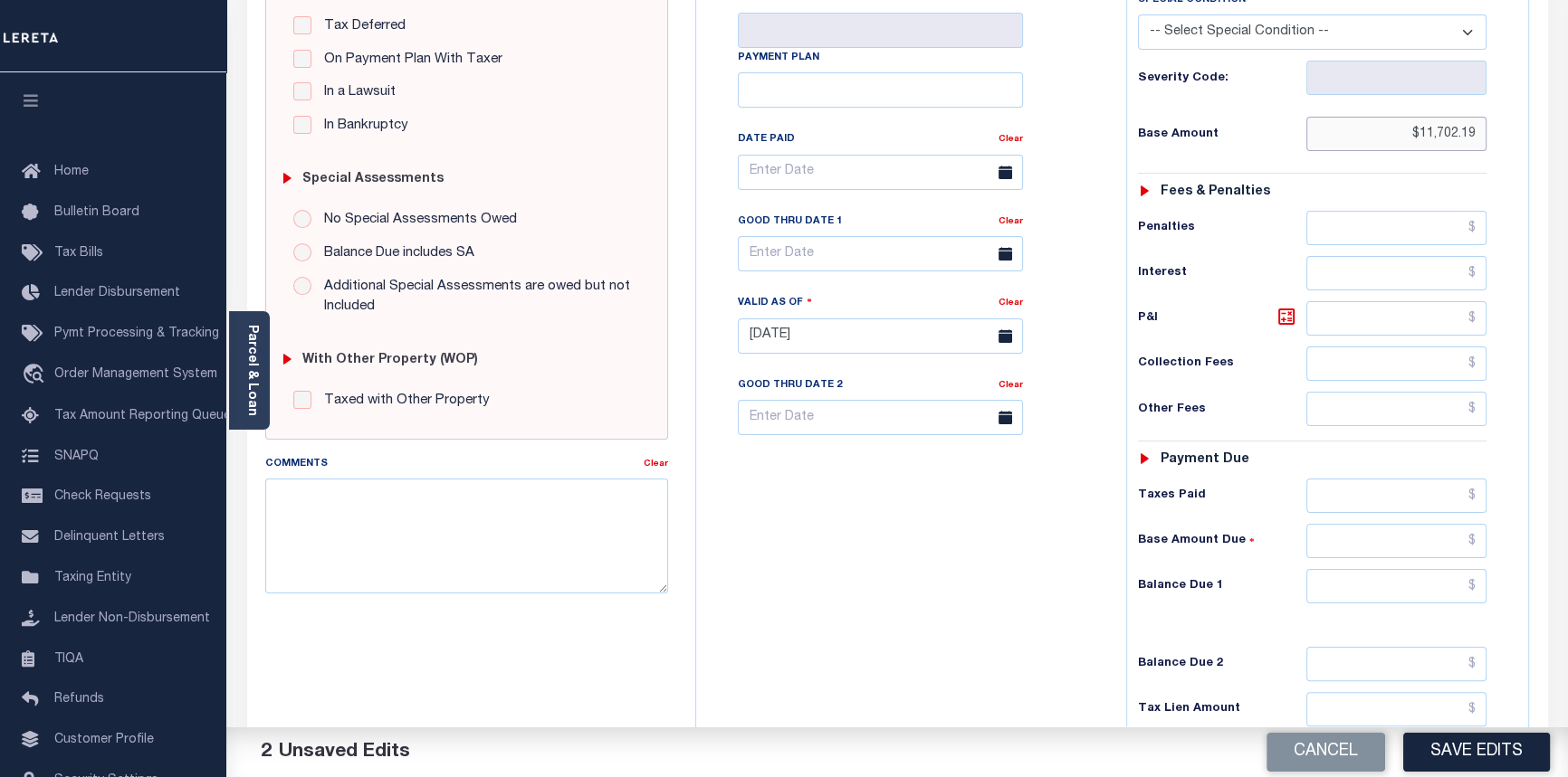
type input "$11,702.19"
click at [1478, 505] on input "text" at bounding box center [1396, 496] width 181 height 34
type input "$11,702.19"
click at [1471, 541] on input "text" at bounding box center [1396, 541] width 181 height 34
click at [1473, 542] on input "text" at bounding box center [1396, 541] width 181 height 34
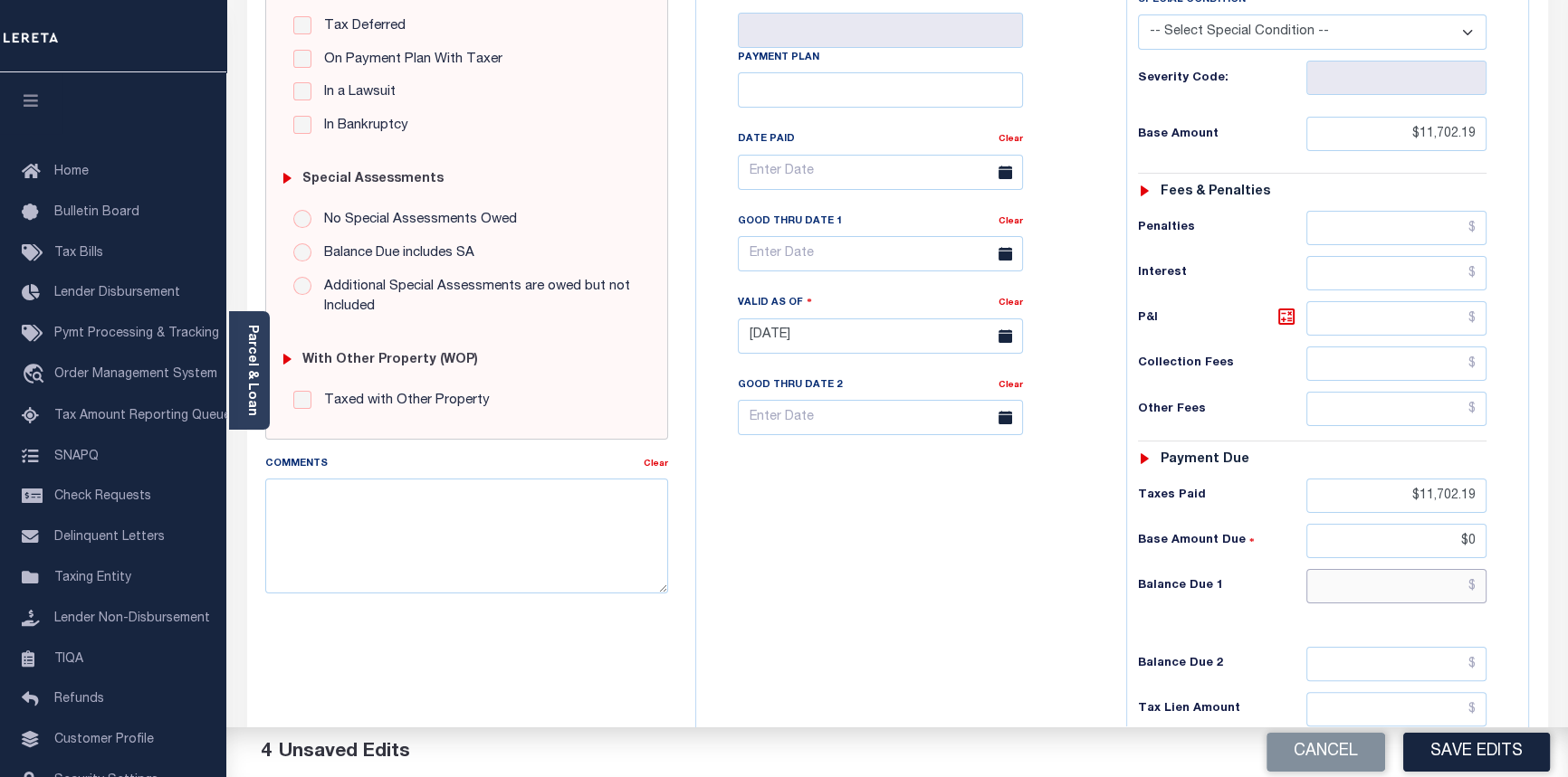
type input "$0.00"
click at [1479, 583] on input "text" at bounding box center [1396, 586] width 181 height 34
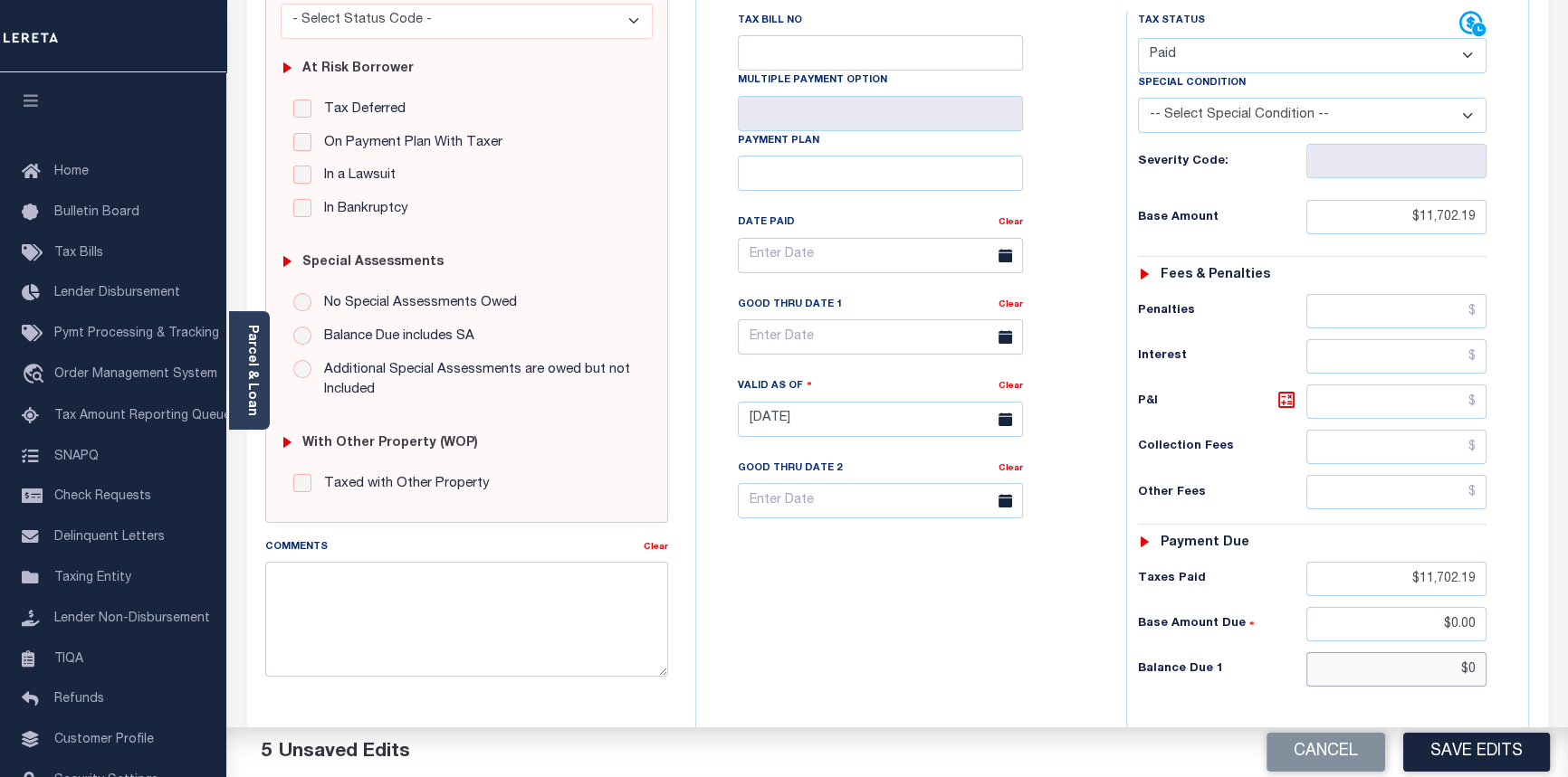
scroll to position [328, 0]
type input "$0.00"
click at [289, 604] on textarea "Comments" at bounding box center [467, 618] width 404 height 114
type textarea "09/09/2025pk See imaged payment information."
click at [1507, 758] on button "Save Edits" at bounding box center [1477, 753] width 147 height 39
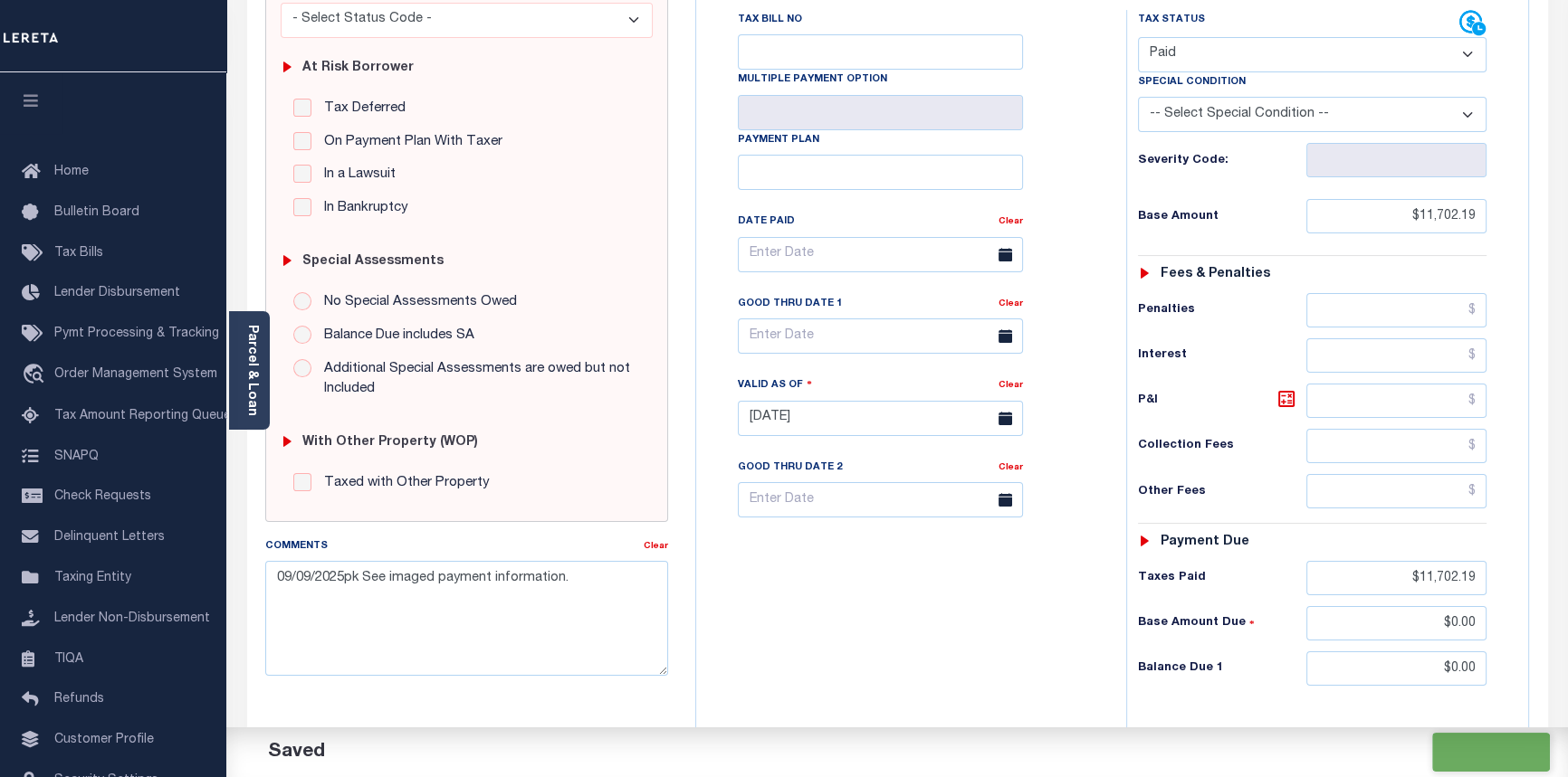
checkbox input "false"
type input "$11,702.19"
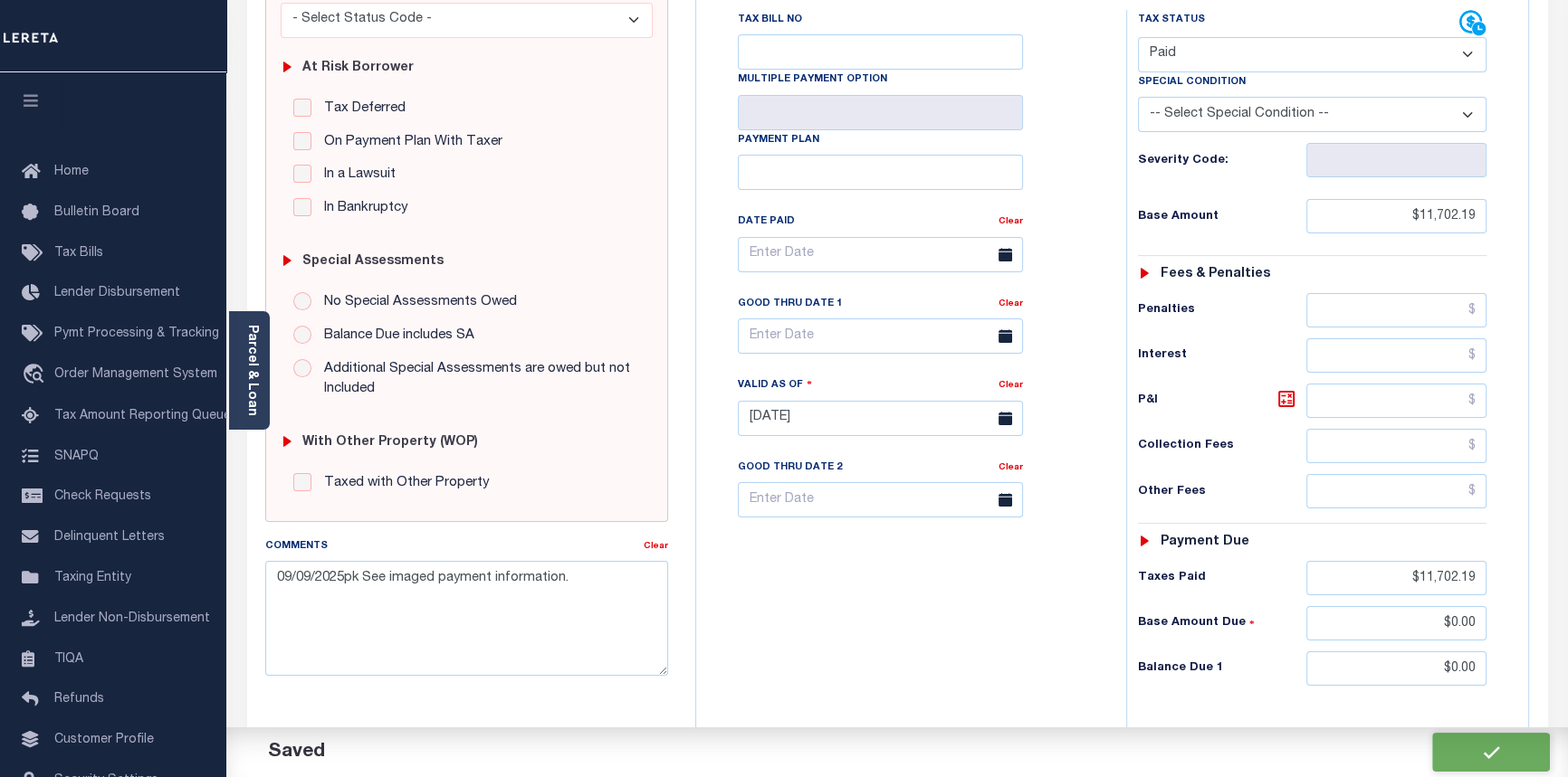
type input "$11,702.19"
type input "$0"
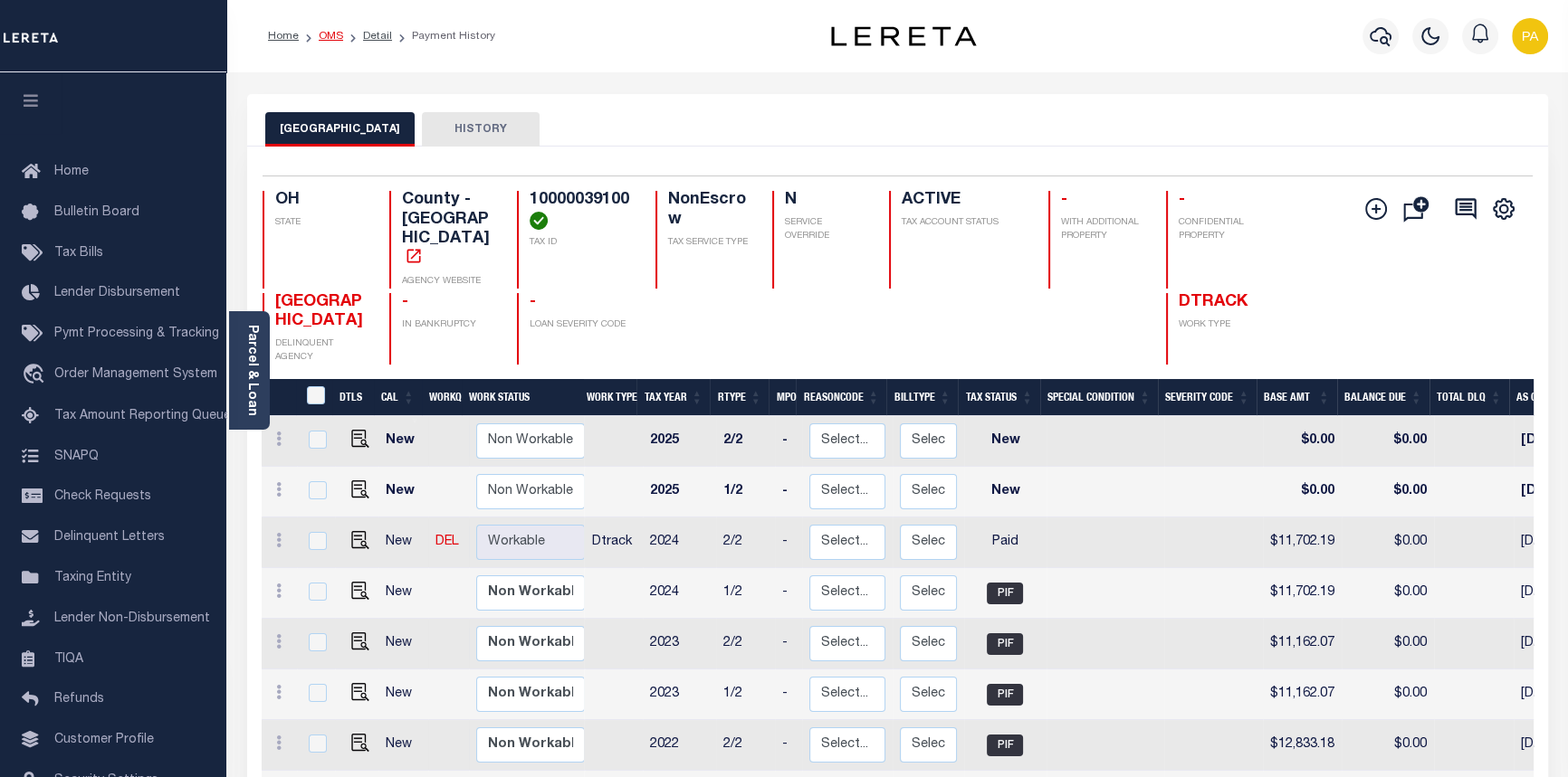
click at [333, 31] on link "OMS" at bounding box center [330, 35] width 24 height 11
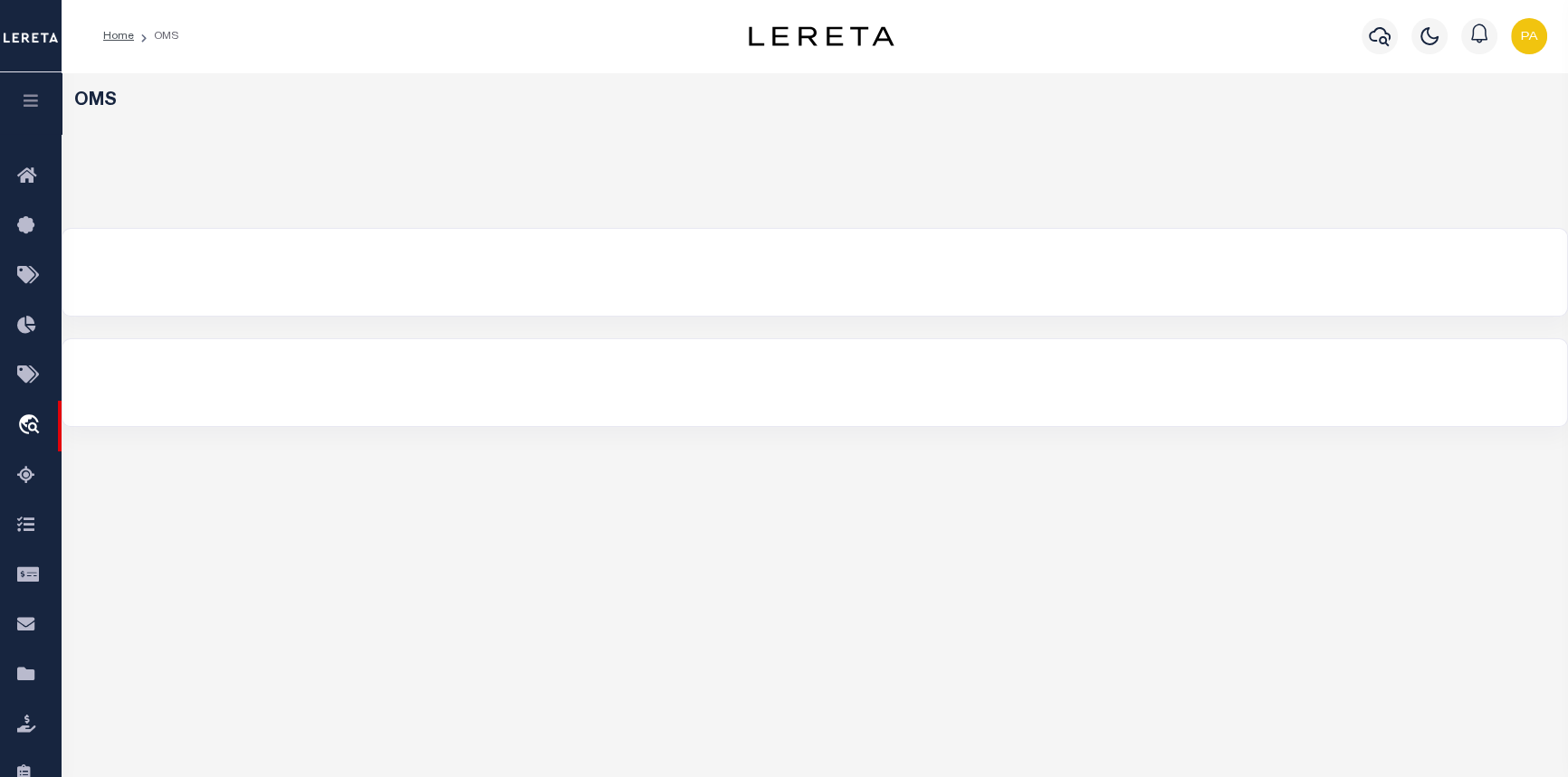
select select "200"
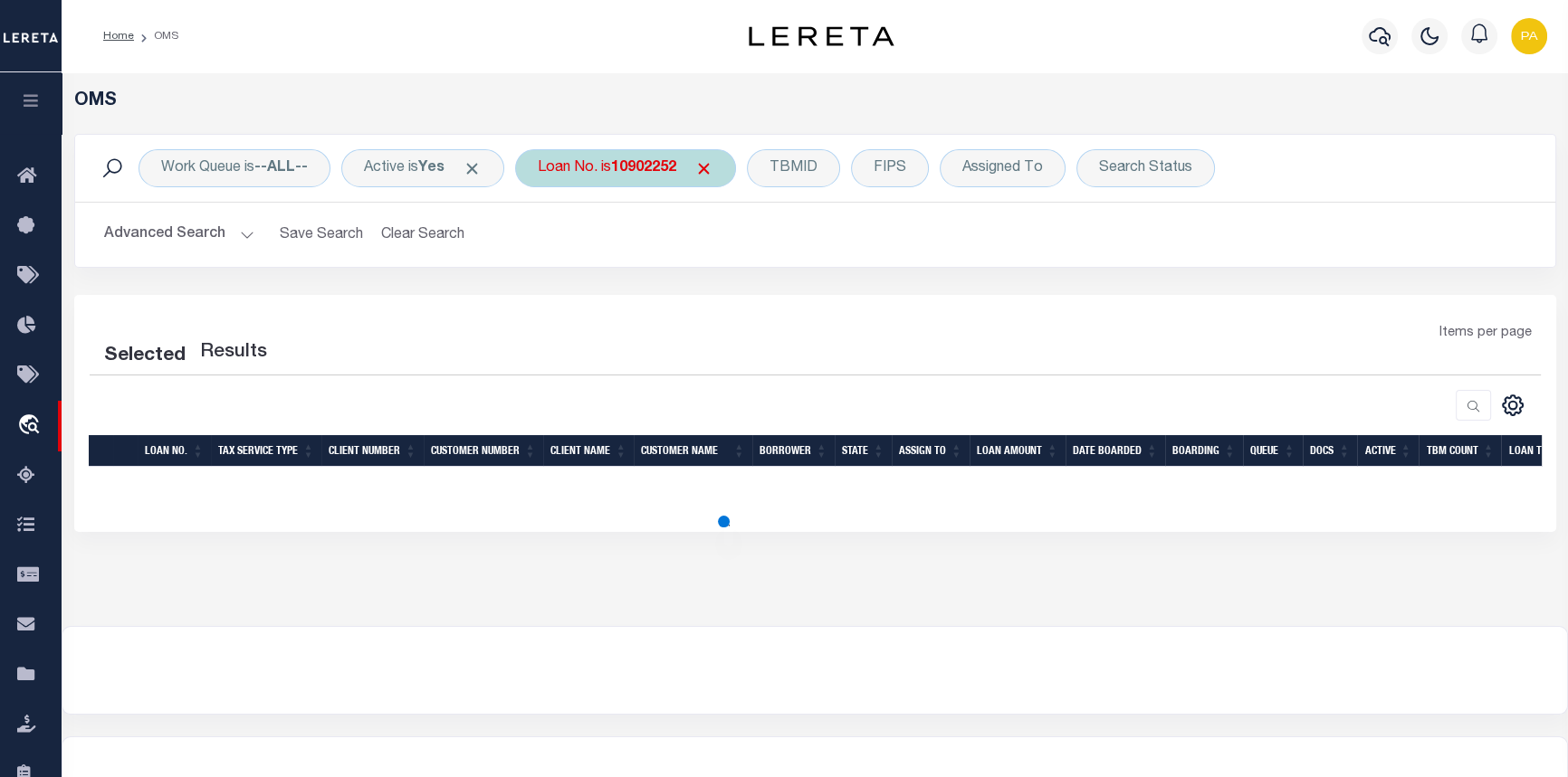
select select "200"
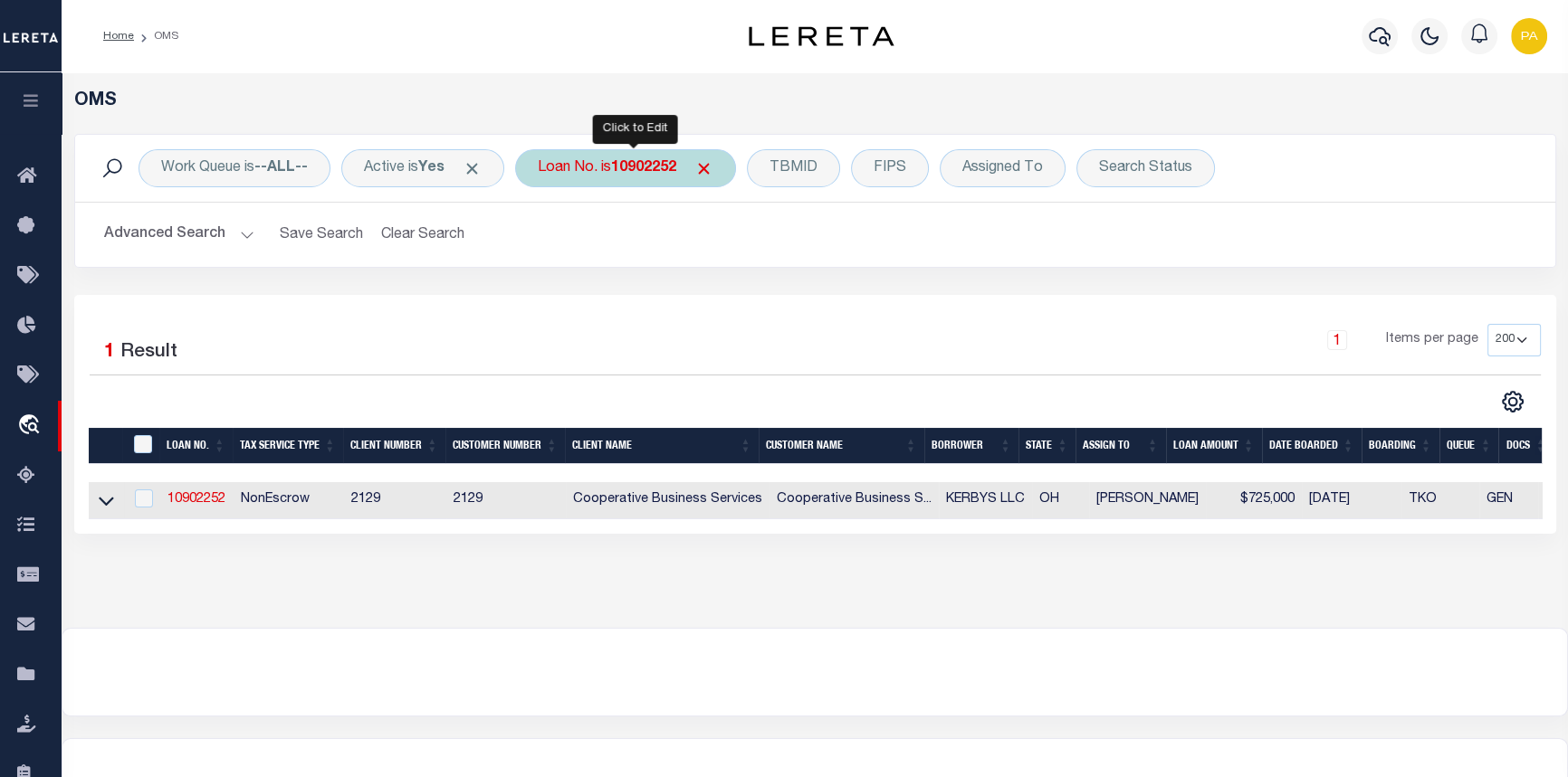
click at [648, 168] on b "10902252" at bounding box center [643, 168] width 66 height 15
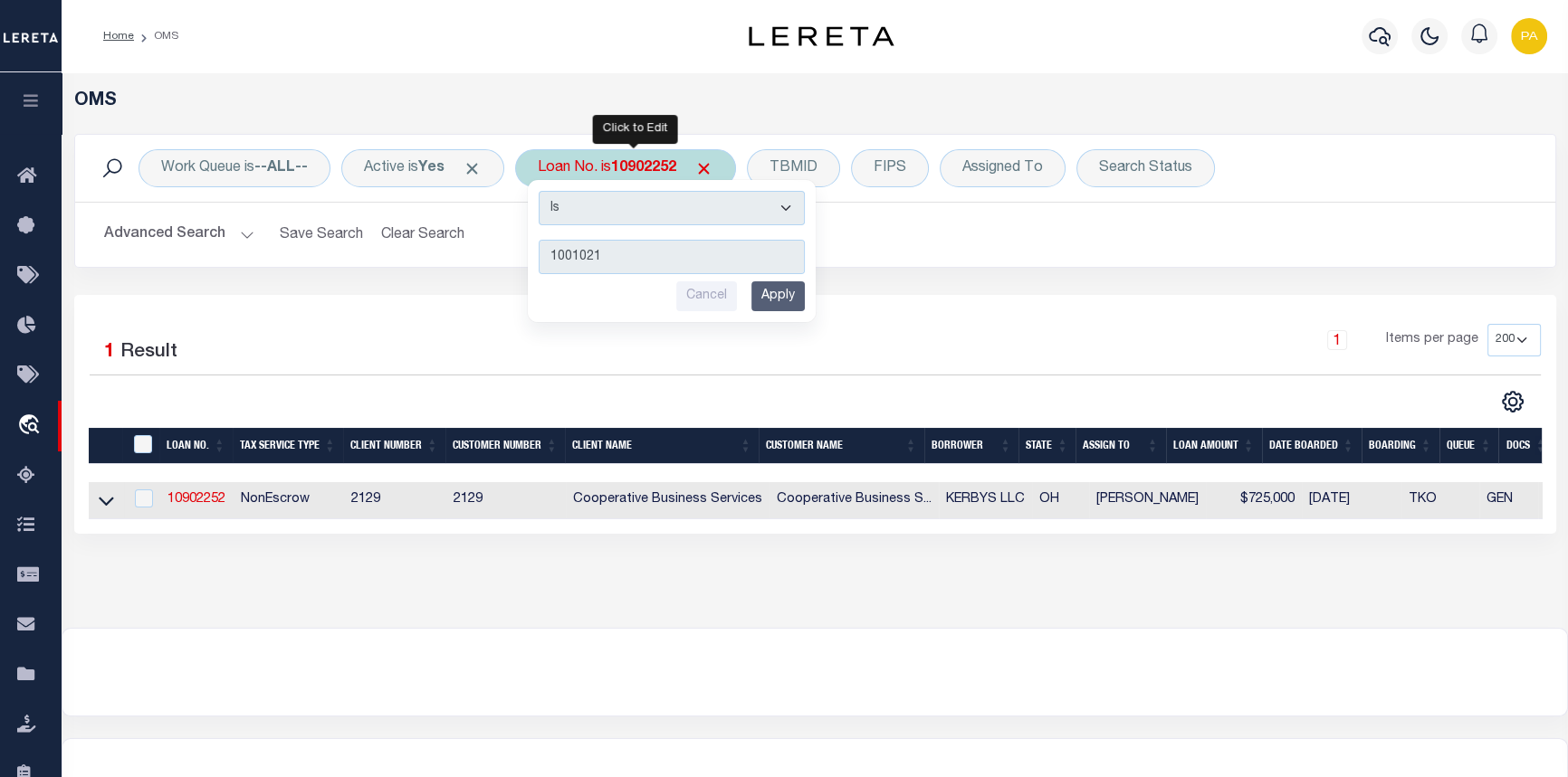
type input "10010216"
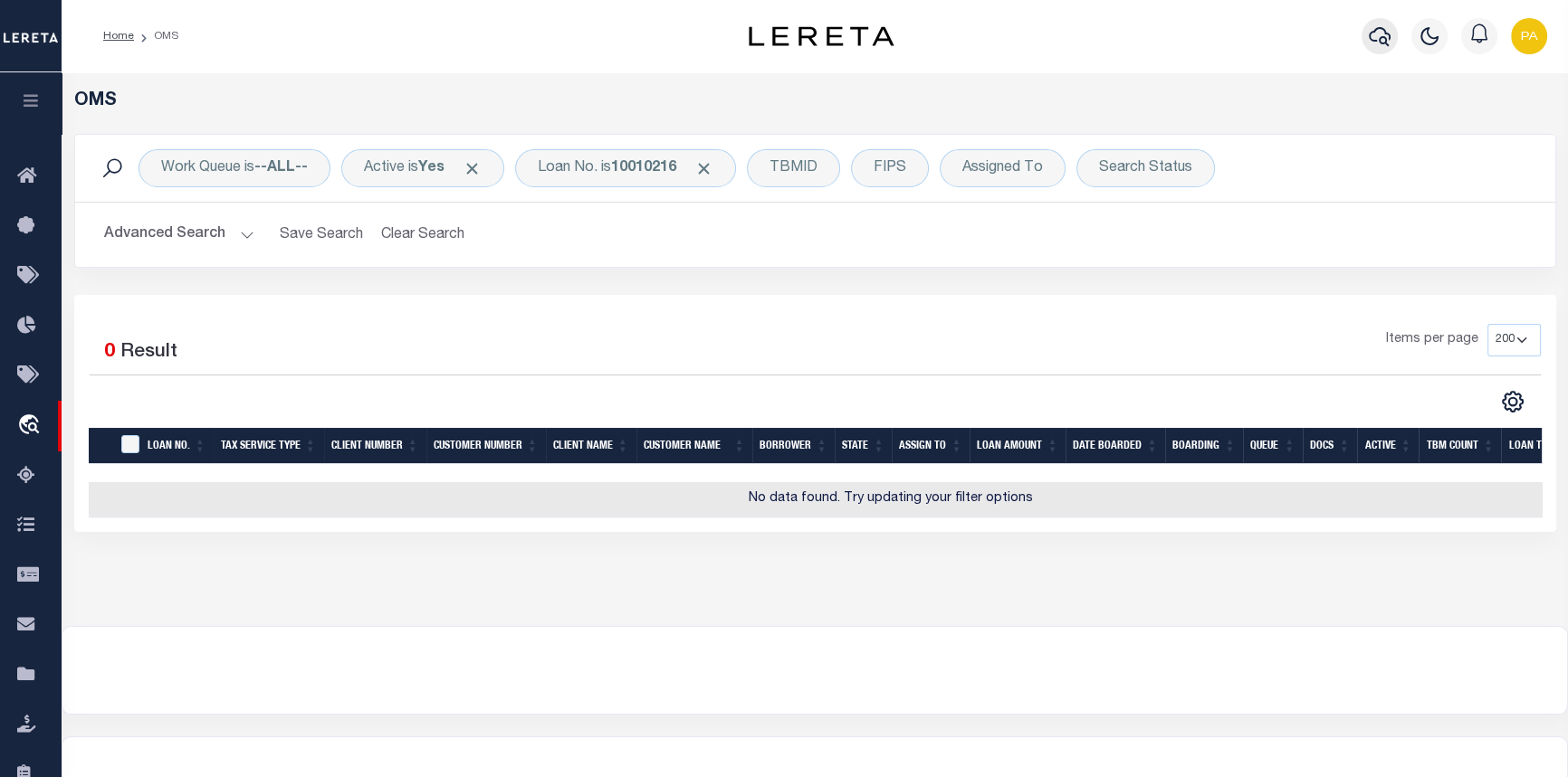
click at [1377, 39] on icon "button" at bounding box center [1380, 36] width 22 height 22
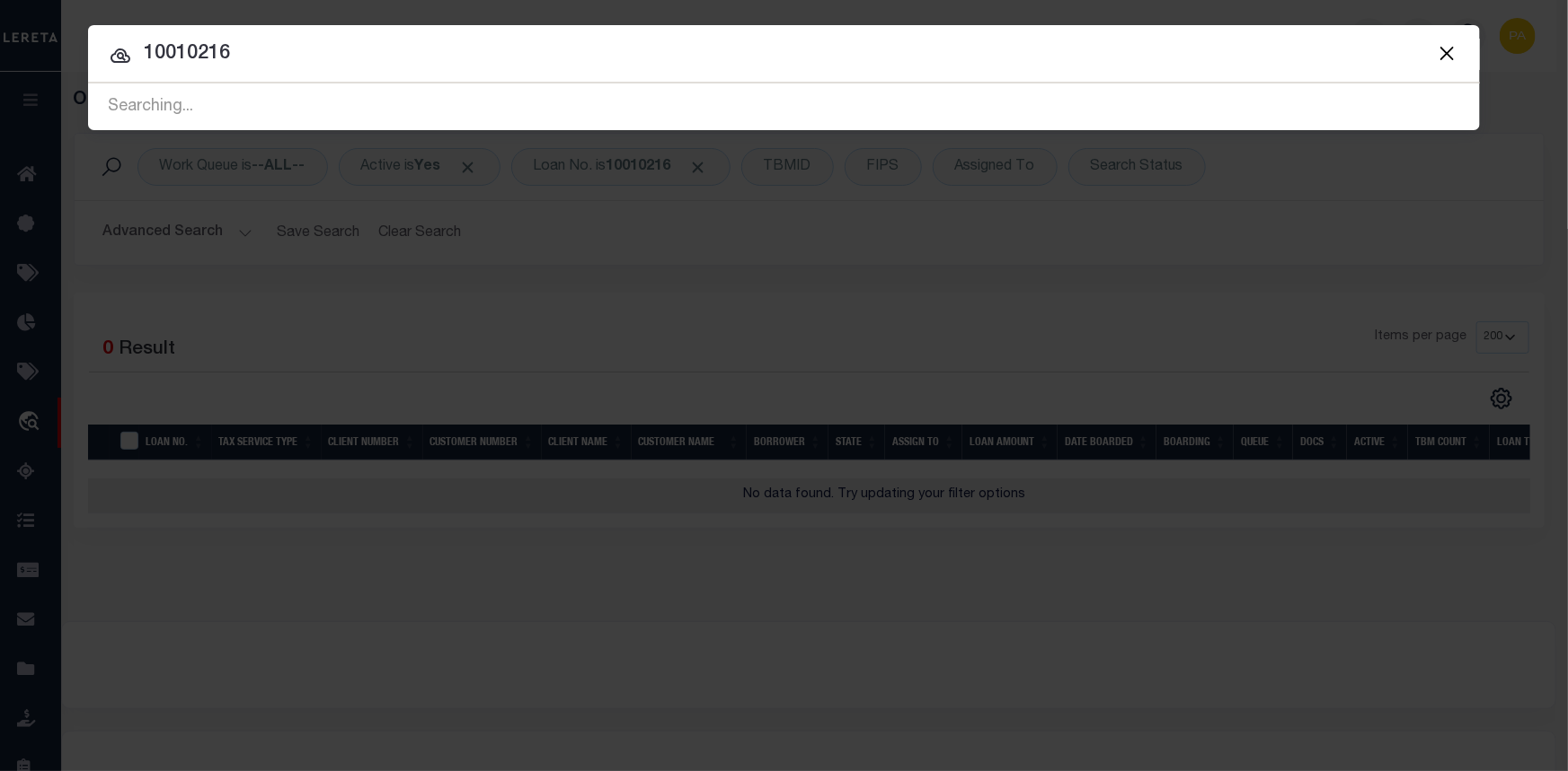
type input "10010216"
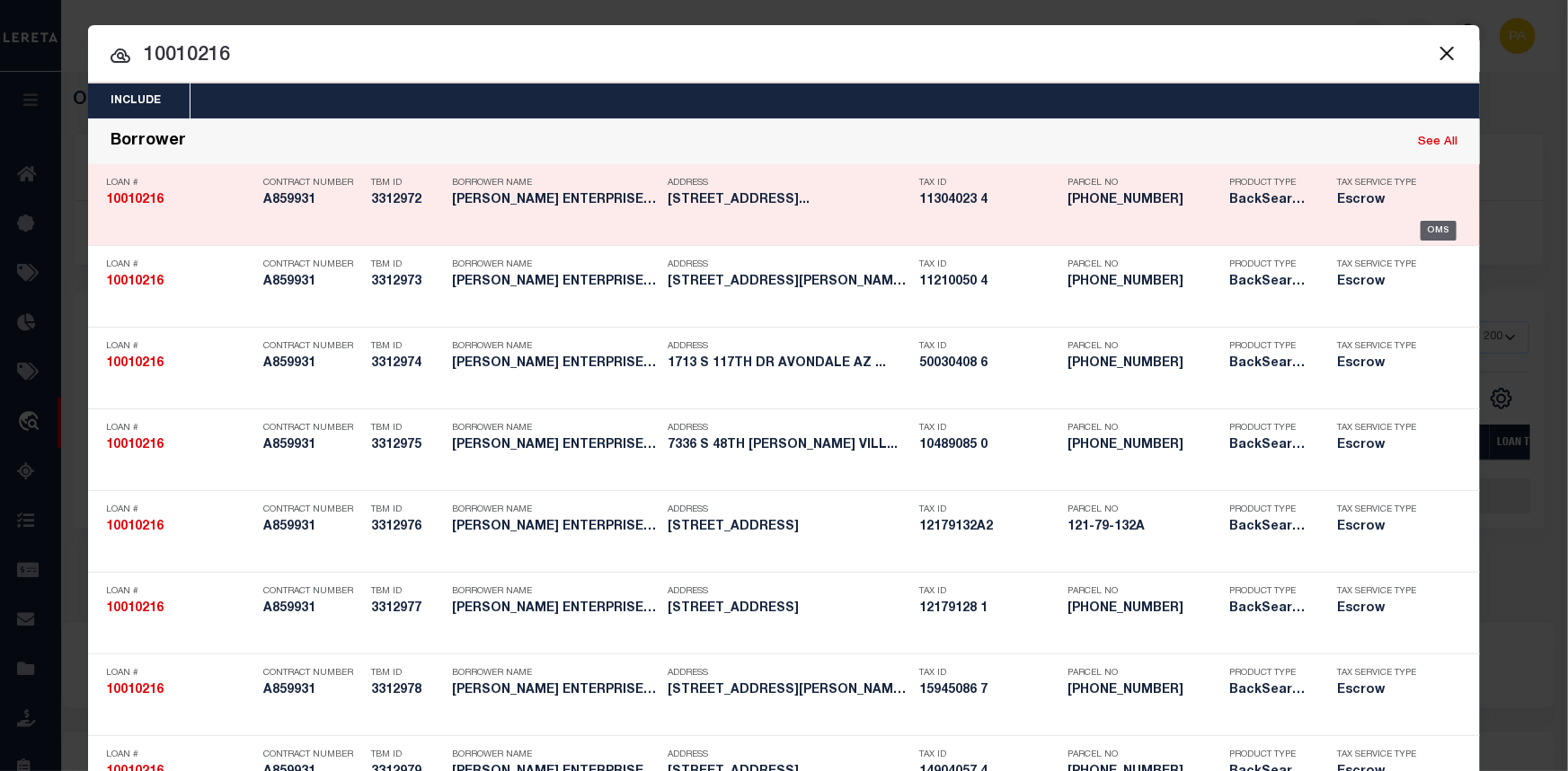
click at [1437, 233] on div "OMS" at bounding box center [1439, 230] width 37 height 19
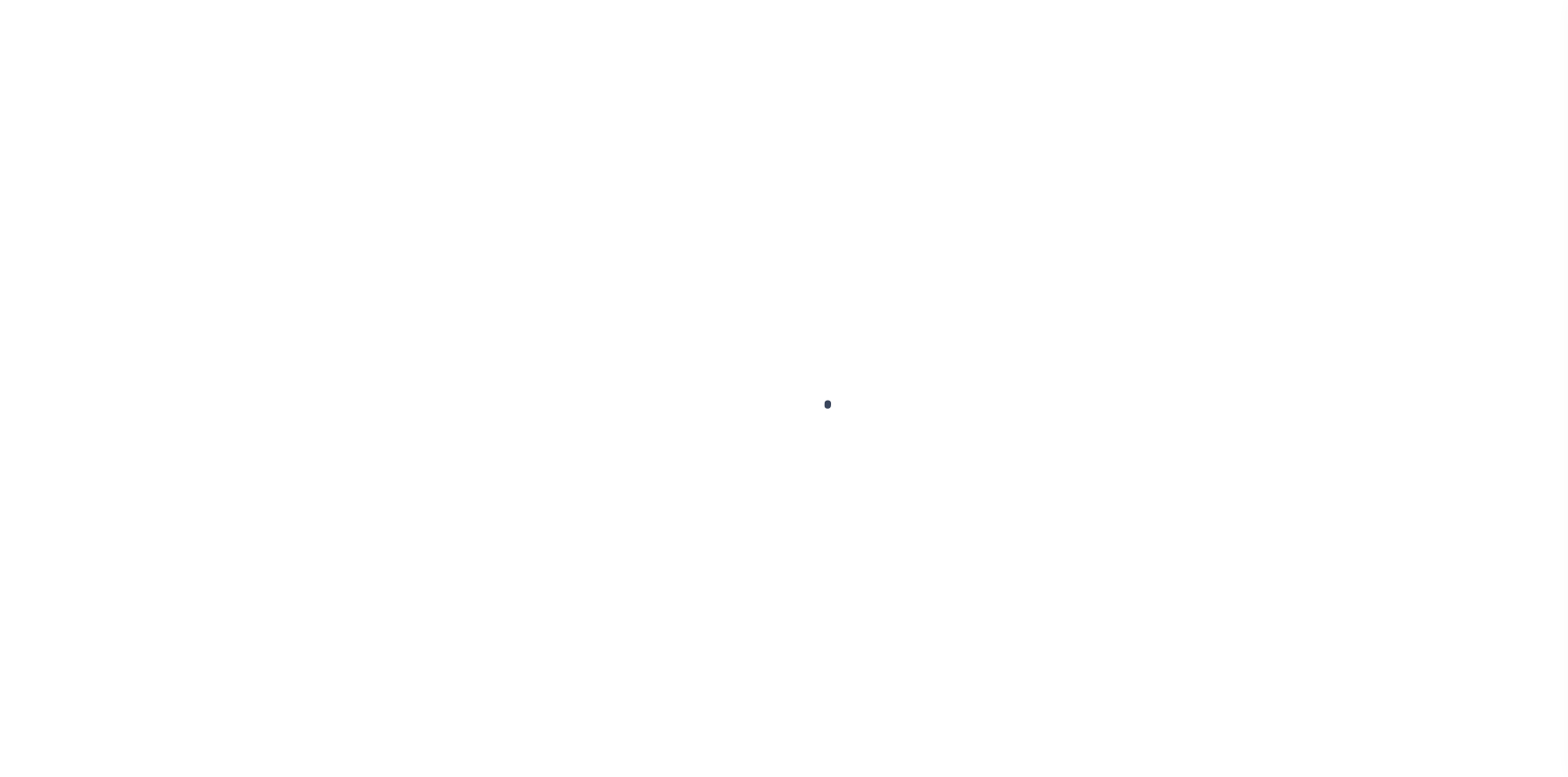
select select "False"
select select "25067"
select select "10"
select select "Escrow"
type input "[STREET_ADDRESS]"
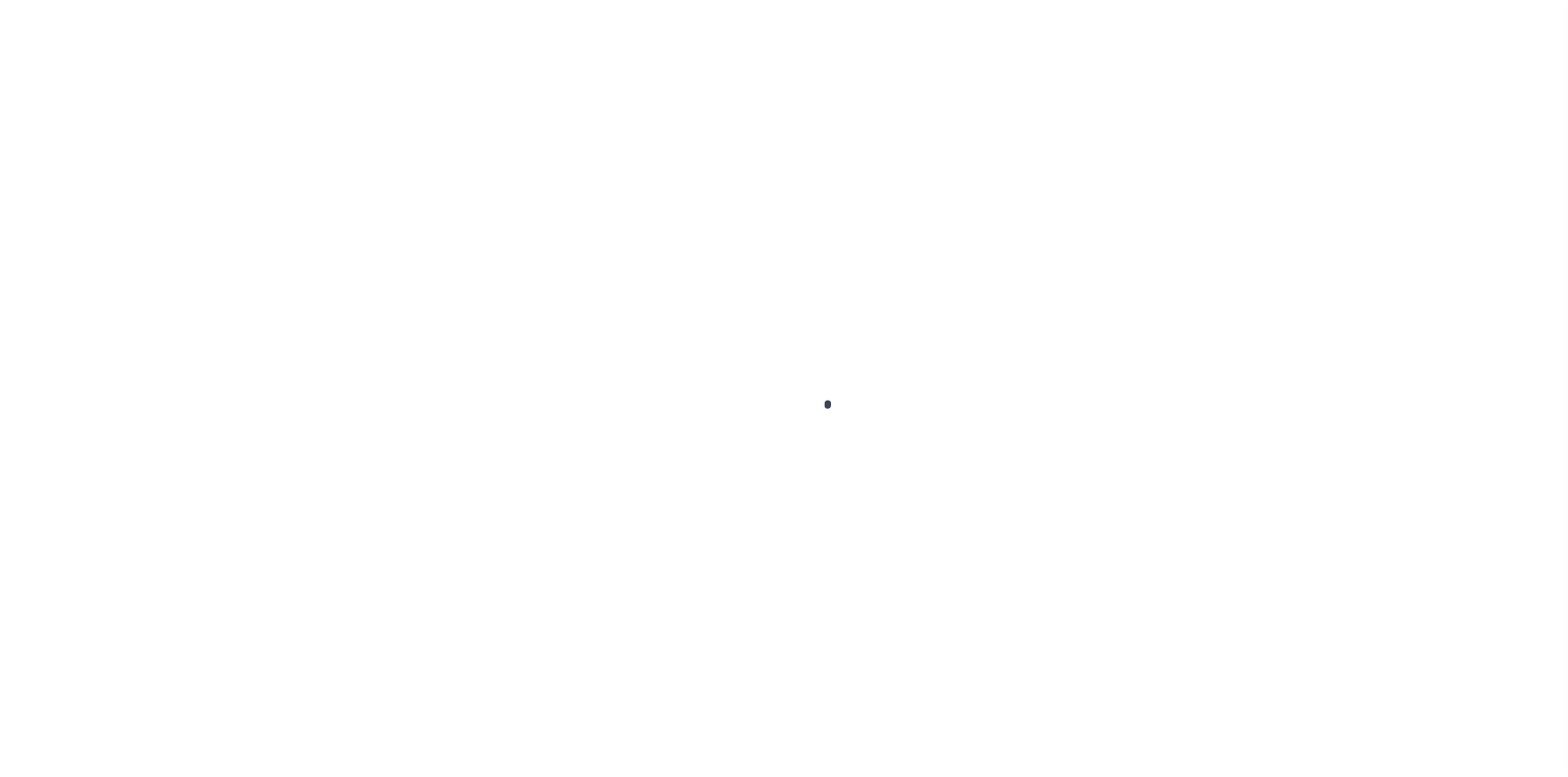
type input "[PHONE_NUMBER] 0"
select select
type input "PHOENIX AZ 850411501"
type input "a0k8Y00000jIKq3"
type input "AZ"
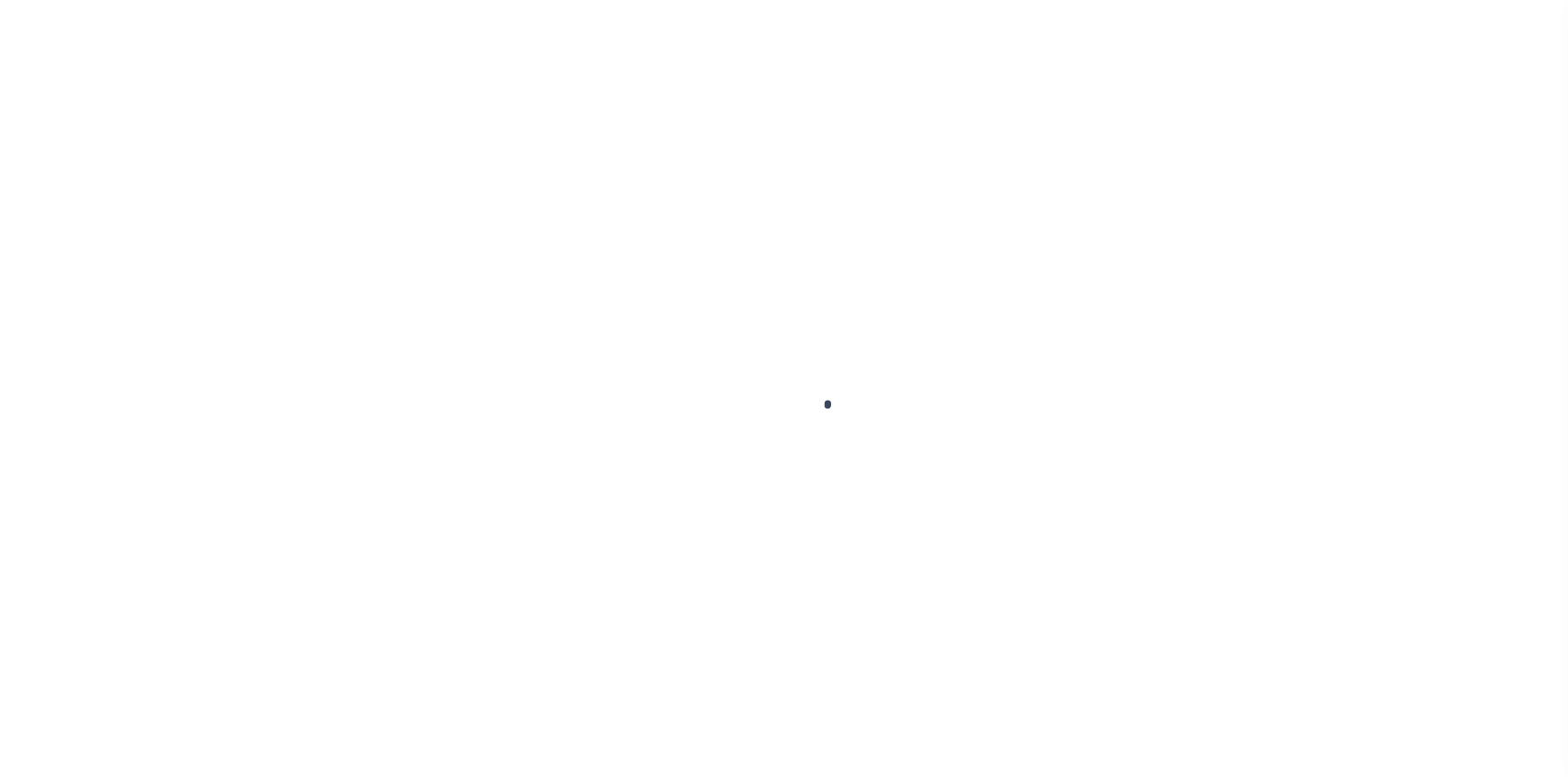
select select
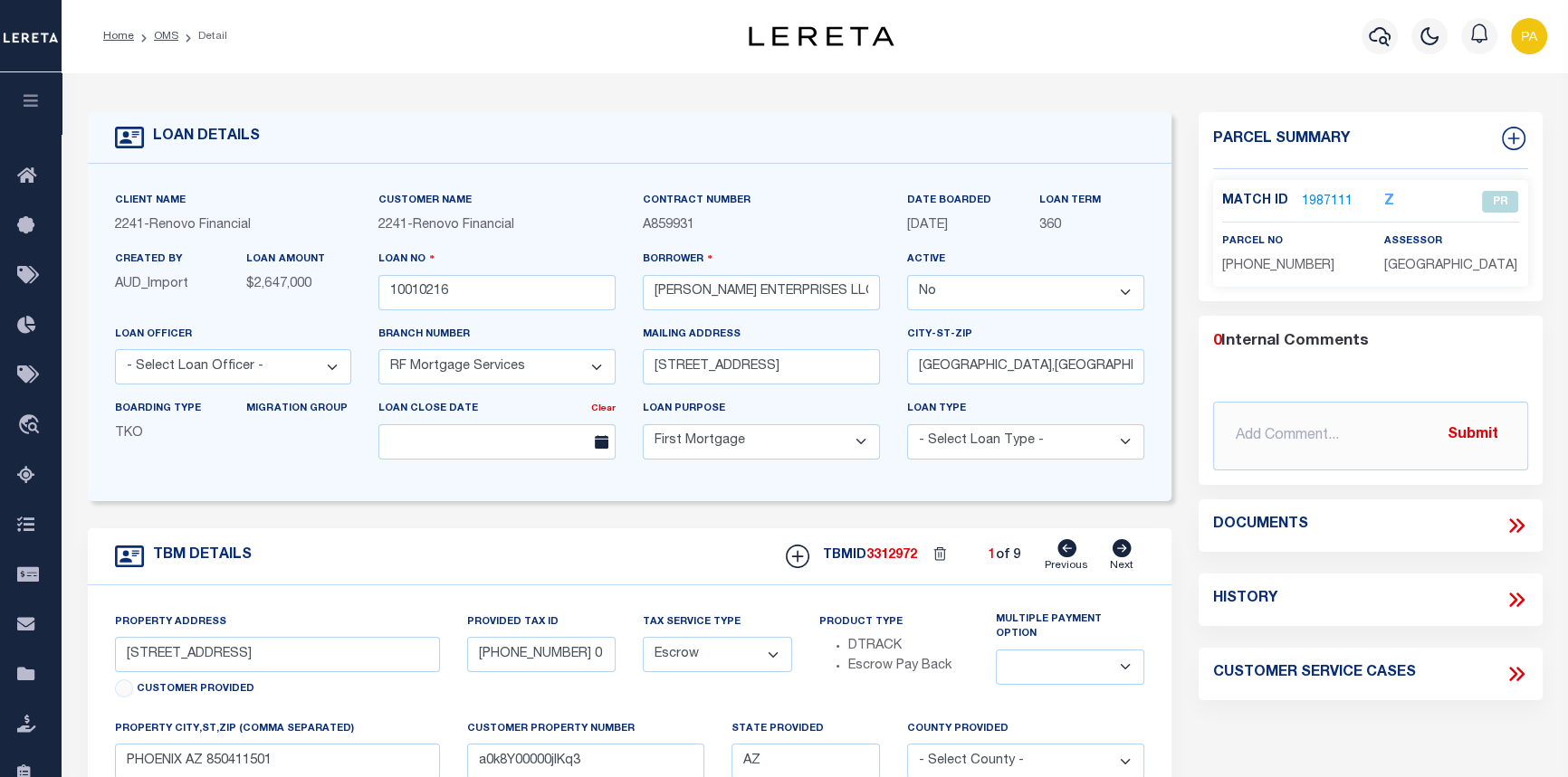
click at [1520, 598] on icon at bounding box center [1519, 600] width 8 height 15
select select "100"
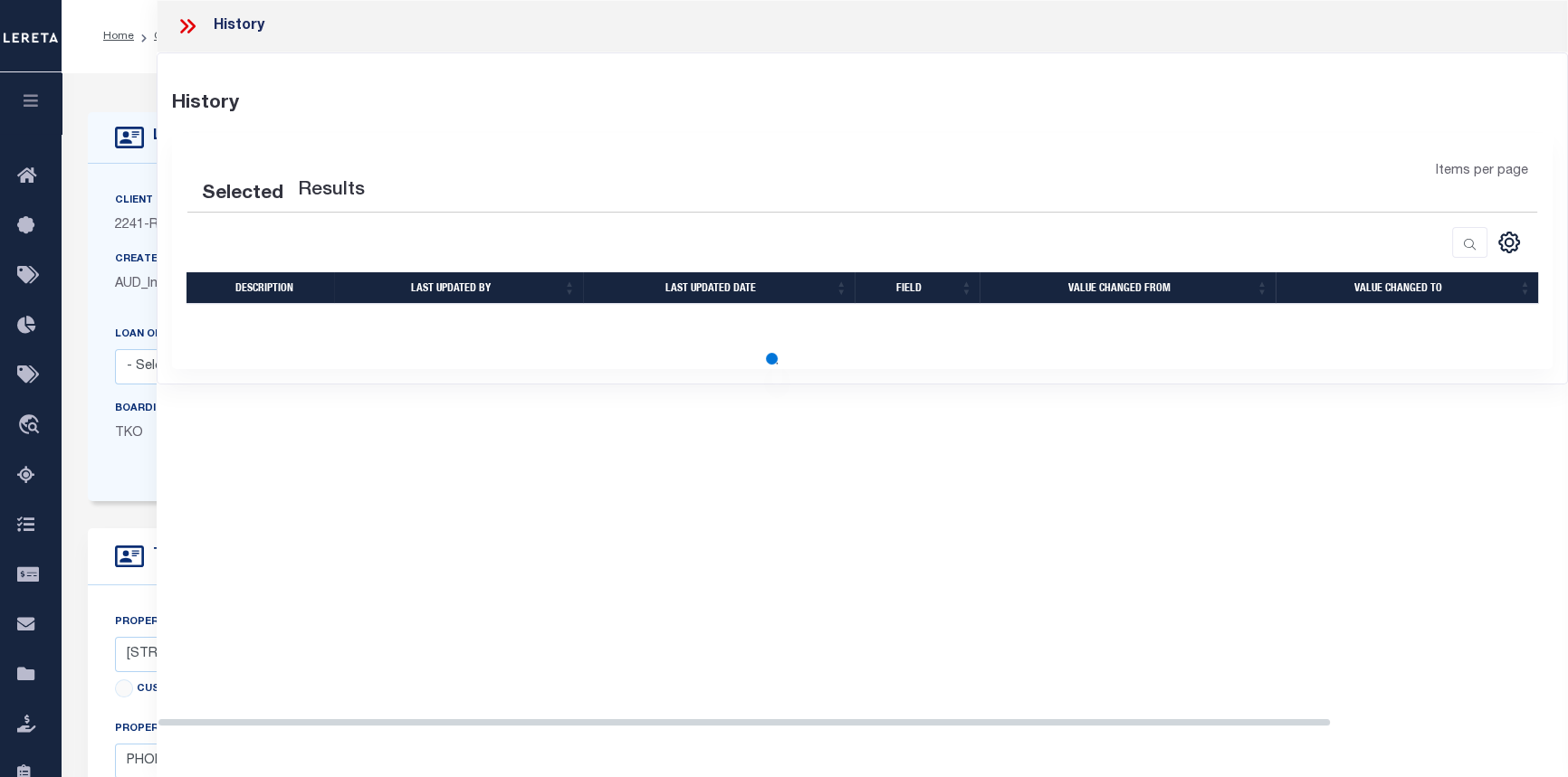
select select "100"
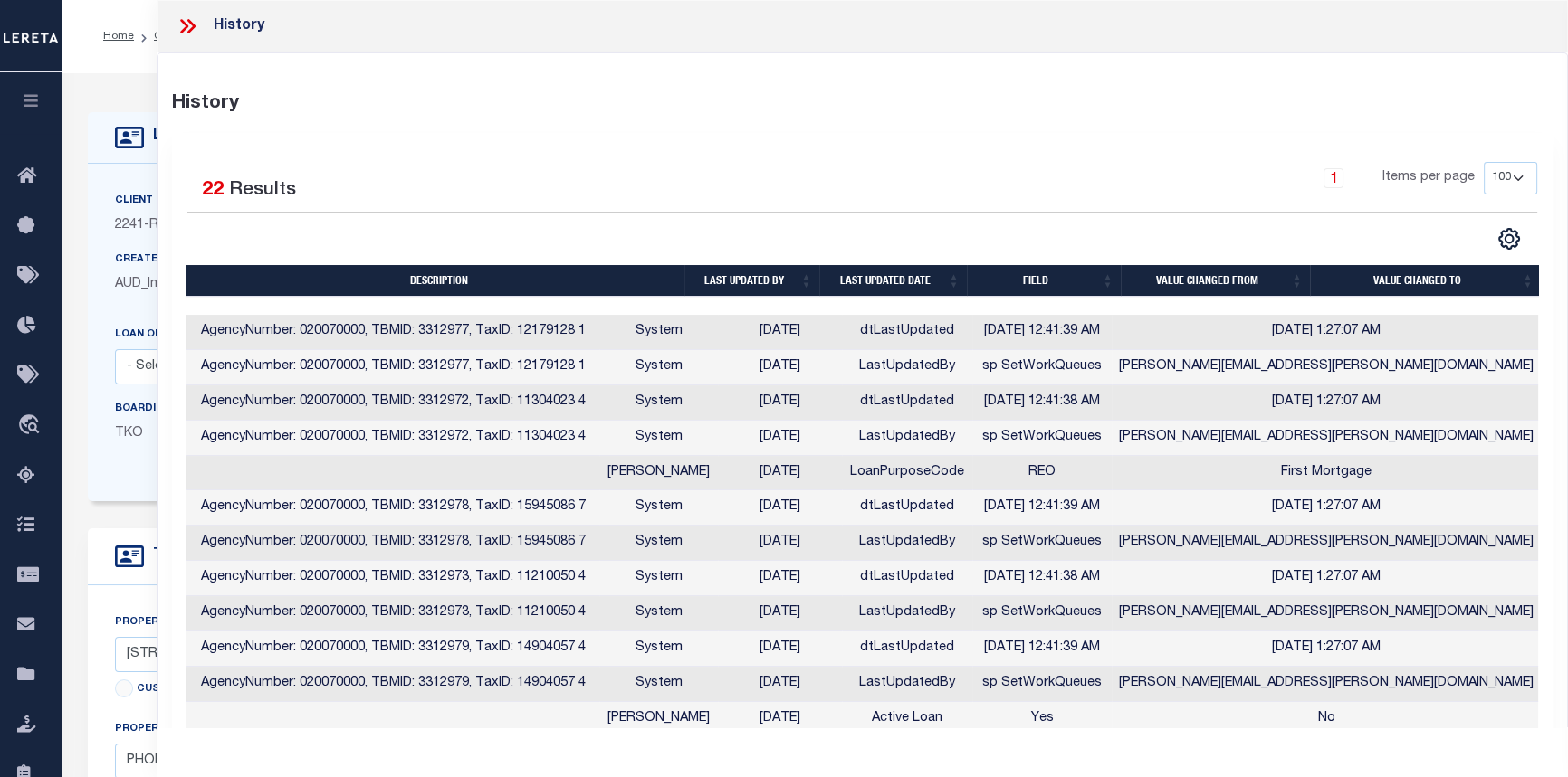
click at [190, 20] on icon at bounding box center [191, 25] width 8 height 15
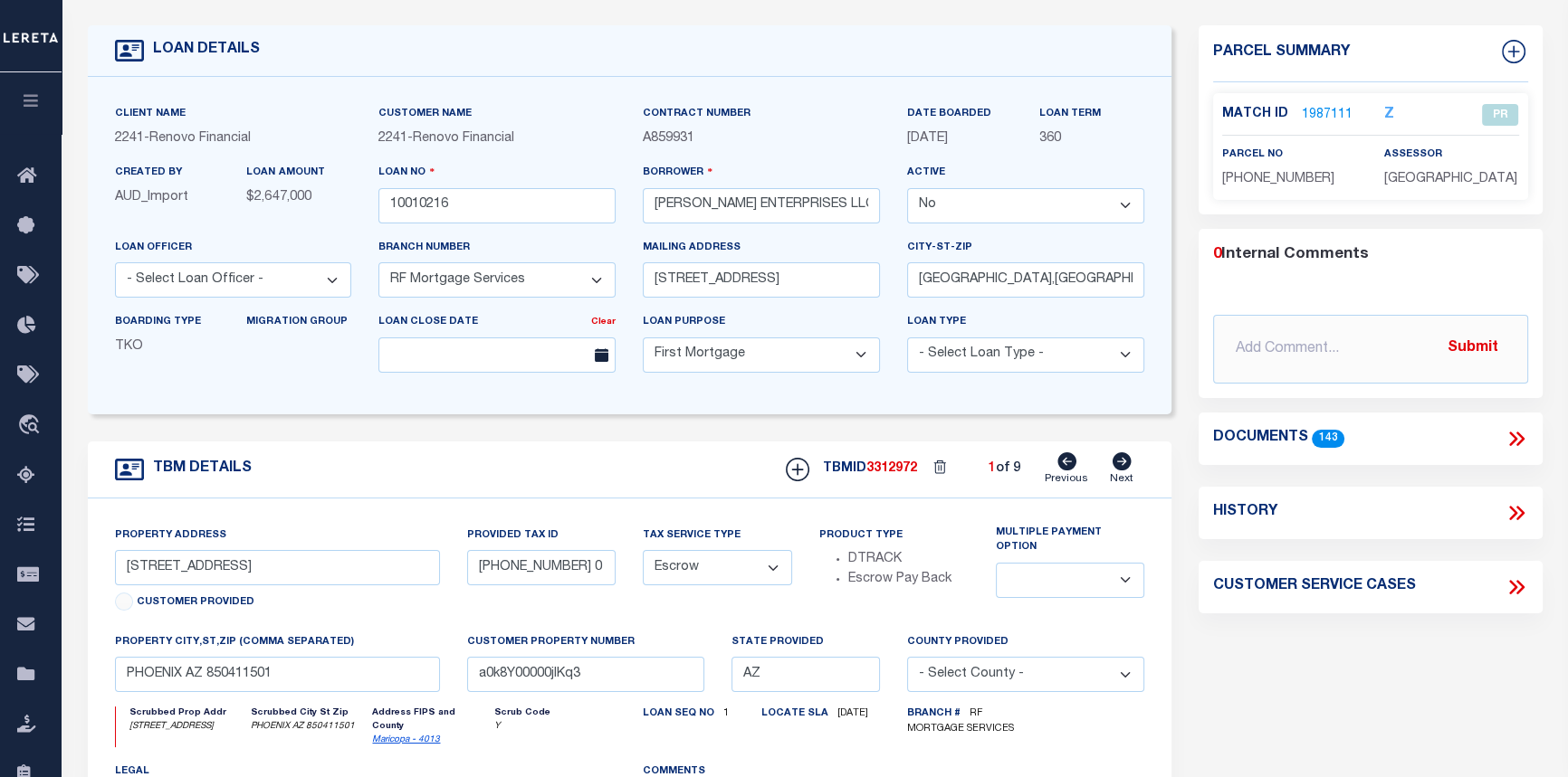
scroll to position [81, 0]
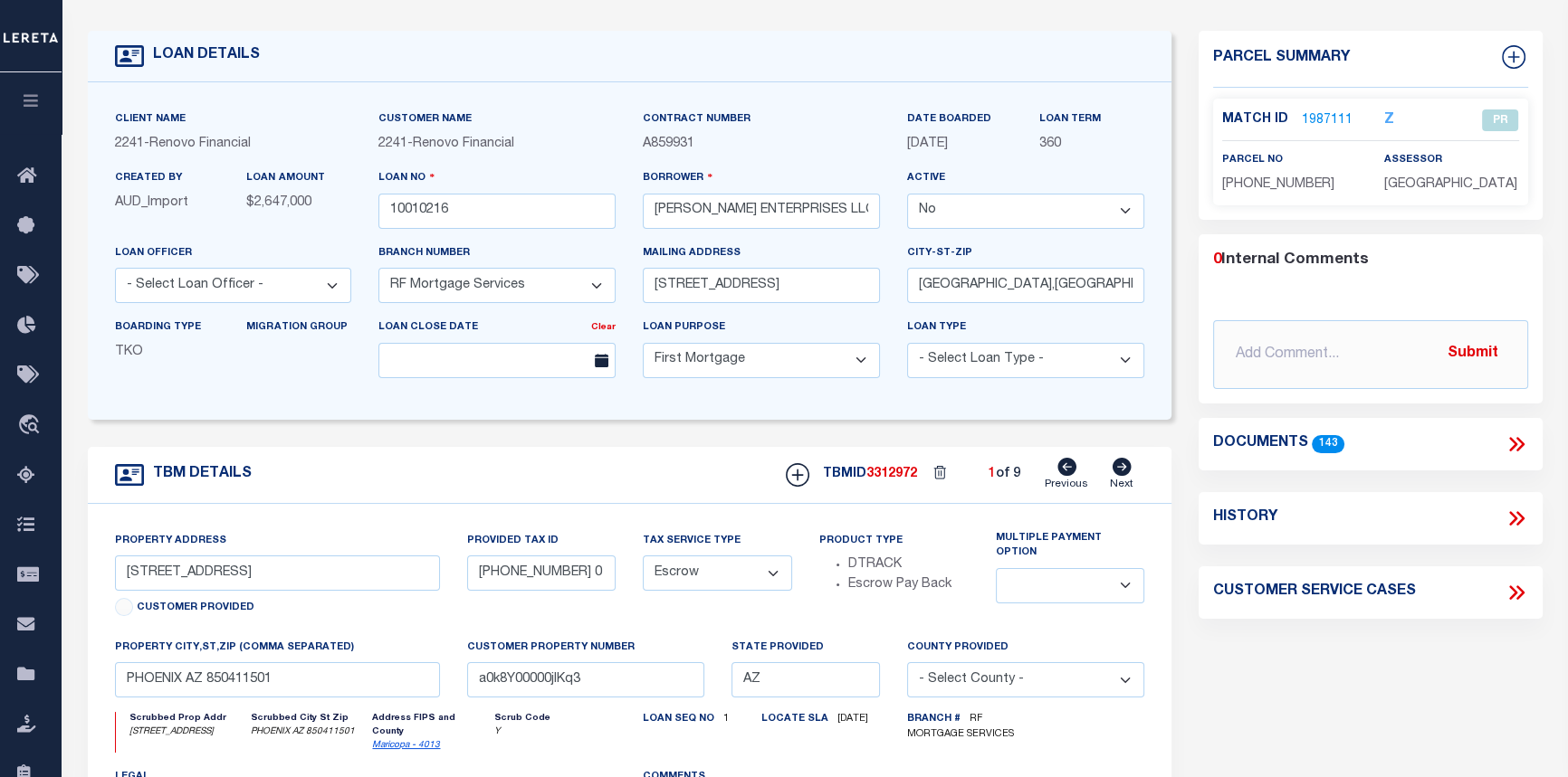
click at [1519, 593] on icon at bounding box center [1516, 593] width 24 height 24
select select "50"
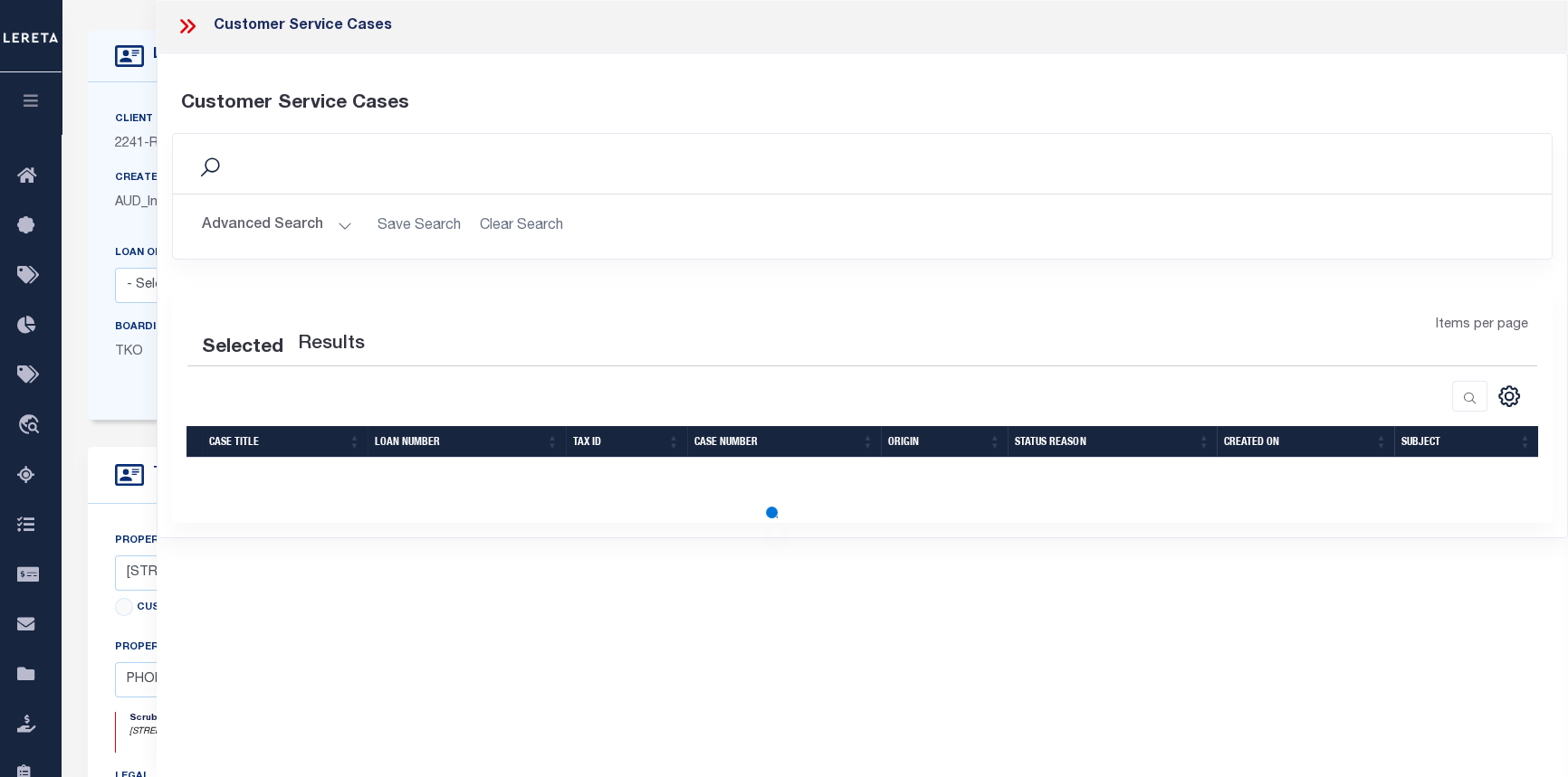
select select "50"
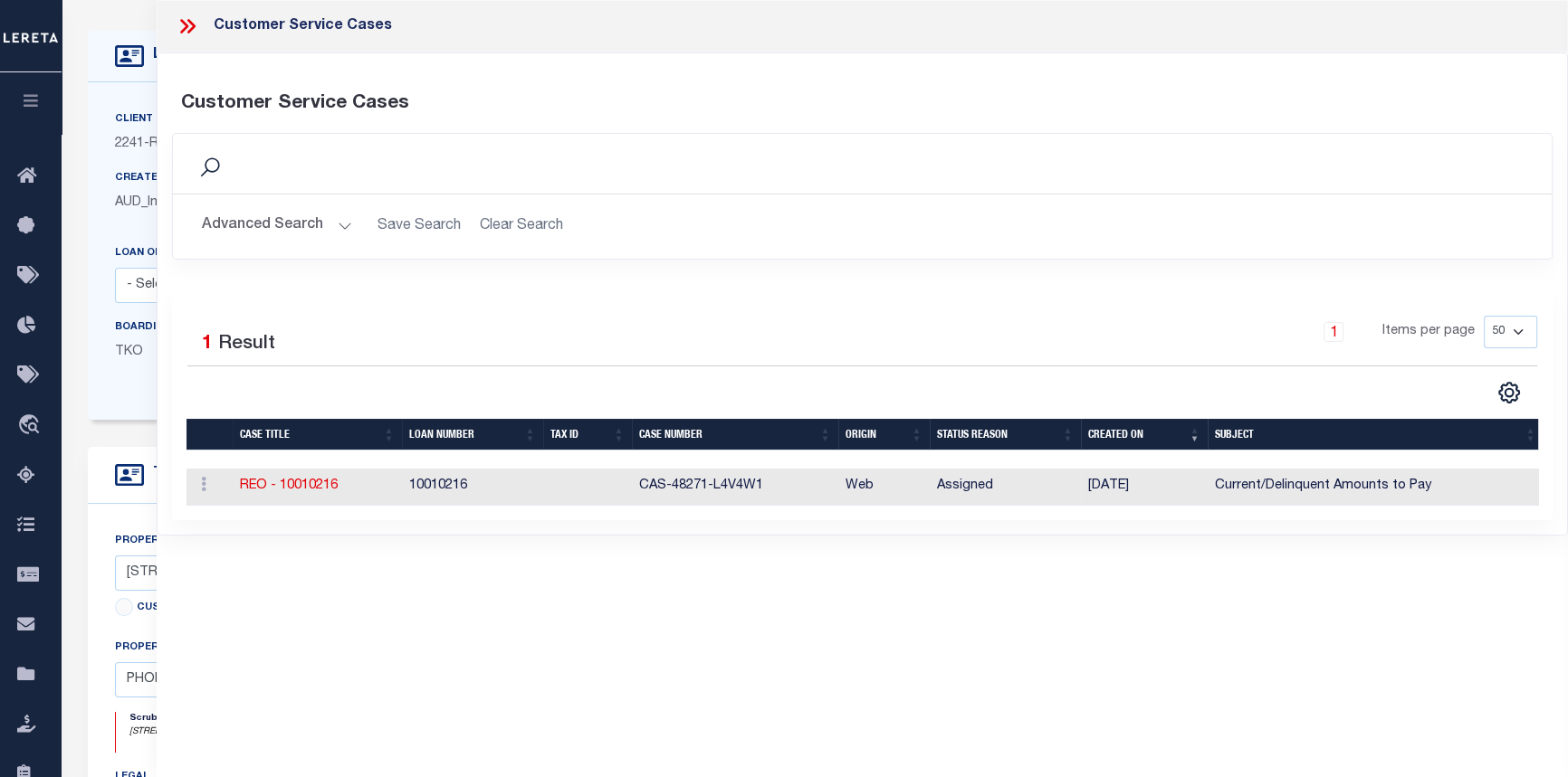
click at [186, 17] on icon at bounding box center [187, 26] width 24 height 24
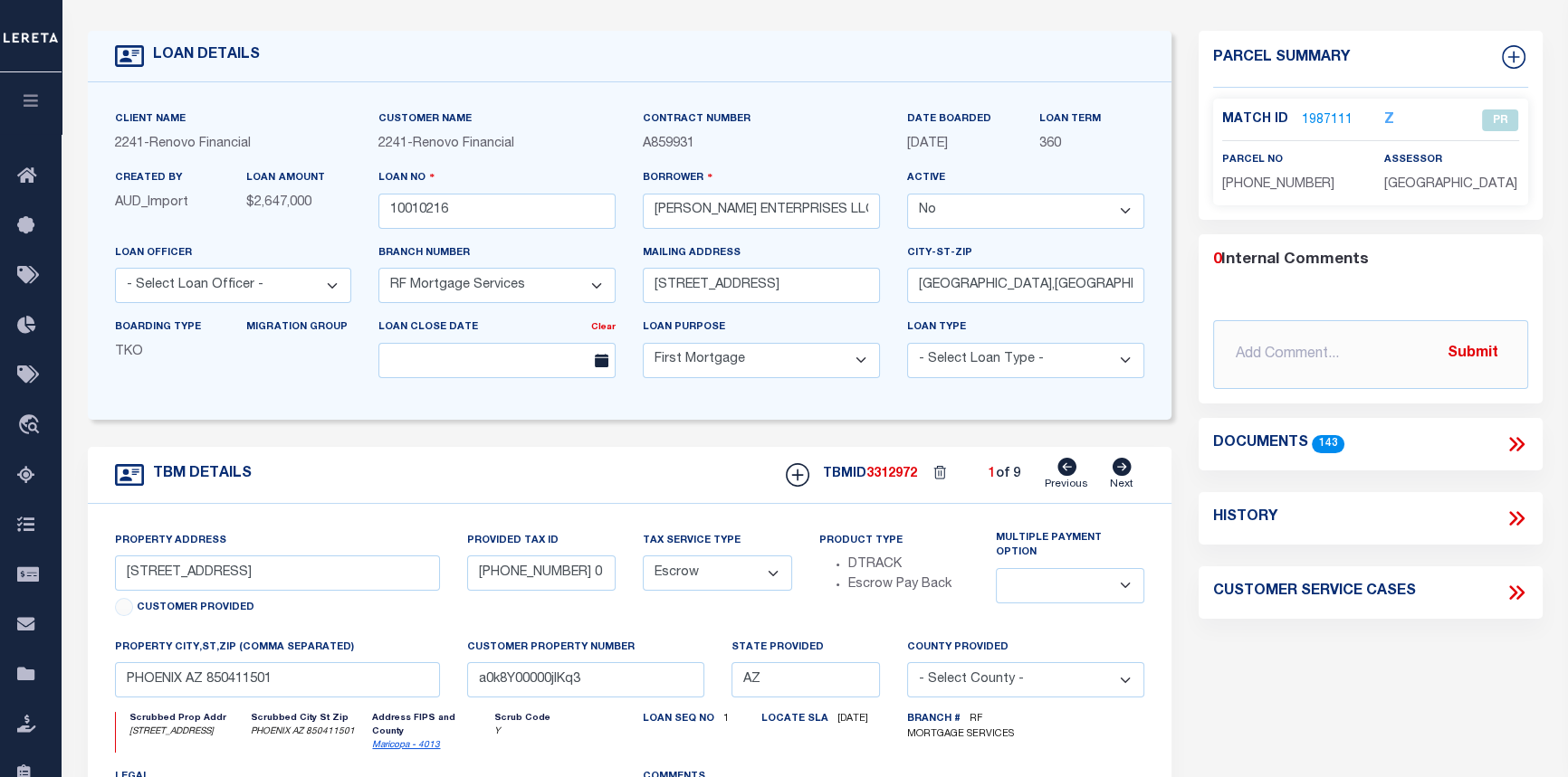
click at [1316, 118] on link "1987111" at bounding box center [1327, 121] width 51 height 19
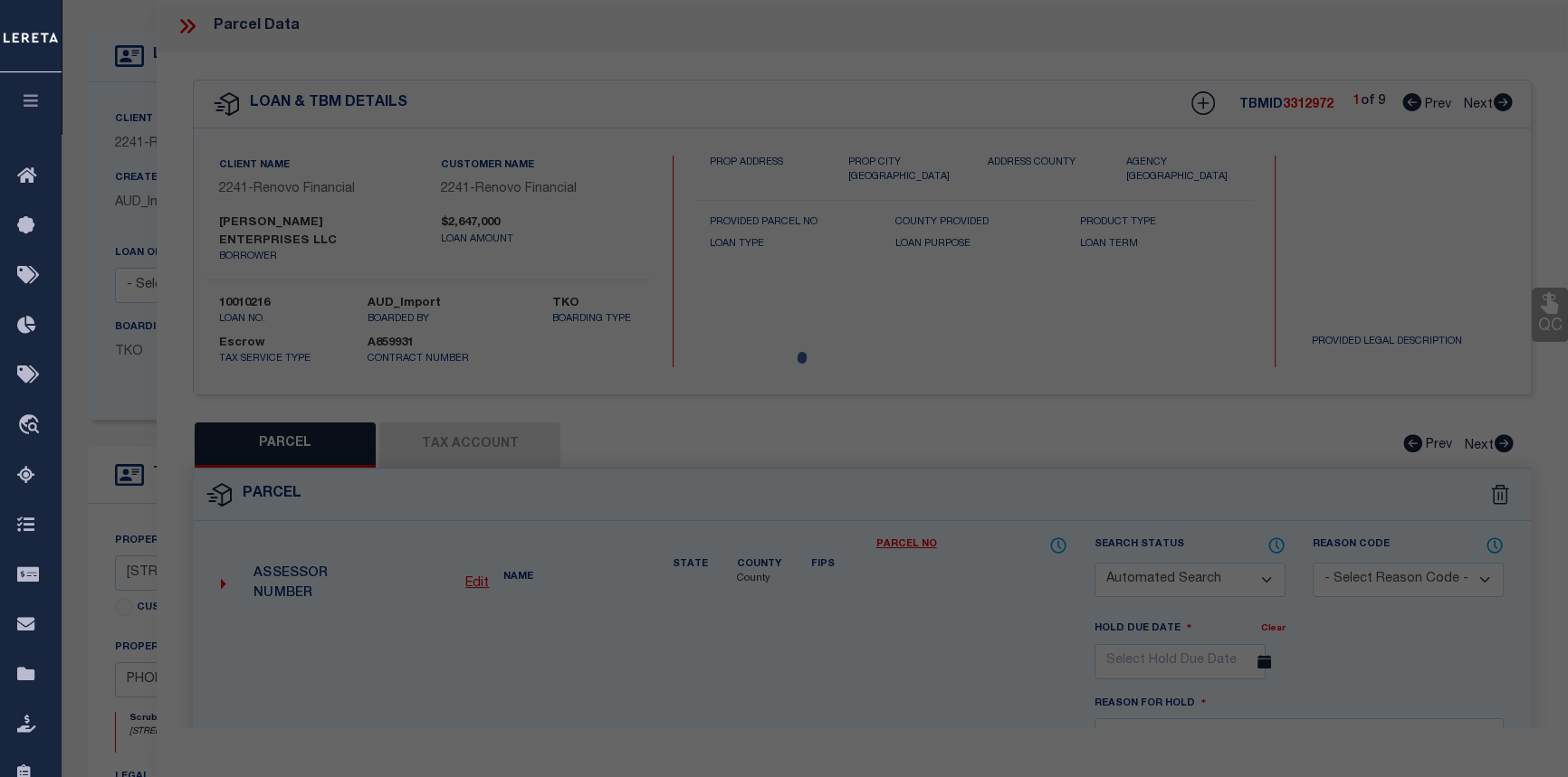
checkbox input "false"
select select "PR"
type input "11304023 4"
checkbox input "false"
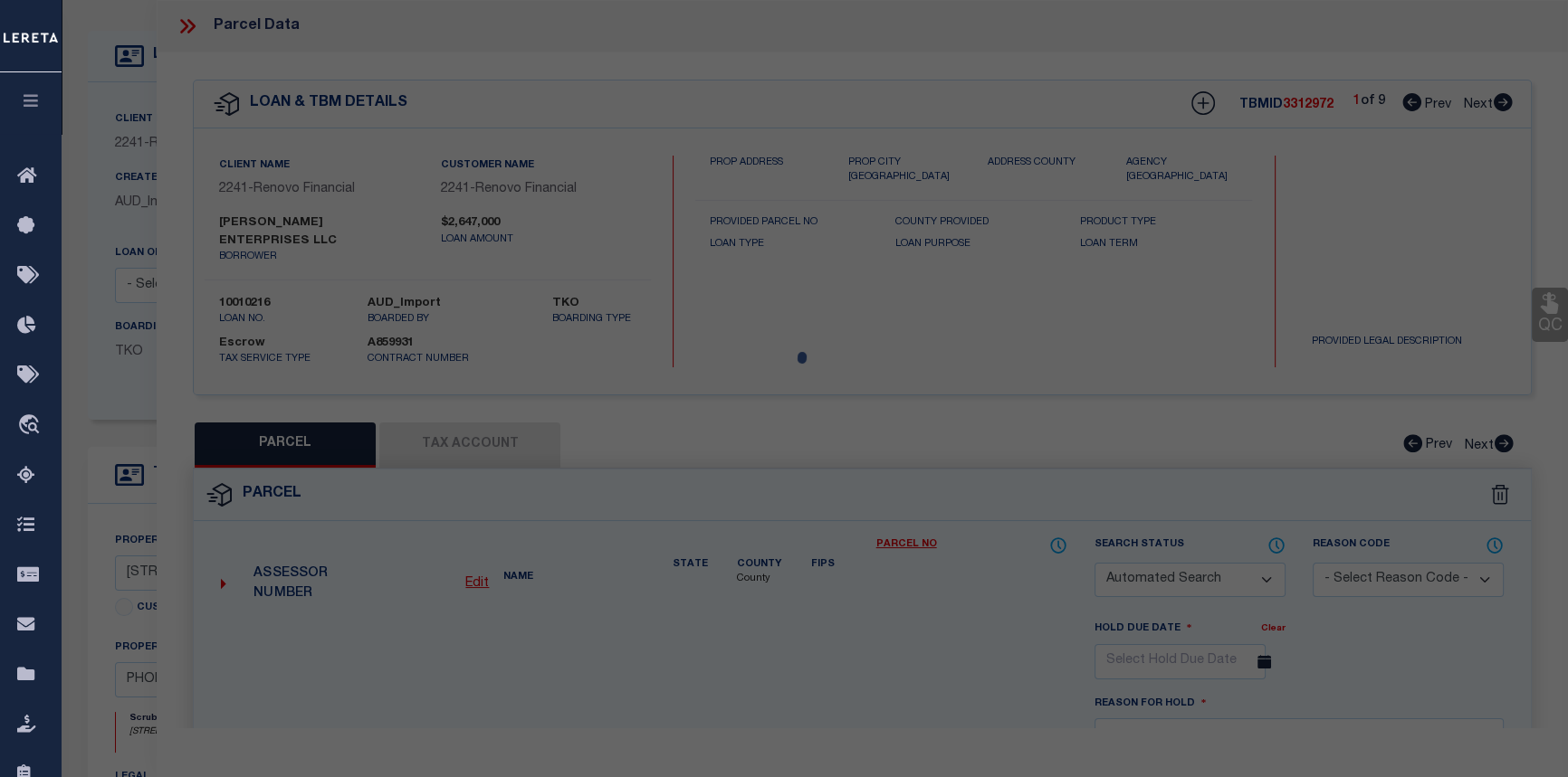
type textarea "Tax Id Special Project"
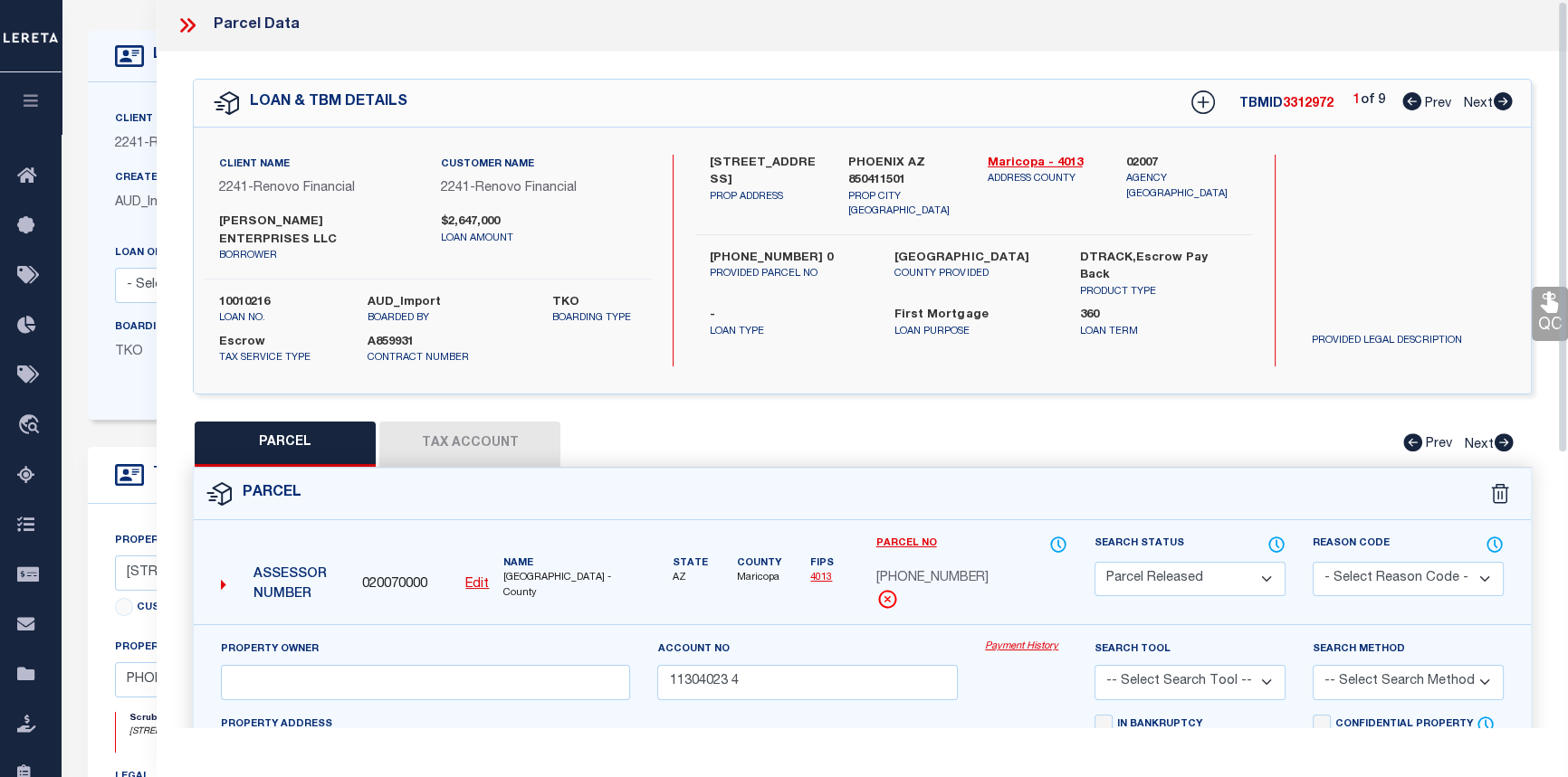
scroll to position [0, 0]
click at [1500, 103] on icon at bounding box center [1502, 102] width 20 height 18
select select "AS"
checkbox input "false"
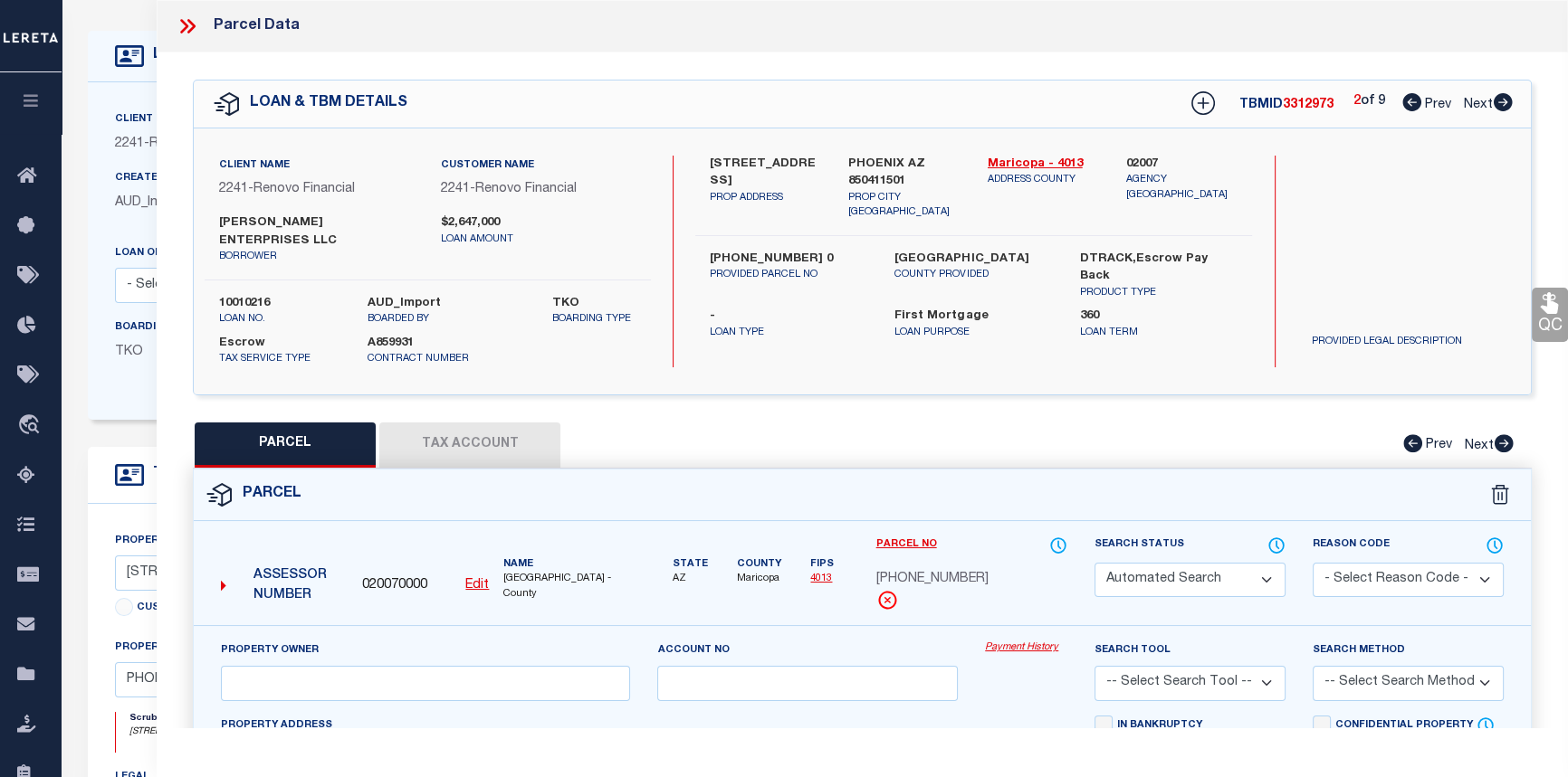
select select "PR"
type input "[PERSON_NAME] ENTERPRISES LLC"
select select
type input "[STREET_ADDRESS][PERSON_NAME]"
checkbox input "false"
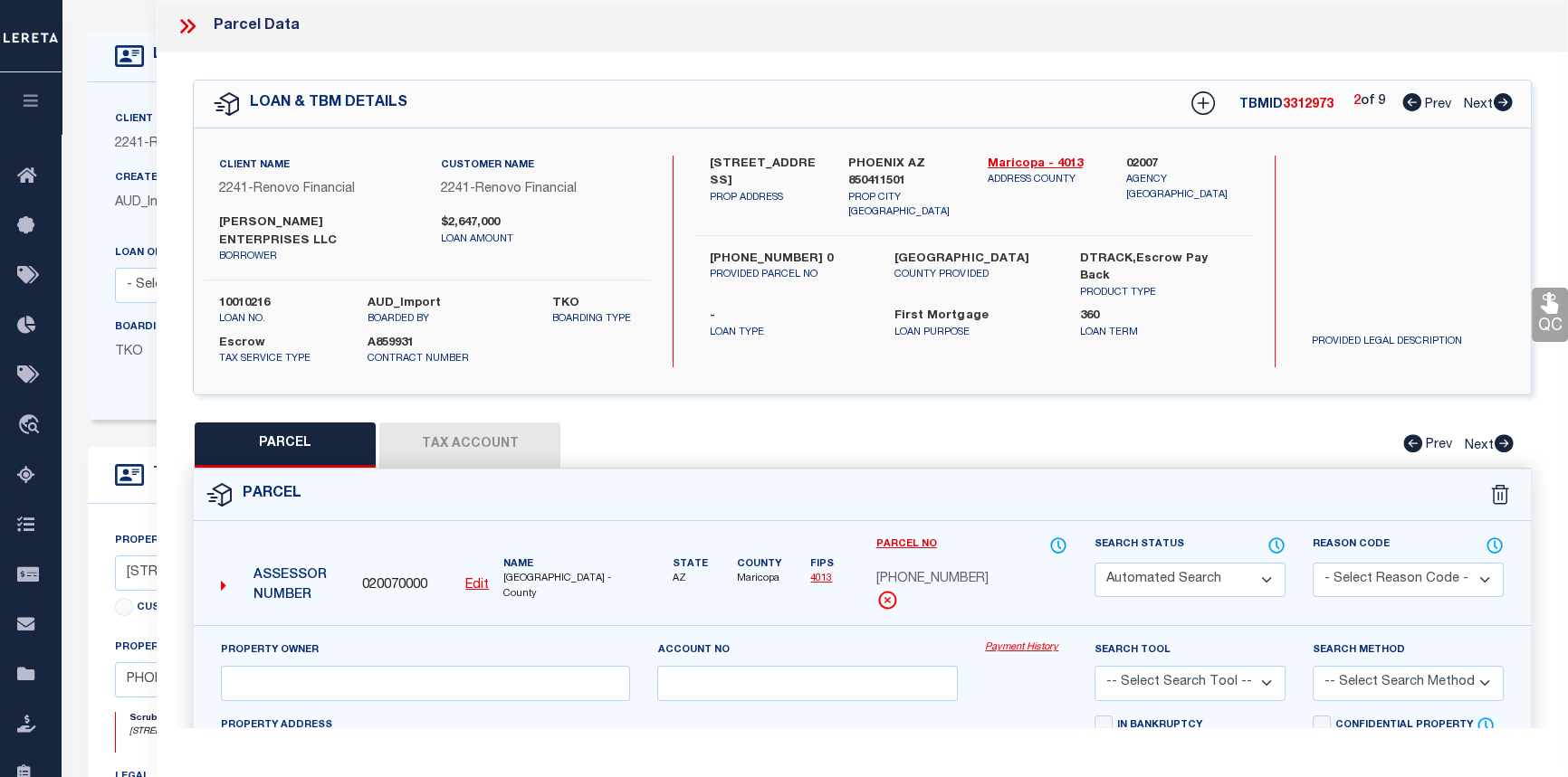
type input "PHOENIX AZ 85007"
type textarea "NORTH [PERSON_NAME] SUB Lot # 14"
type textarea "Tax Id Special Project"
click at [1500, 103] on icon at bounding box center [1502, 102] width 20 height 18
select select "AS"
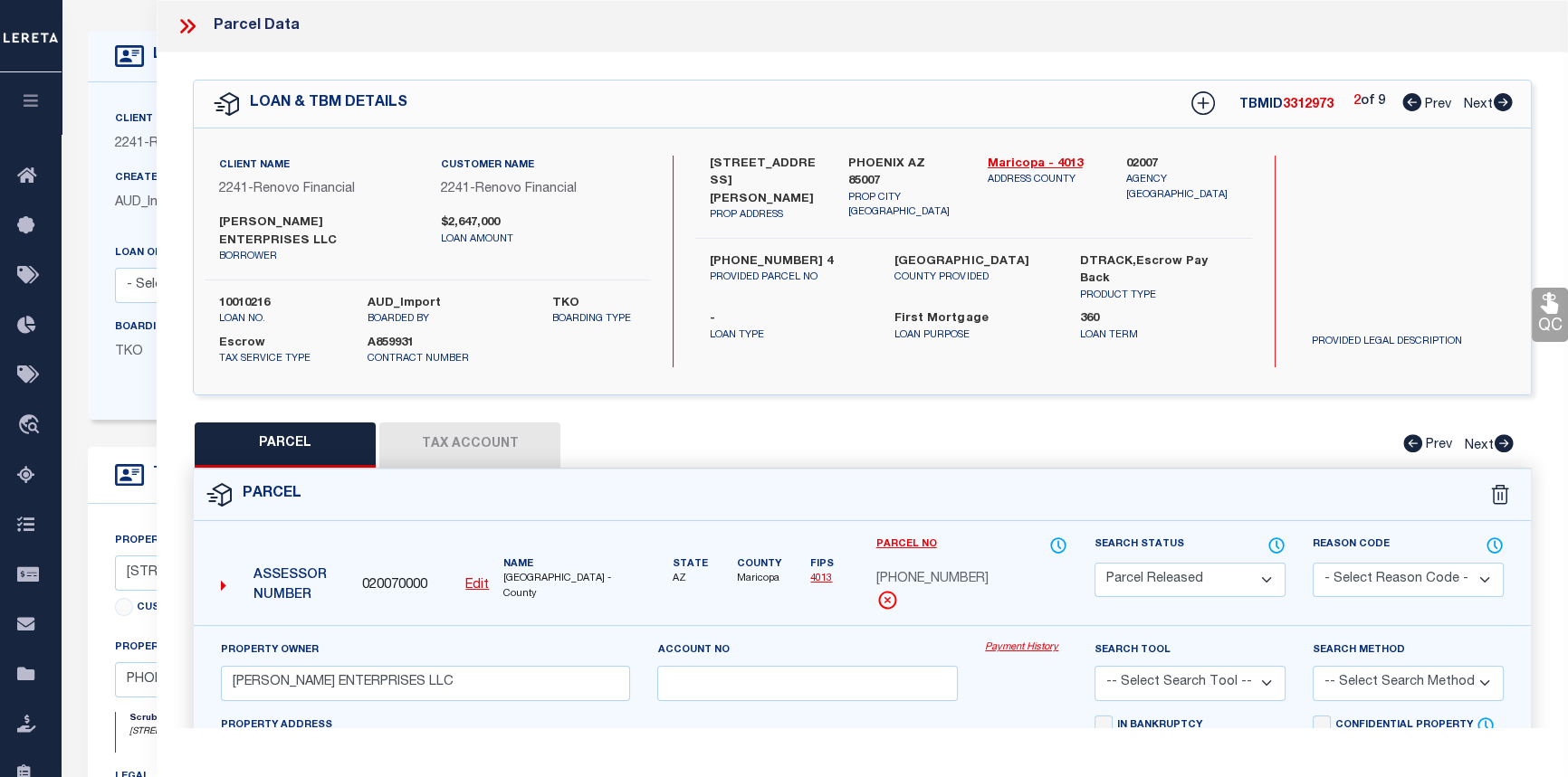
checkbox input "false"
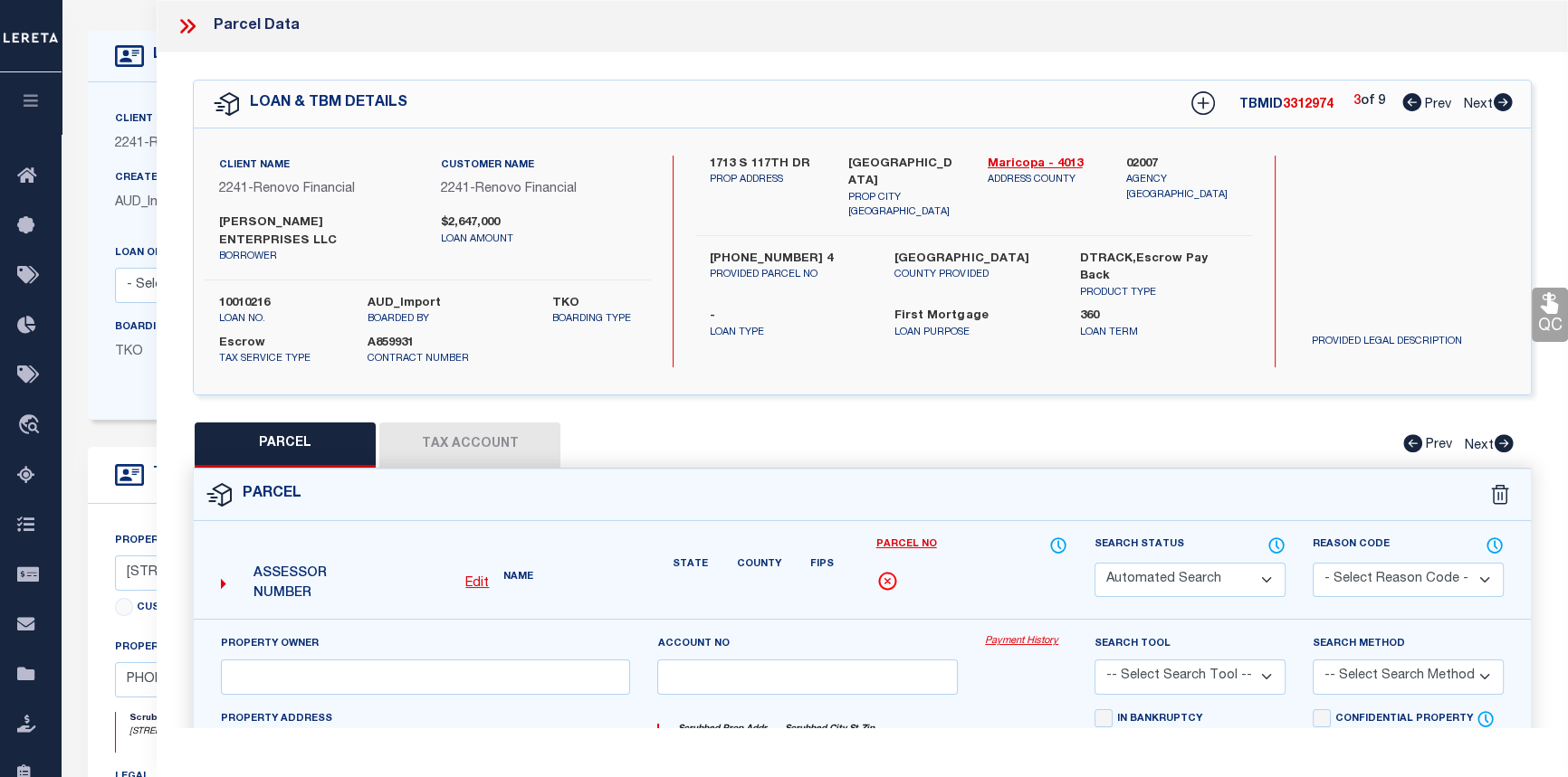
select select "PR"
type input "50030408 6"
checkbox input "false"
type textarea "Tax Id Special Project"
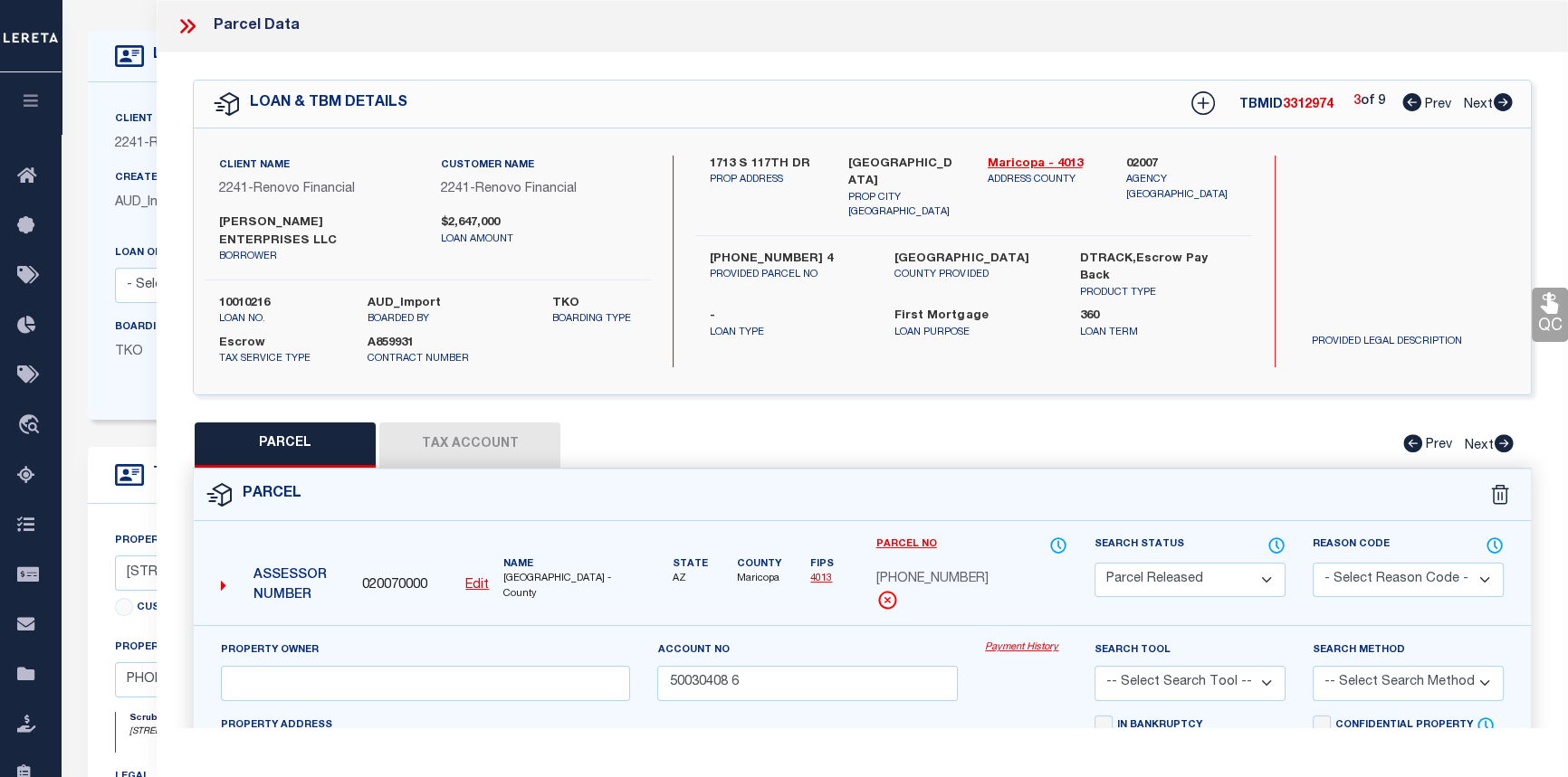
click at [1500, 103] on icon at bounding box center [1502, 102] width 20 height 18
select select "AS"
checkbox input "false"
select select "PR"
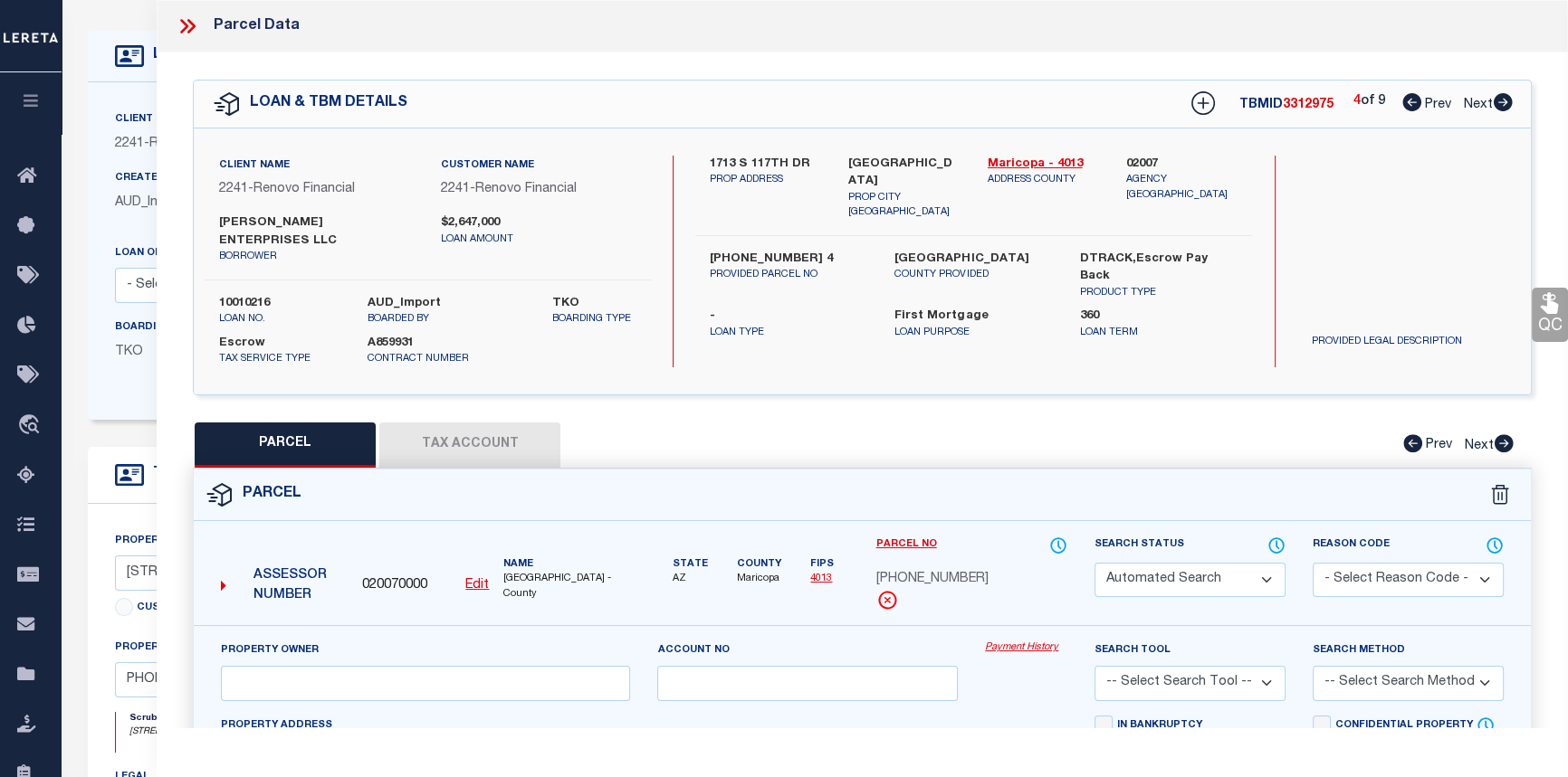
type input "10489085 0"
checkbox input "false"
type textarea "Tax Id Special Project"
click at [1500, 103] on icon at bounding box center [1502, 102] width 20 height 18
select select "AS"
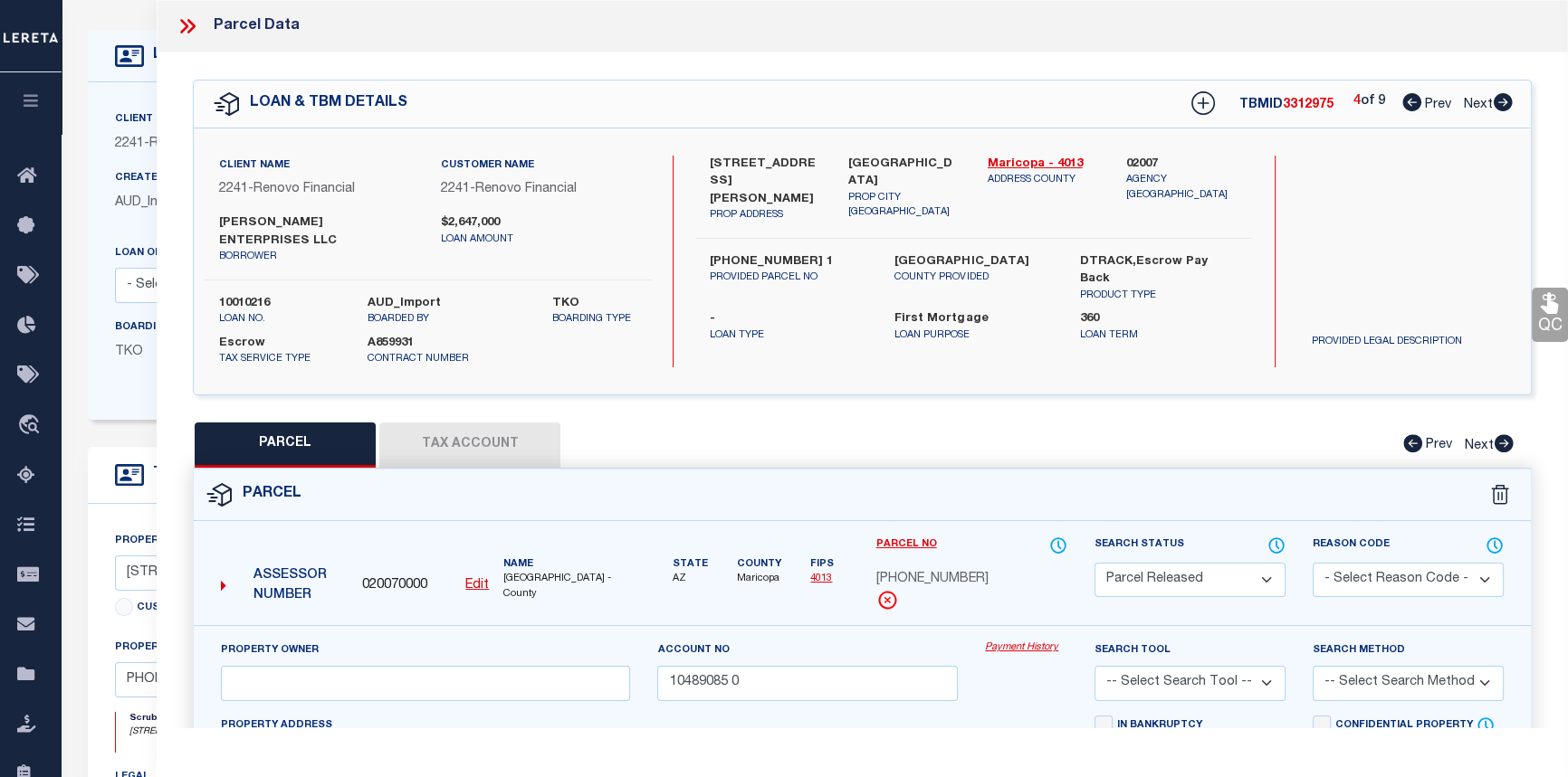
checkbox input "false"
select select "PR"
type input "12179132A2"
checkbox input "false"
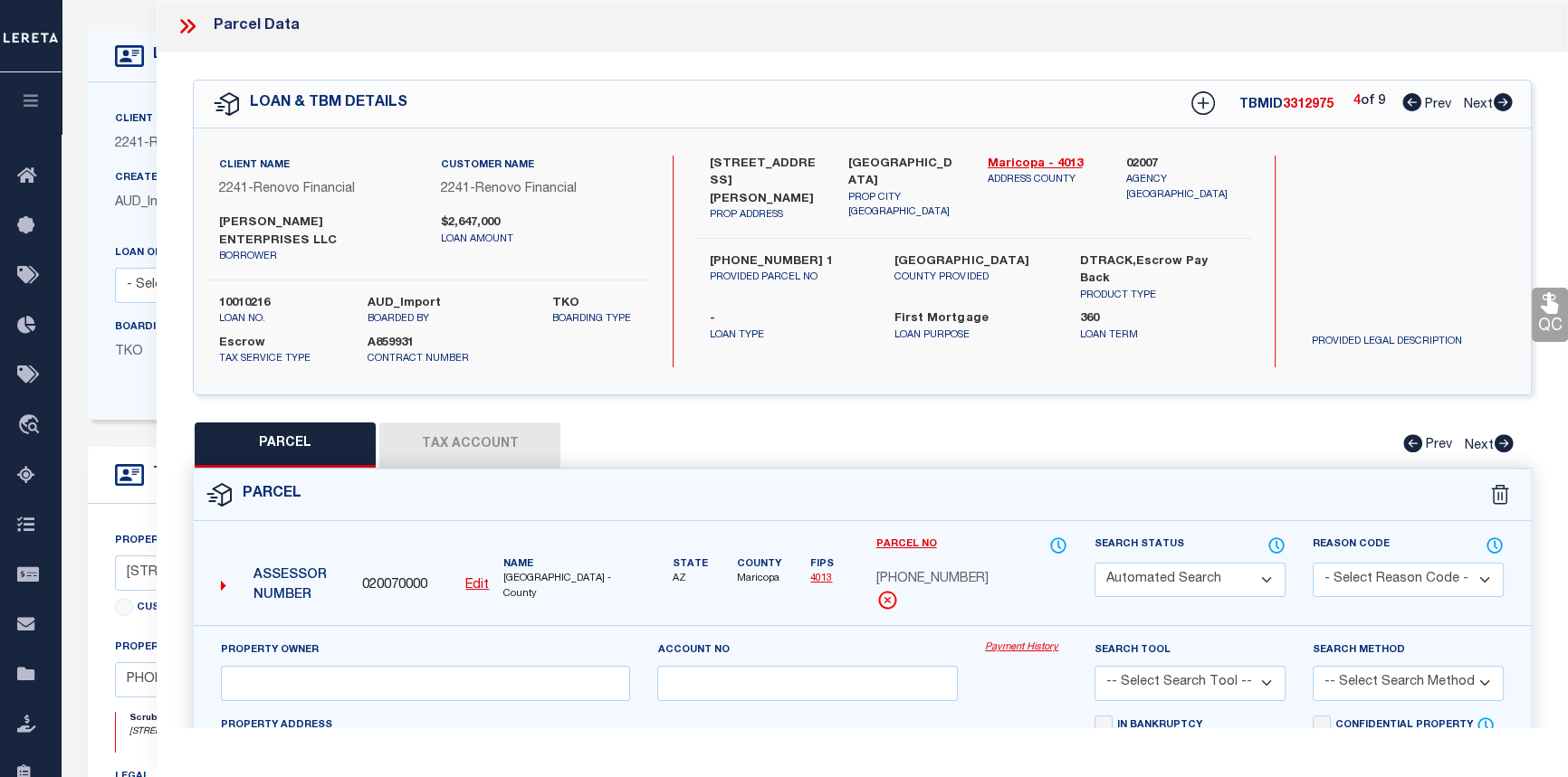
type textarea "Tax Id Special Project"
click at [1500, 103] on icon at bounding box center [1502, 102] width 20 height 18
select select "AS"
checkbox input "false"
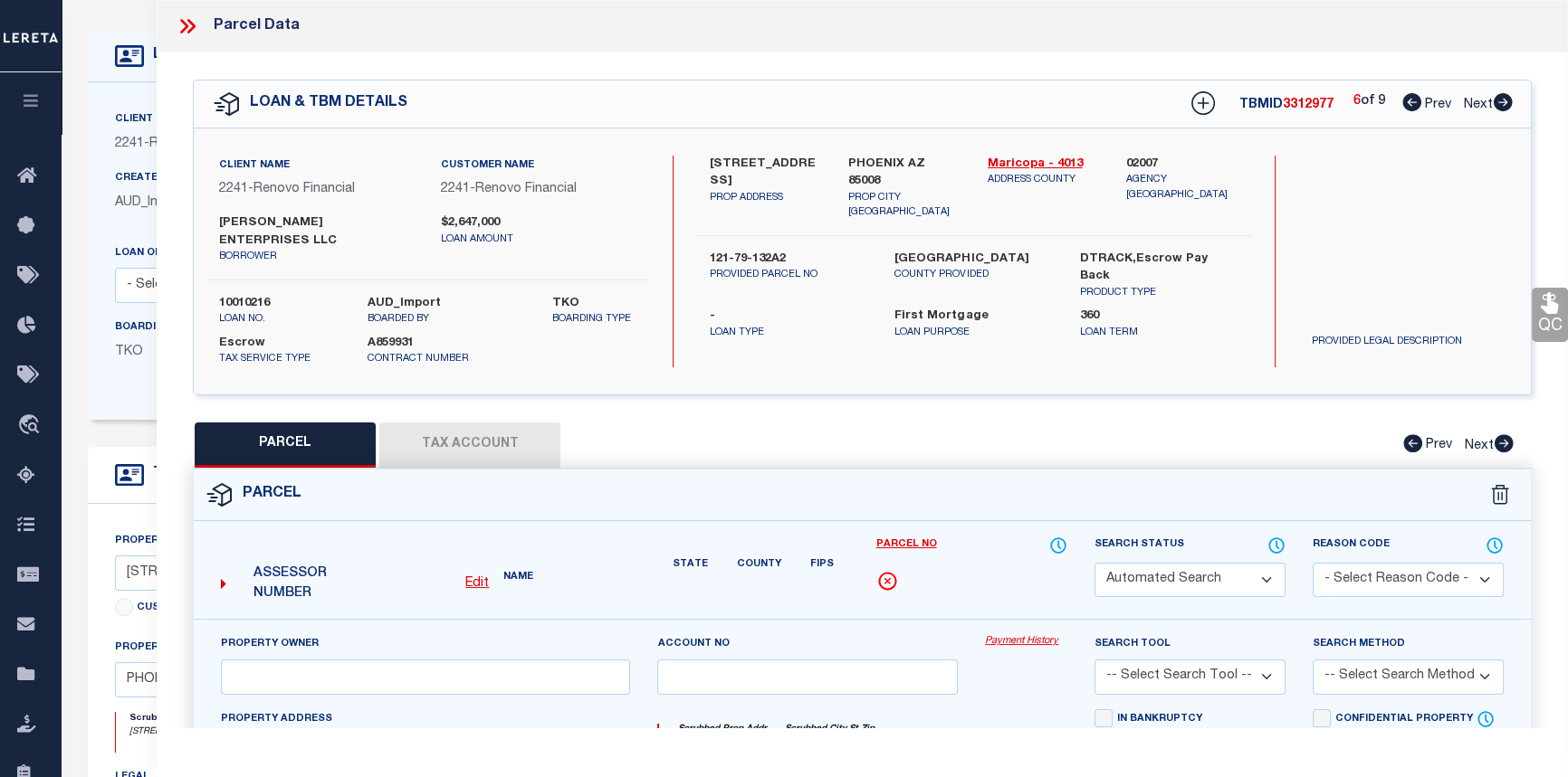
select select "PR"
type input "12179128 1"
checkbox input "false"
type textarea "Tax Id Special Project"
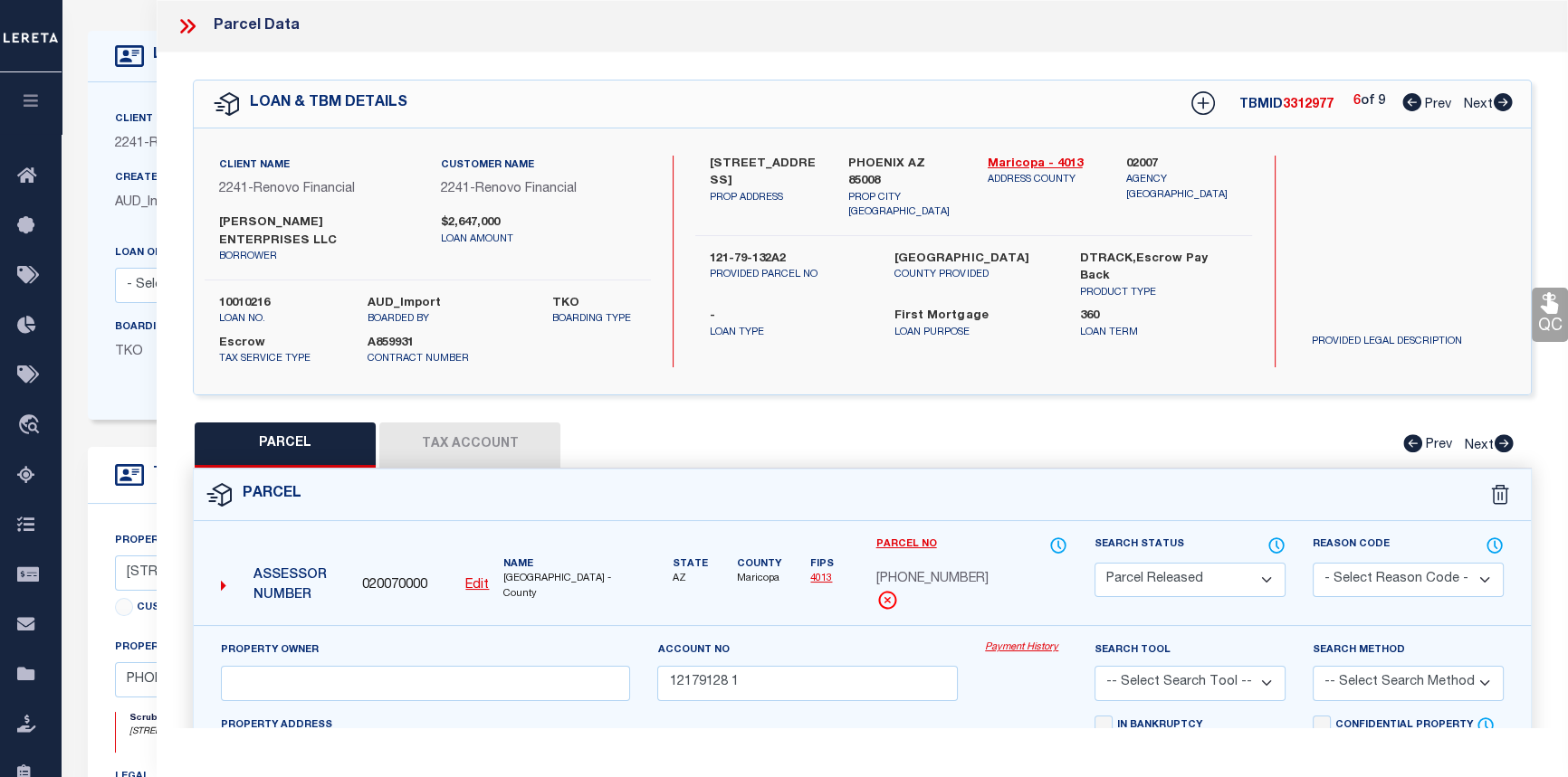
click at [1500, 104] on icon at bounding box center [1502, 102] width 20 height 18
select select "AS"
checkbox input "false"
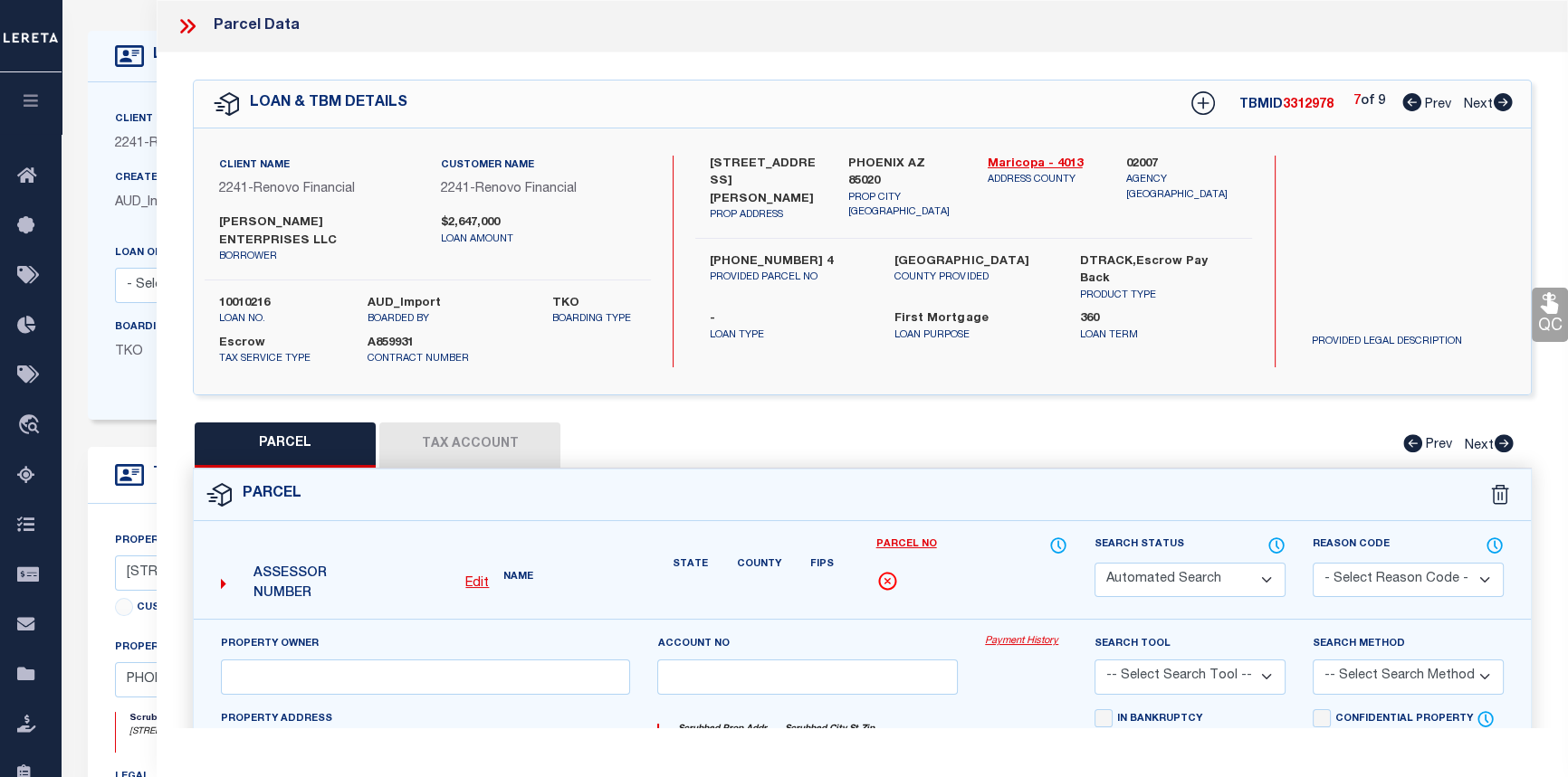
select select "PR"
type input "15945086 7"
checkbox input "false"
type textarea "Tax Id Special Project"
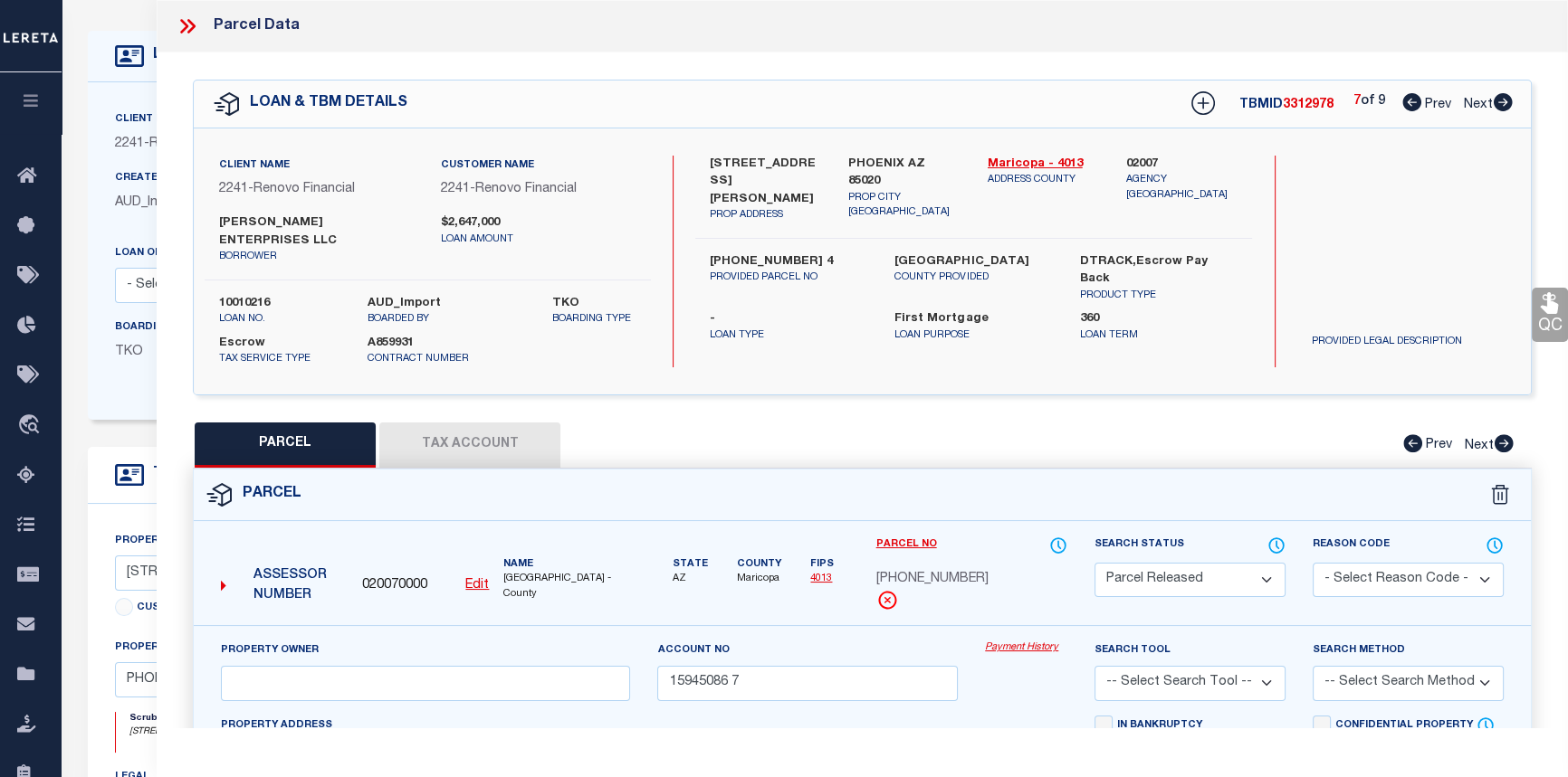
click at [1500, 104] on icon at bounding box center [1502, 102] width 19 height 18
select select "AS"
checkbox input "false"
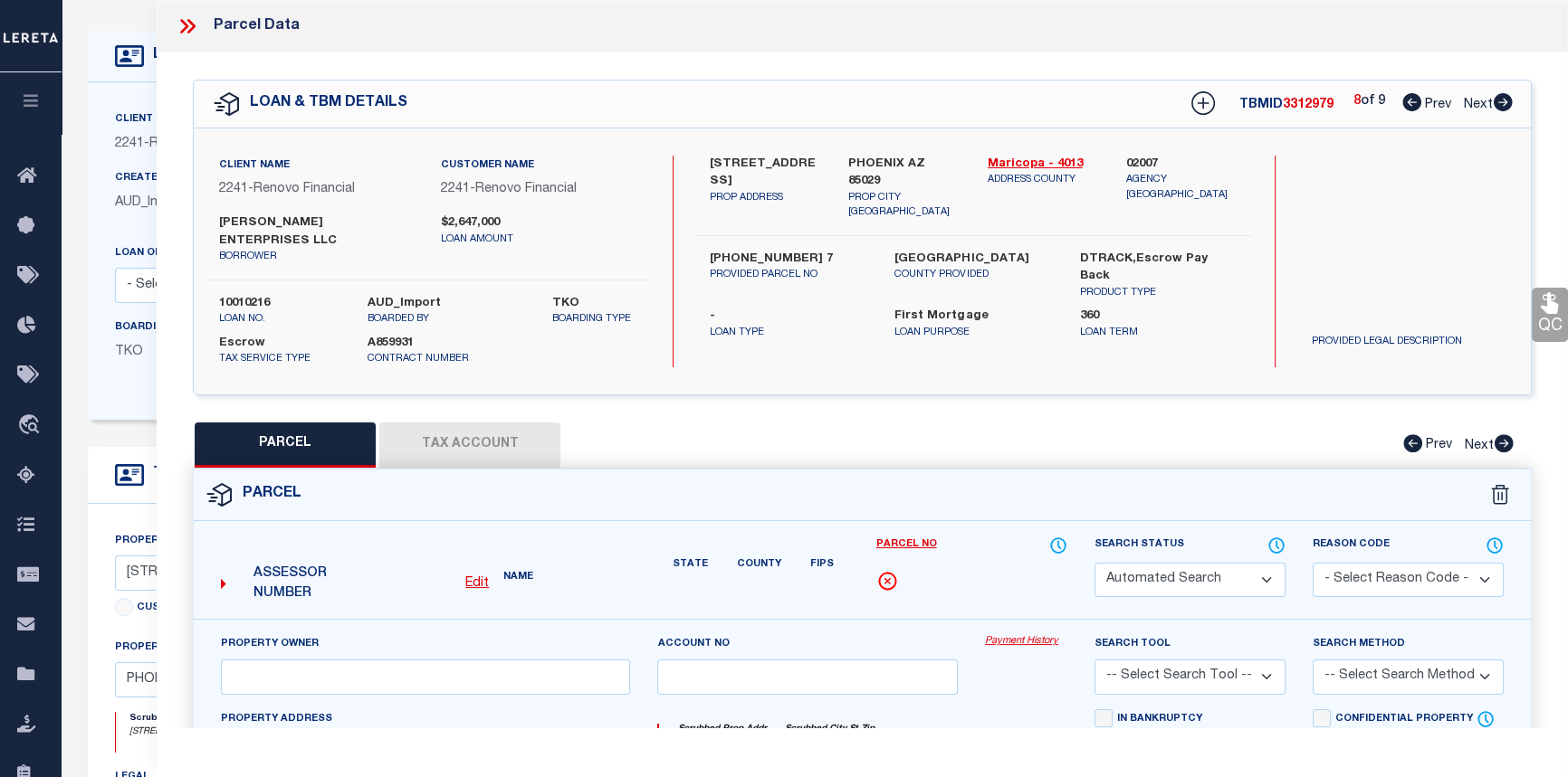
select select "PR"
type input "14904057 4"
checkbox input "false"
type textarea "Tax Id Special Project"
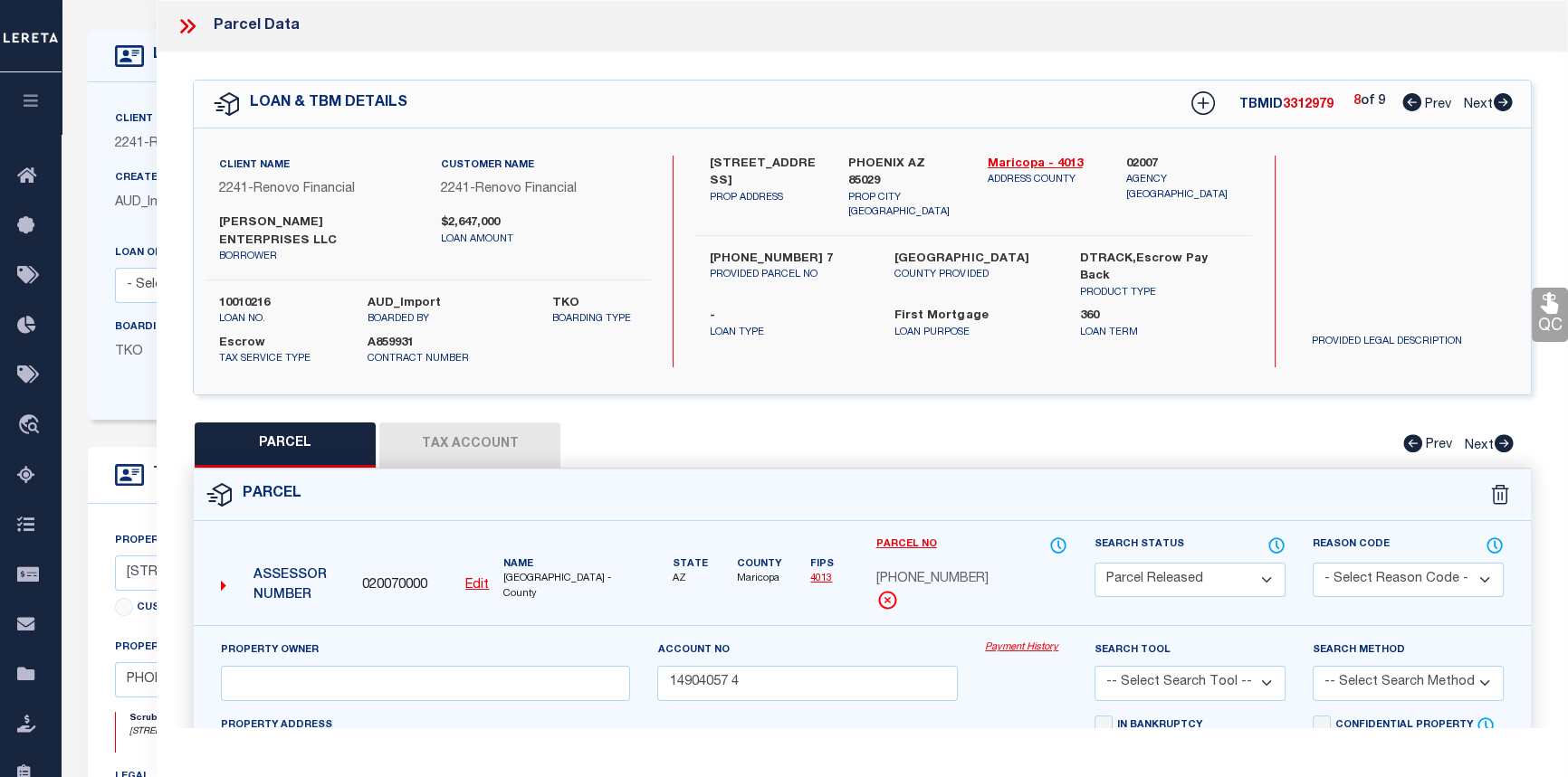
click at [1500, 104] on icon at bounding box center [1502, 102] width 19 height 18
select select "AS"
checkbox input "false"
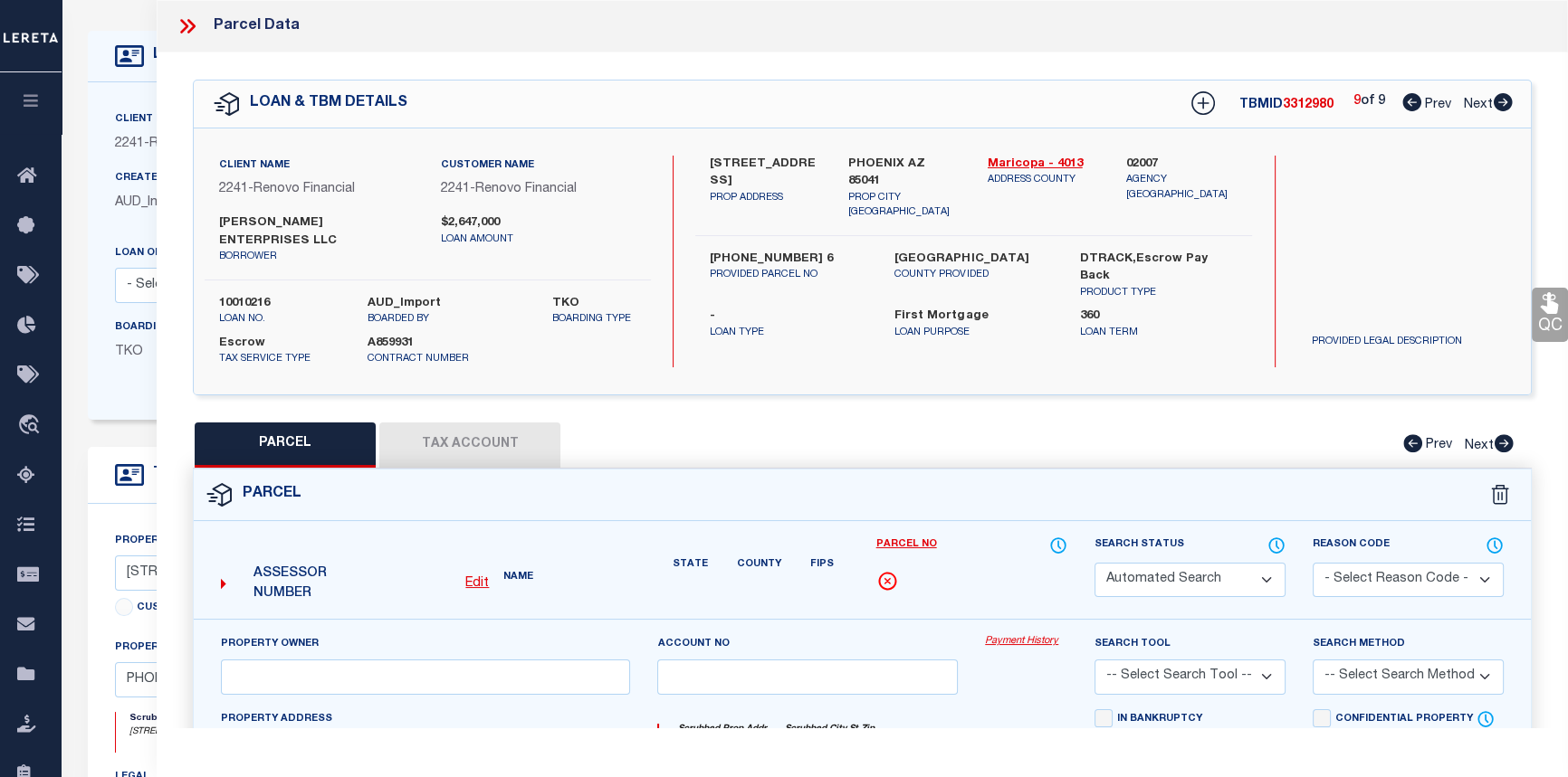
select select "PR"
type input "11304024 1"
checkbox input "false"
type textarea "Tax Id Special Project"
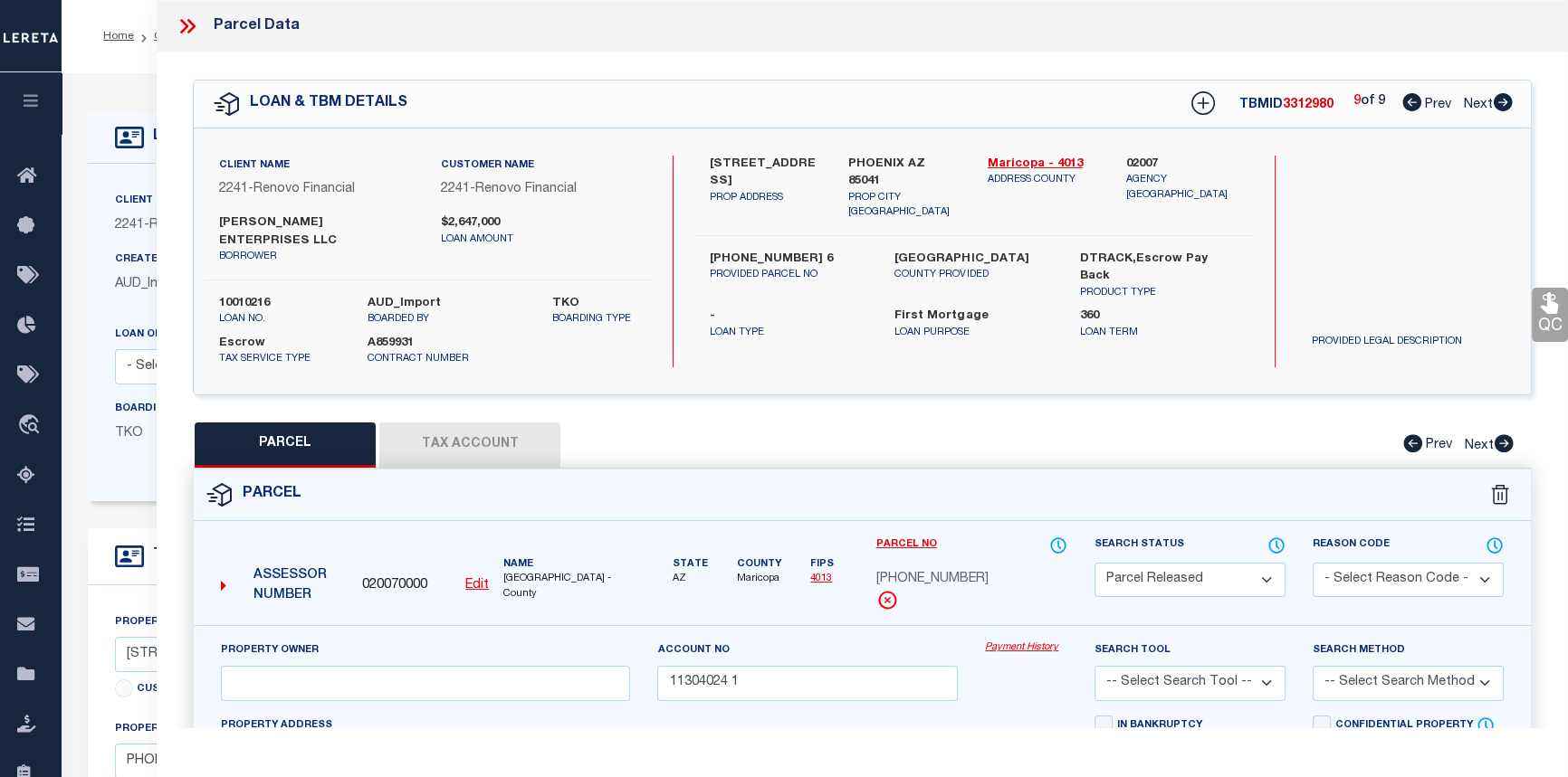
click at [1043, 644] on link "Payment History" at bounding box center [1026, 649] width 82 height 16
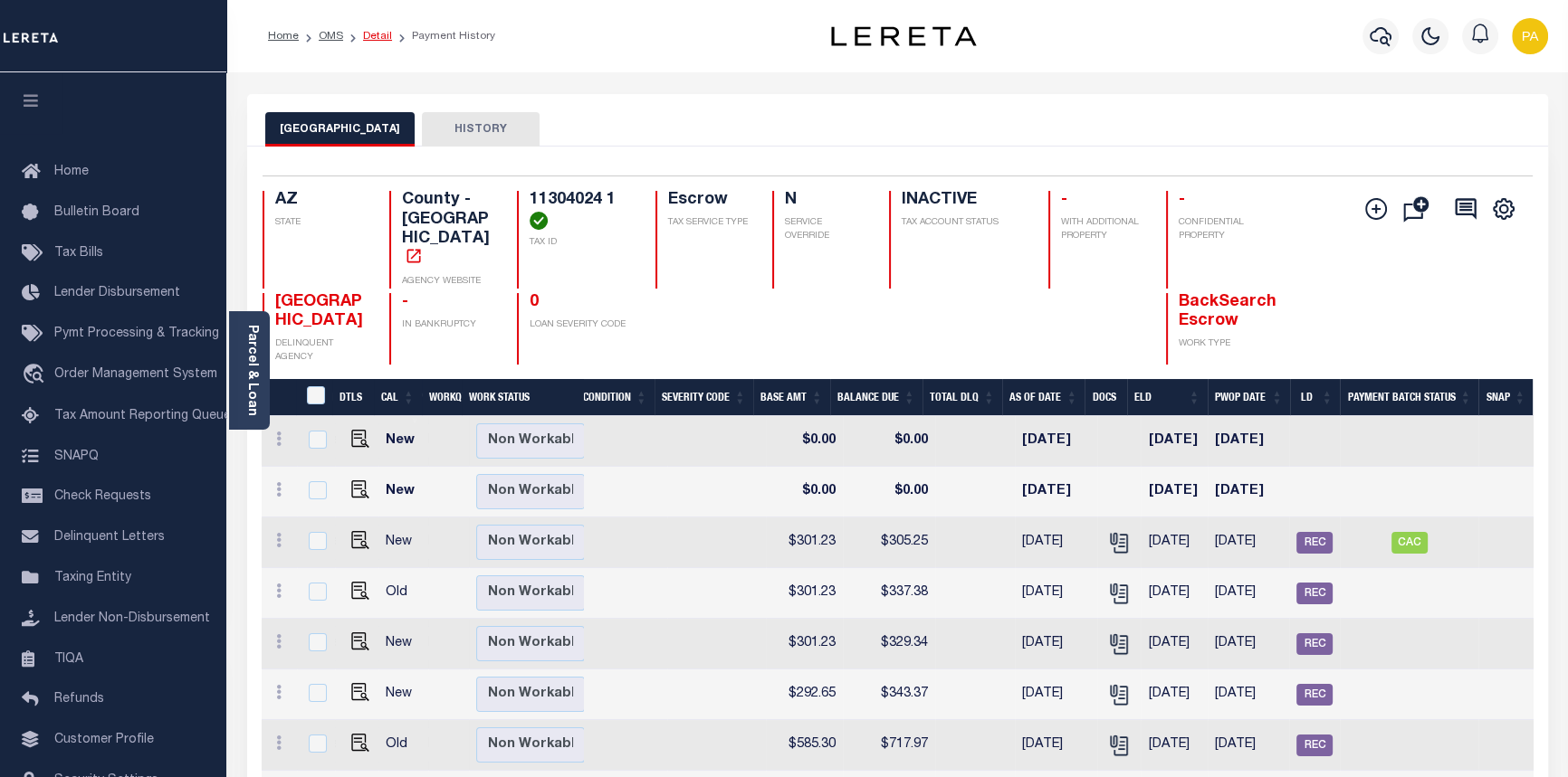
click at [372, 33] on link "Detail" at bounding box center [377, 35] width 29 height 11
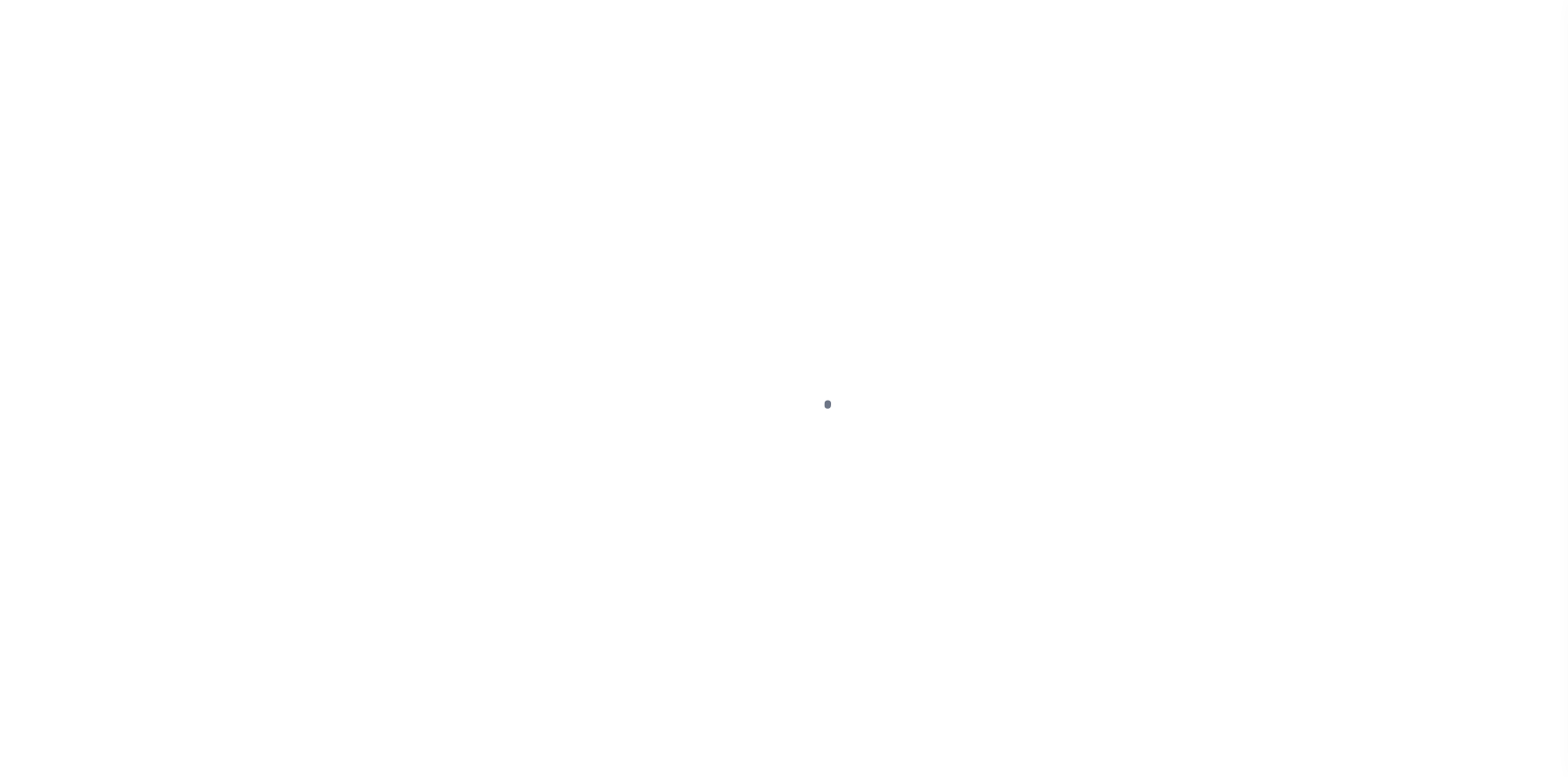
select select "False"
select select "10"
select select "Escrow"
type input "[STREET_ADDRESS]"
type input "[PHONE_NUMBER] 6"
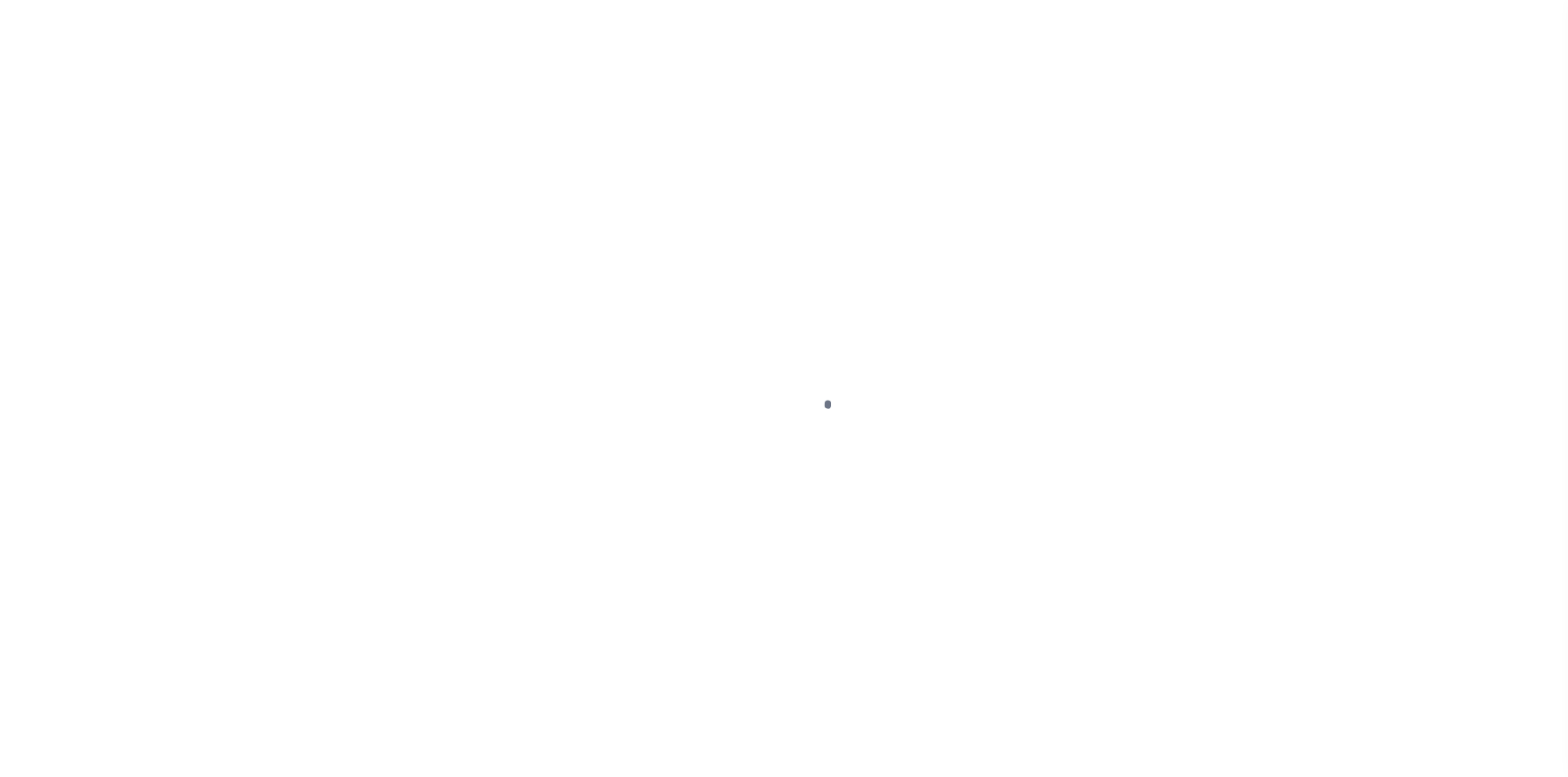
select select
type input "PHOENIX AZ 85041"
type input "a0k8Y00000jIKqG"
type input "AZ"
select select
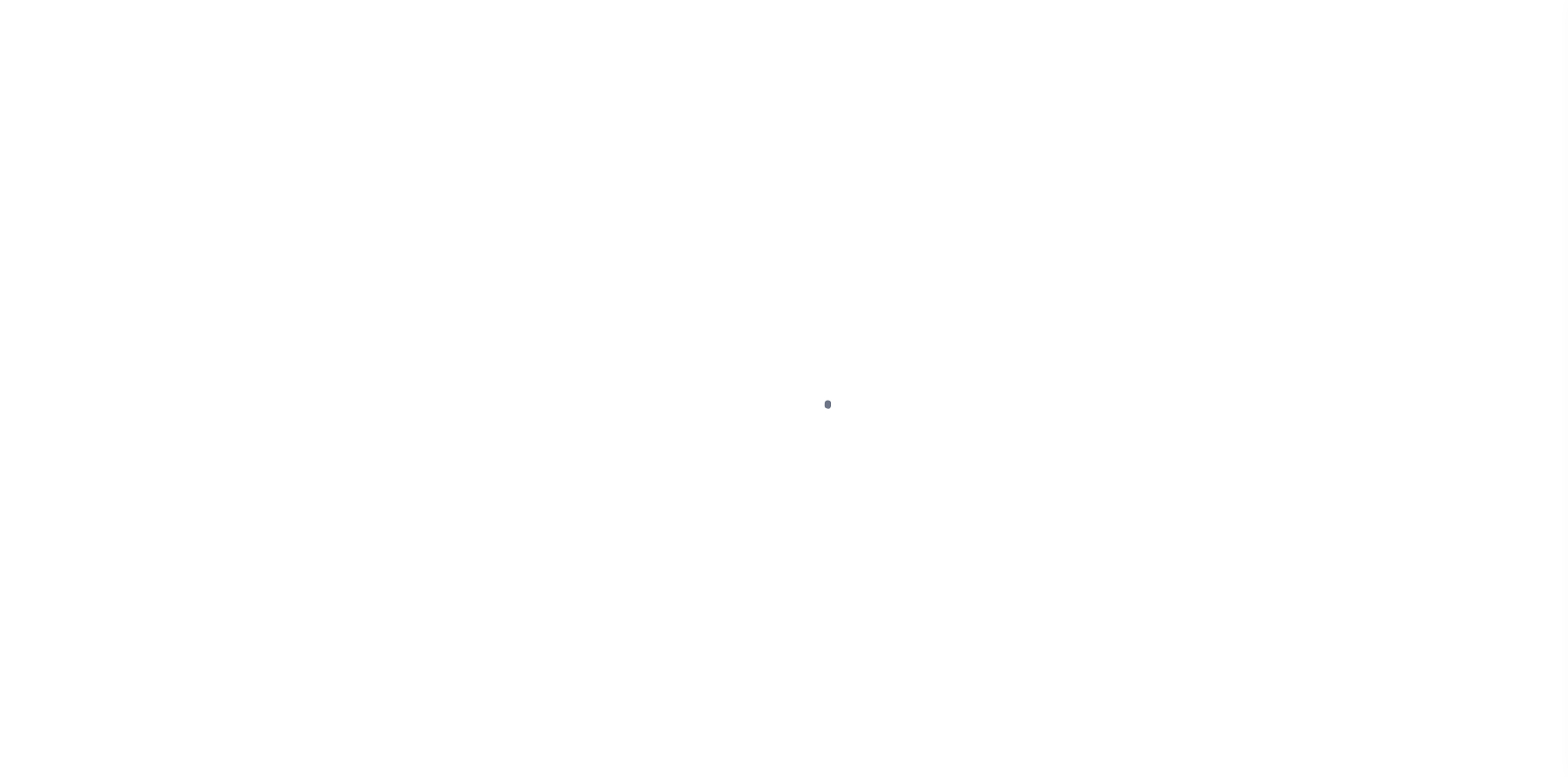
select select "25067"
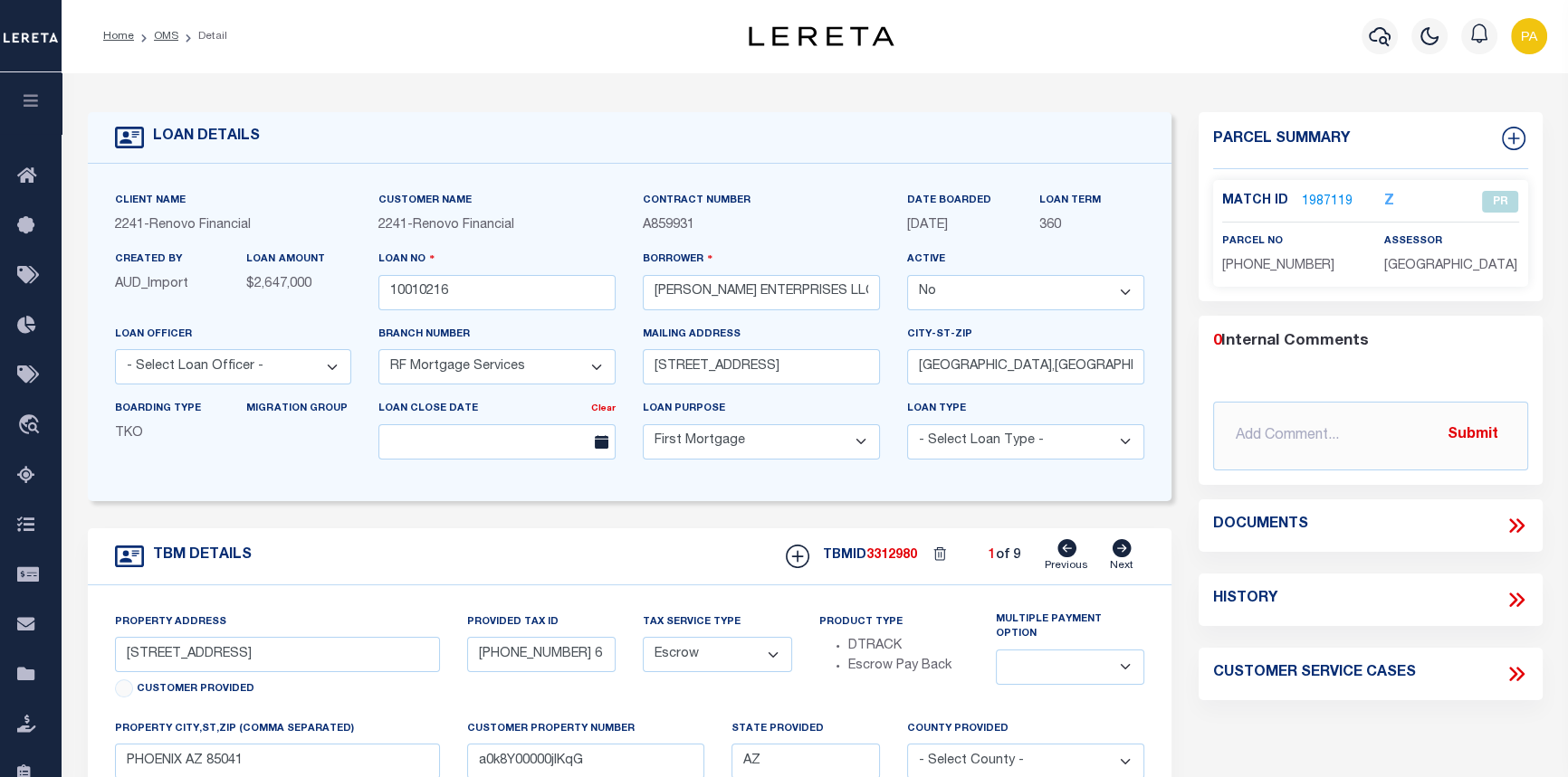
click at [1319, 198] on link "1987119" at bounding box center [1327, 202] width 51 height 19
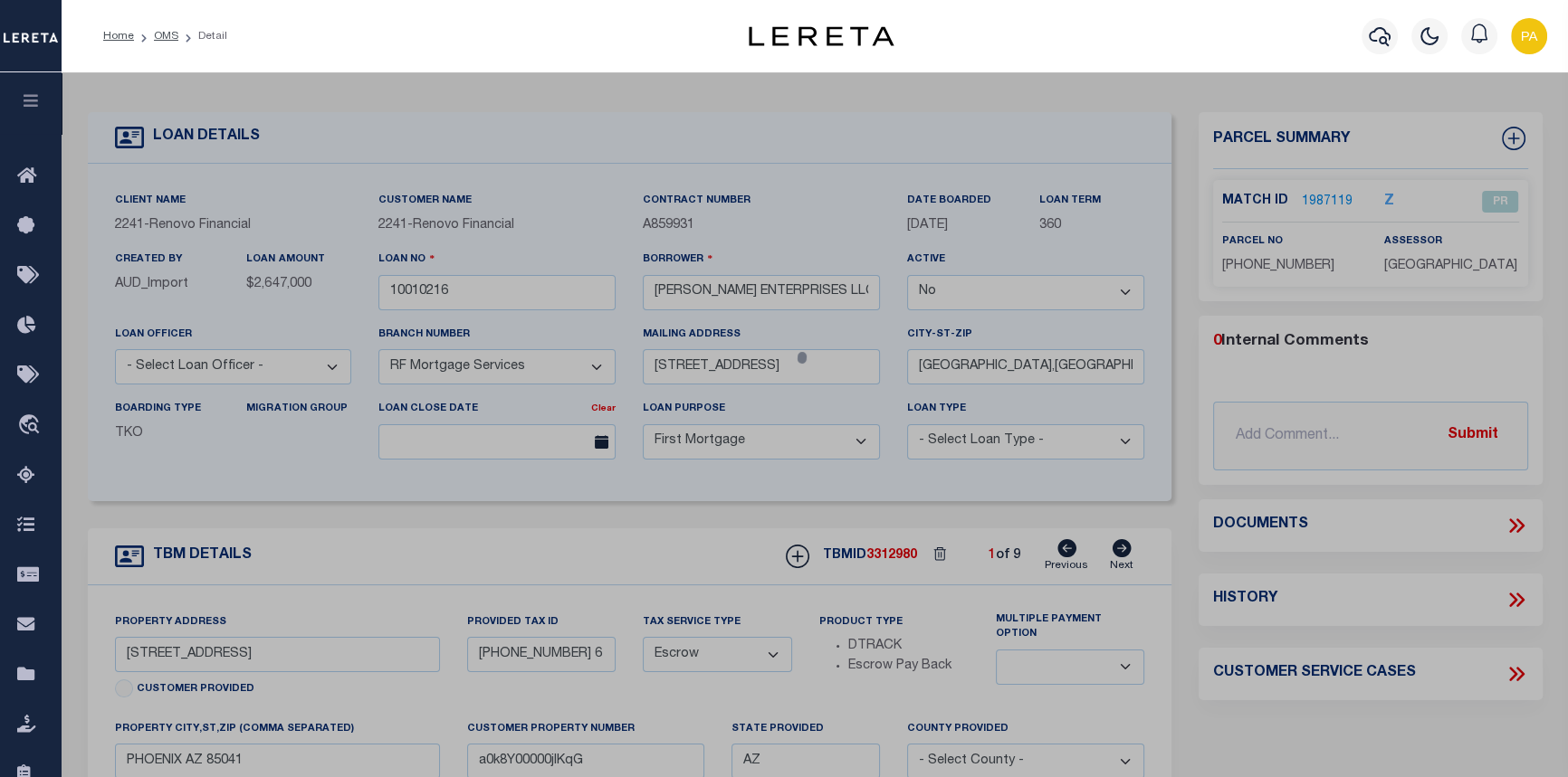
checkbox input "false"
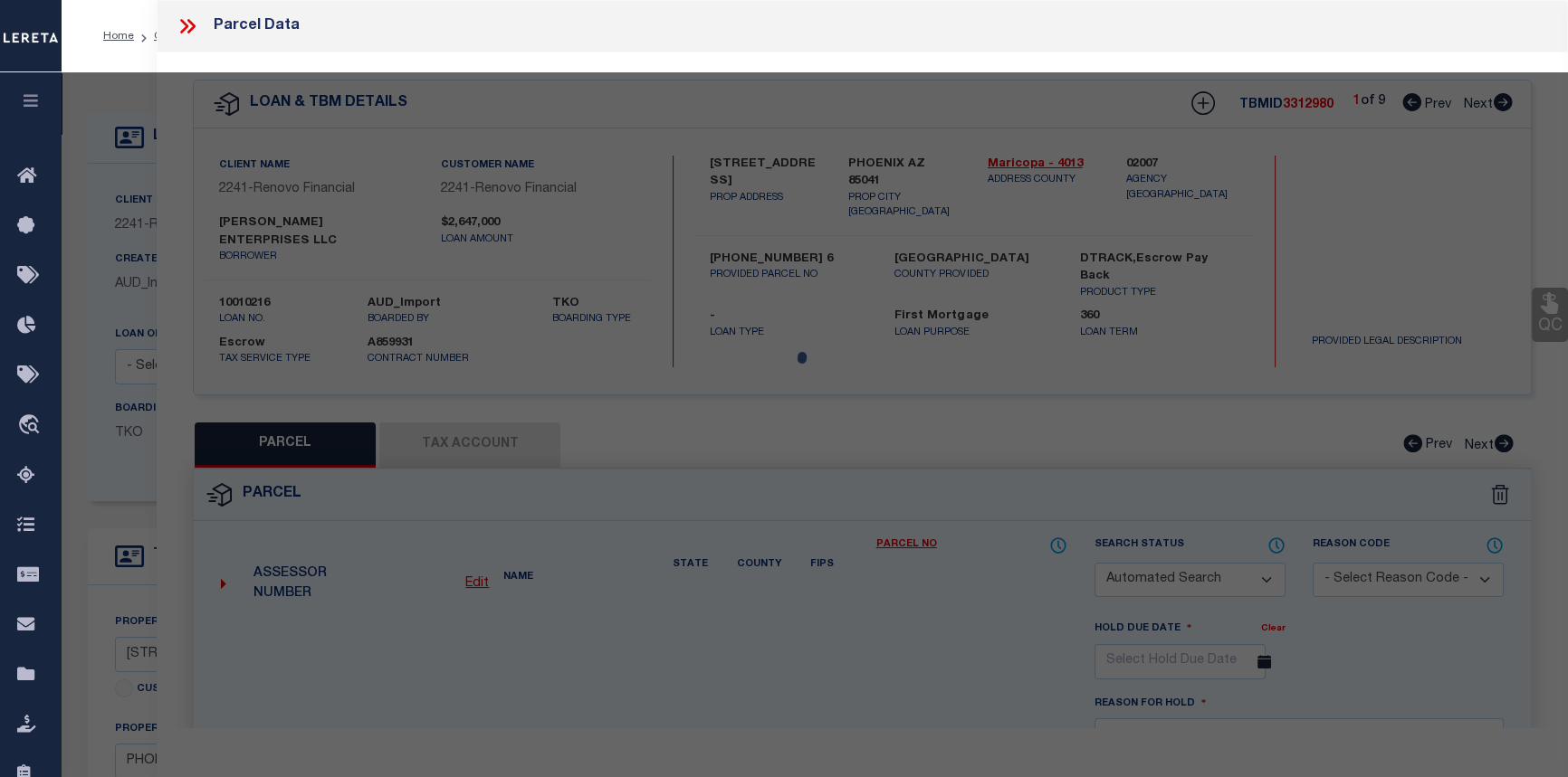
select select "PR"
type input "11304024 1"
checkbox input "false"
type textarea "Tax Id Special Project"
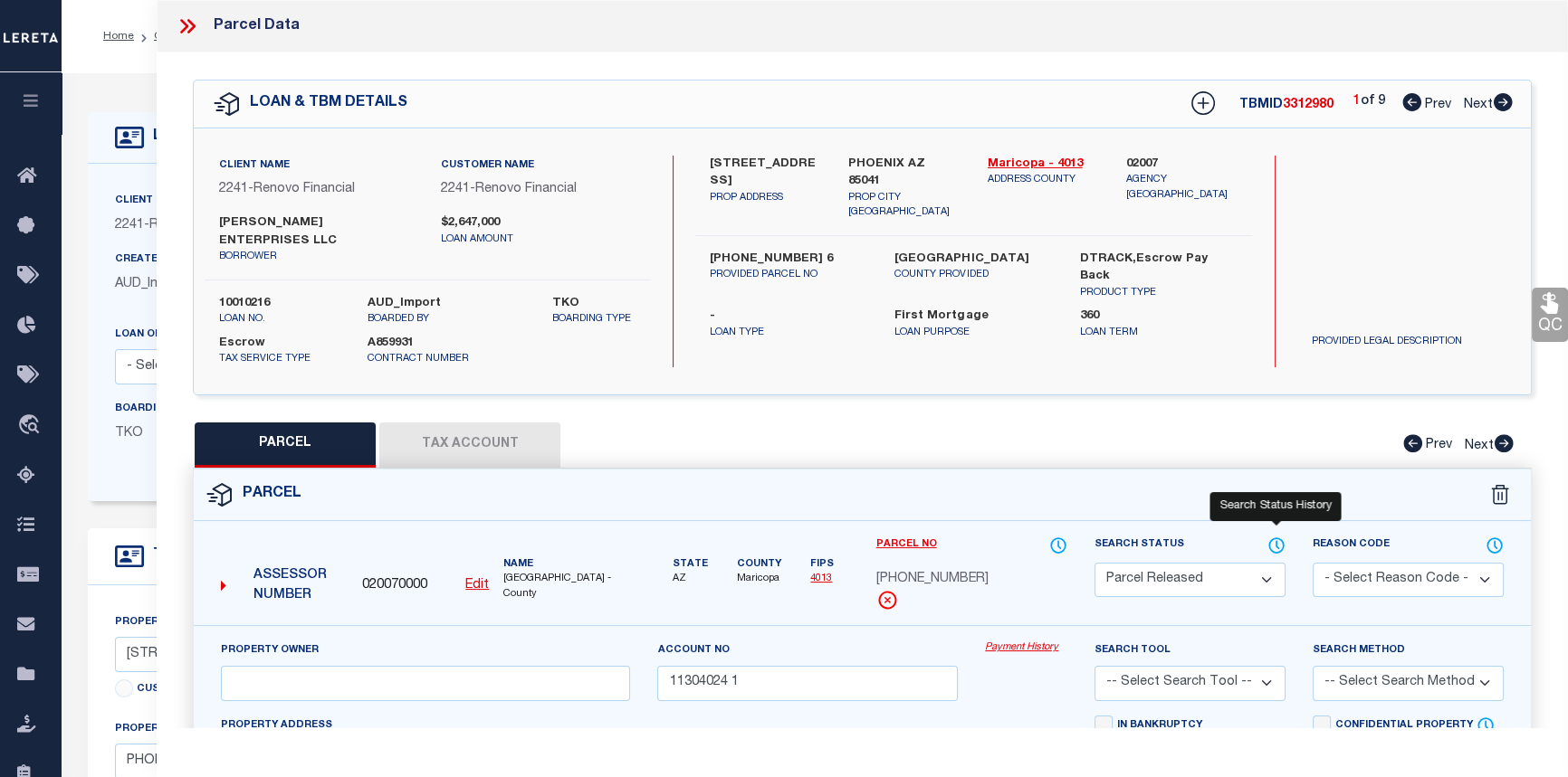
click at [1273, 543] on icon at bounding box center [1276, 546] width 18 height 20
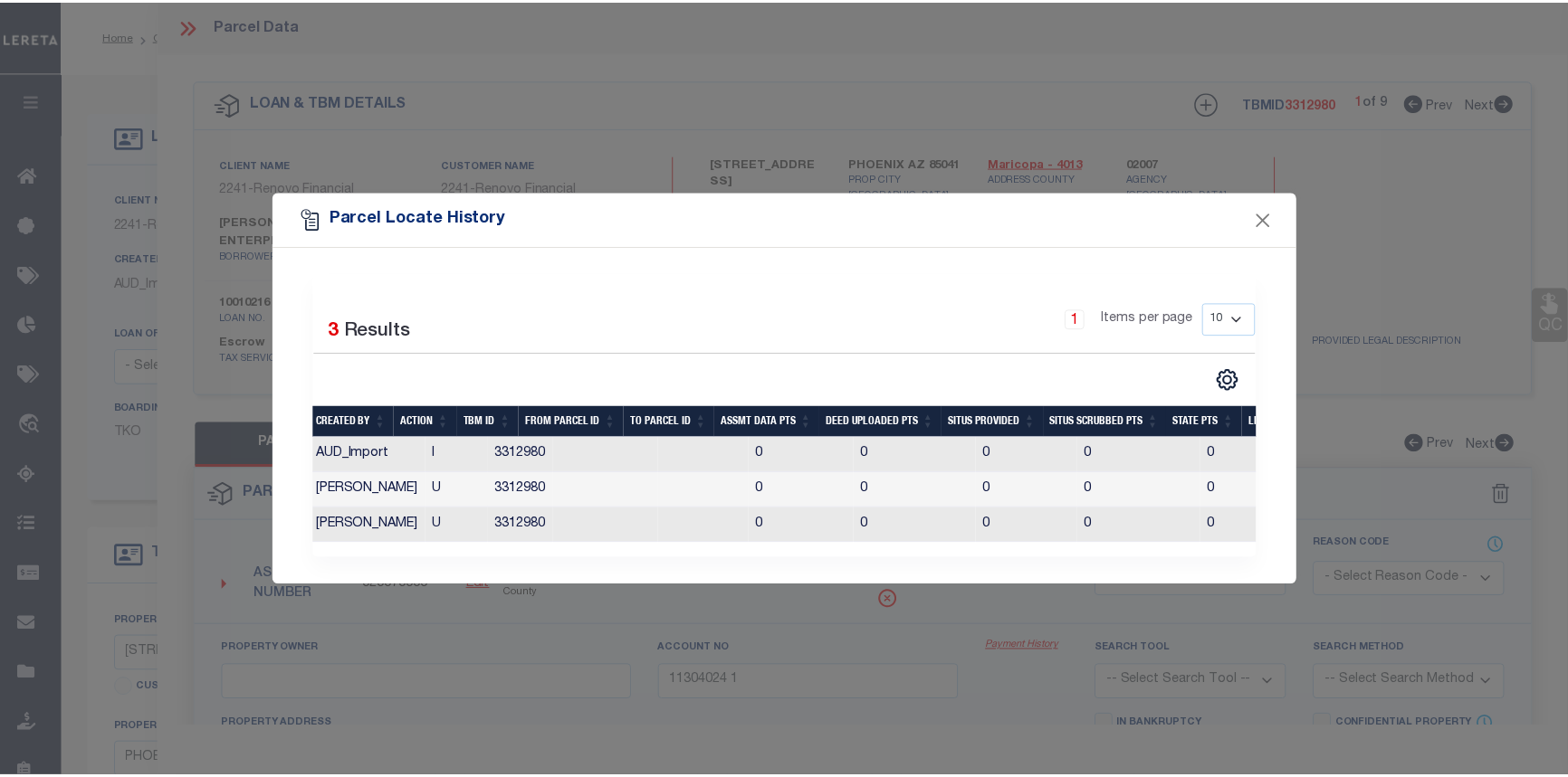
scroll to position [0, 371]
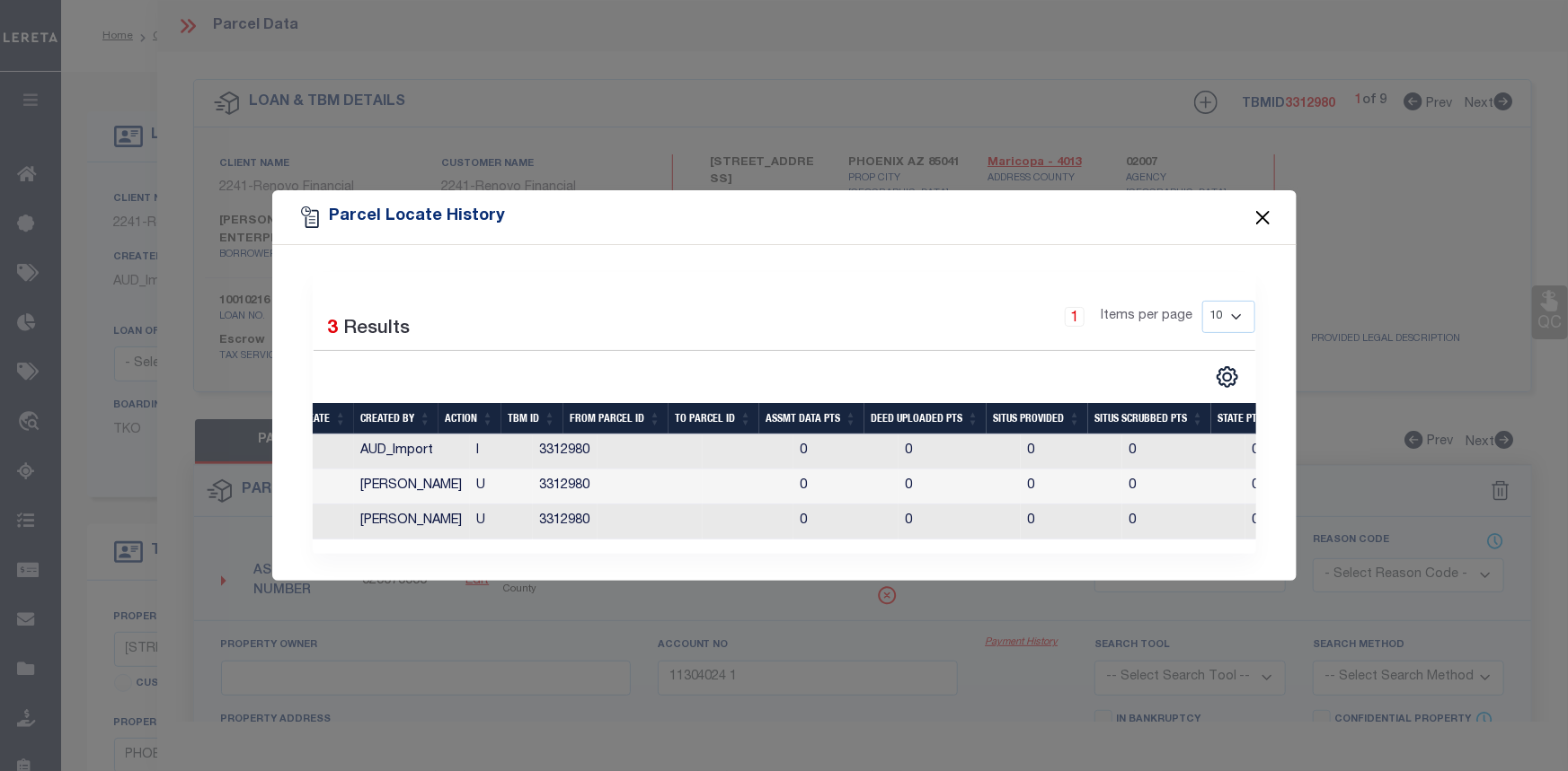
click at [1258, 213] on button "Close" at bounding box center [1263, 218] width 23 height 23
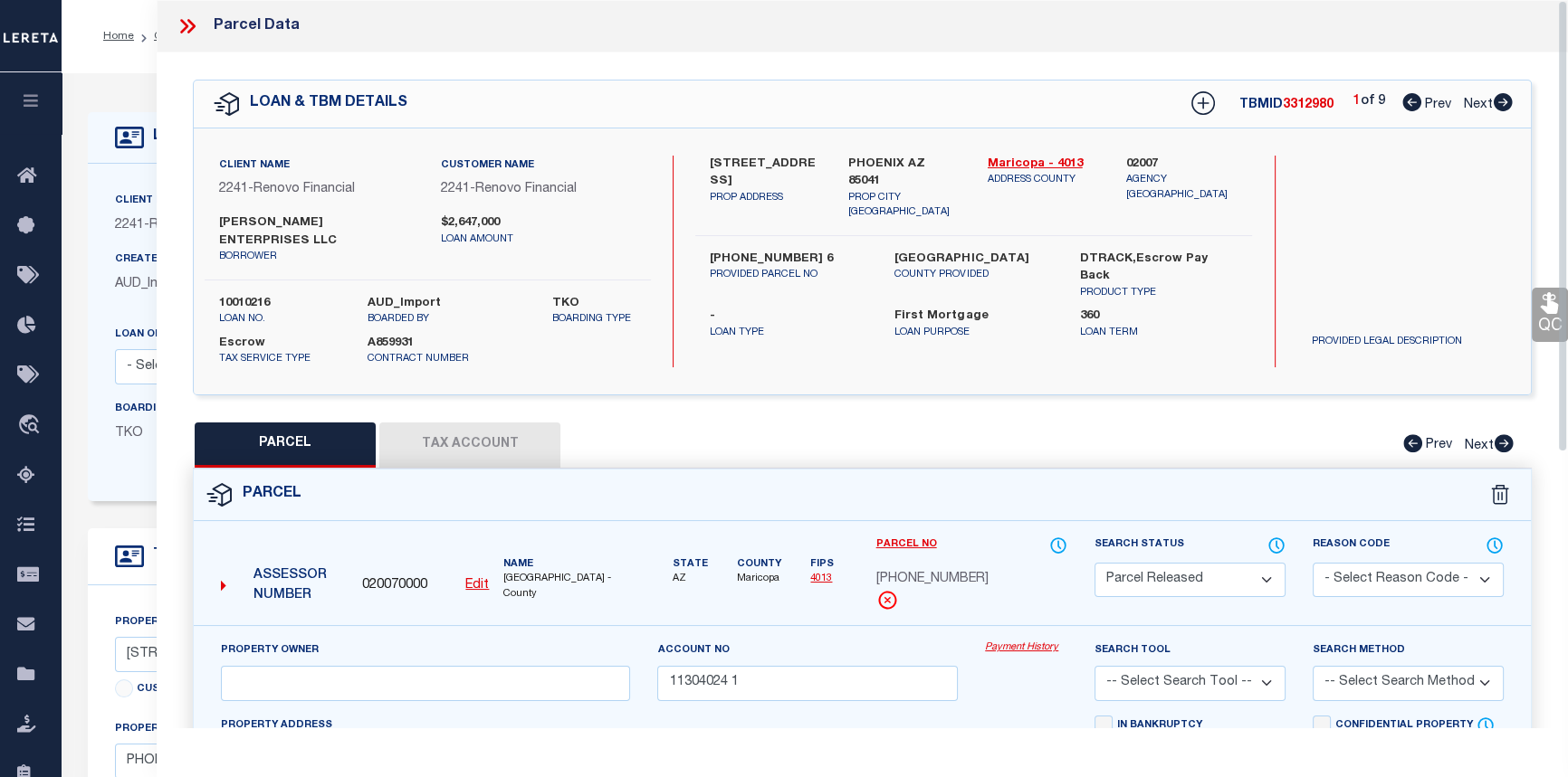
click at [185, 26] on icon at bounding box center [184, 25] width 8 height 15
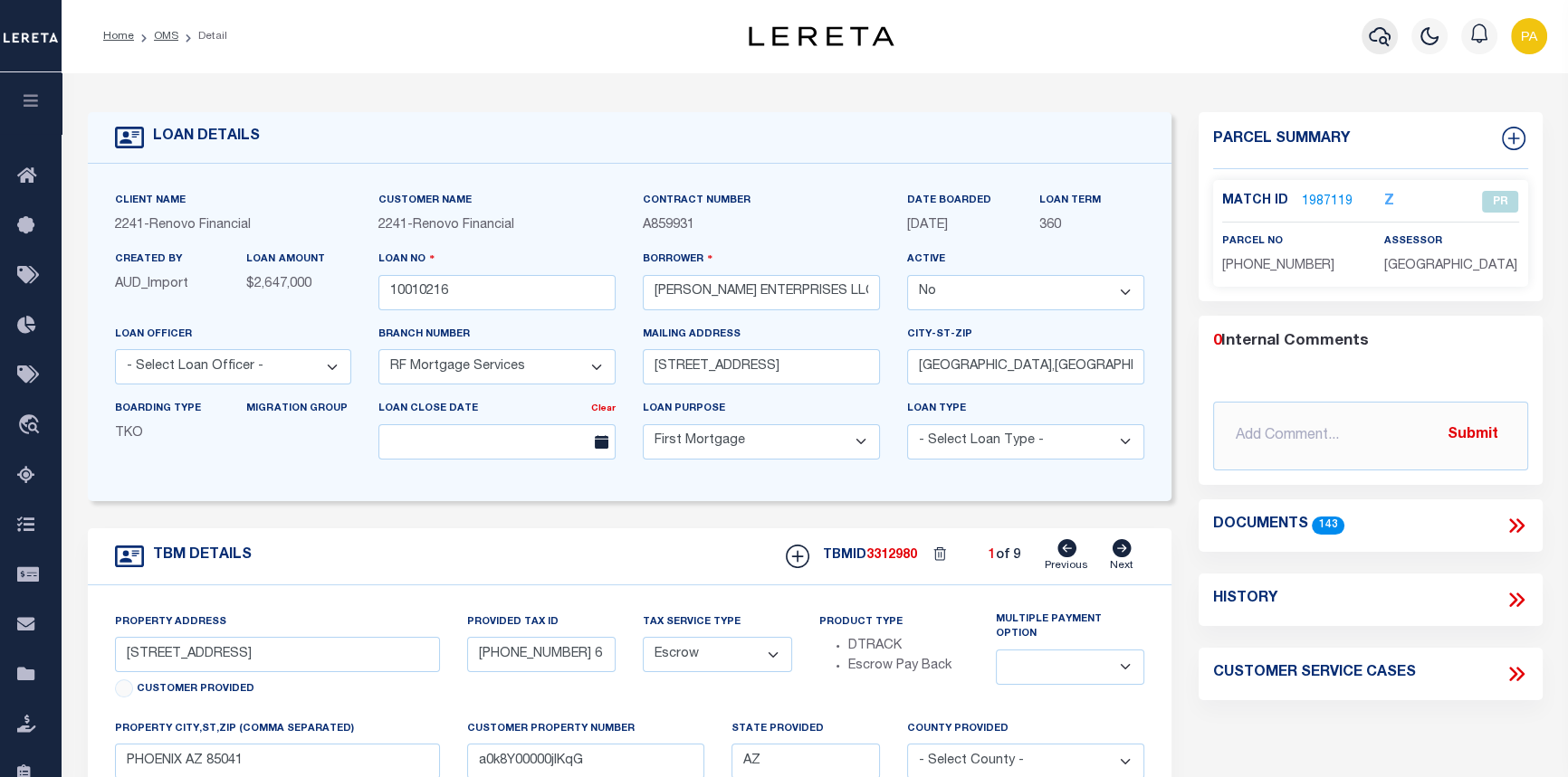
click at [1363, 32] on button "button" at bounding box center [1379, 35] width 36 height 36
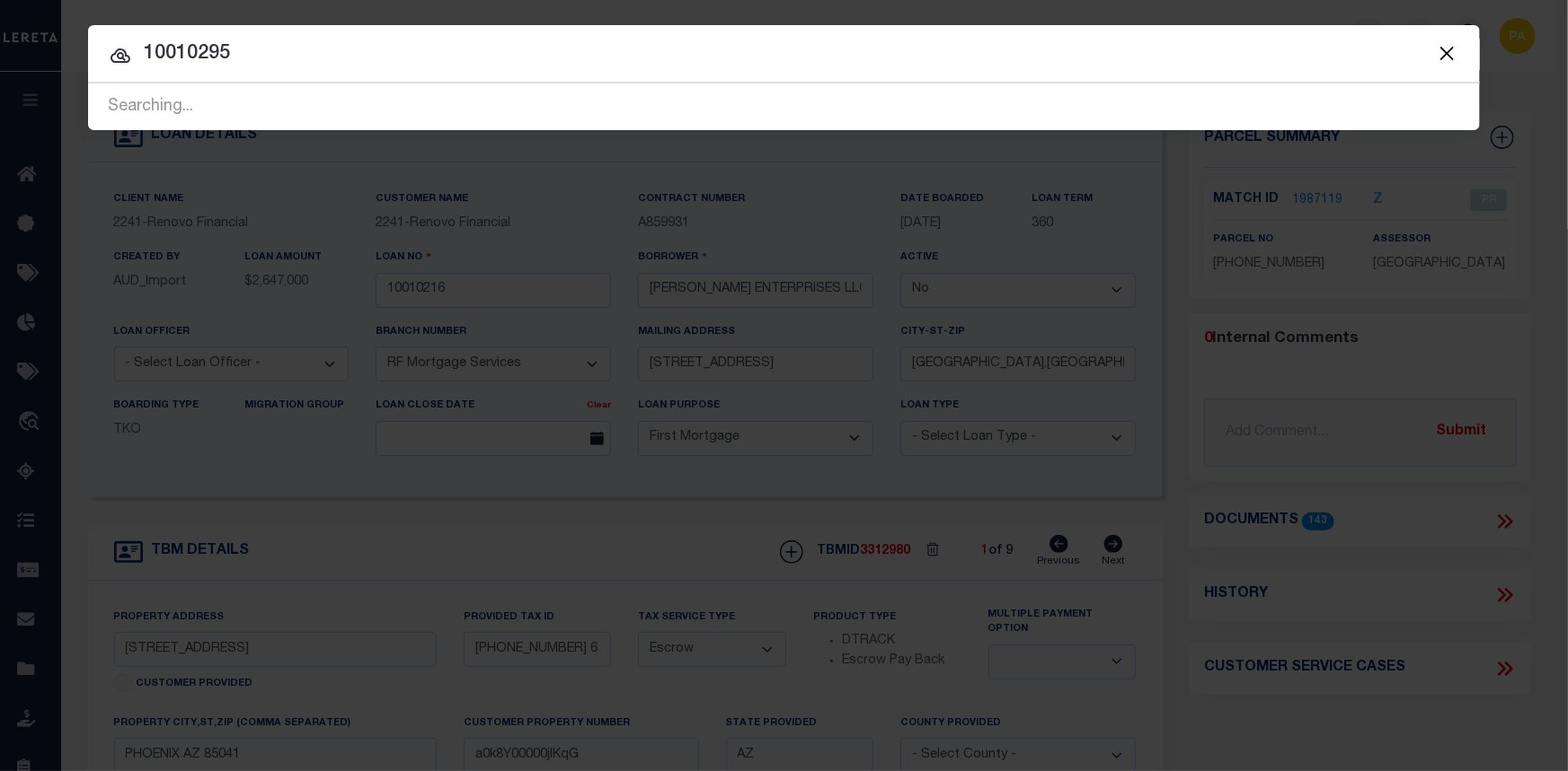
type input "10010295"
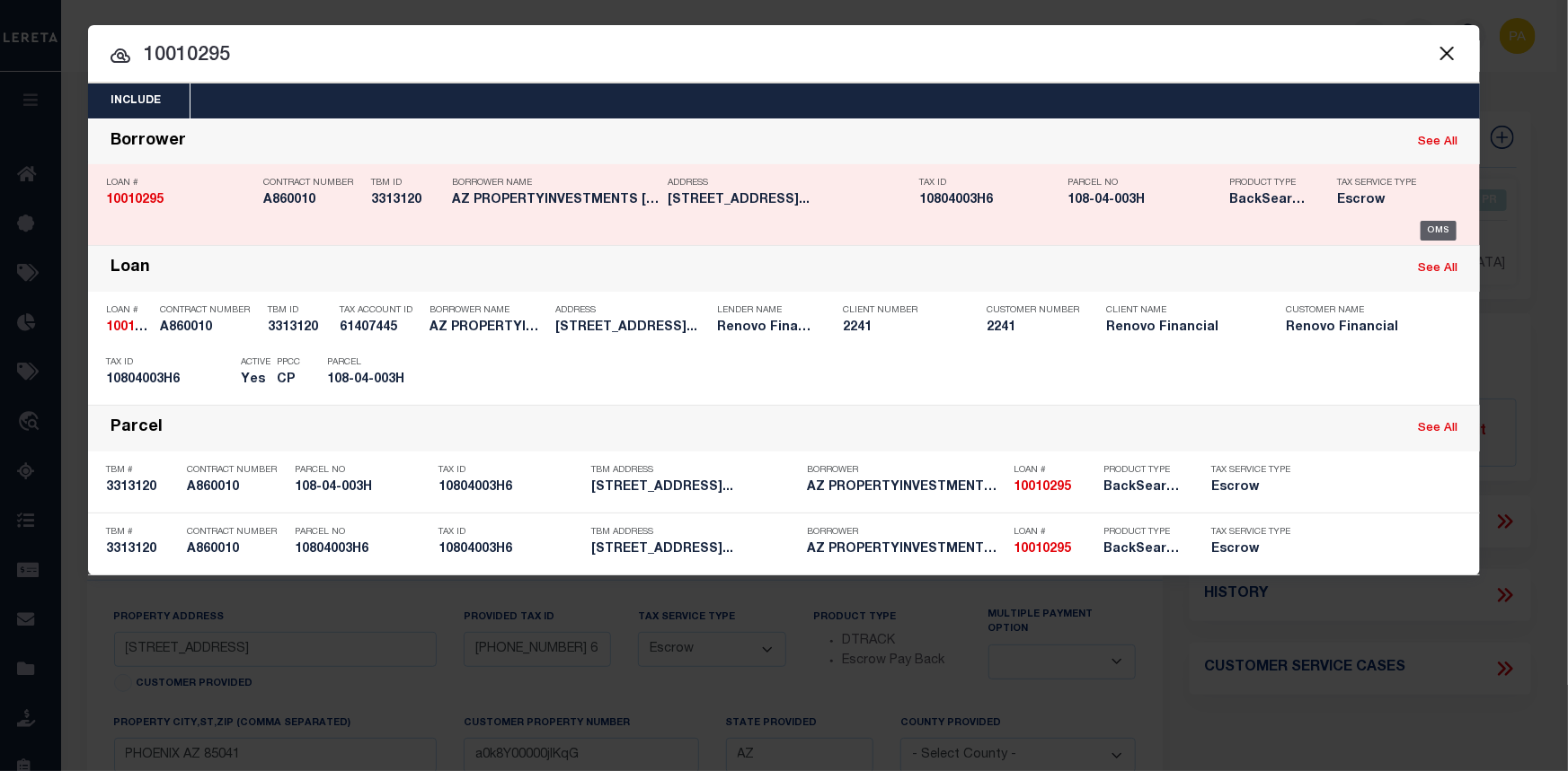
click at [1447, 228] on div "OMS" at bounding box center [1439, 230] width 37 height 19
type input "10010295"
type input "AZ PROPERTYINVESTMENTS MIKE JO"
select select "True"
select select
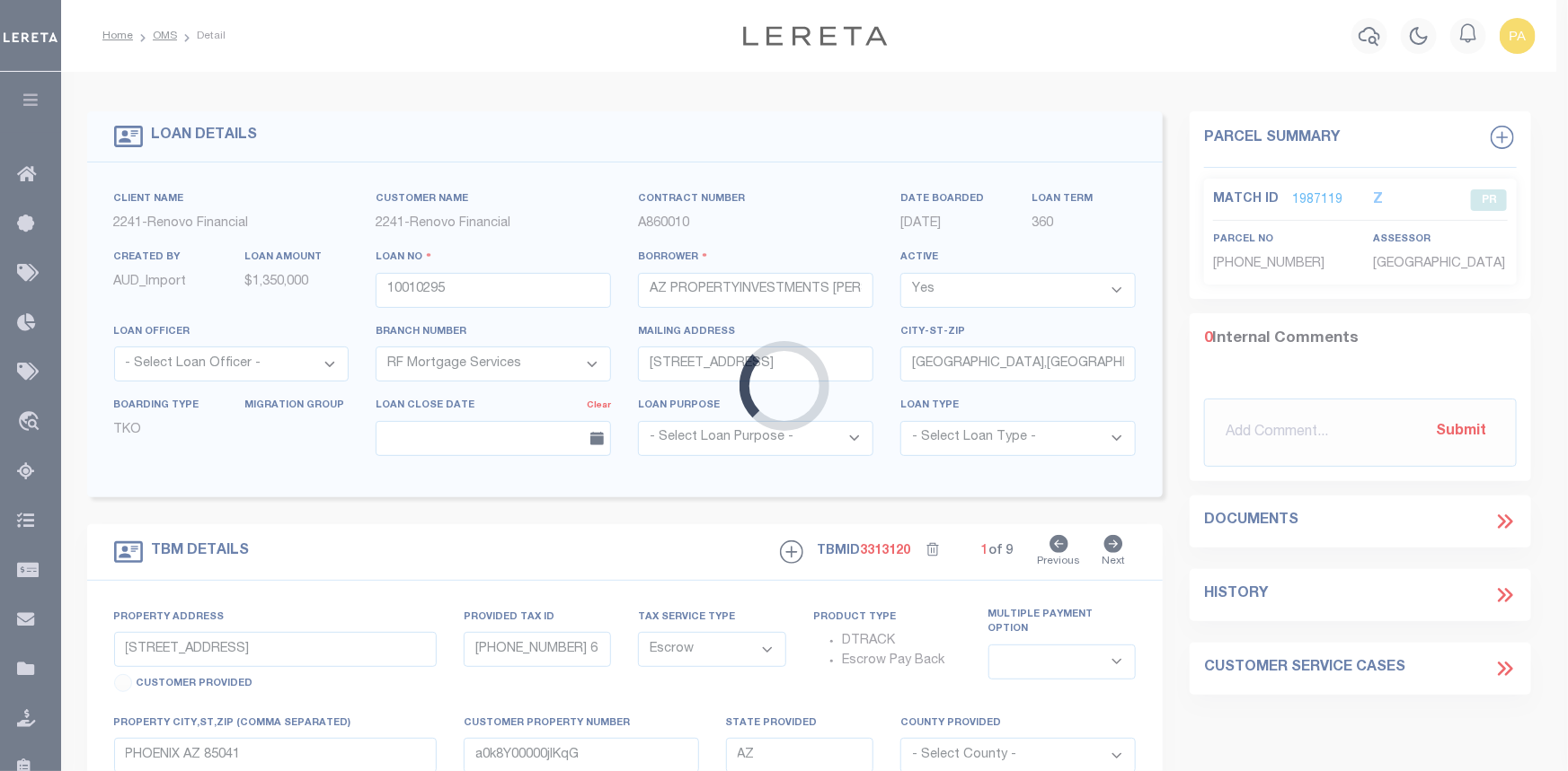
type input "3060 GRAND AVE"
type input "10804003H6"
select select
type input "PHOENIX AZ 850174910"
type input "a0k8Y00000jIKwx"
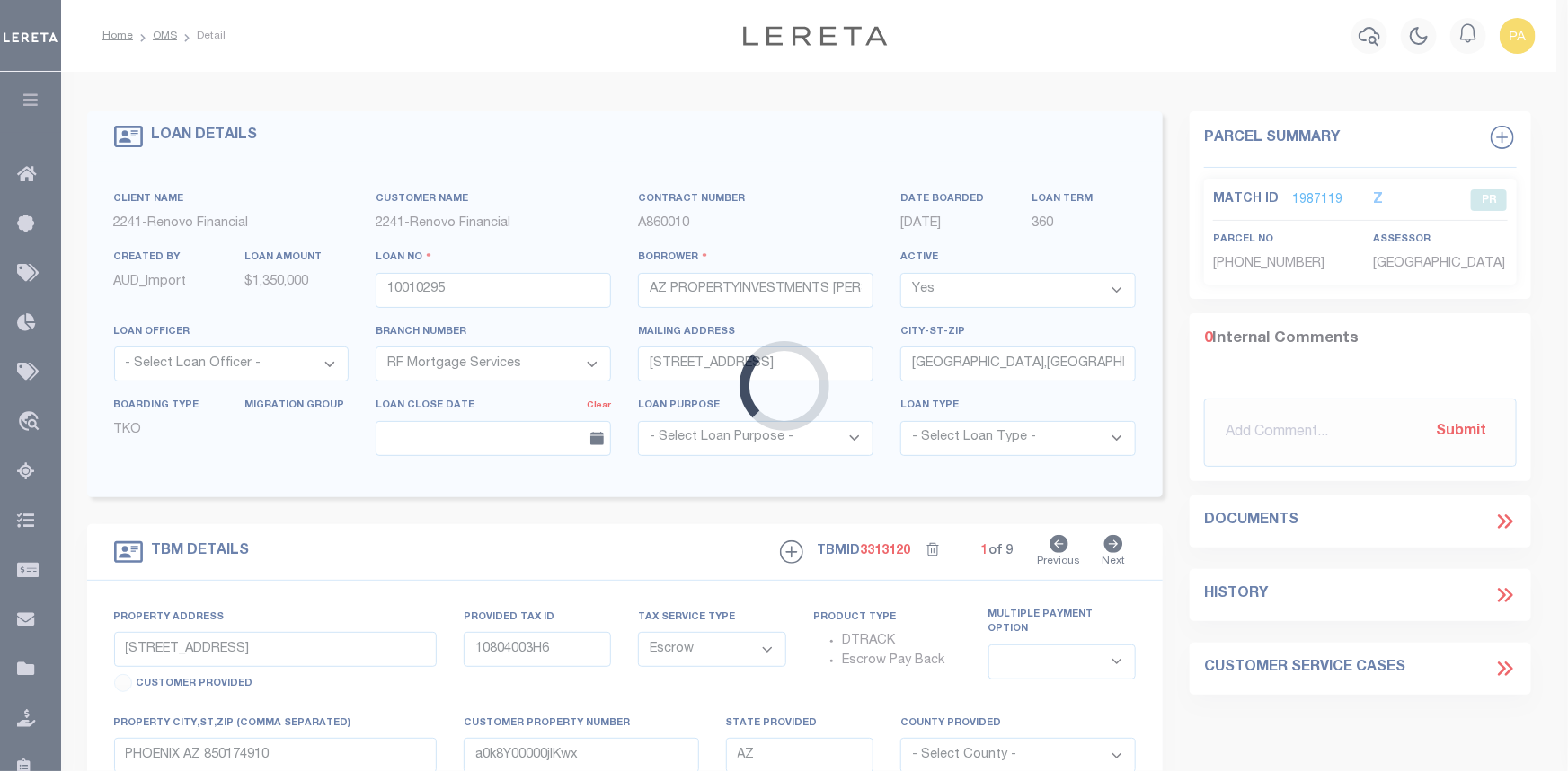
select select
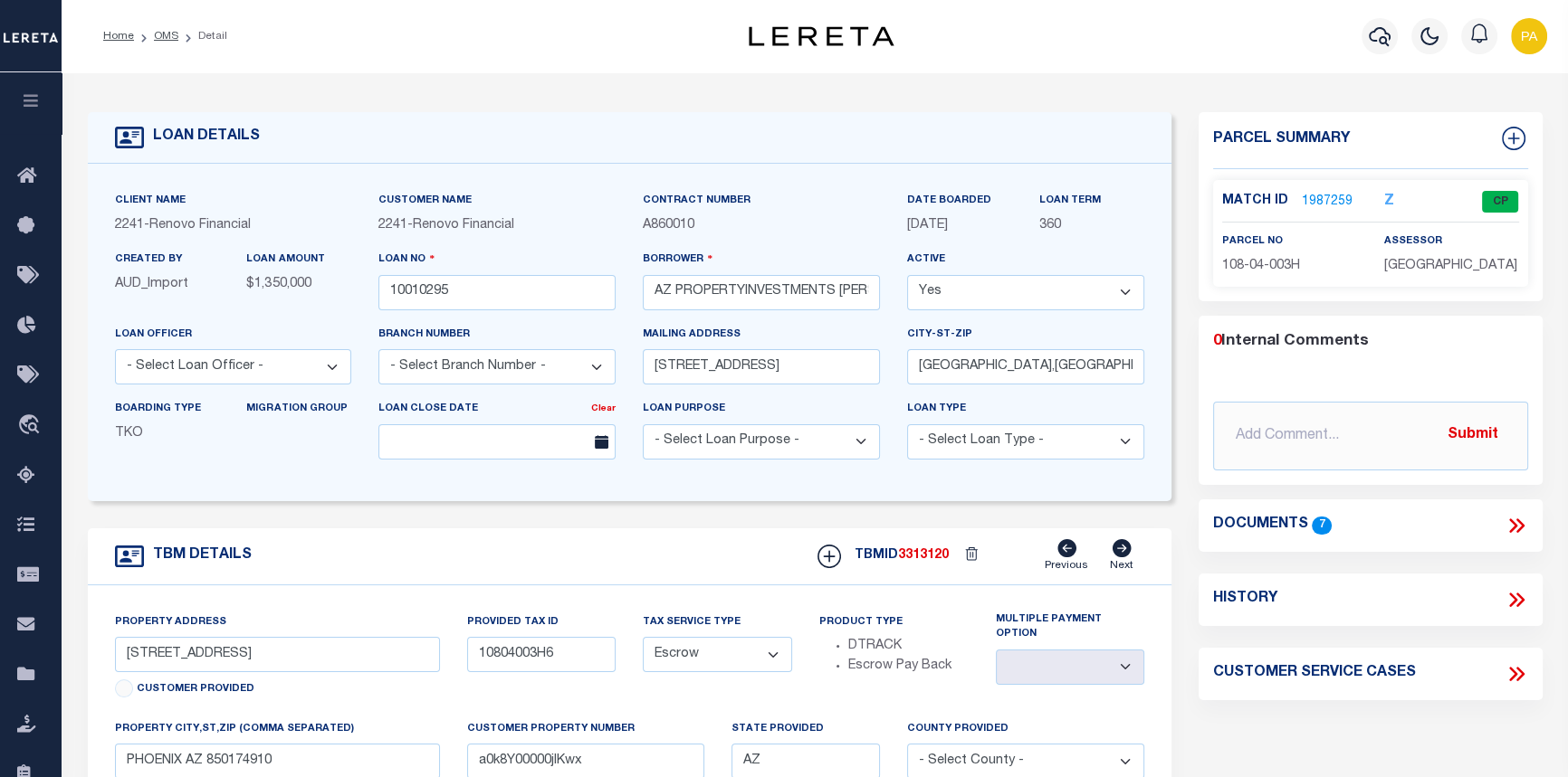
click at [1317, 202] on link "1987259" at bounding box center [1327, 202] width 51 height 19
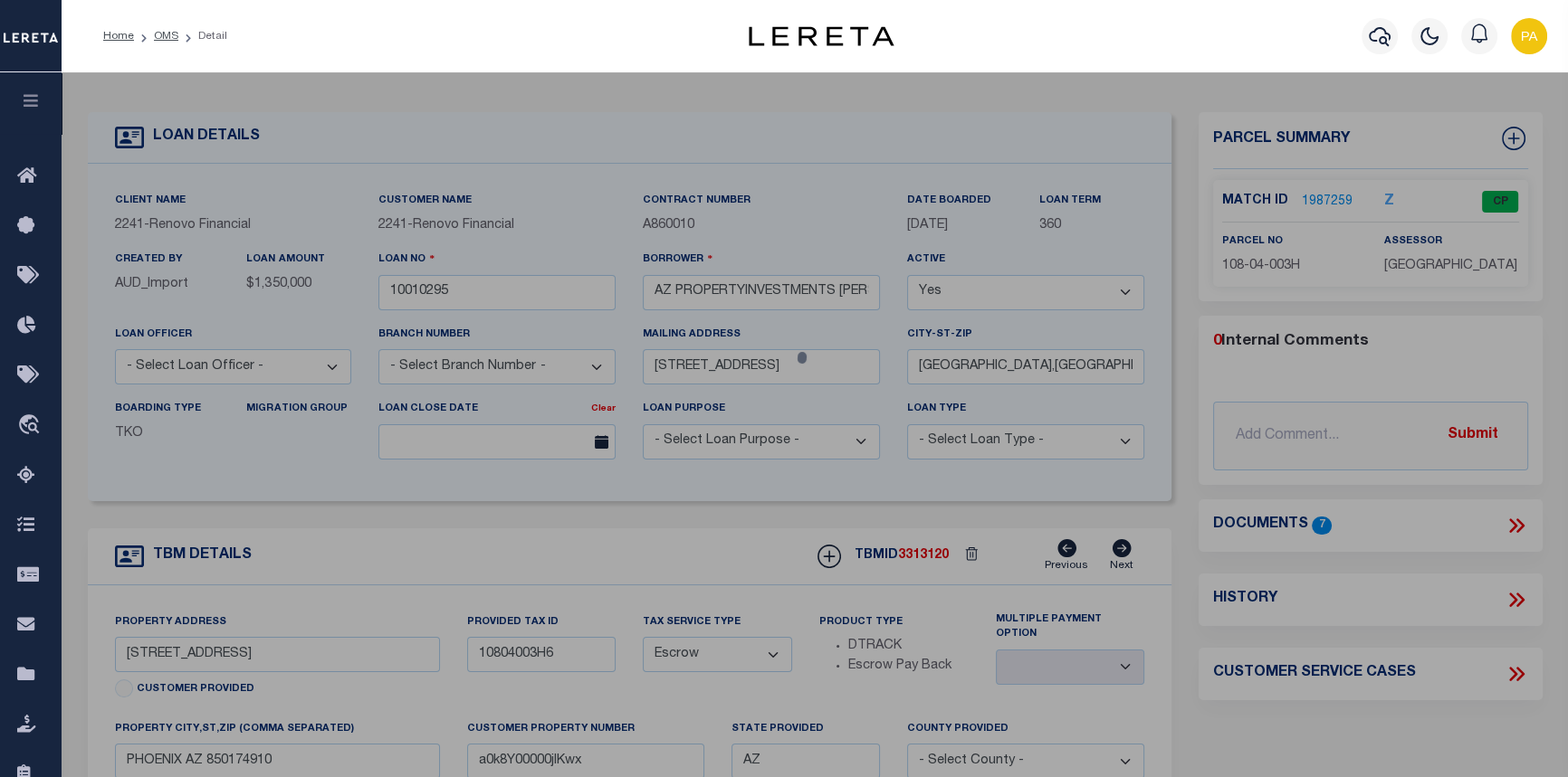
select select "AS"
checkbox input "false"
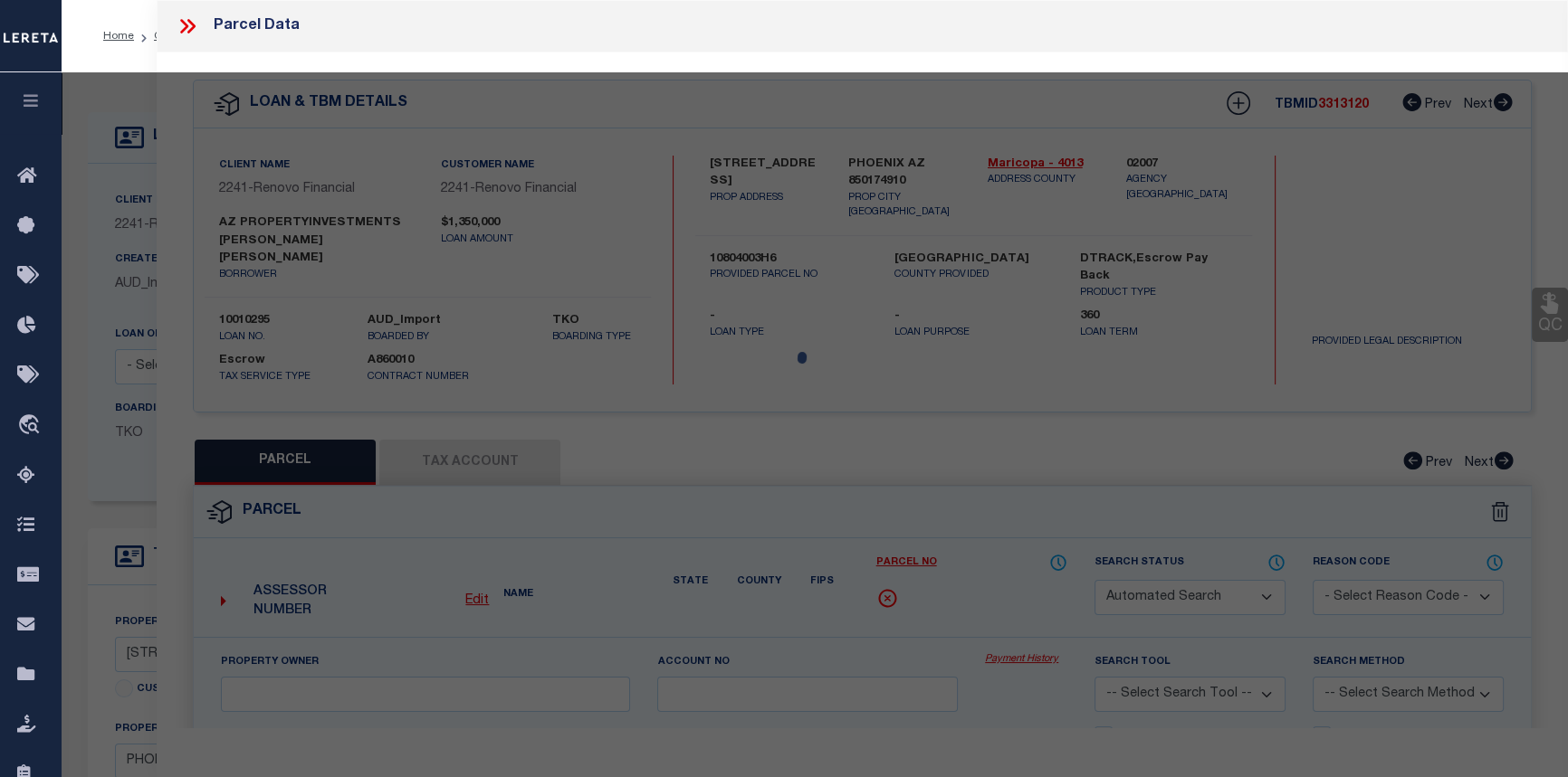
select select "CP"
type input "MIKE JOHNSON ENTERPRISES LLC"
select select "AGW"
select select
type input "3060 NW GRAND AVE"
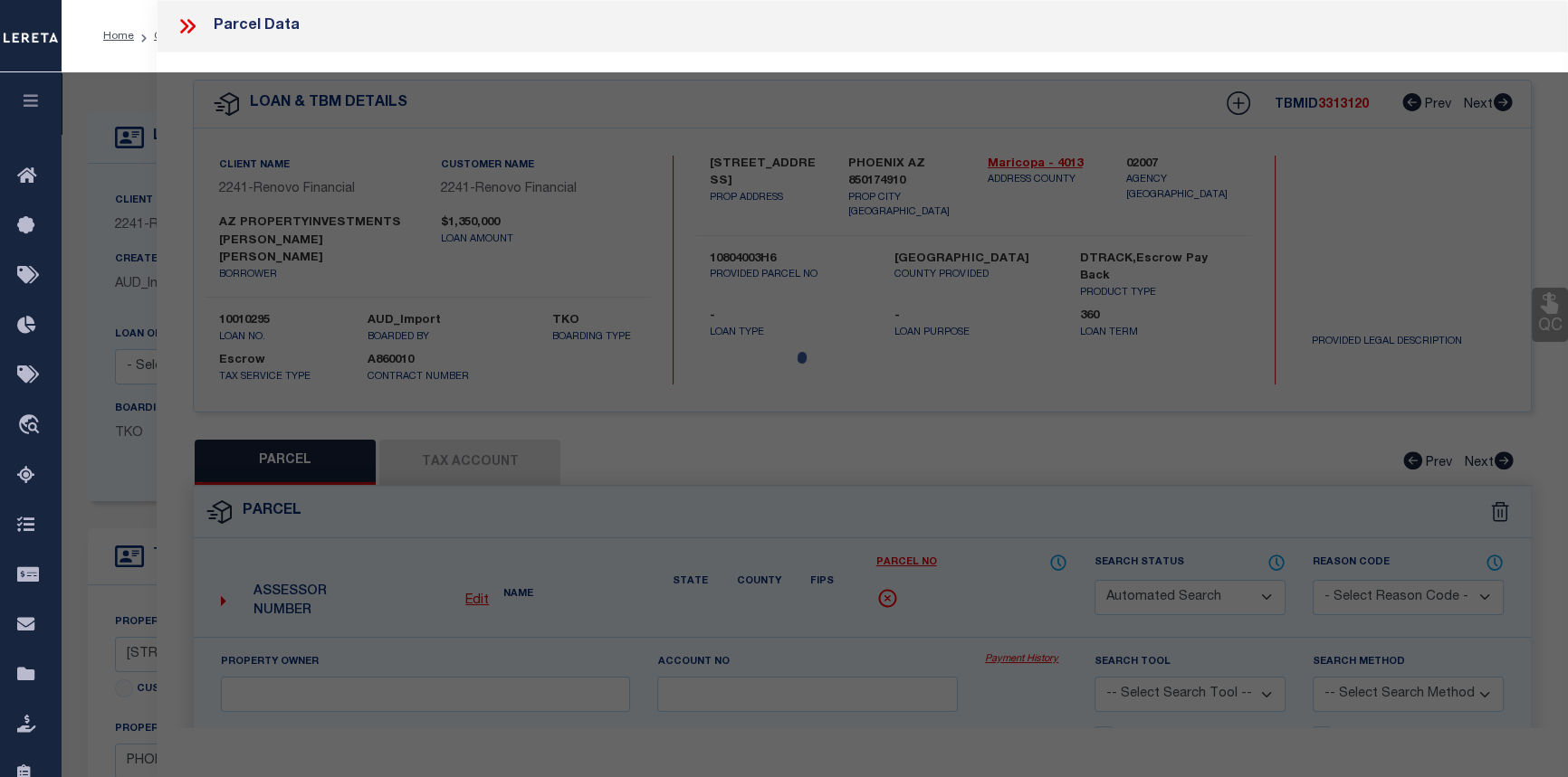
checkbox input "false"
type input "PHOENIX AZ 85017"
type textarea "ALHAMBRA TR MCR 253 LOT 12 BLK 17 PT LO"
type textarea "Tax Id Special Project"
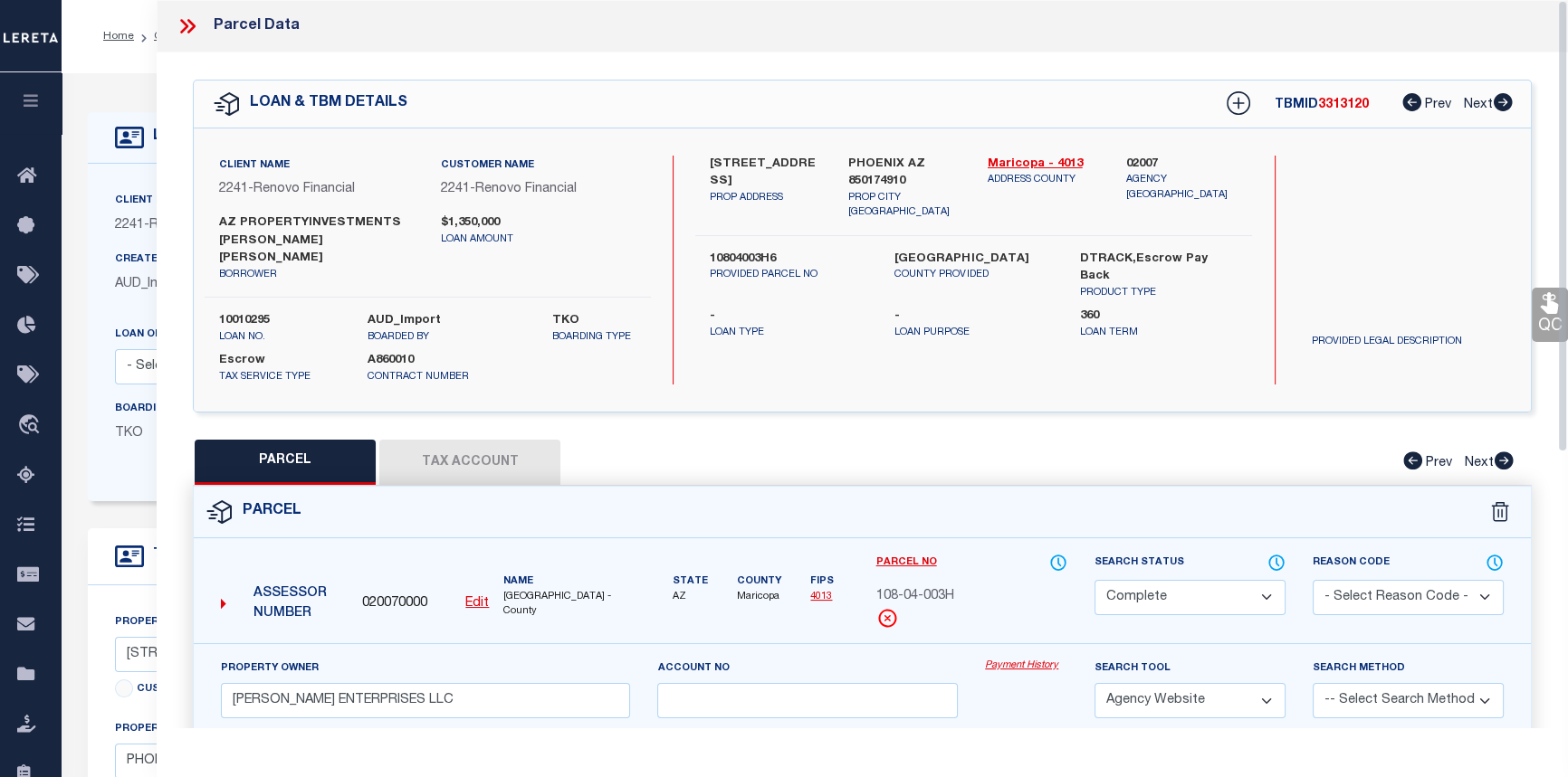
click link "Payment History"
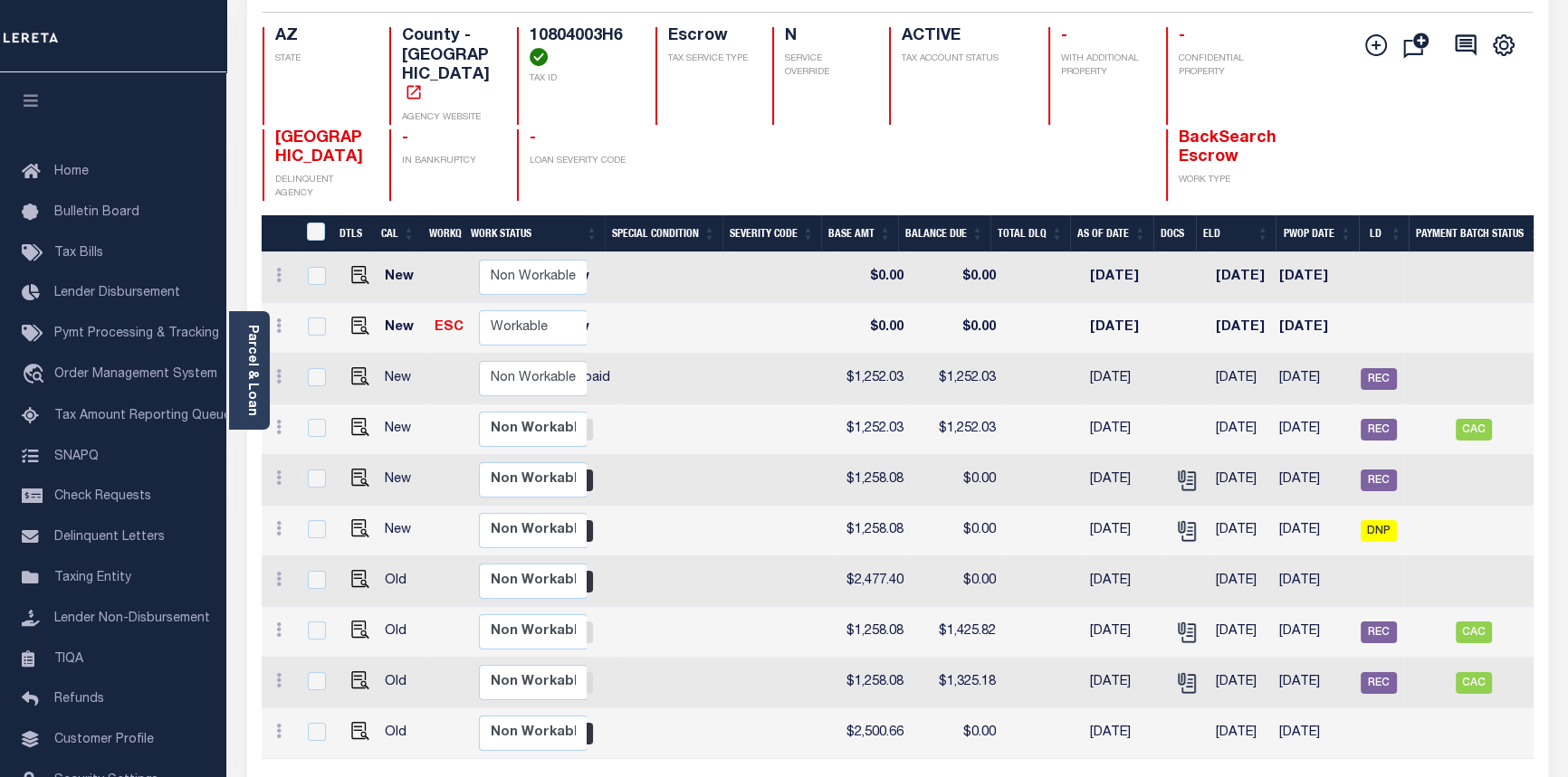
scroll to position [0, 444]
click at [1387, 368] on span "REC" at bounding box center [1378, 379] width 36 height 22
checkbox input "true"
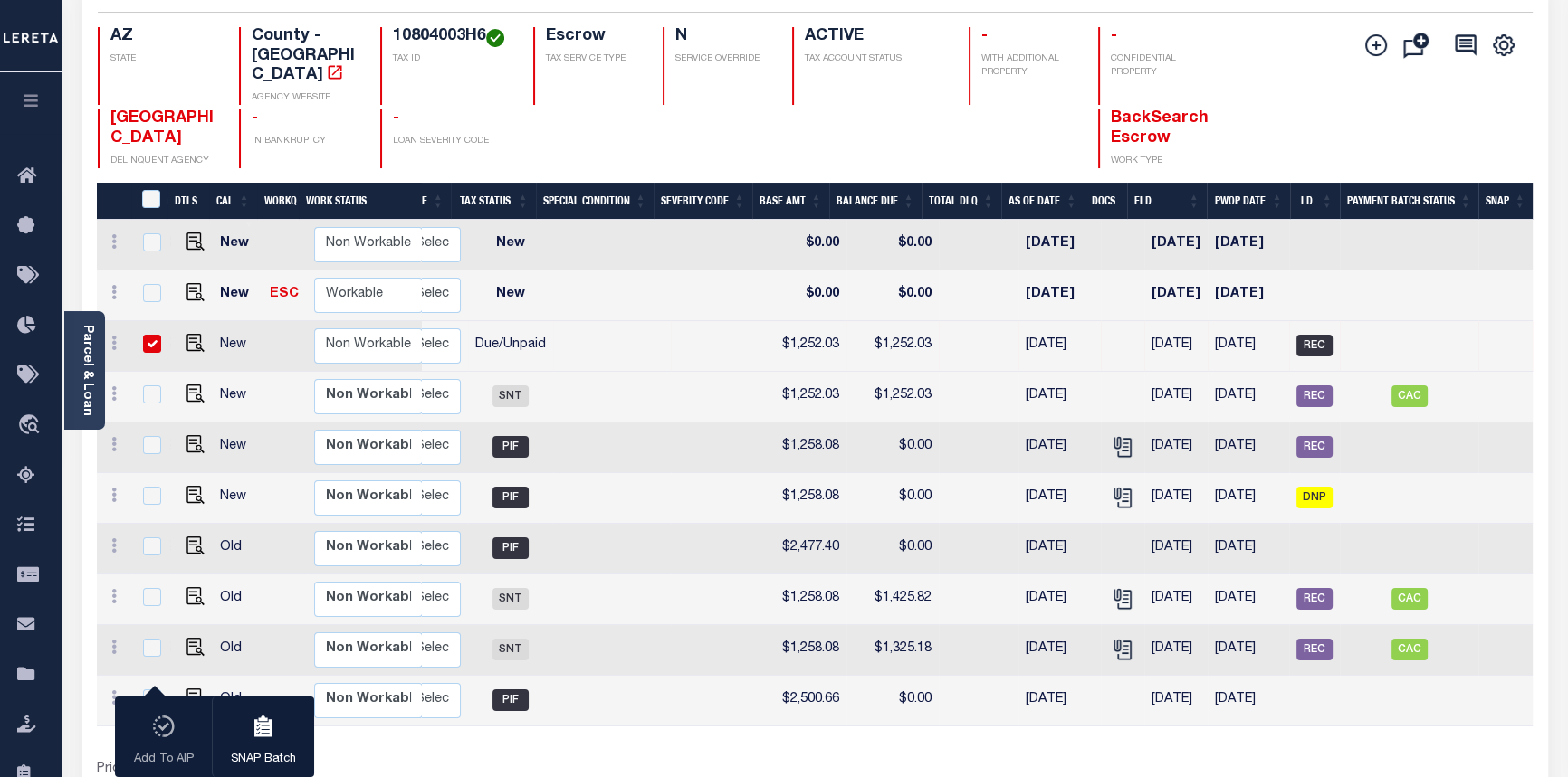
scroll to position [0, 380]
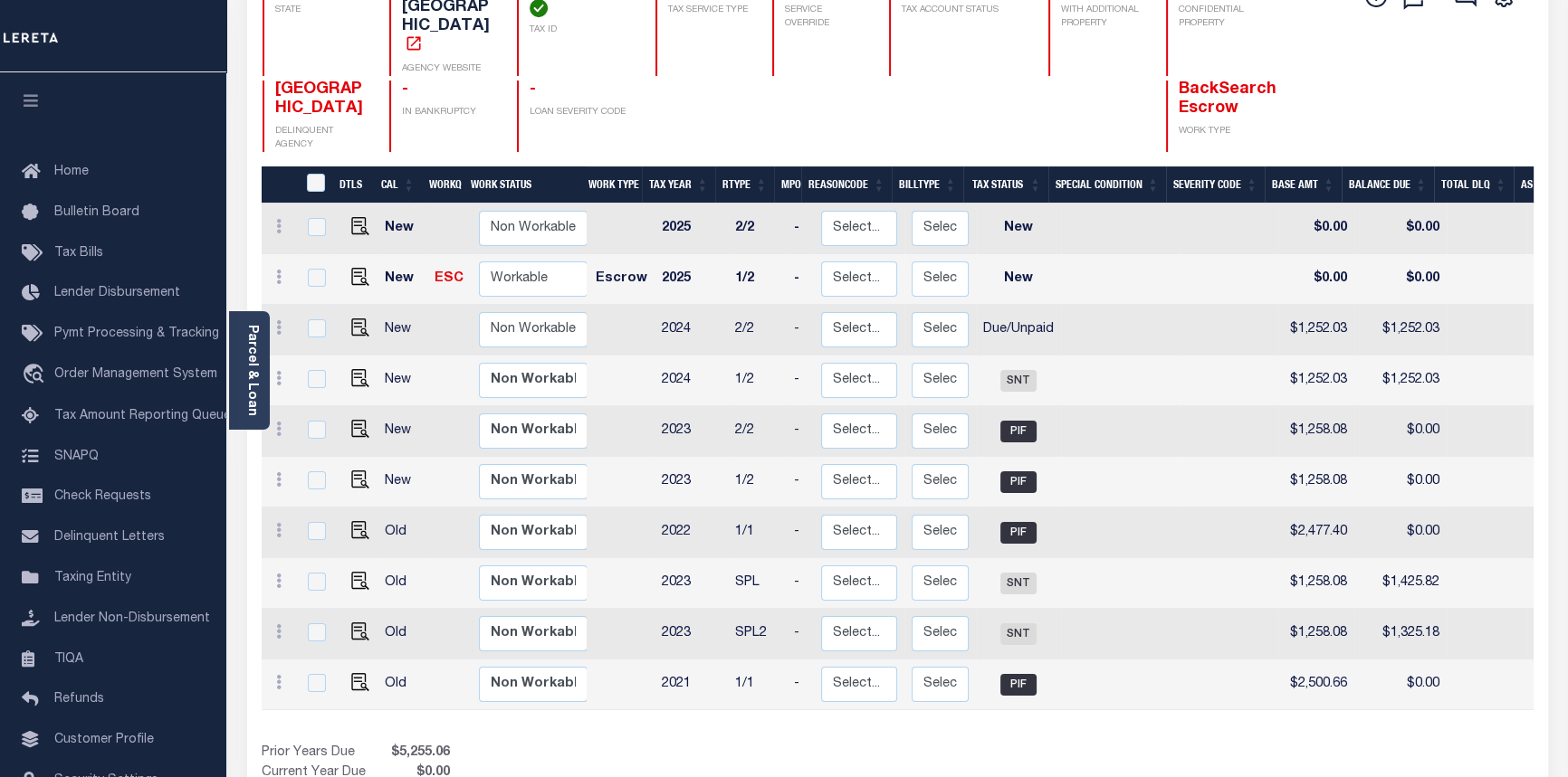
scroll to position [266, 0]
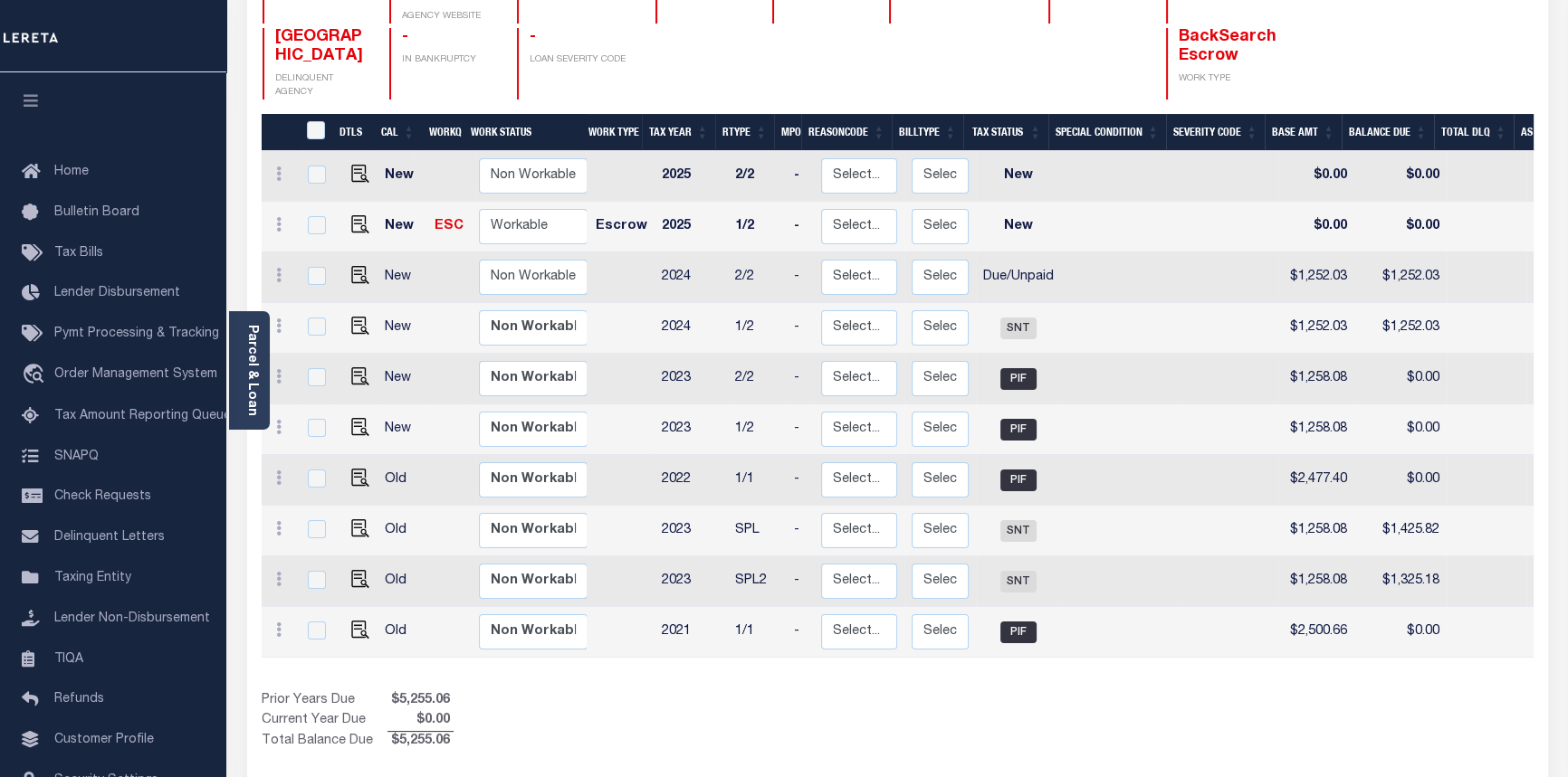
drag, startPoint x: 1088, startPoint y: 634, endPoint x: 1191, endPoint y: 662, distance: 106.7
click at [1191, 662] on div "DTLS CAL WorkQ Work Status Work Type Tax Year RType MPO ReasonCode BillType Tax…" at bounding box center [898, 432] width 1272 height 638
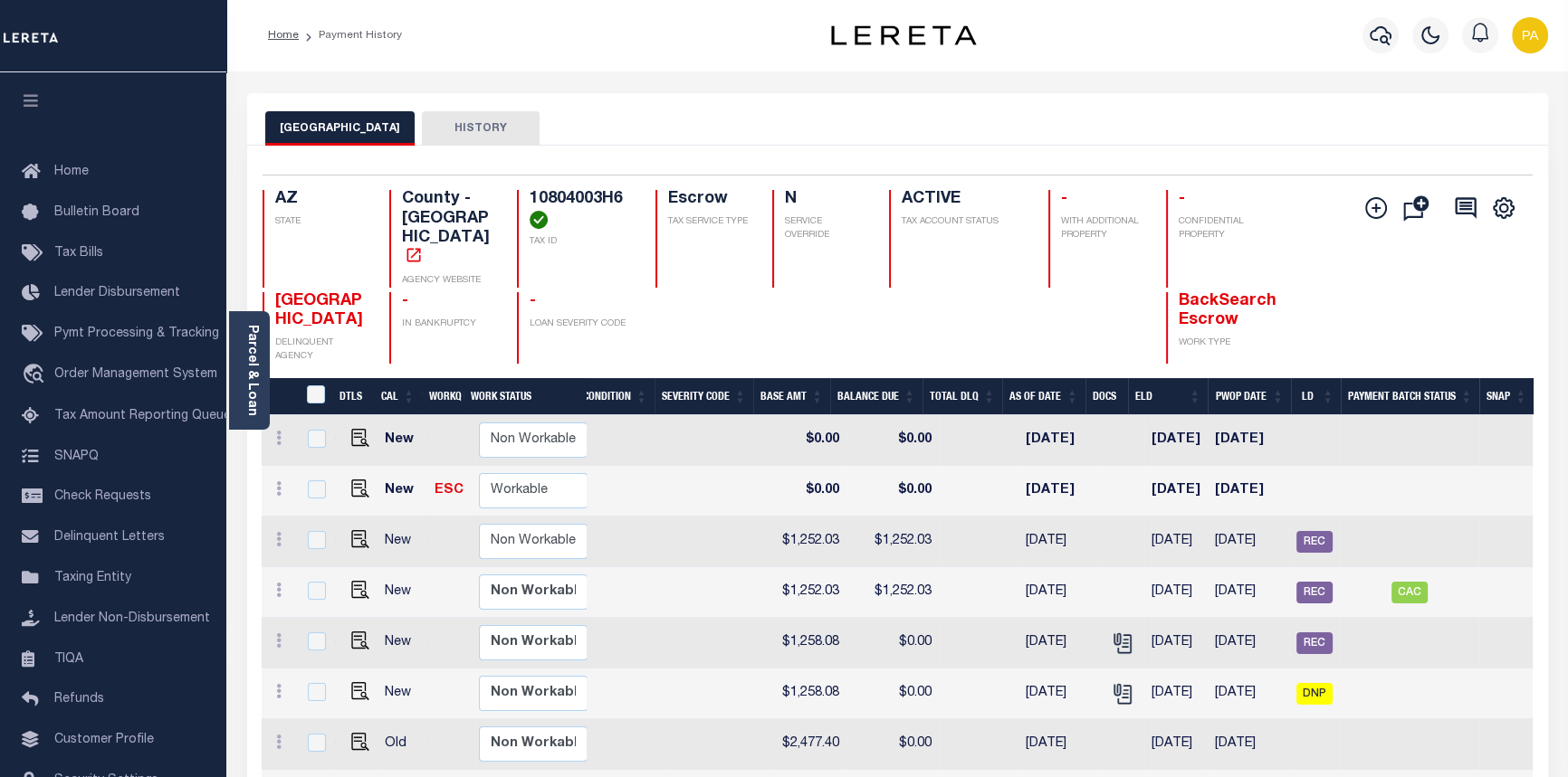
scroll to position [0, 0]
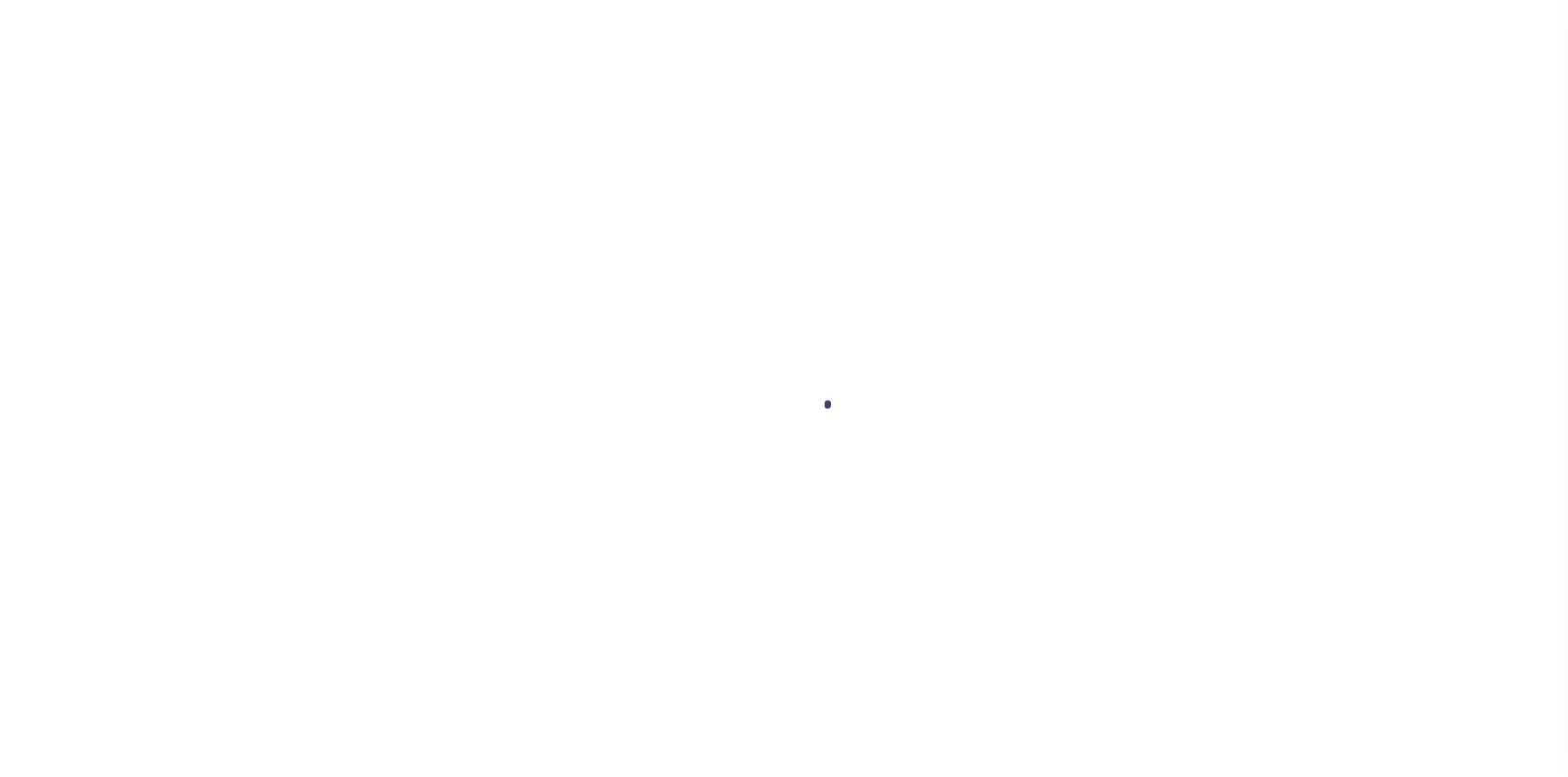
select select "Escrow"
select select
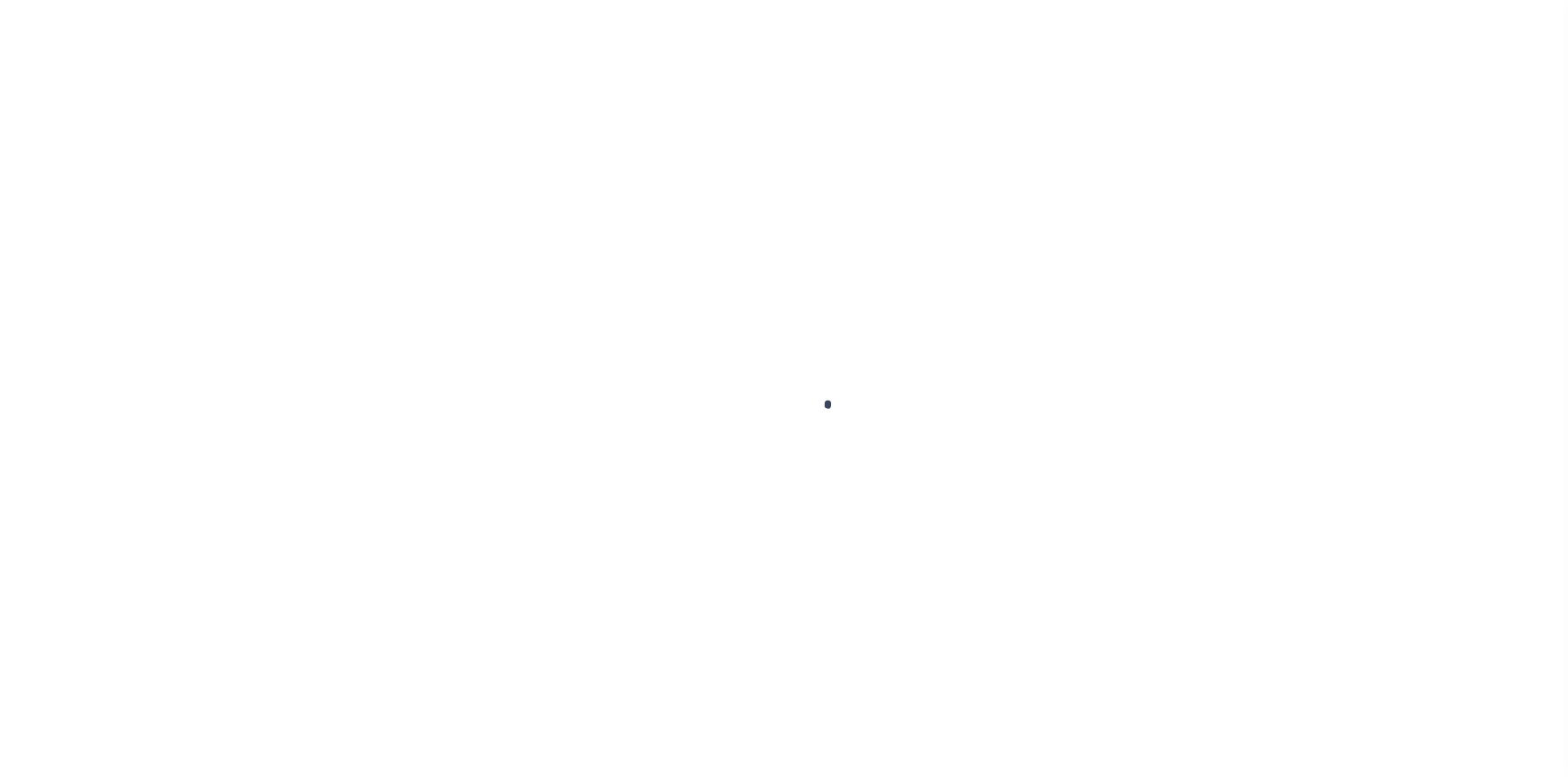
select select "25067"
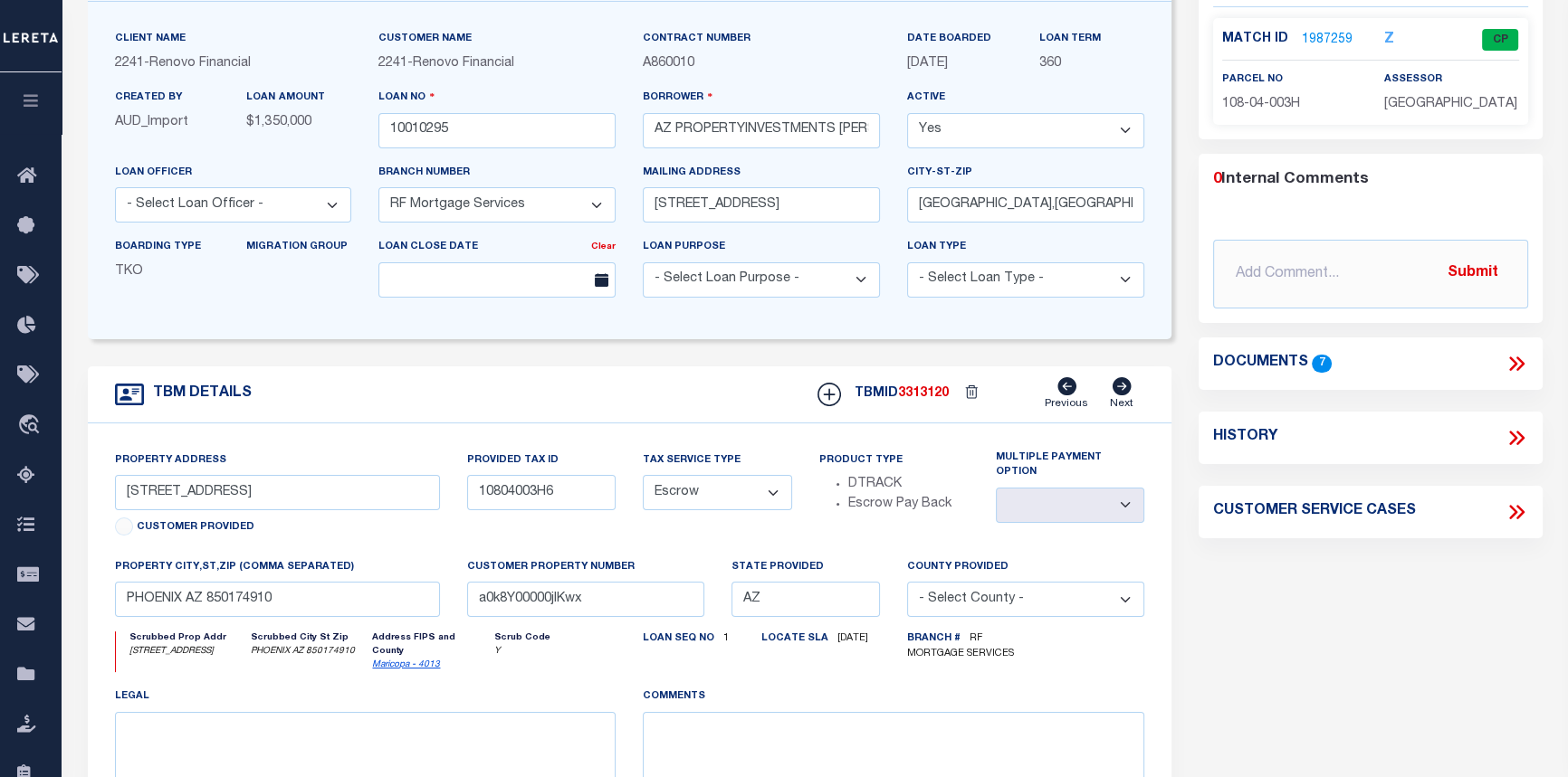
scroll to position [164, 0]
click at [1320, 37] on link "1987259" at bounding box center [1327, 38] width 51 height 19
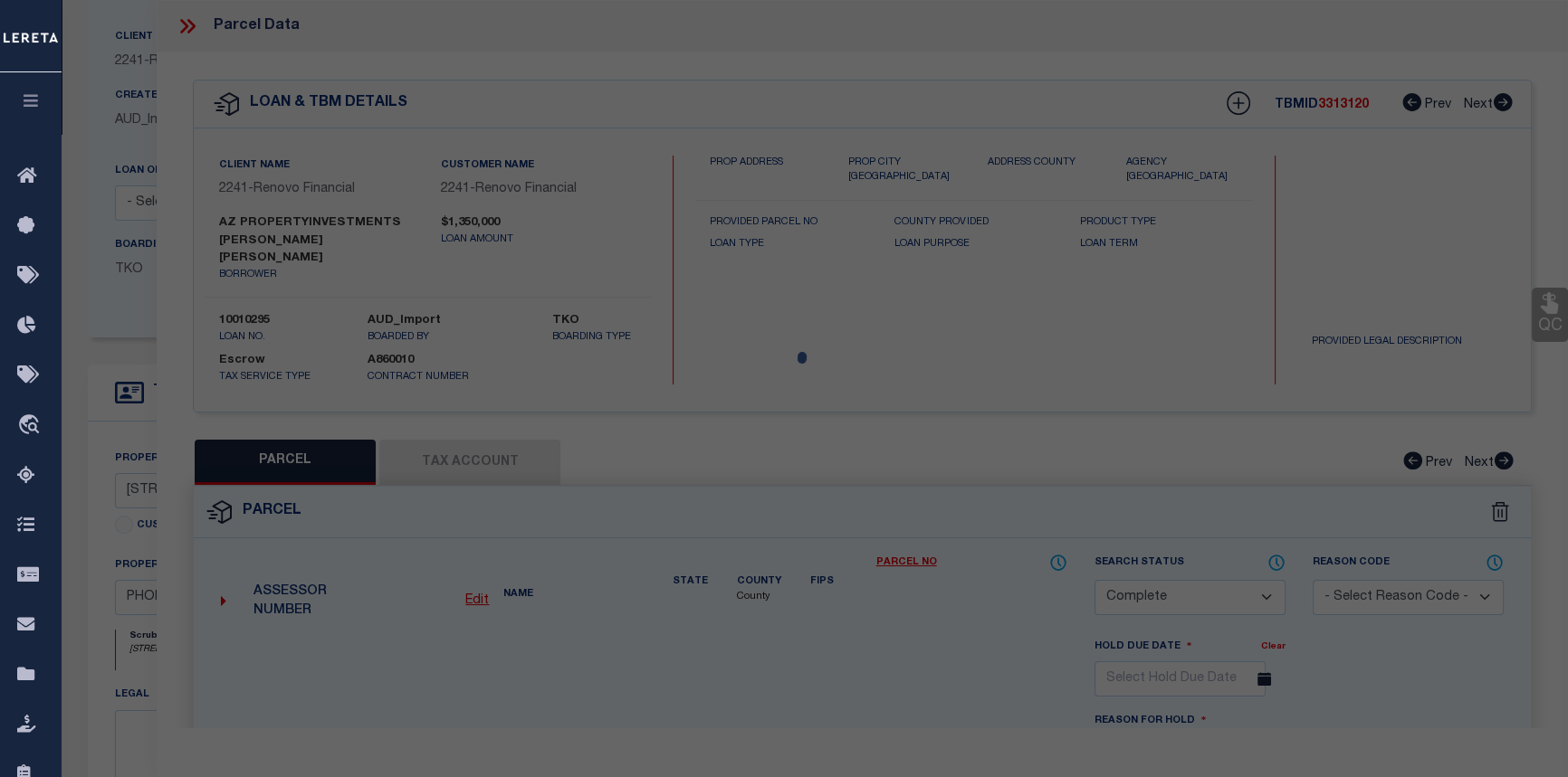
select select "AS"
select select
checkbox input "false"
select select "CP"
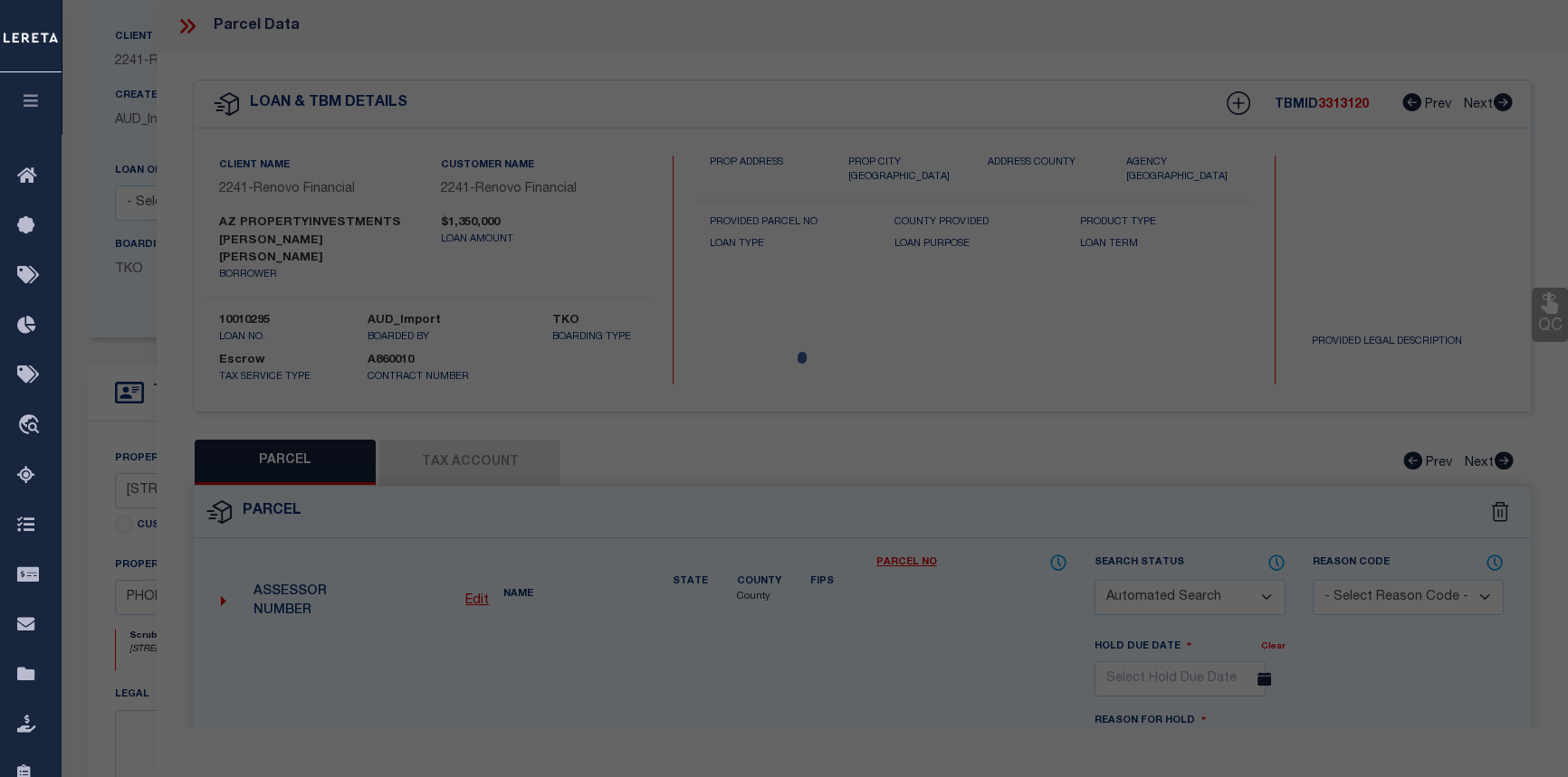
type input "[PERSON_NAME] ENTERPRISES LLC"
select select "AGW"
select select
type input "[STREET_ADDRESS]"
checkbox input "false"
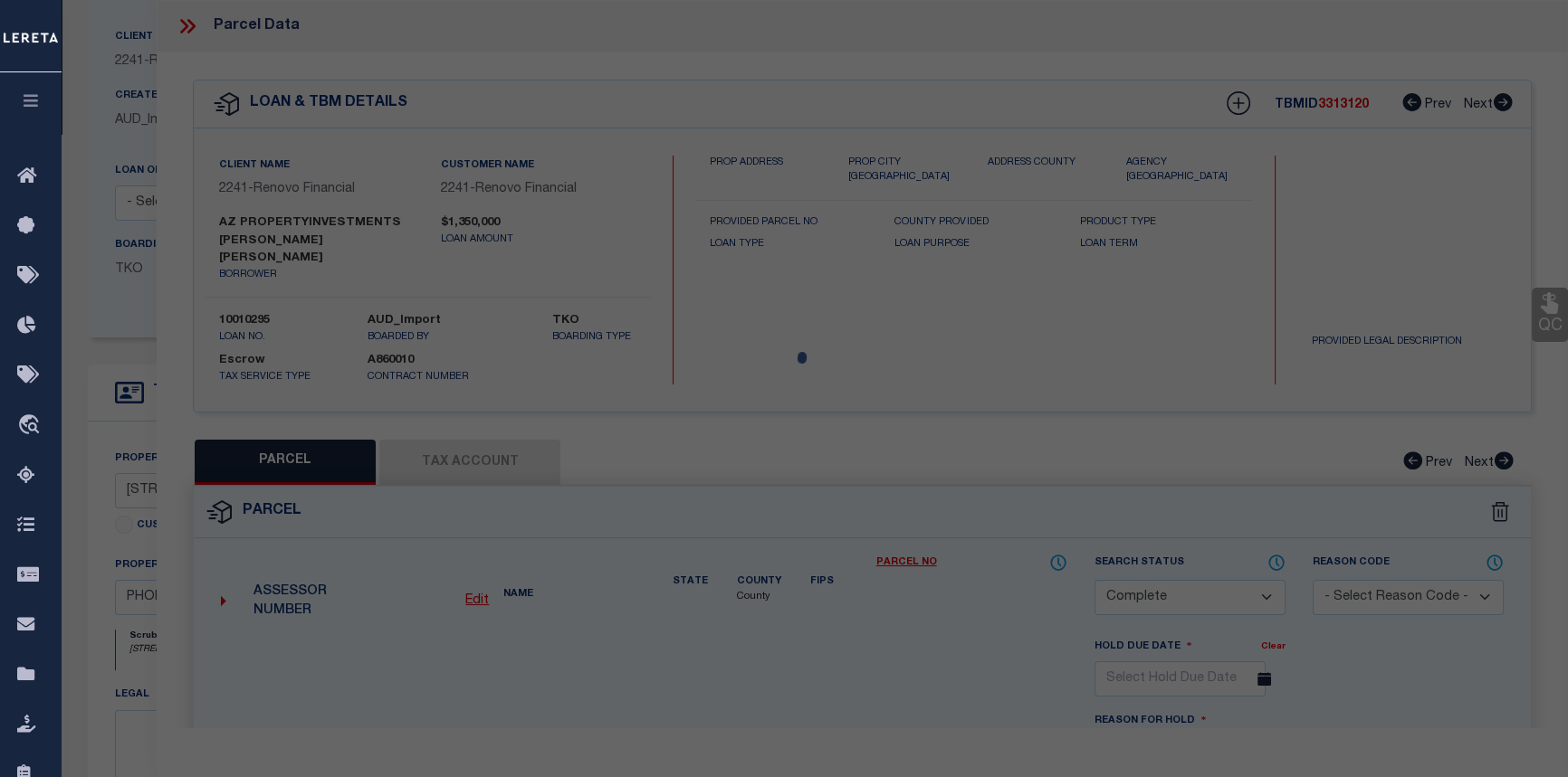
type input "PHOENIX AZ 85017"
type textarea "ALHAMBRA TR MCR 253 LOT 12 BLK 17 PT LO"
type textarea "Tax Id Special Project"
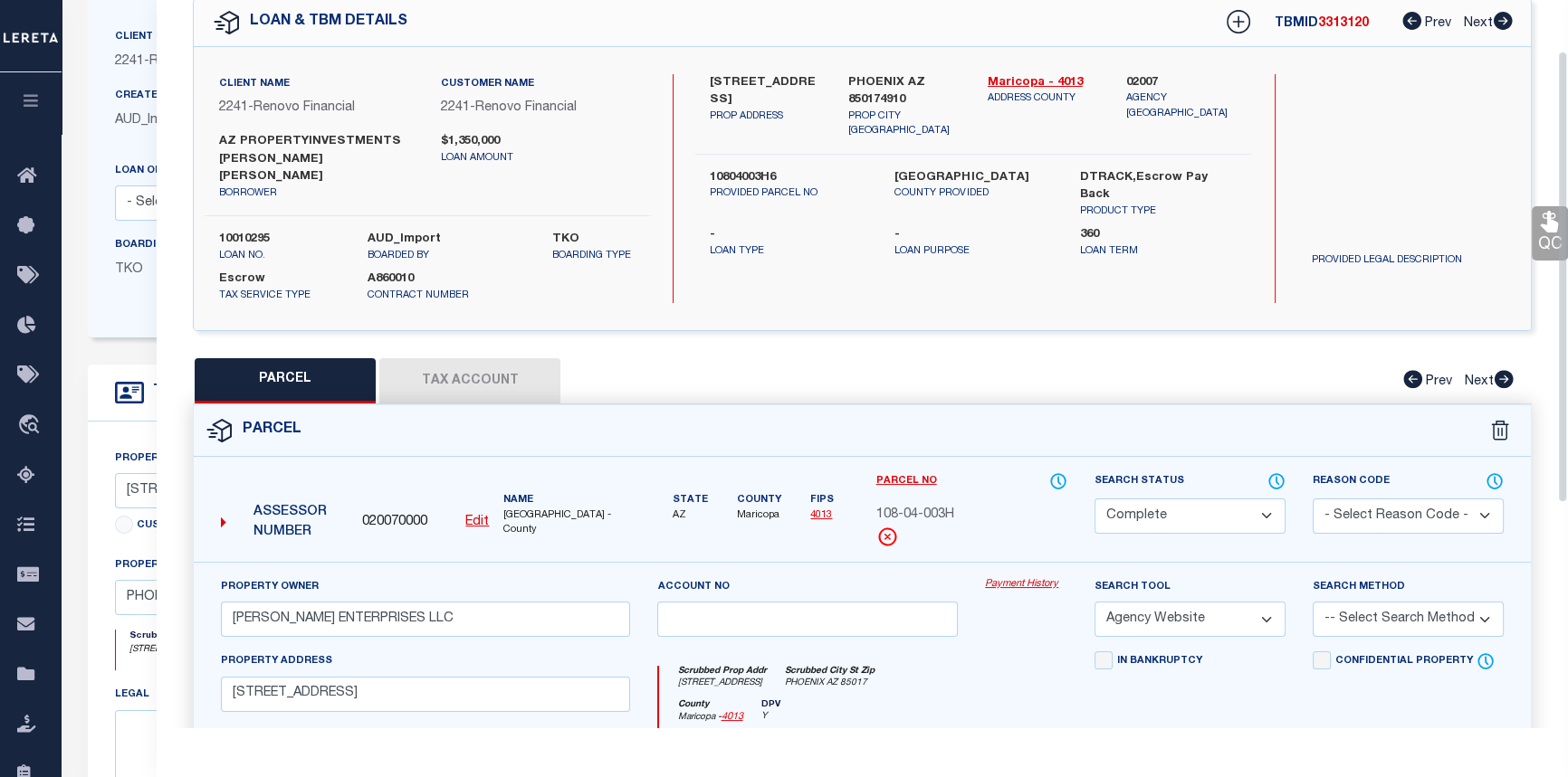
scroll to position [81, 0]
click at [1047, 577] on link "Payment History" at bounding box center [1026, 585] width 82 height 16
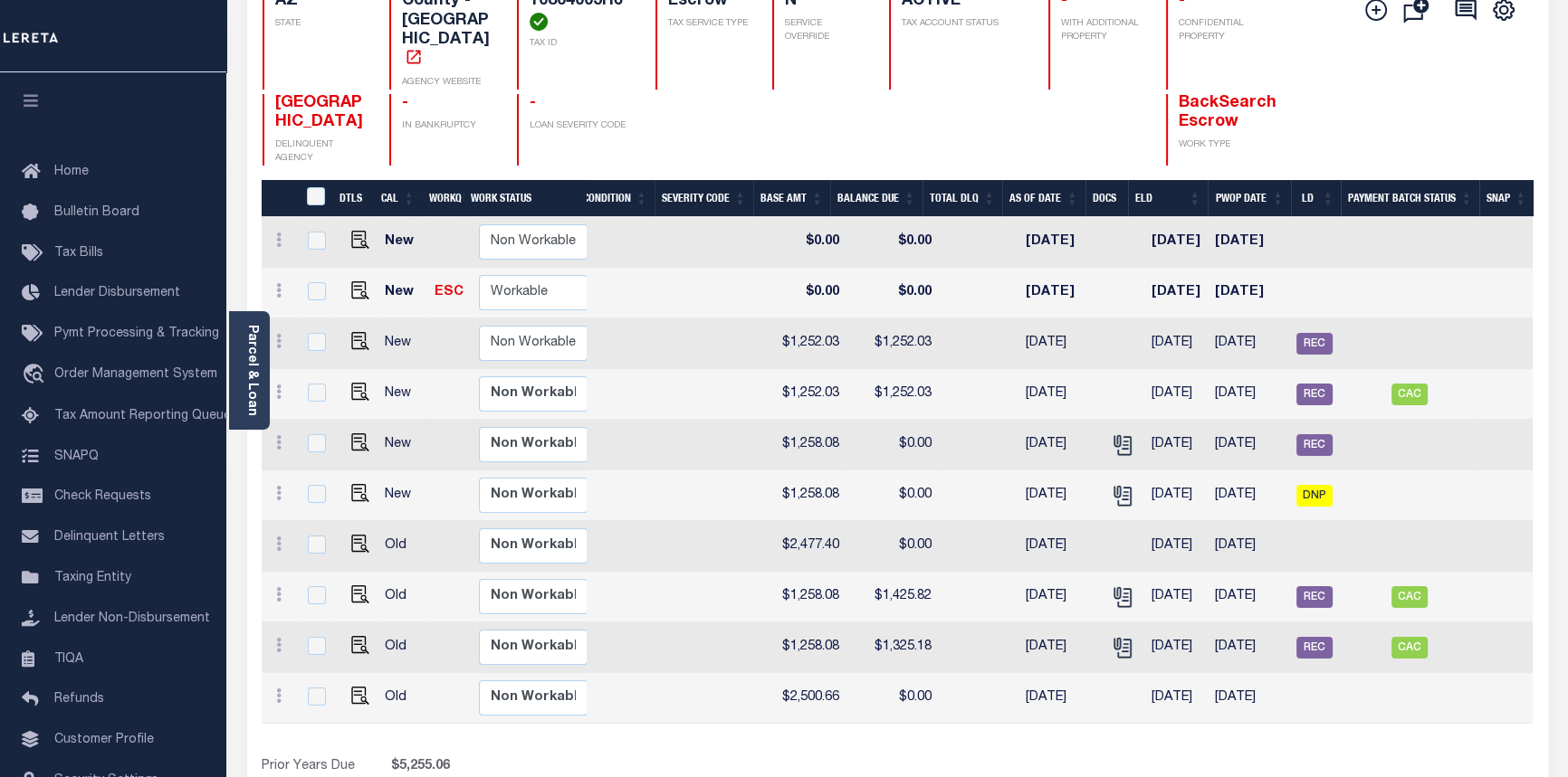
scroll to position [164, 0]
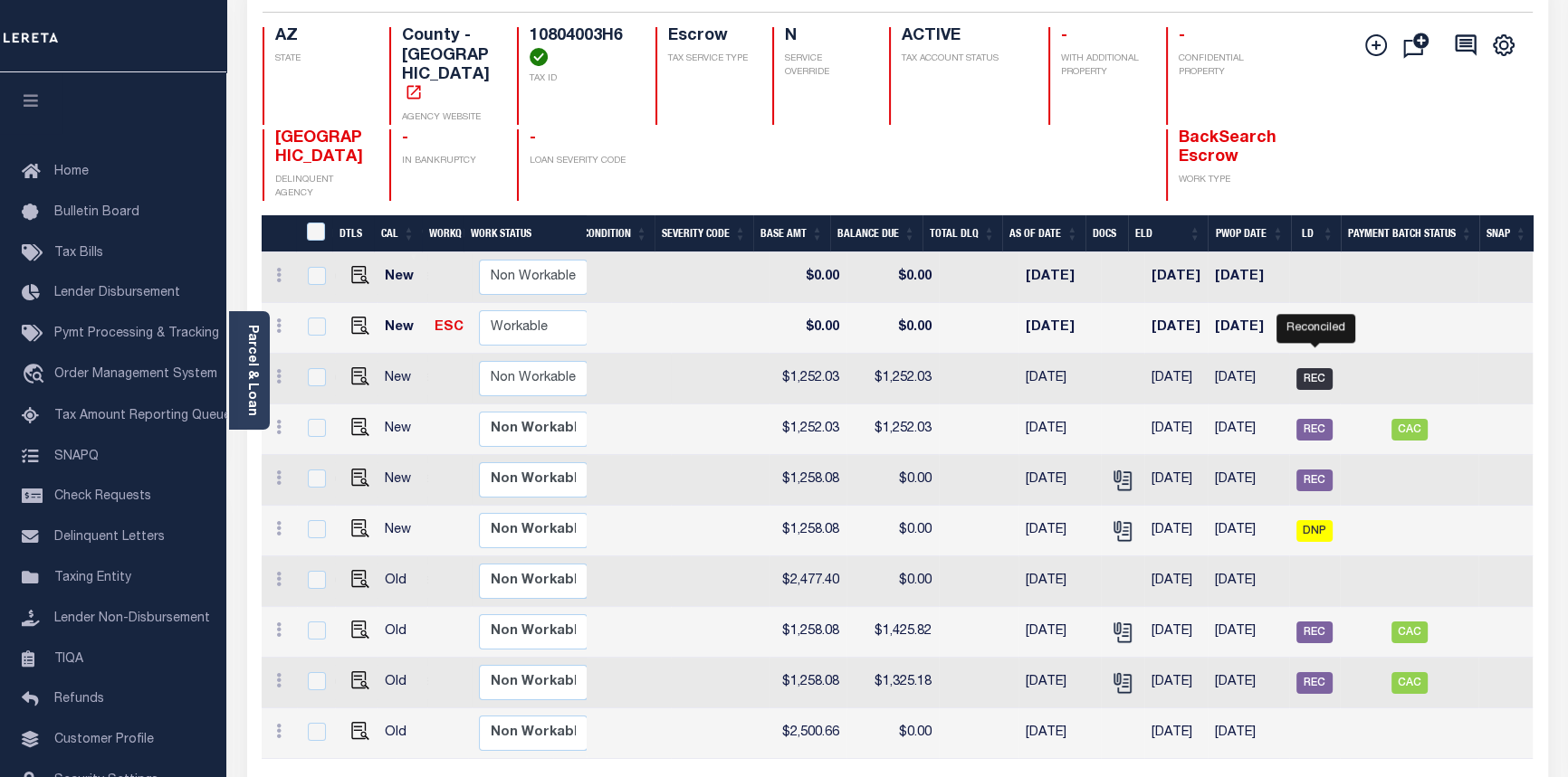
click at [1313, 368] on span "REC" at bounding box center [1314, 379] width 36 height 22
checkbox input "true"
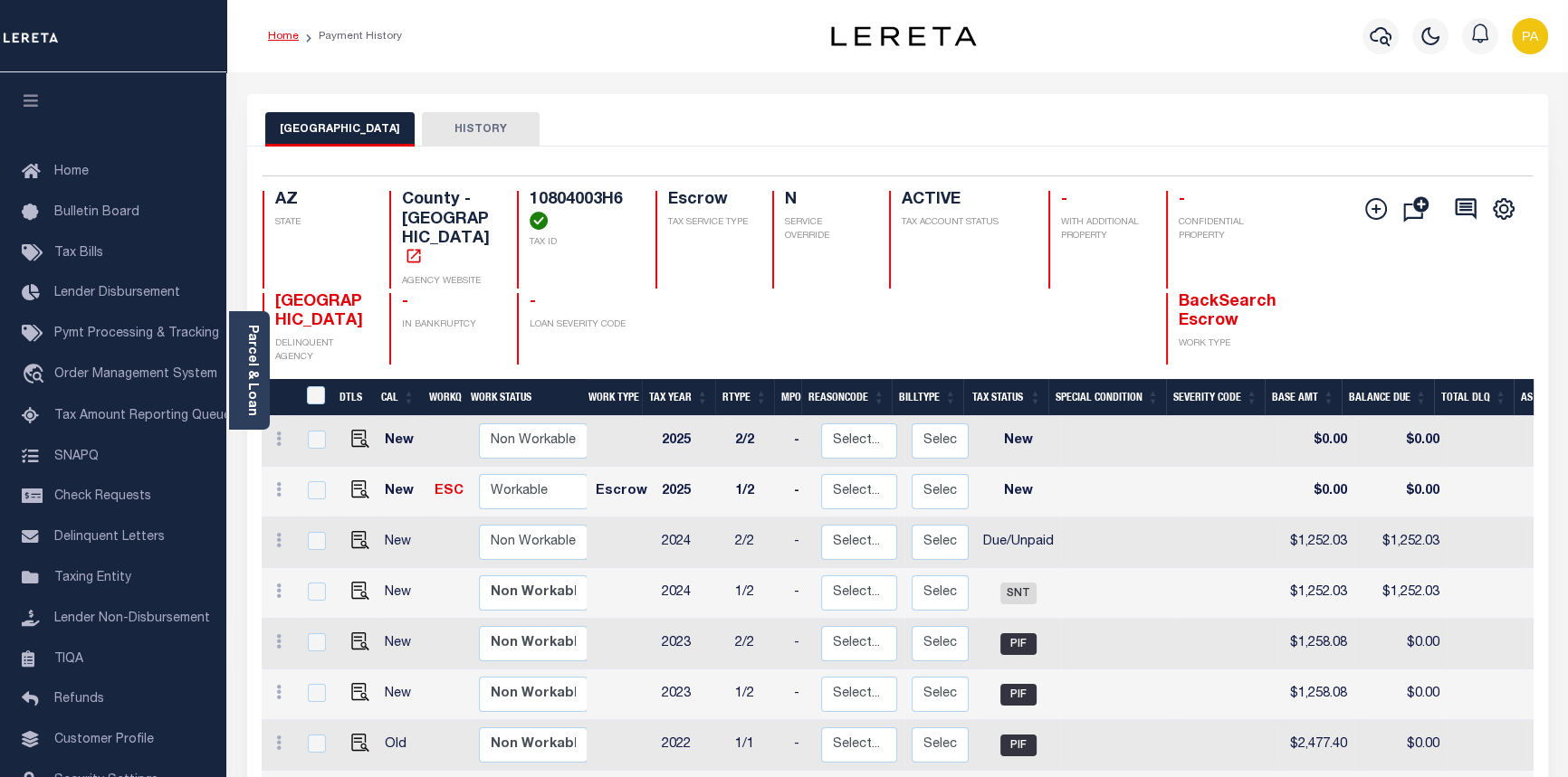
click at [278, 38] on link "Home" at bounding box center [282, 35] width 30 height 11
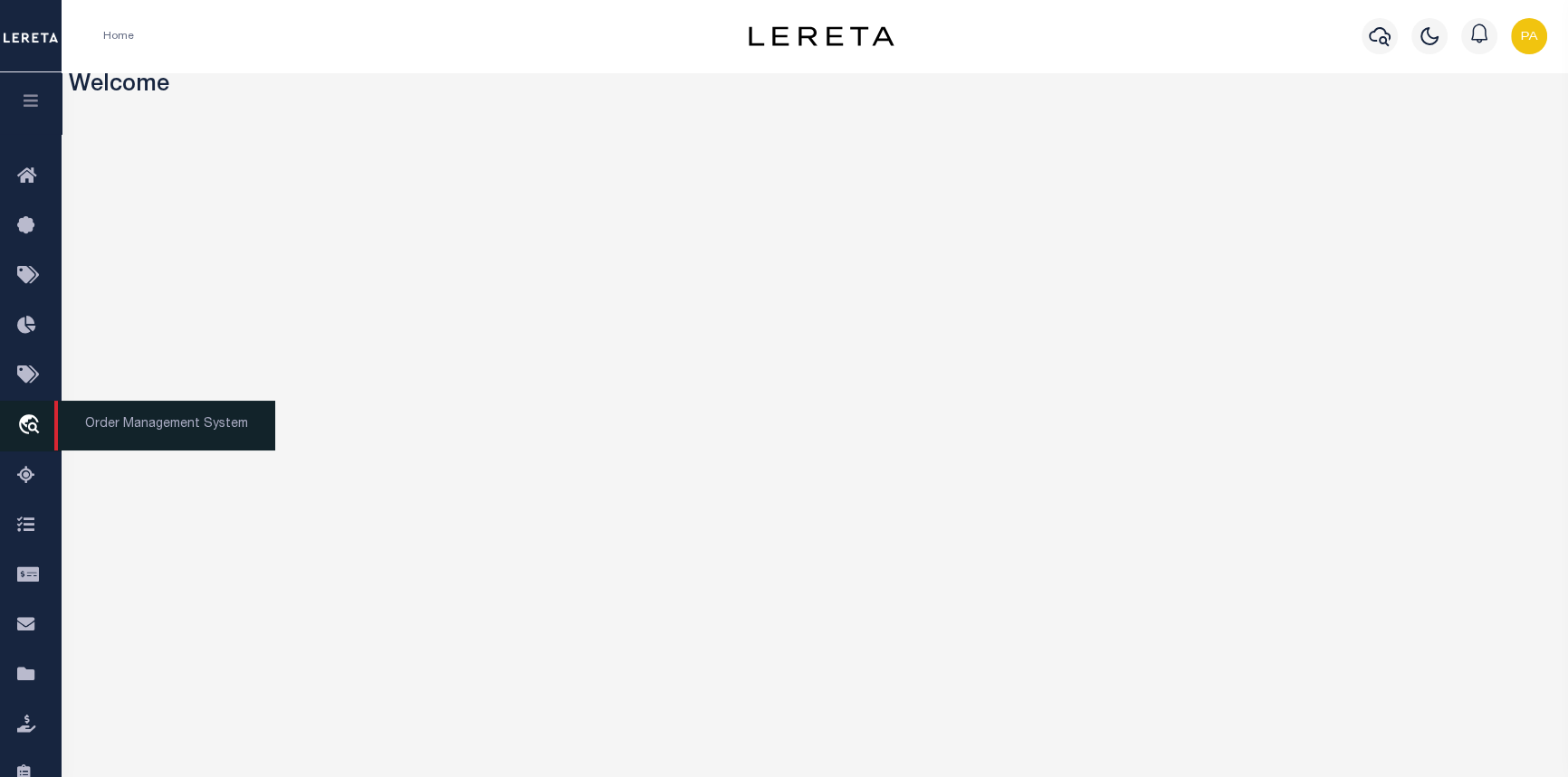
click at [103, 428] on span "Order Management System" at bounding box center [164, 425] width 220 height 50
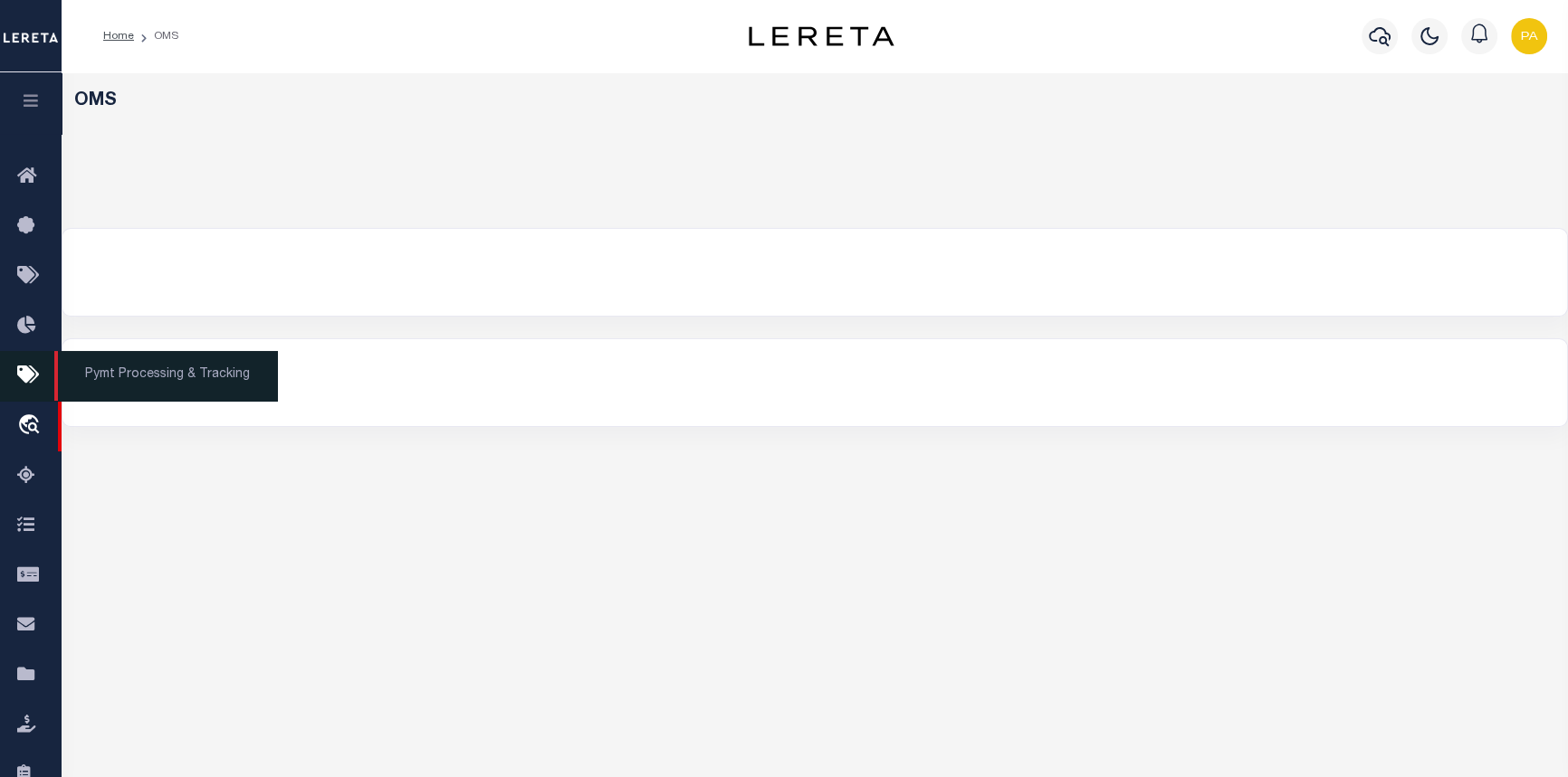
select select "200"
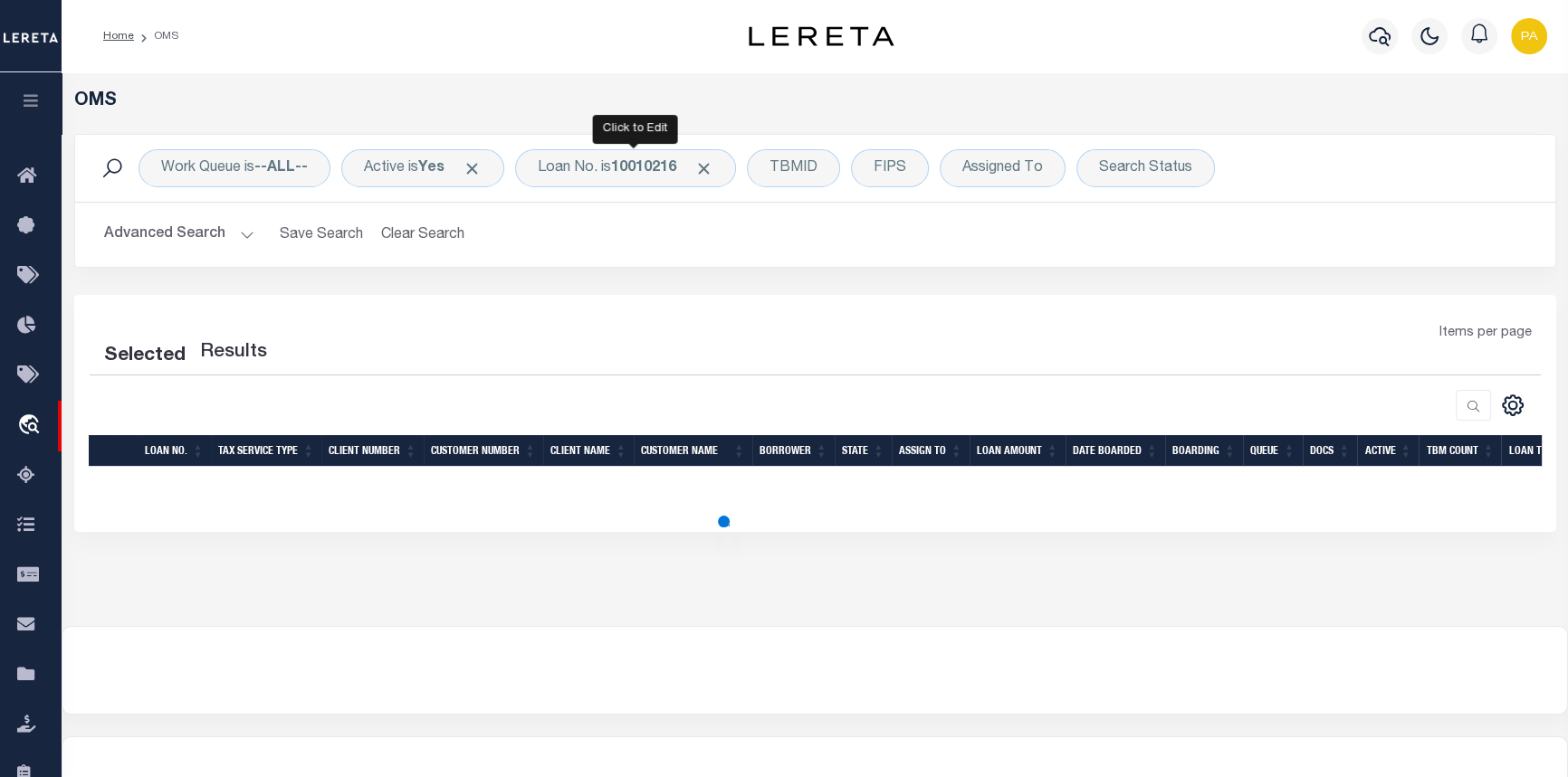
select select "200"
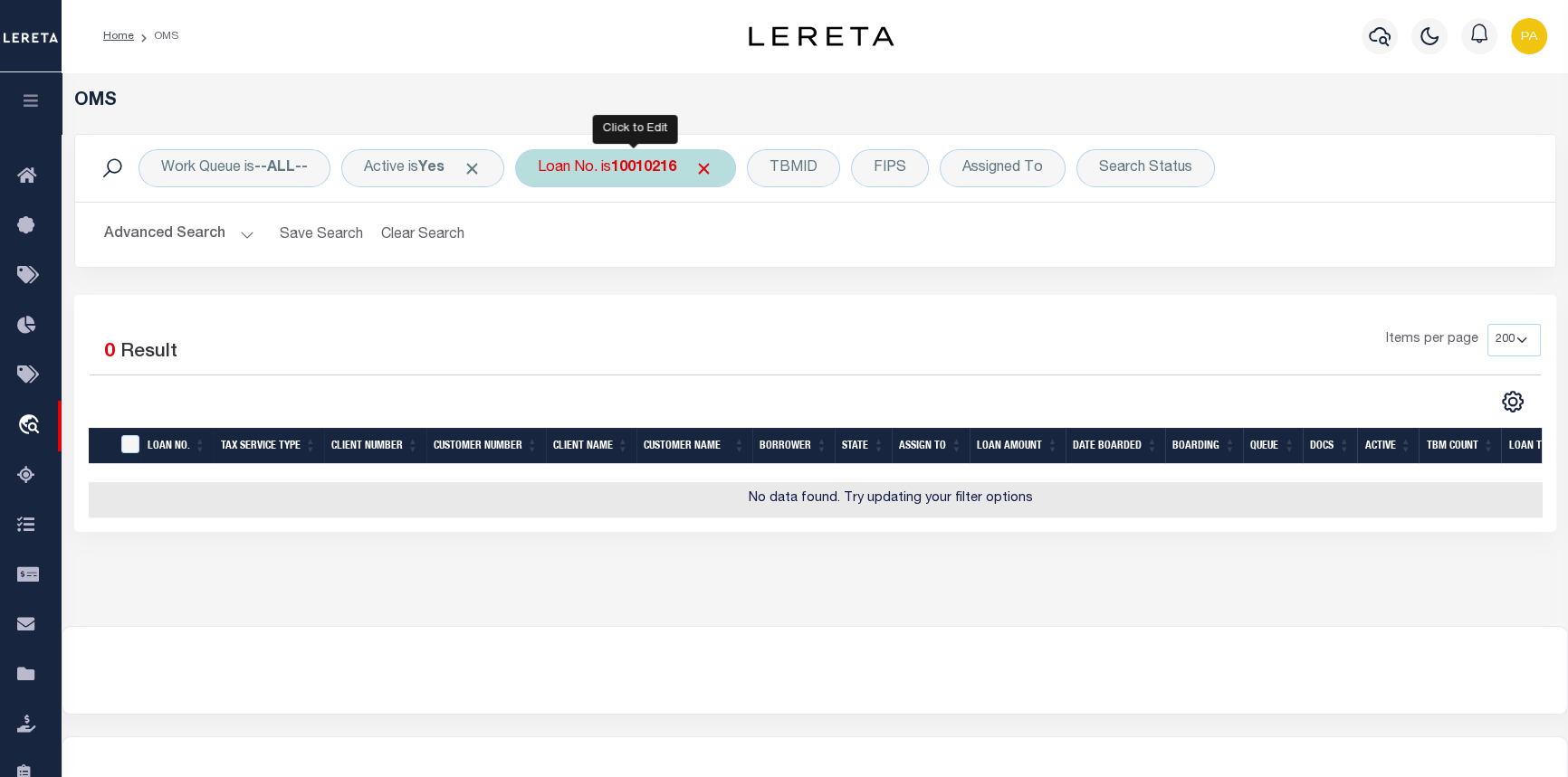
click at [628, 171] on b "10010216" at bounding box center [643, 168] width 66 height 15
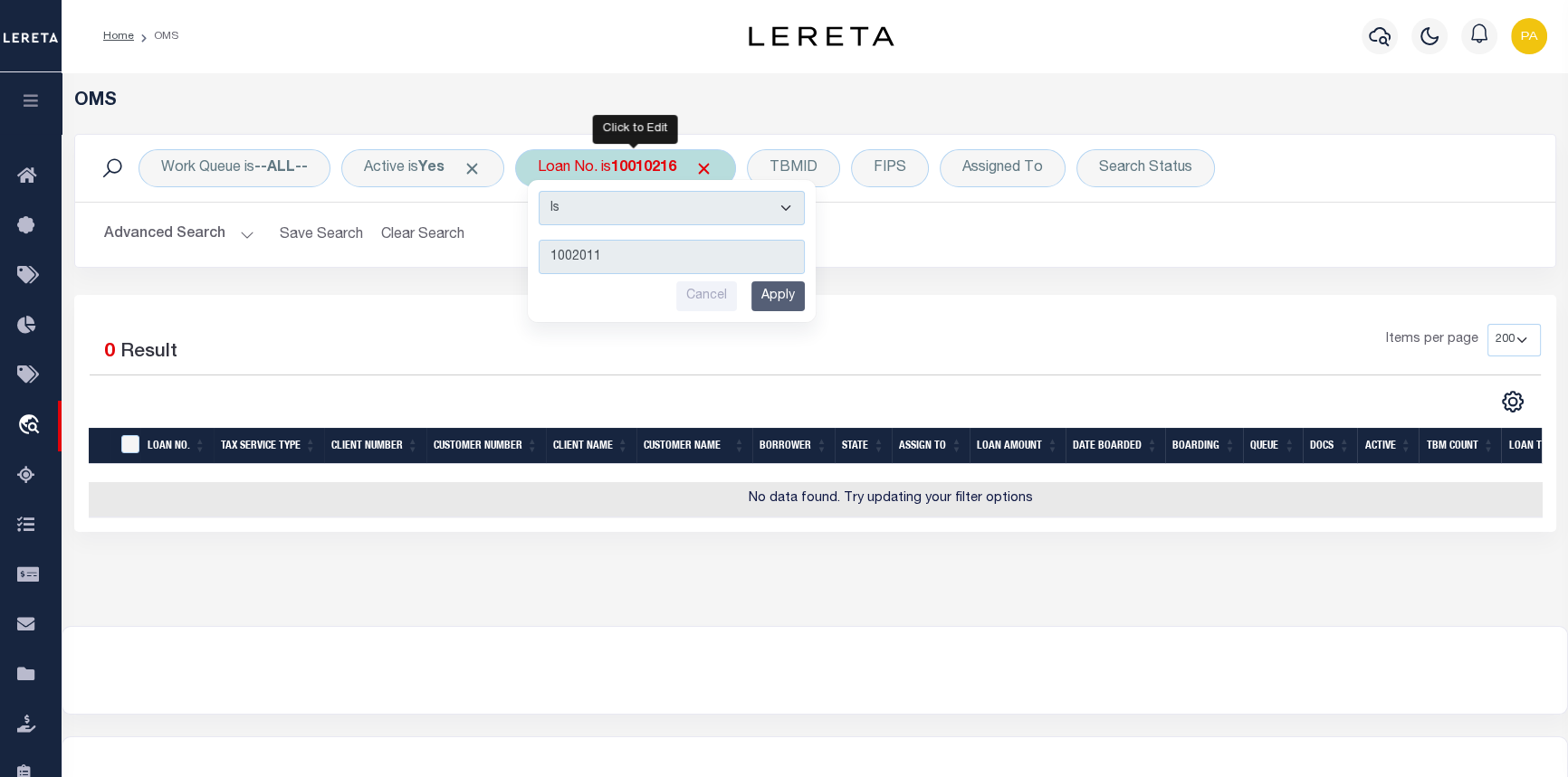
type input "10020110"
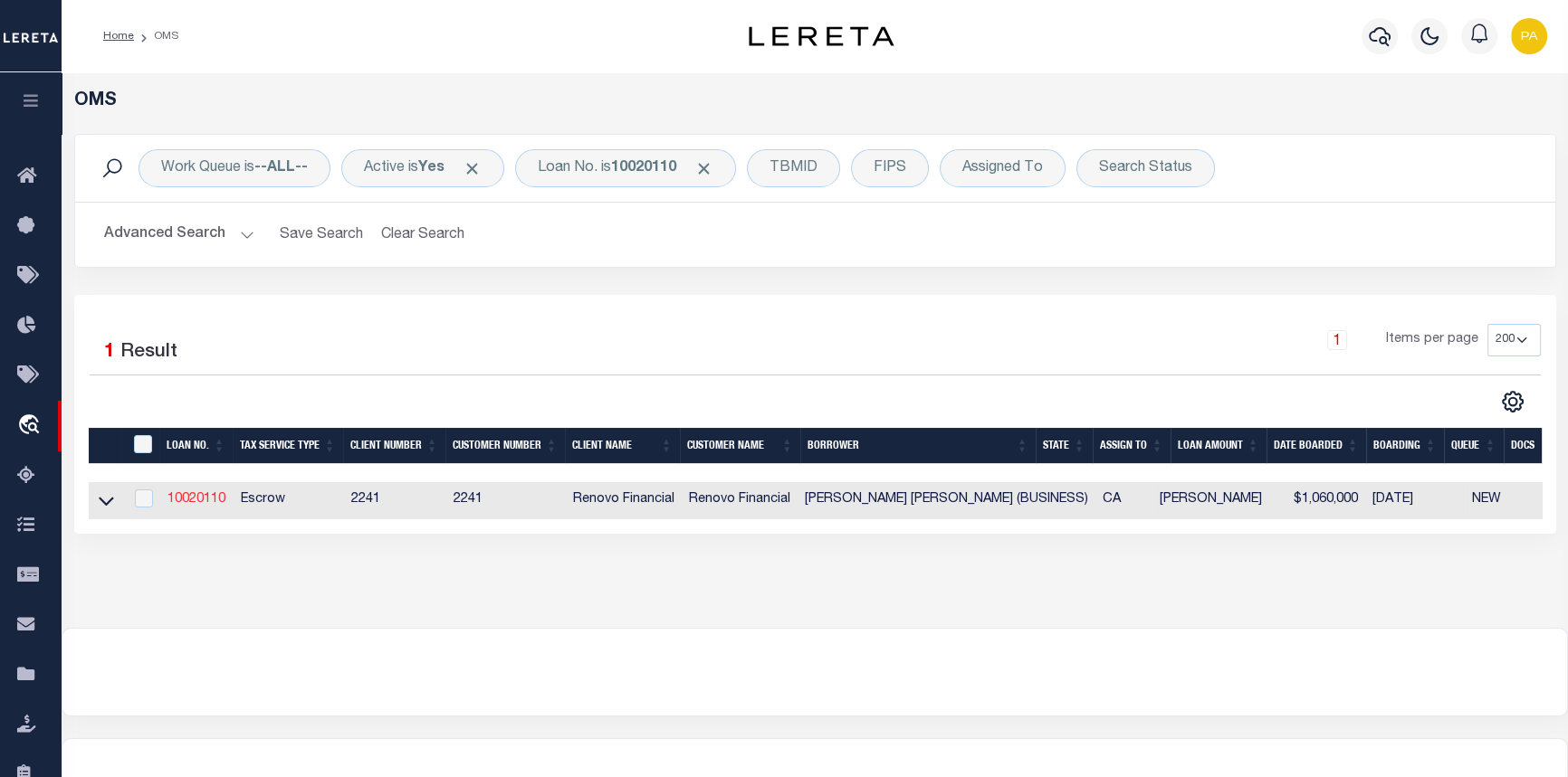
click at [210, 500] on link "10020110" at bounding box center [196, 499] width 58 height 13
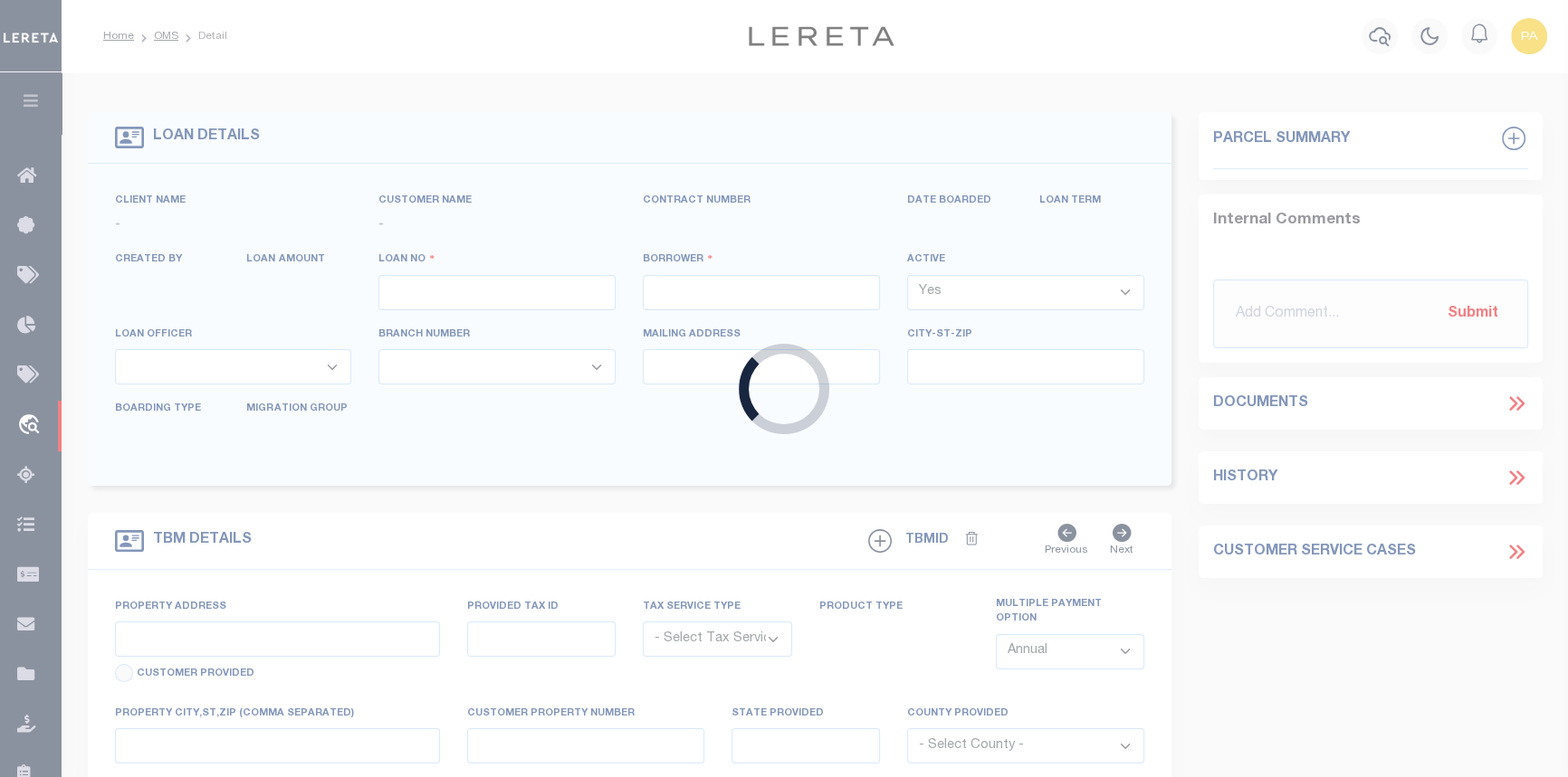
type input "10020110"
type input "[PERSON_NAME] [PERSON_NAME] (BUSINESS)"
select select
select select "10"
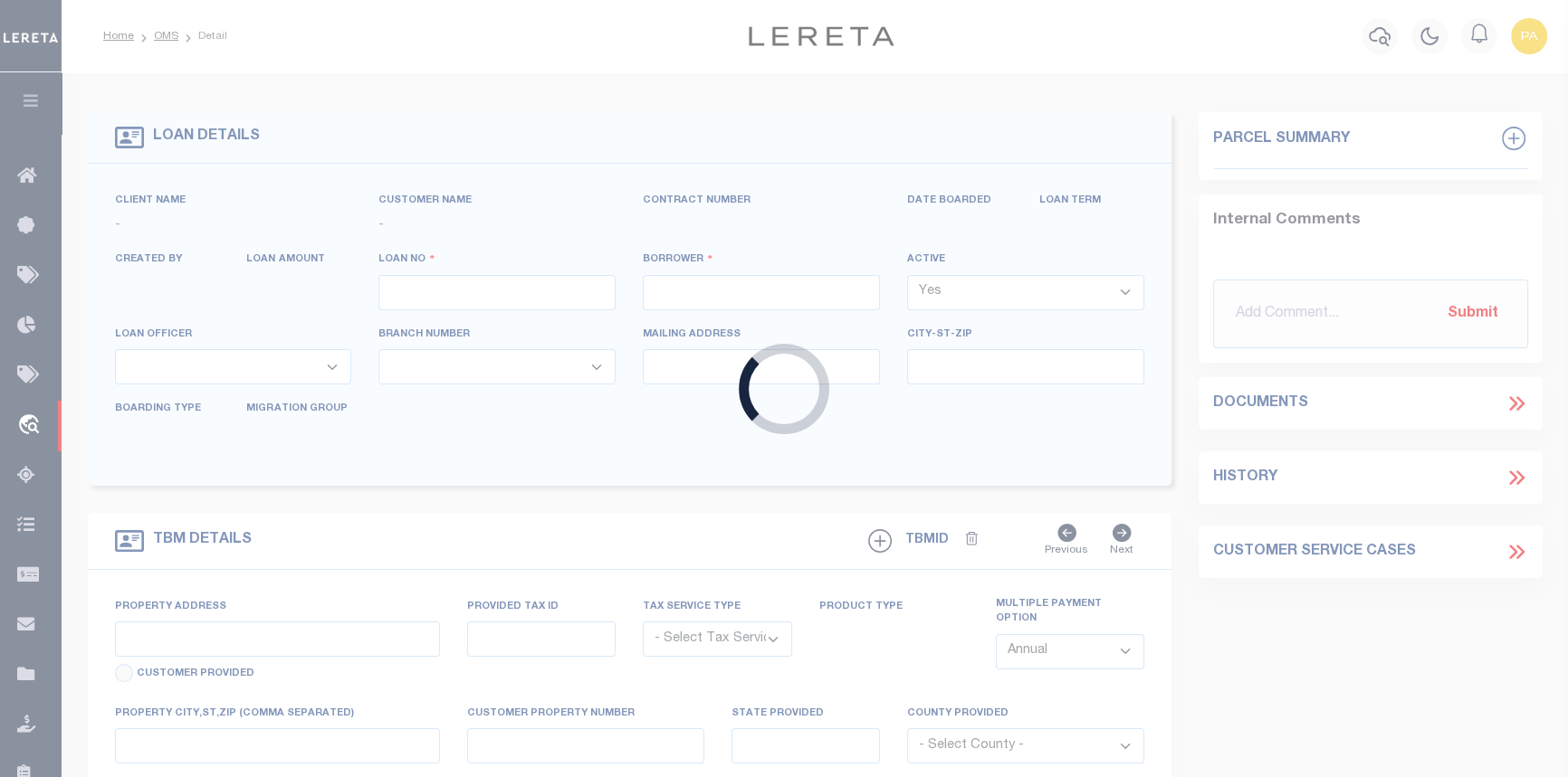
select select "Escrow"
select select "25067"
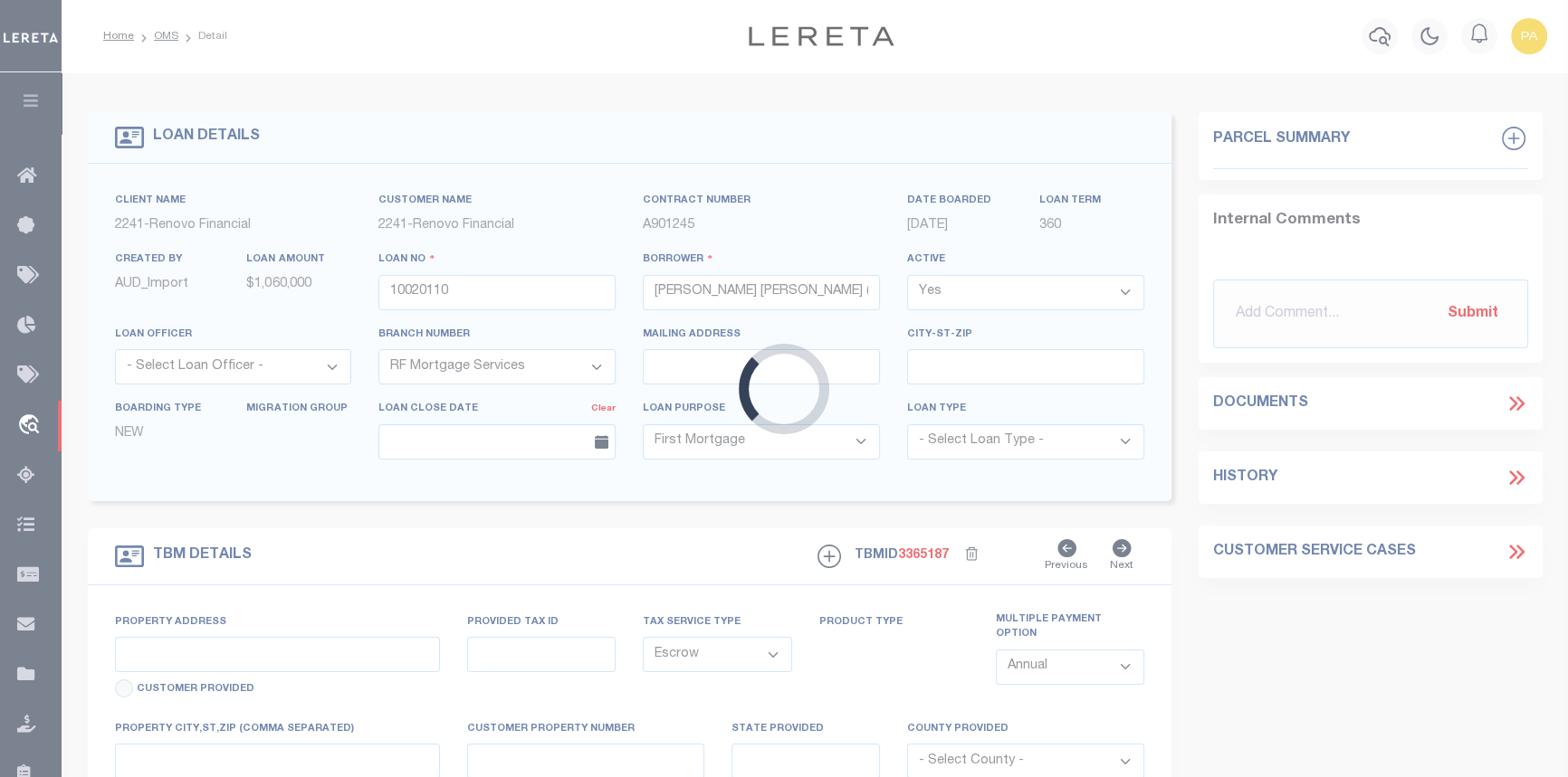
type input "[STREET_ADDRESS][PERSON_NAME]"
select select
type input "INGLEWOOD, [GEOGRAPHIC_DATA] 90305"
type input "a0kUS000003ysYT"
type input "CA"
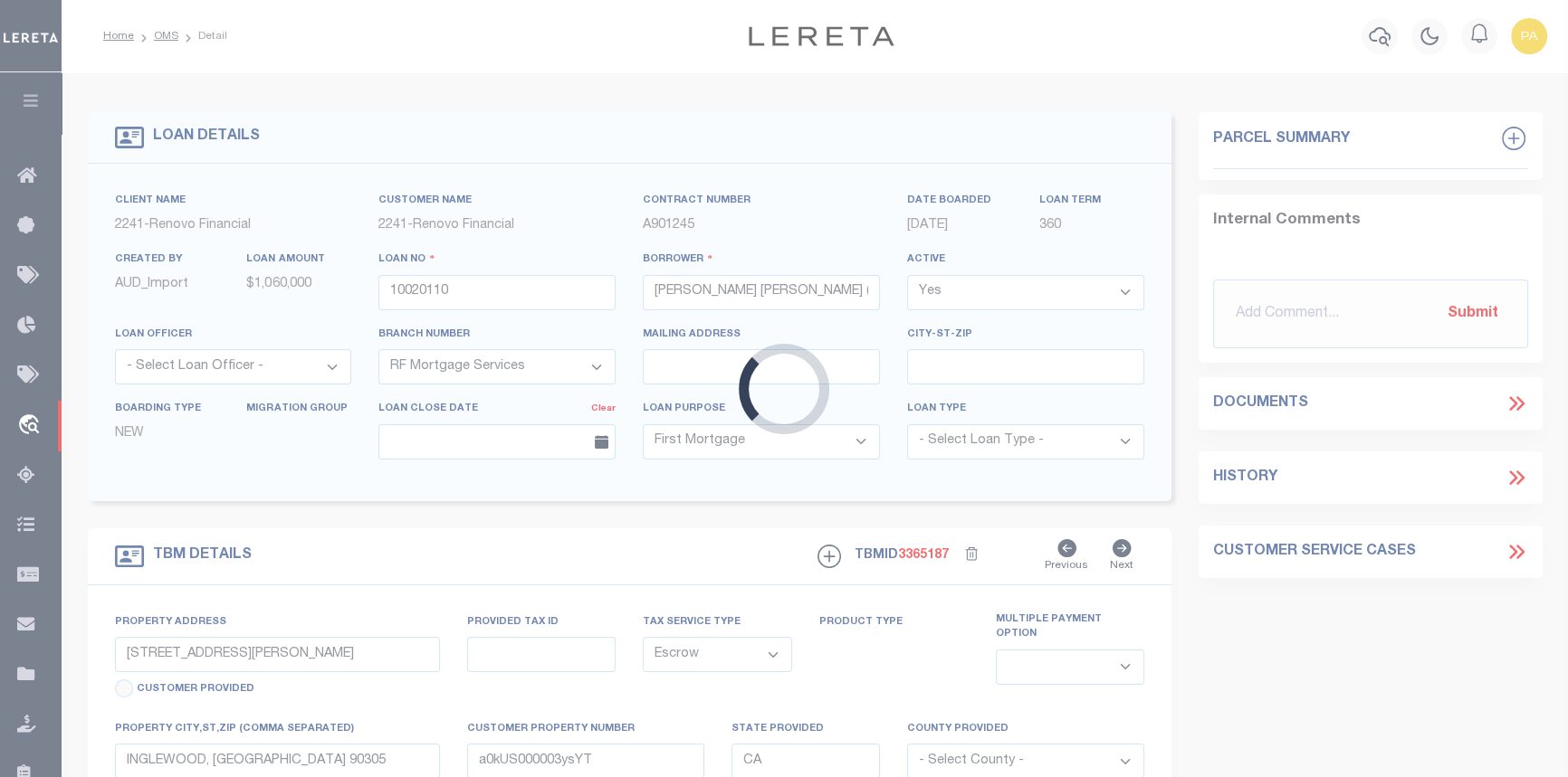
select select
type textarea "LEGAL REQUIRED"
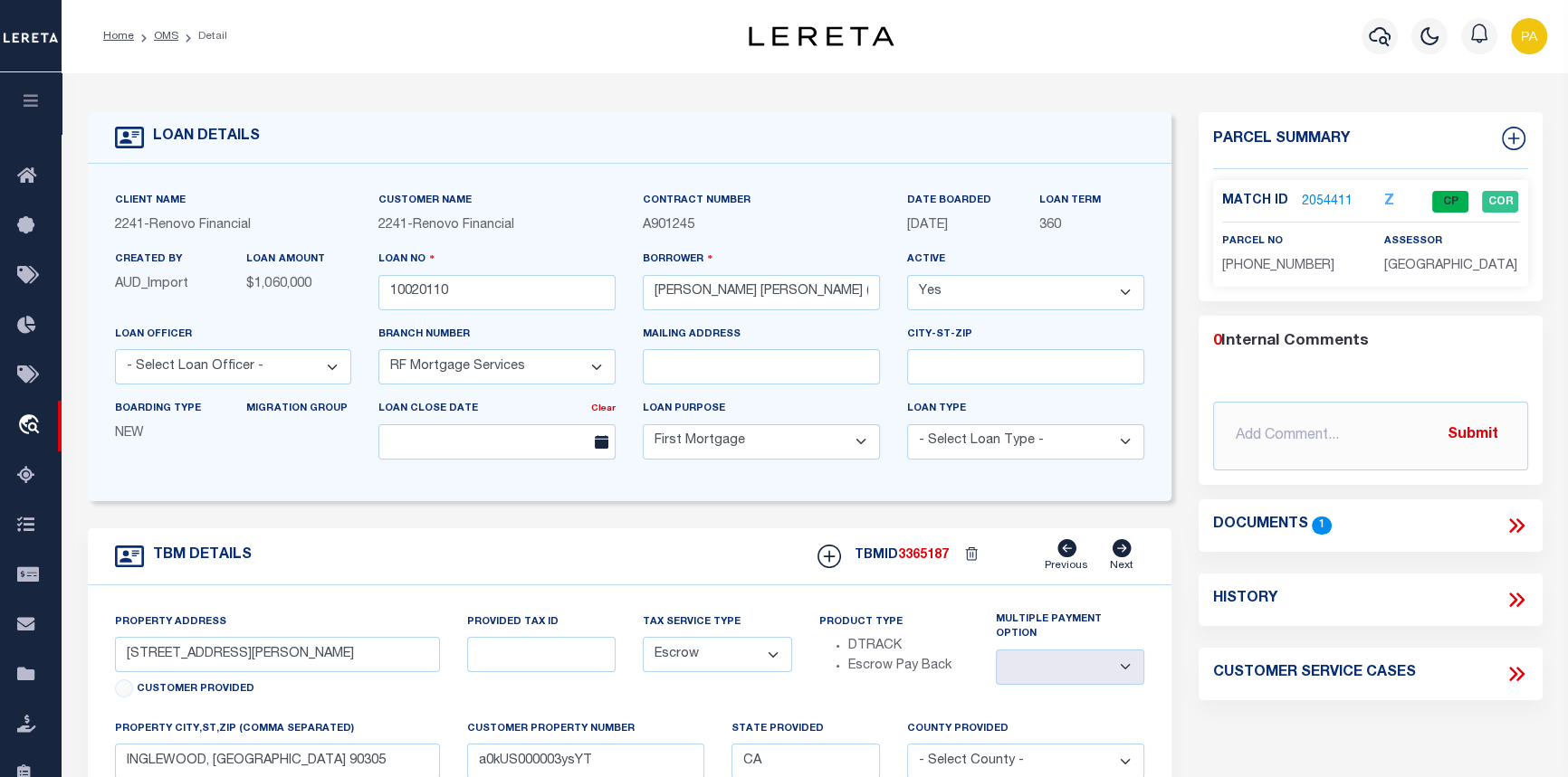
click at [1331, 203] on link "2054411" at bounding box center [1327, 202] width 51 height 19
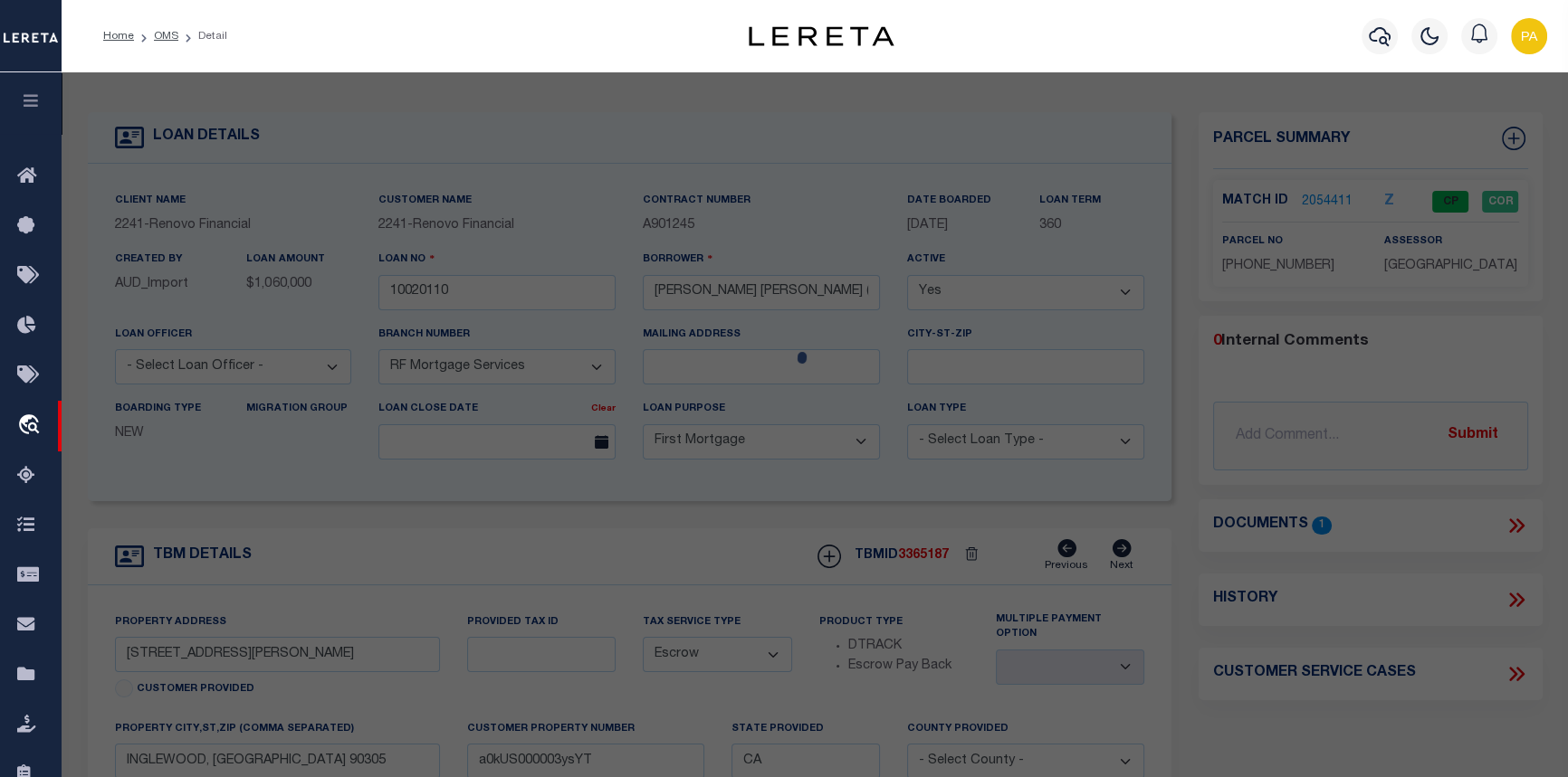
checkbox input "false"
select select "CP"
select select "AGW"
select select
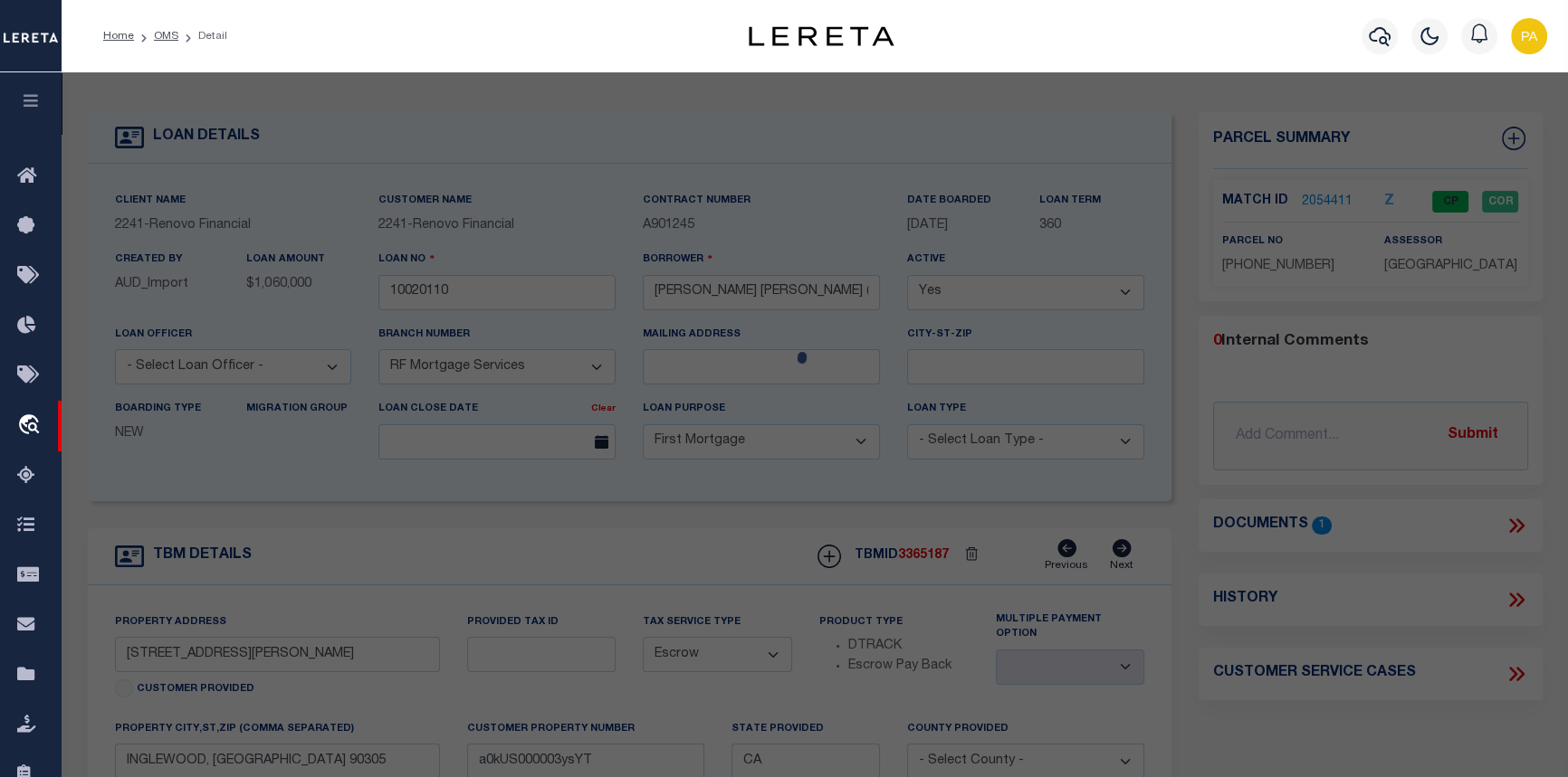
type input "[STREET_ADDRESS][PERSON_NAME]"
checkbox input "false"
type input "INGLEWOOD CA 90305"
type textarea "TRACT NO 16139 LOT 23"
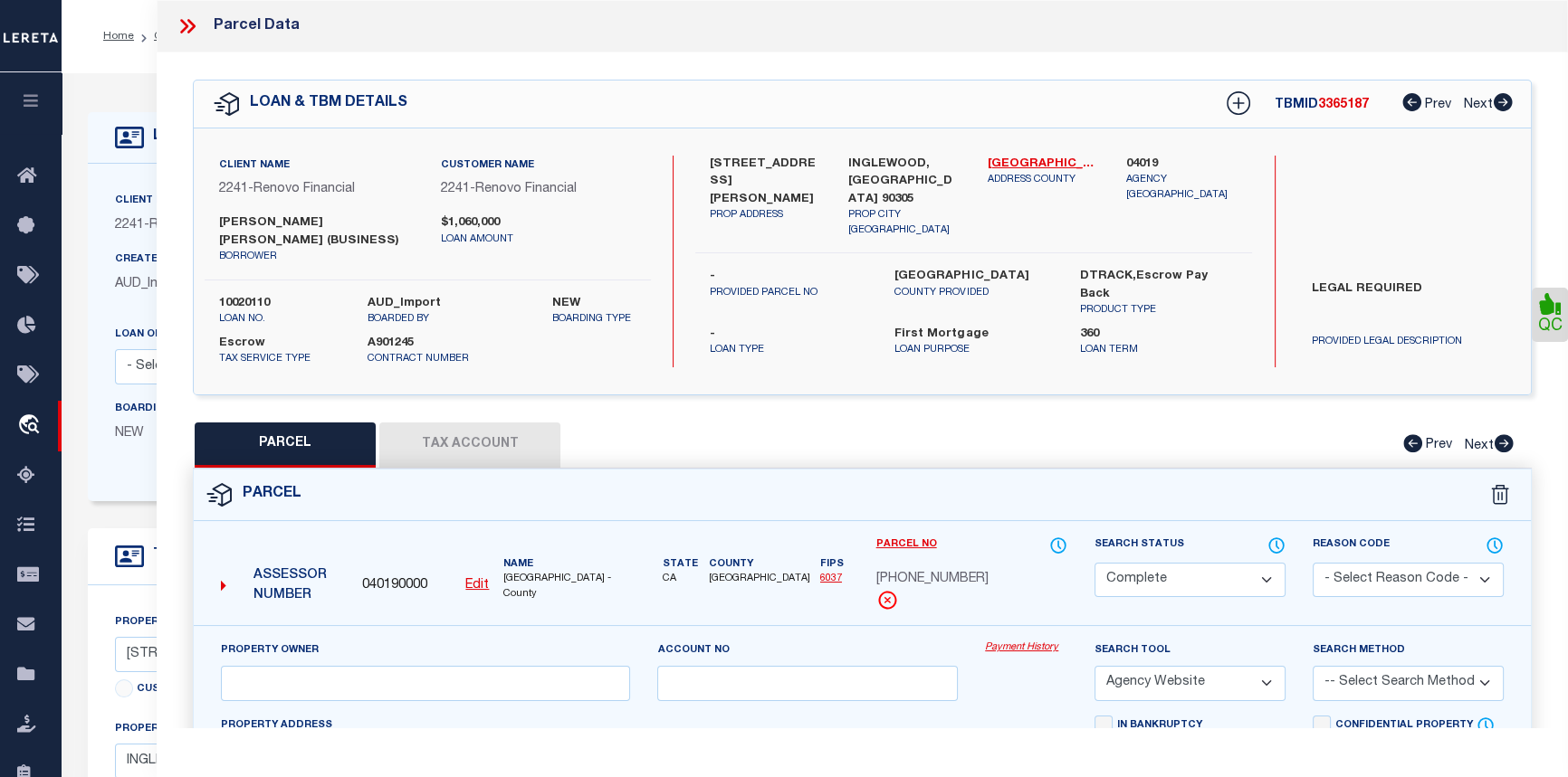
click at [1020, 647] on link "Payment History" at bounding box center [1026, 649] width 82 height 16
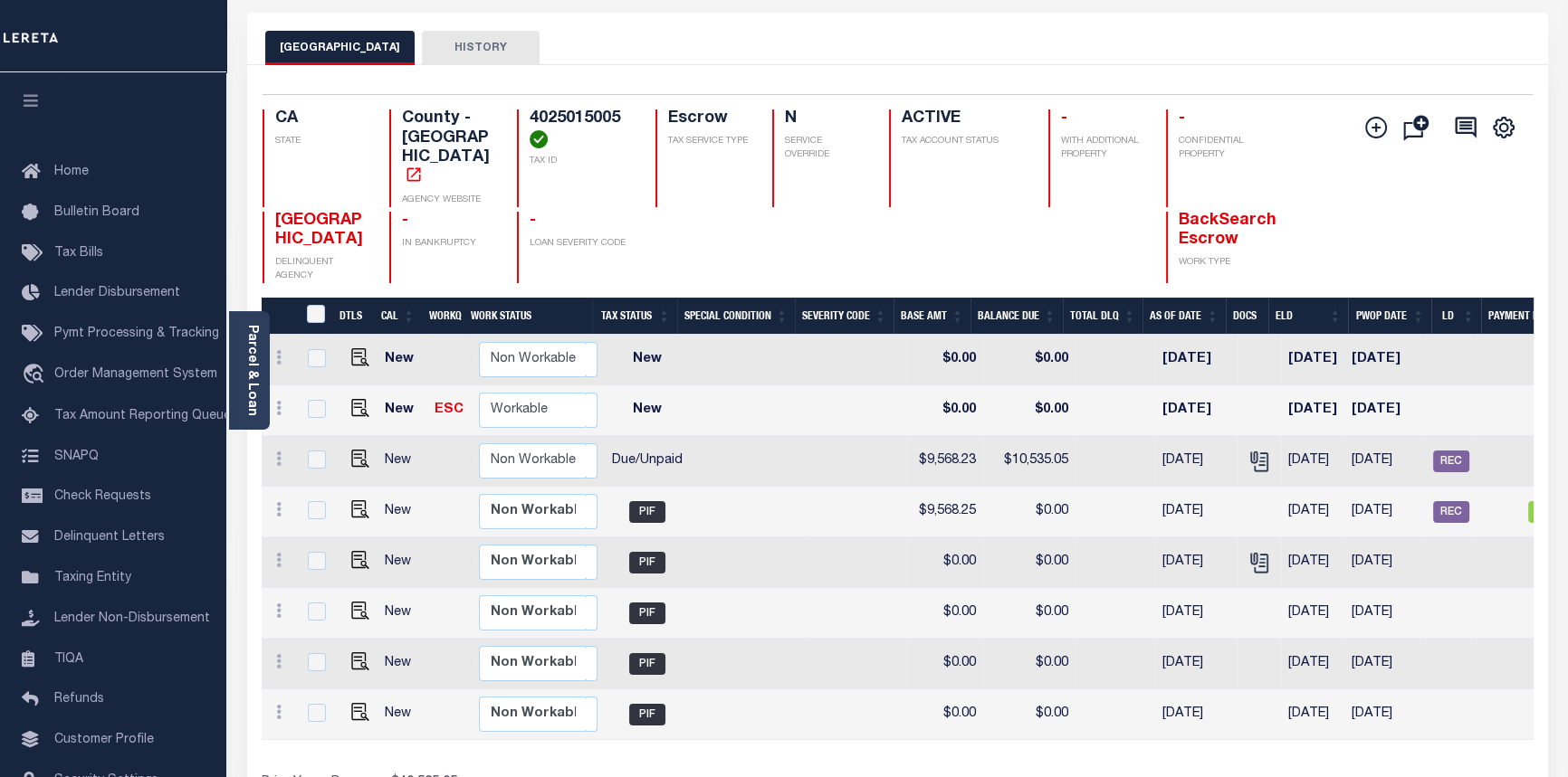
scroll to position [0, 512]
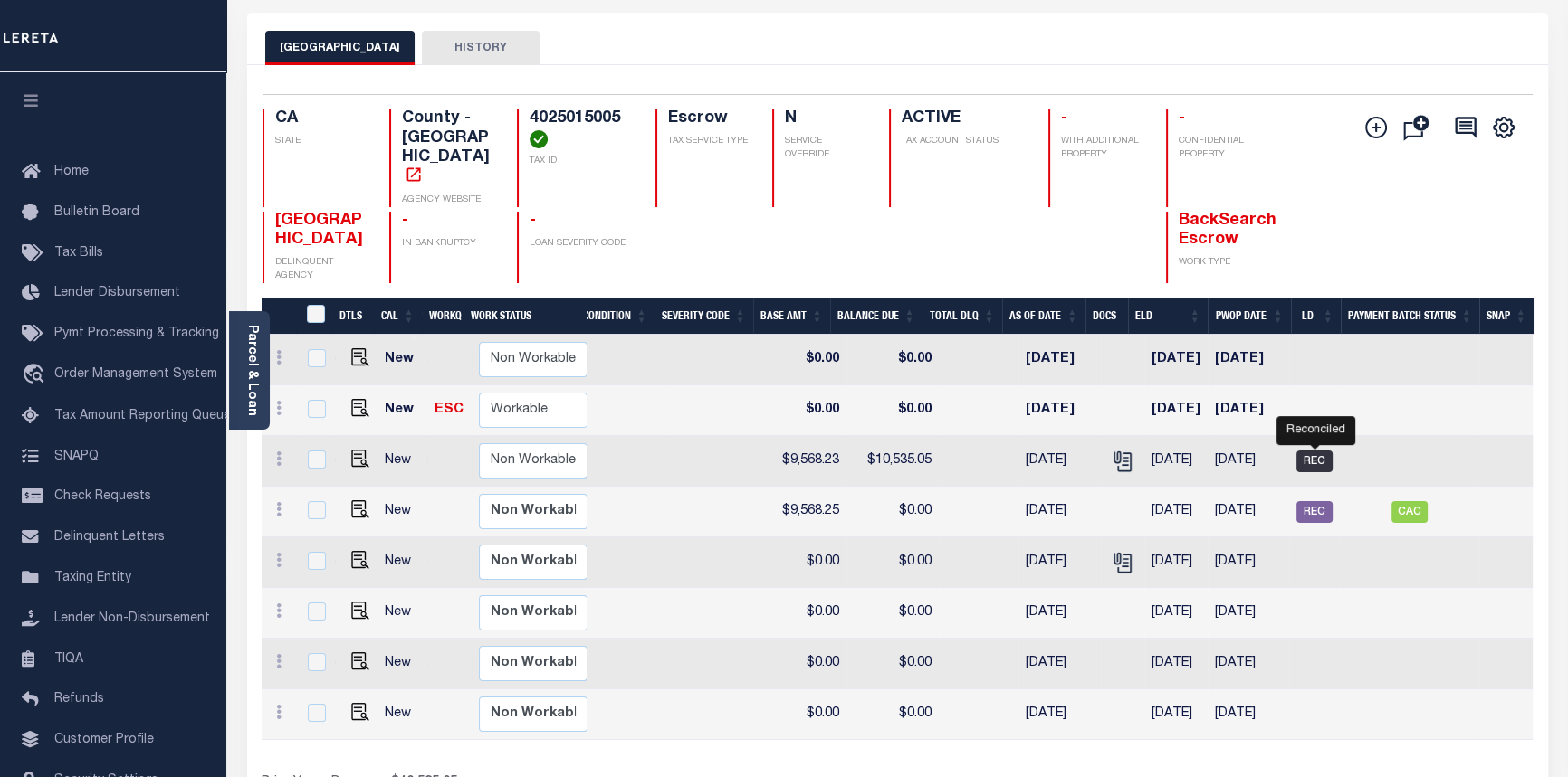
click at [1315, 451] on span "REC" at bounding box center [1314, 461] width 36 height 22
checkbox input "true"
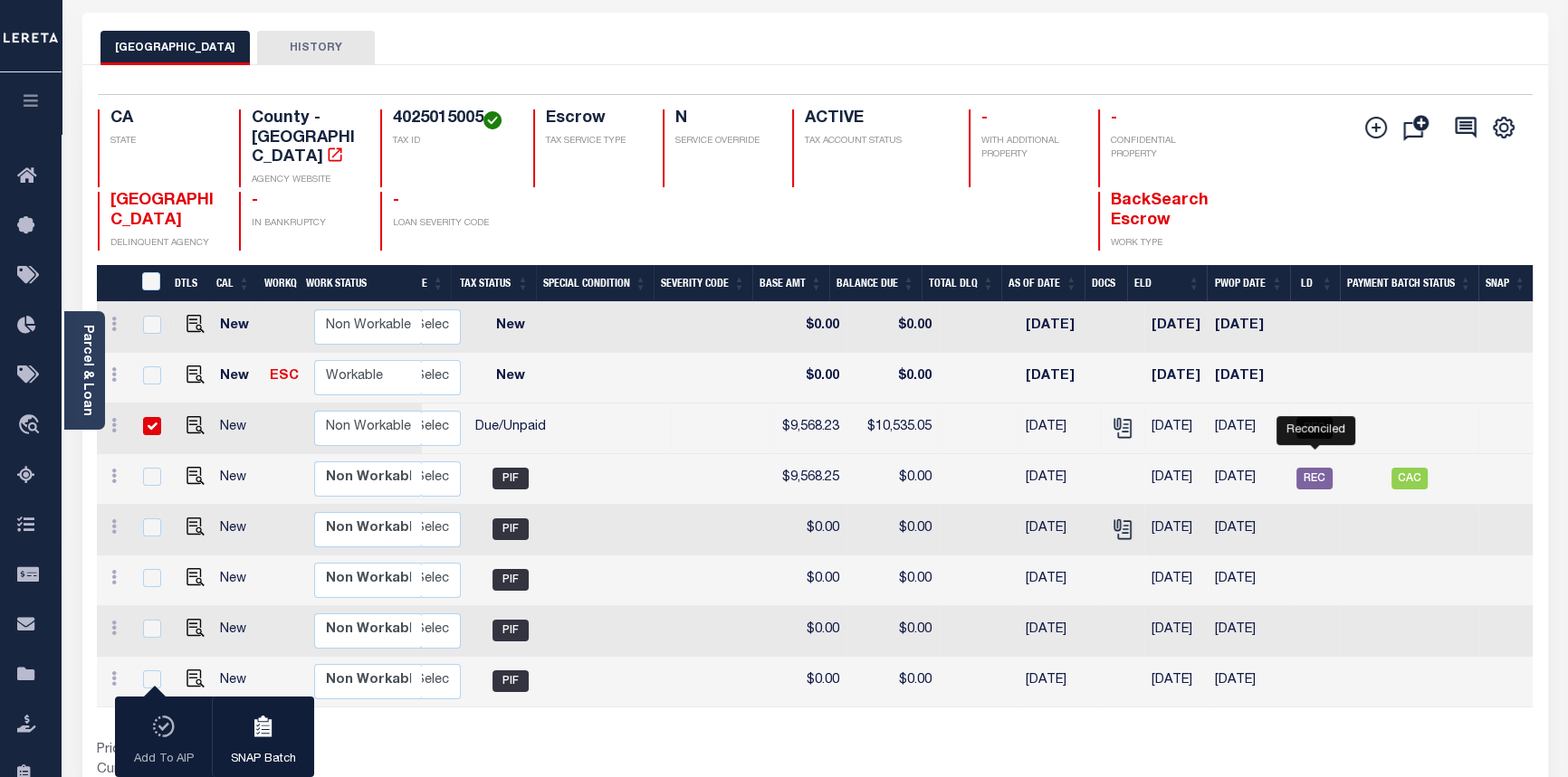
scroll to position [0, 392]
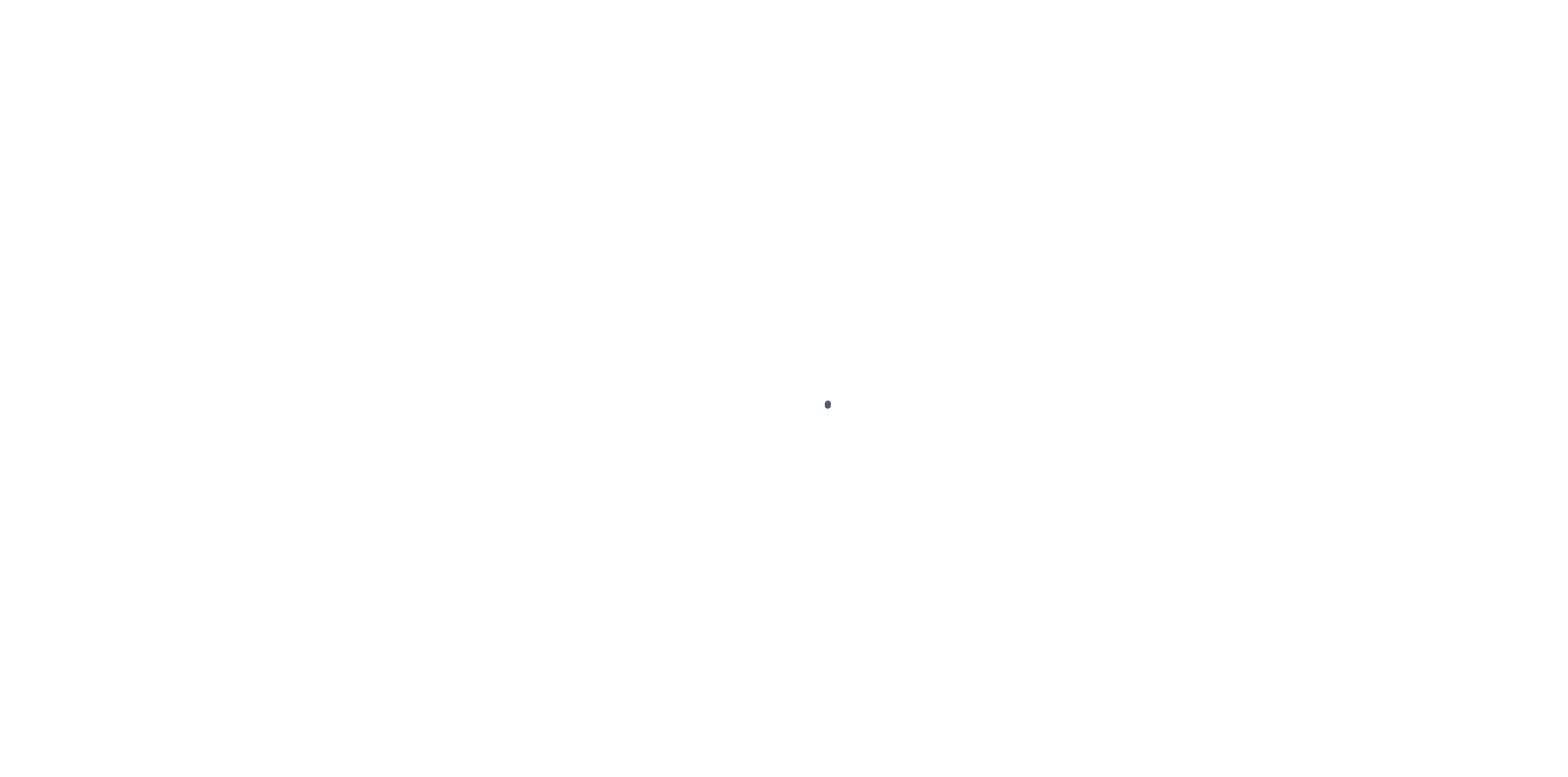
select select "10"
select select "Escrow"
select select
select select "25067"
